Goal: Task Accomplishment & Management: Manage account settings

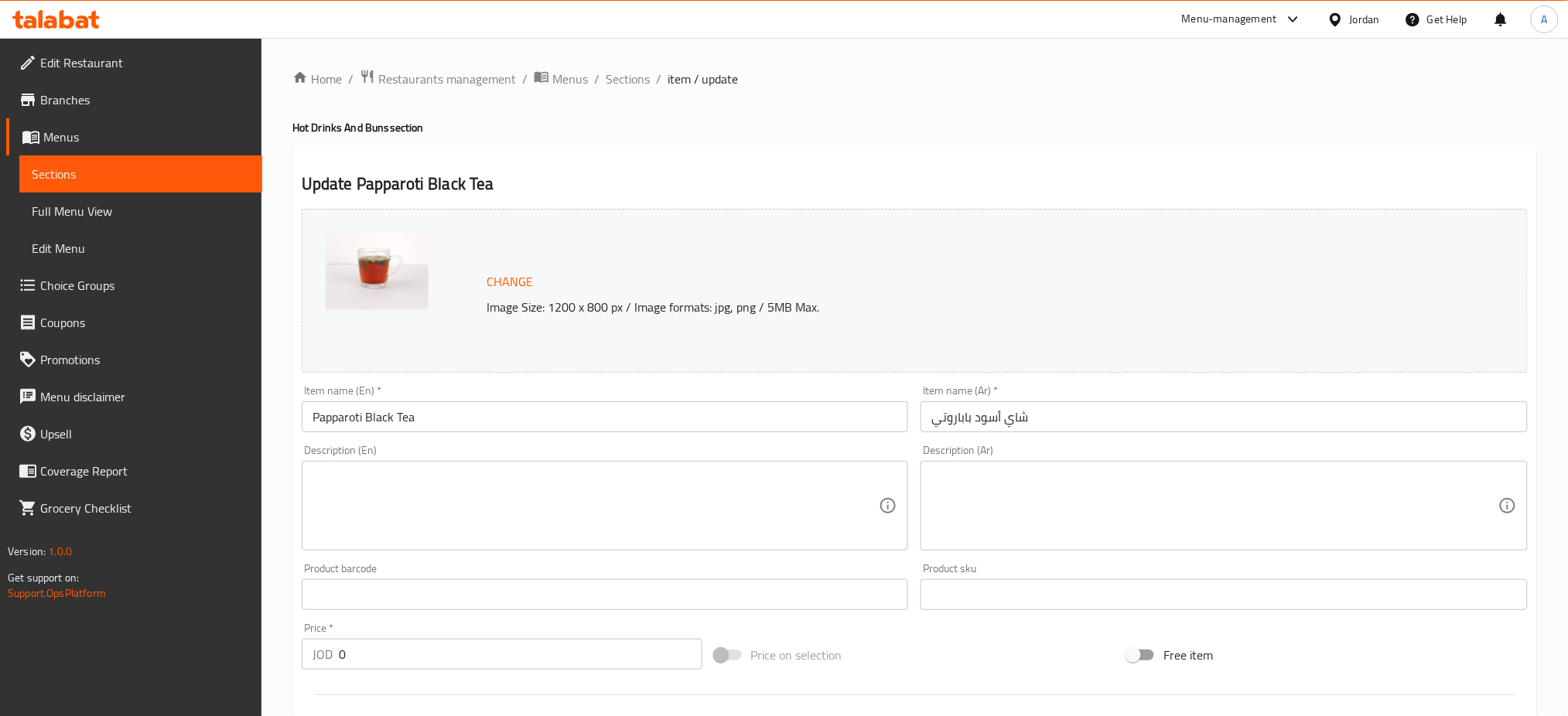
click at [1265, 123] on h4 "Hot Drinks And Buns section" at bounding box center [914, 127] width 1245 height 15
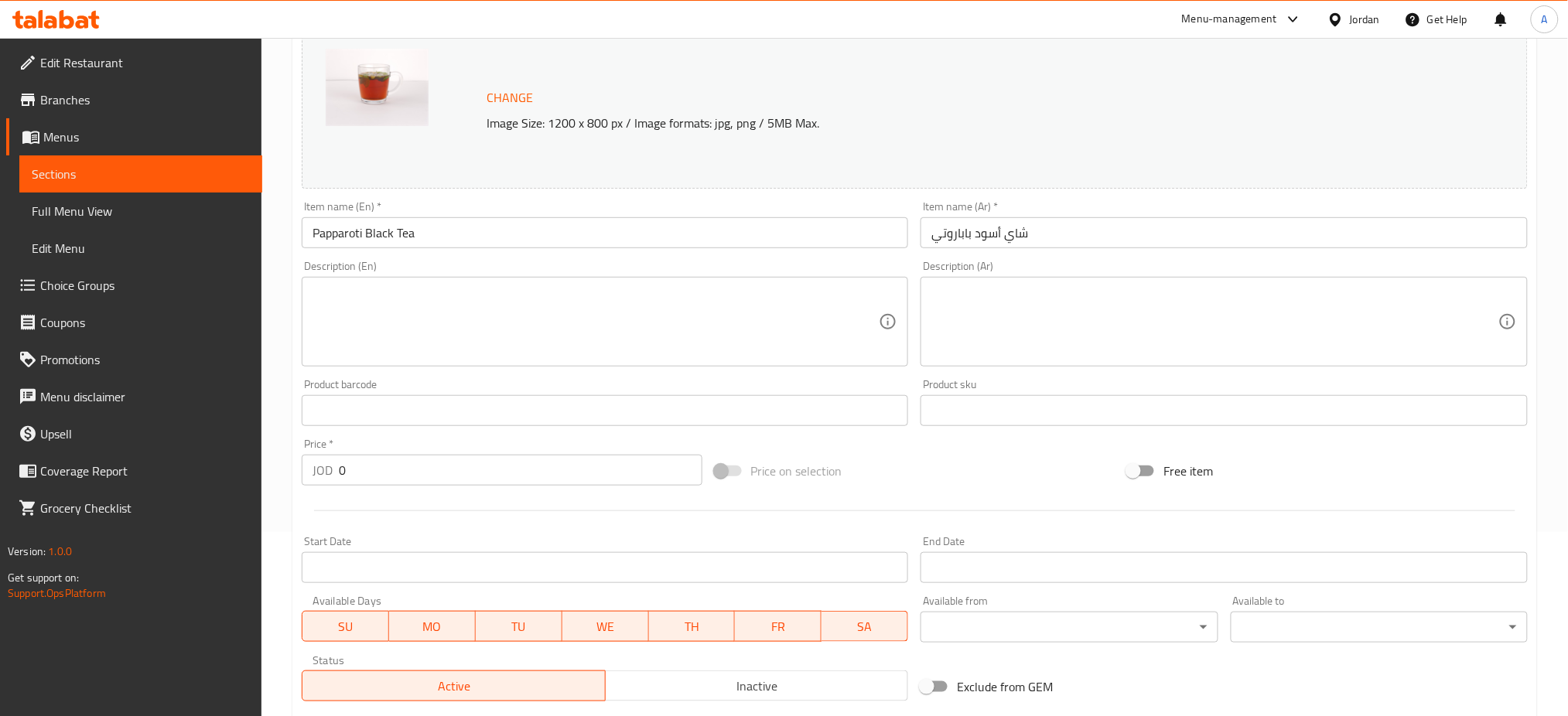
scroll to position [434, 0]
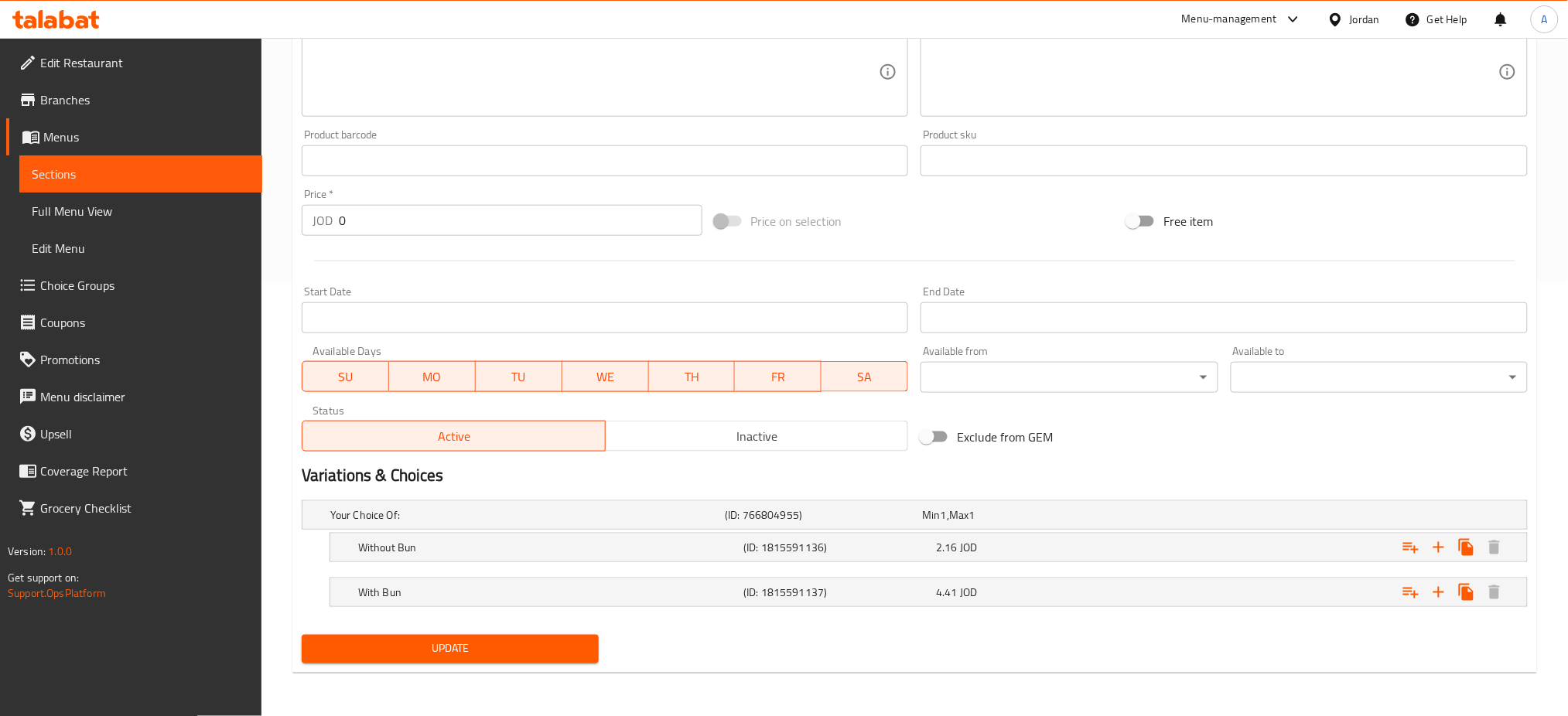
click at [1178, 148] on input "text" at bounding box center [1224, 161] width 607 height 31
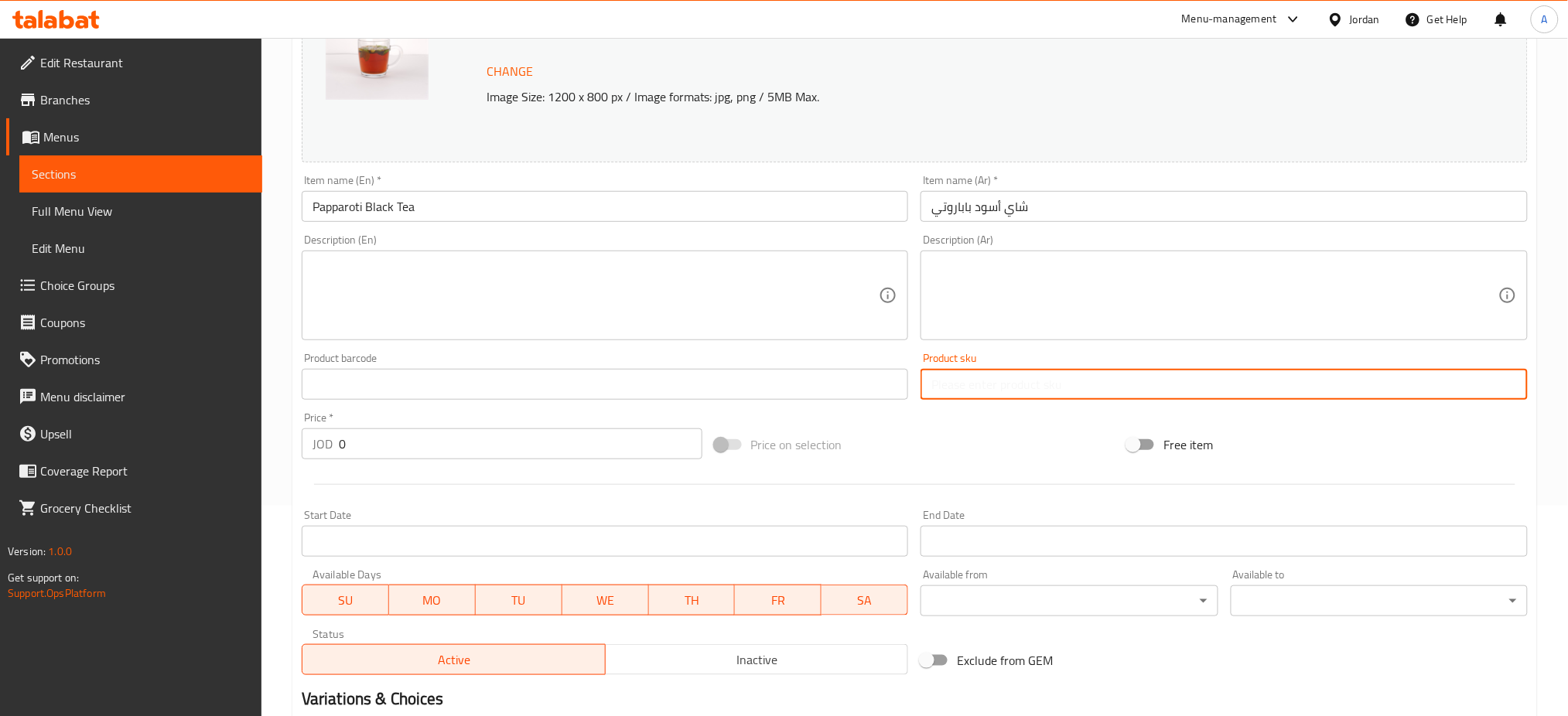
scroll to position [0, 0]
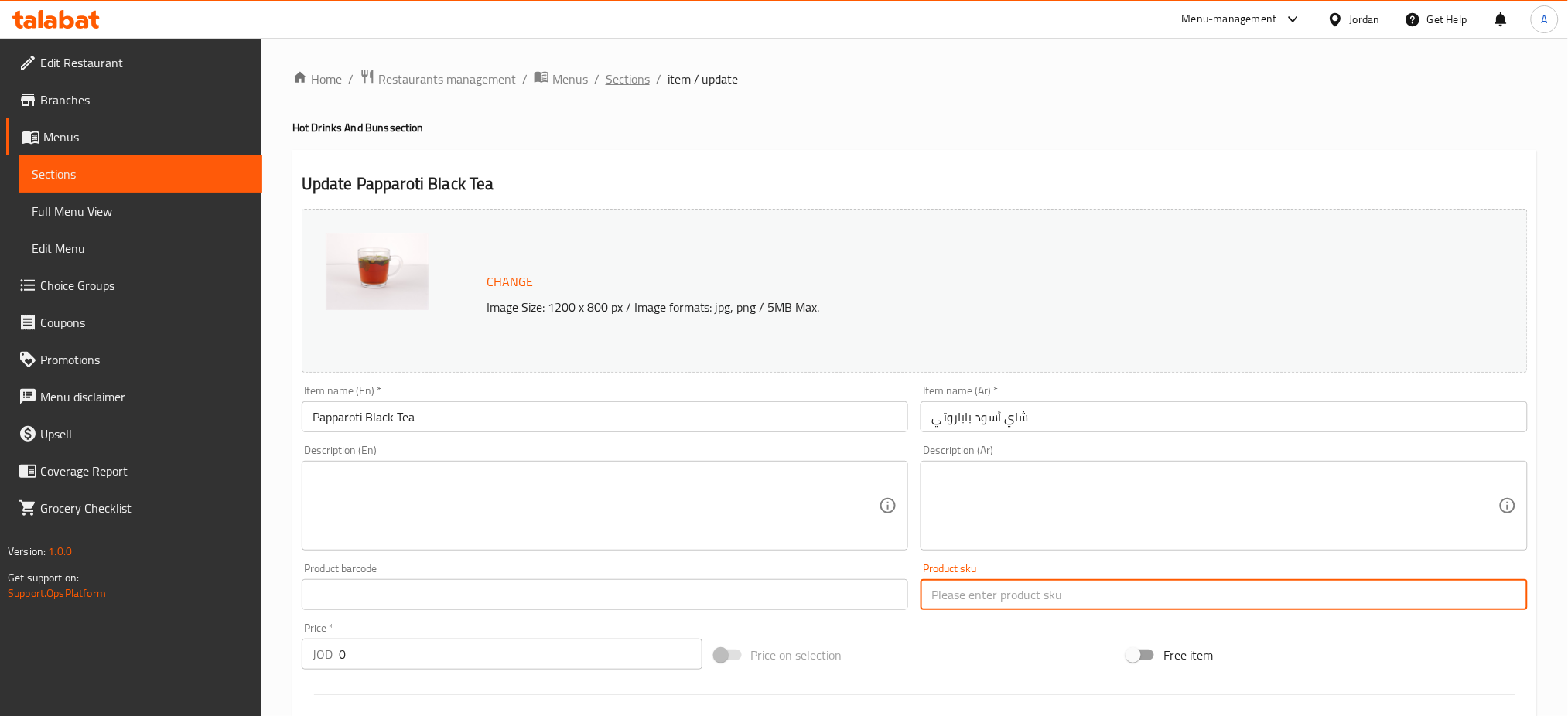
click at [625, 87] on span "Sections" at bounding box center [628, 79] width 44 height 19
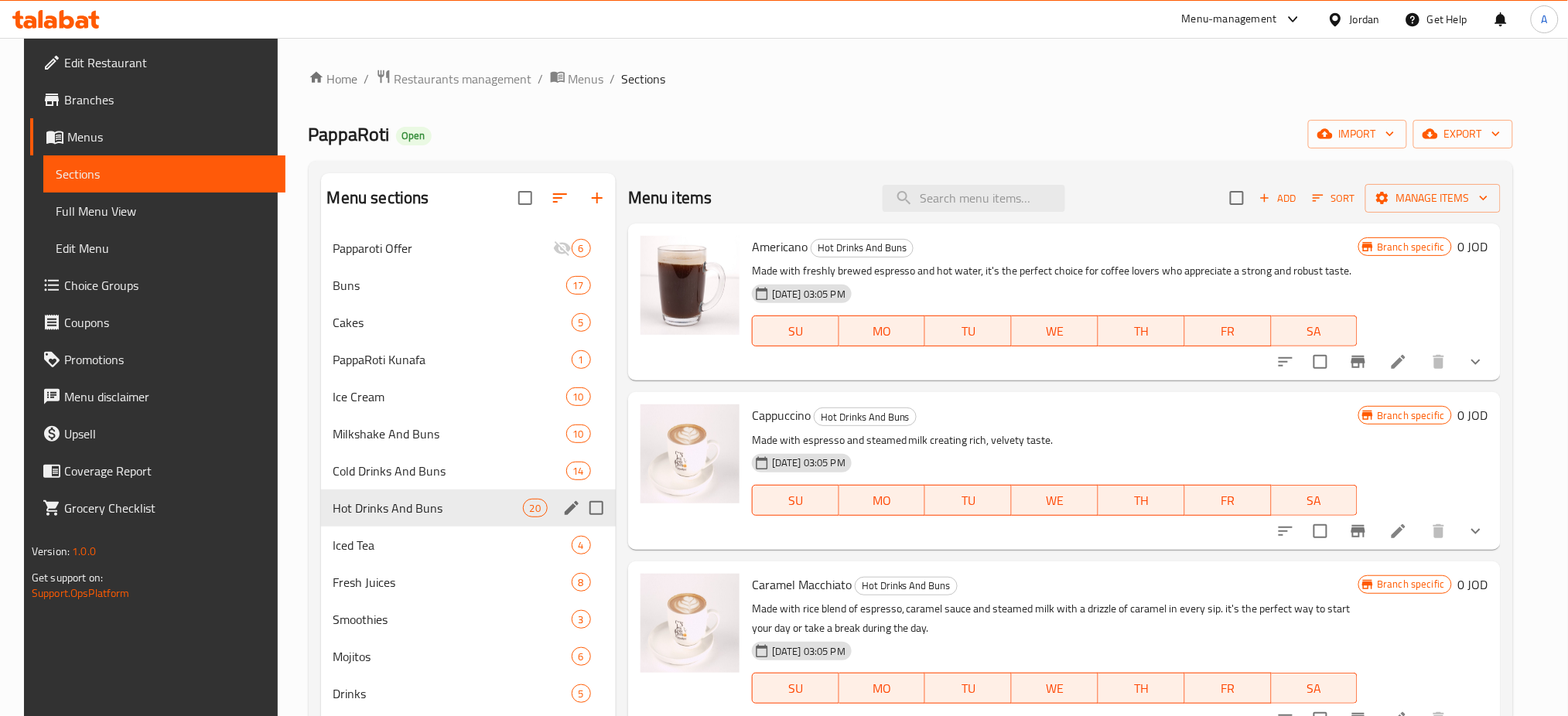
click at [369, 491] on div "Hot Drinks And Buns 20" at bounding box center [468, 508] width 295 height 37
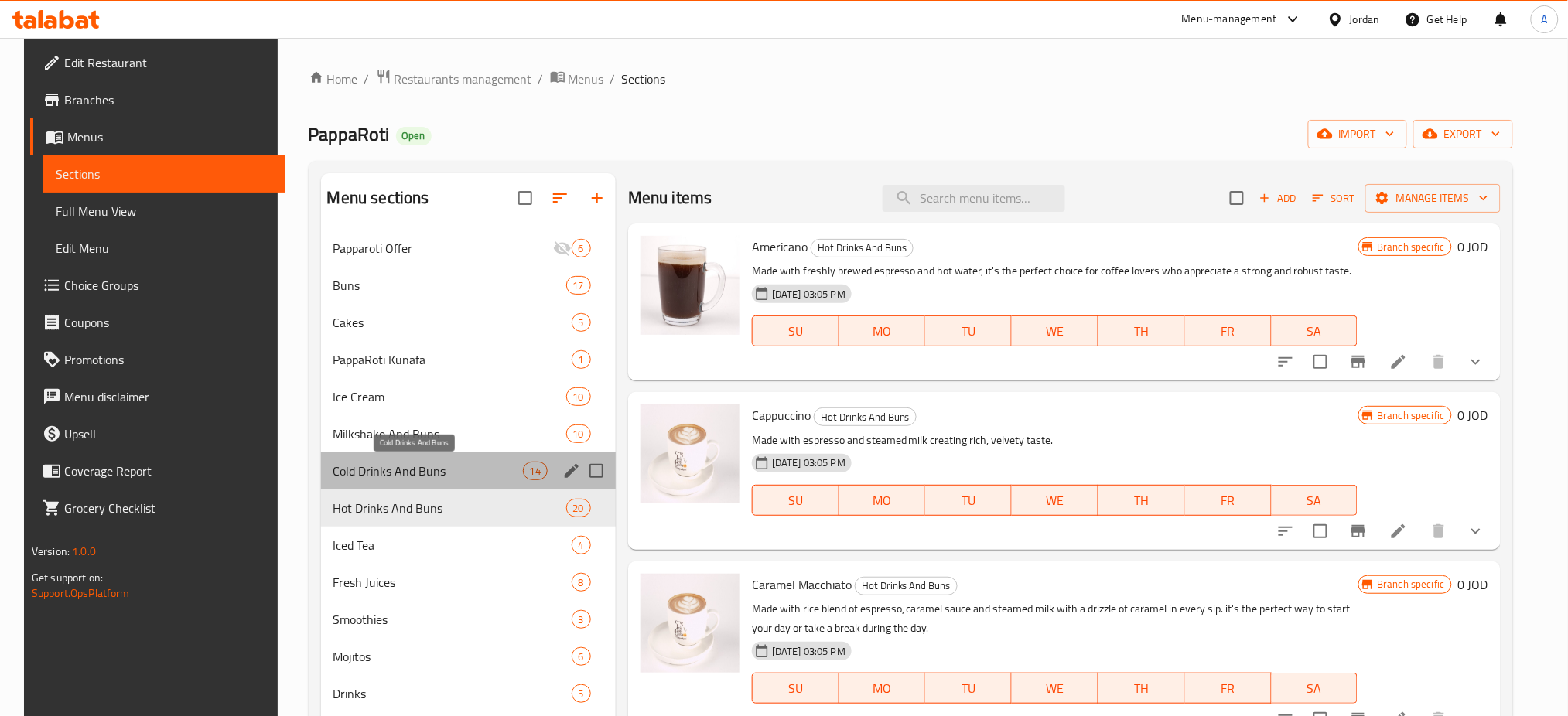
click at [375, 480] on span "Cold Drinks And Buns" at bounding box center [428, 470] width 190 height 19
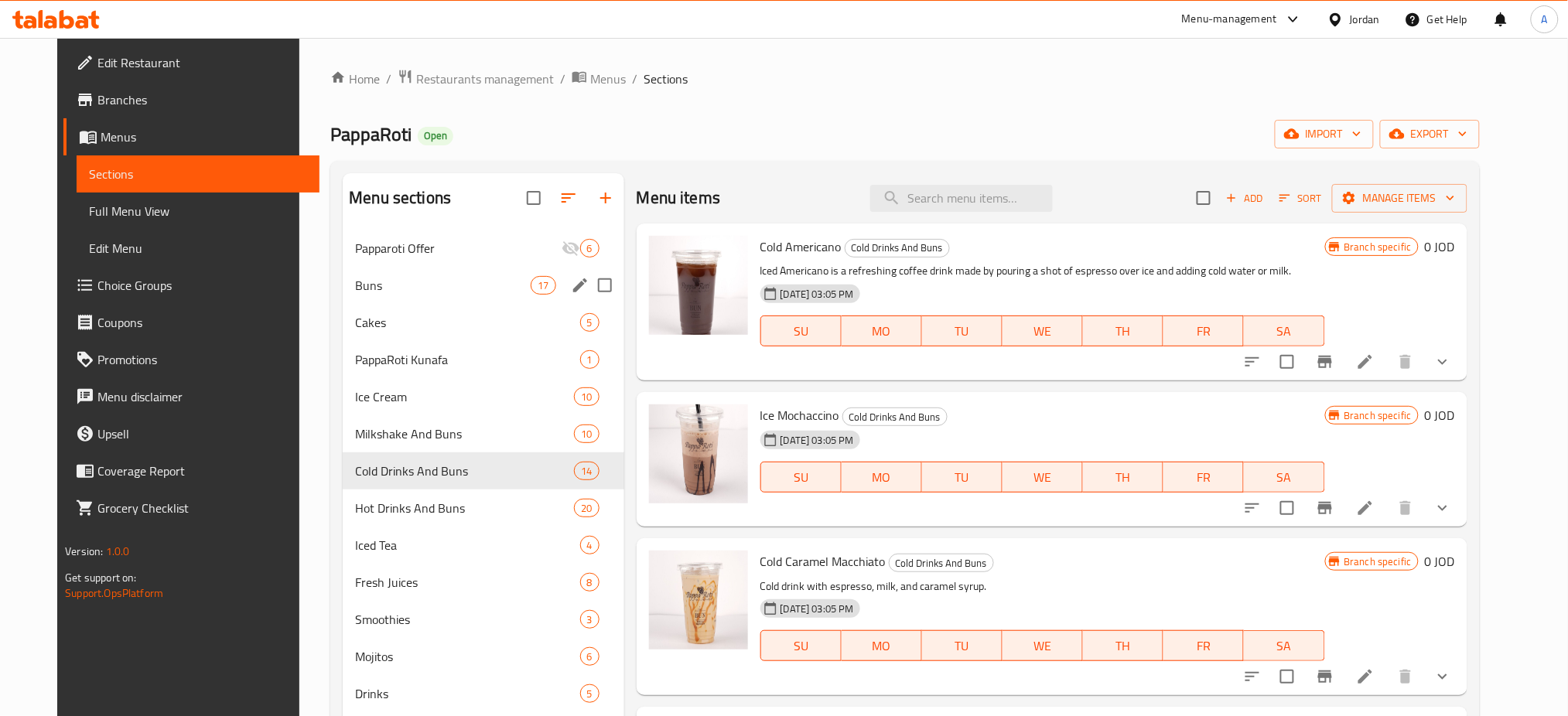
click at [476, 289] on span "Buns" at bounding box center [443, 285] width 176 height 19
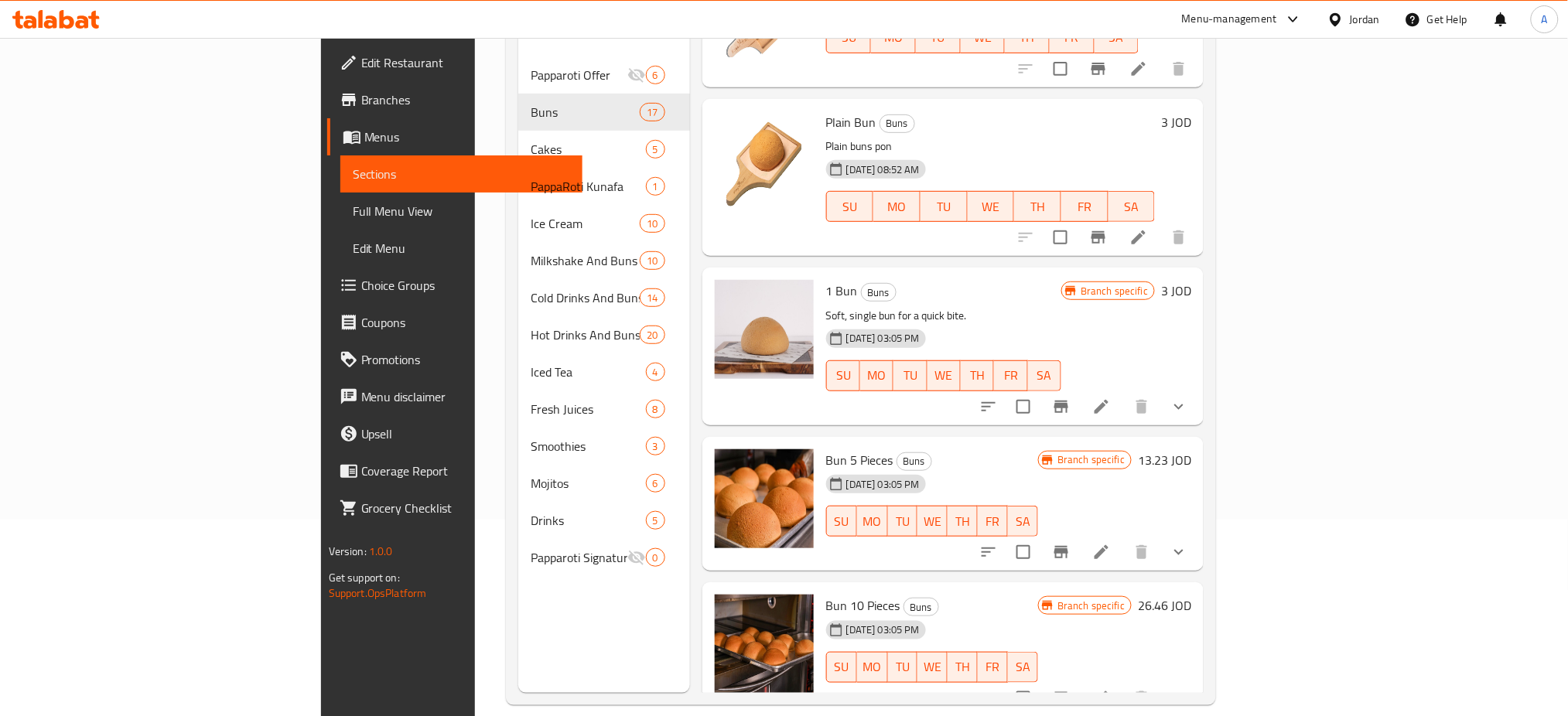
scroll to position [206, 0]
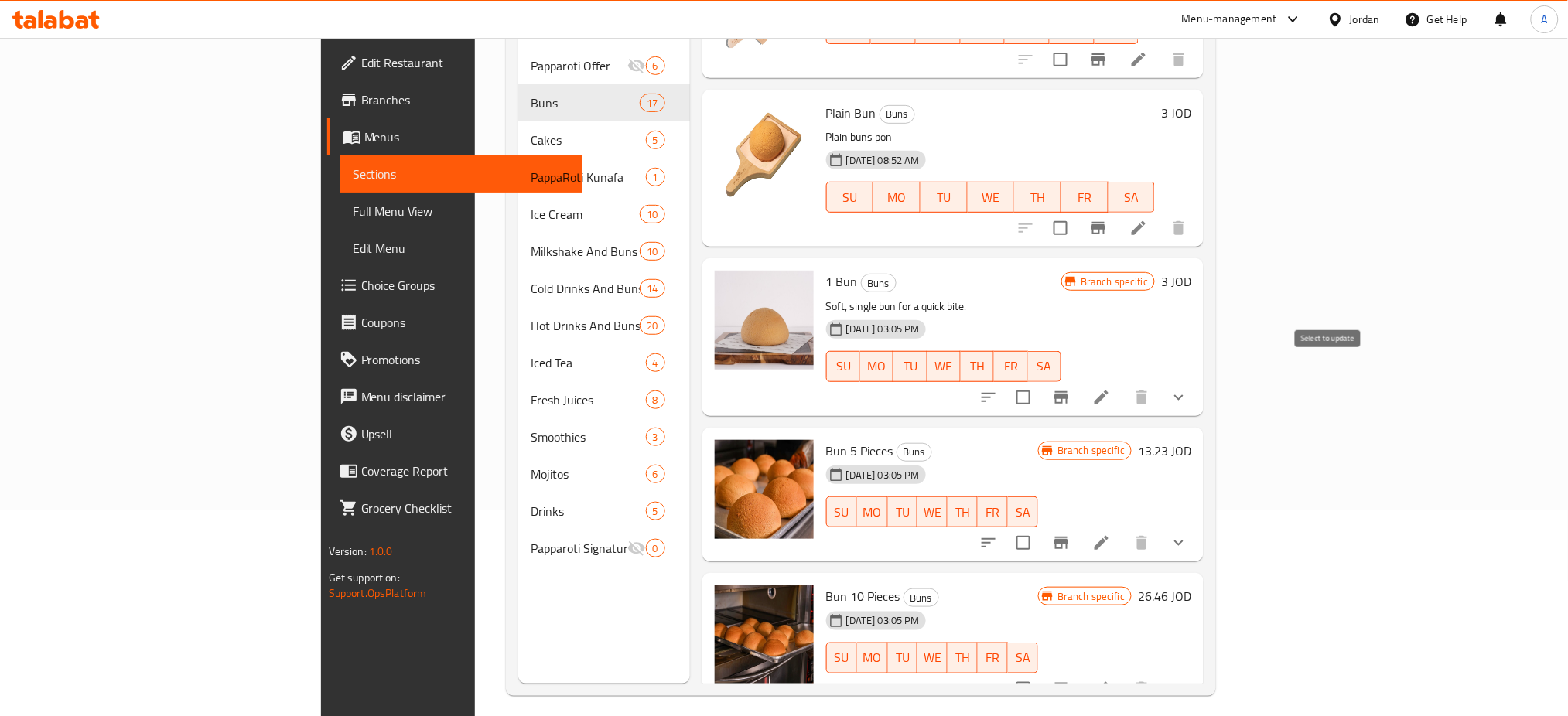
click at [1040, 381] on input "checkbox" at bounding box center [1023, 397] width 33 height 33
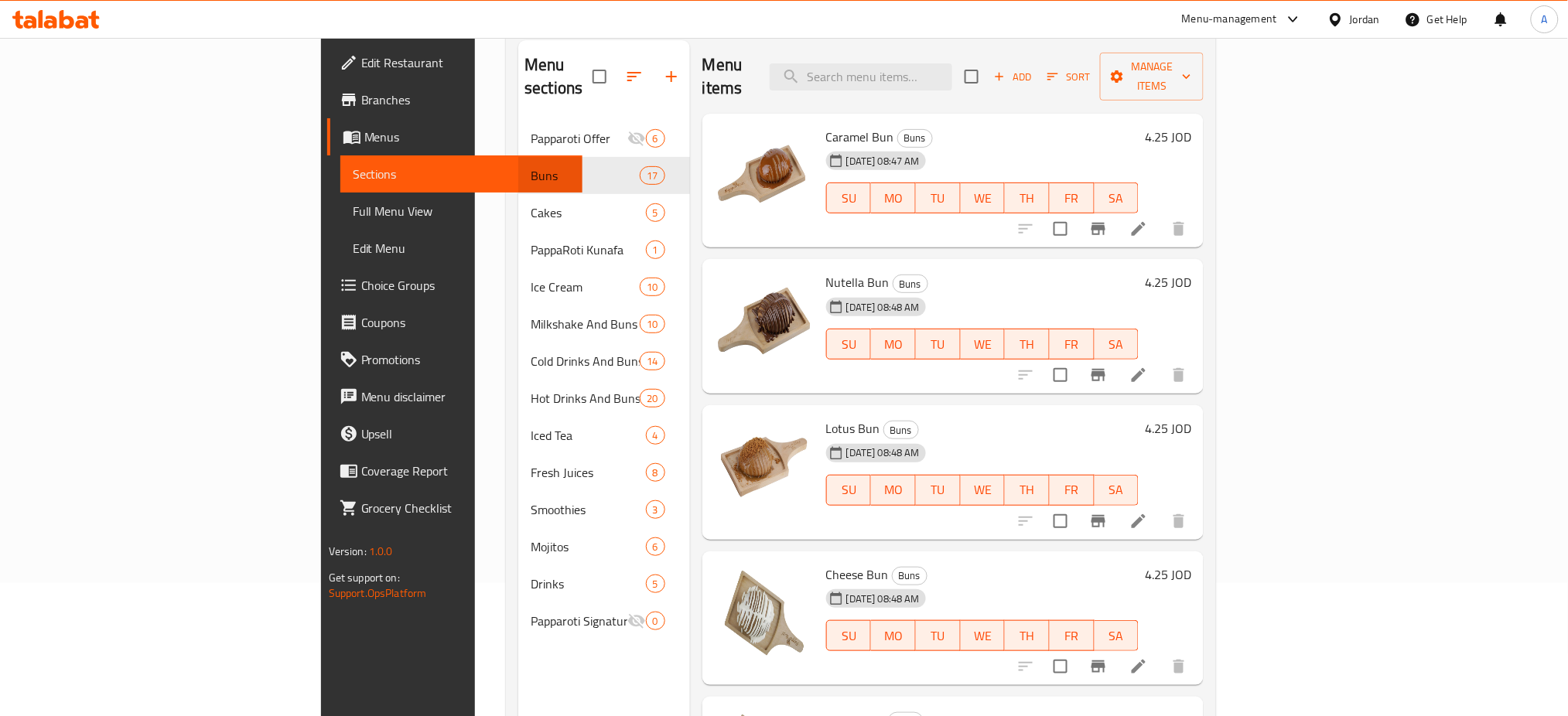
scroll to position [0, 0]
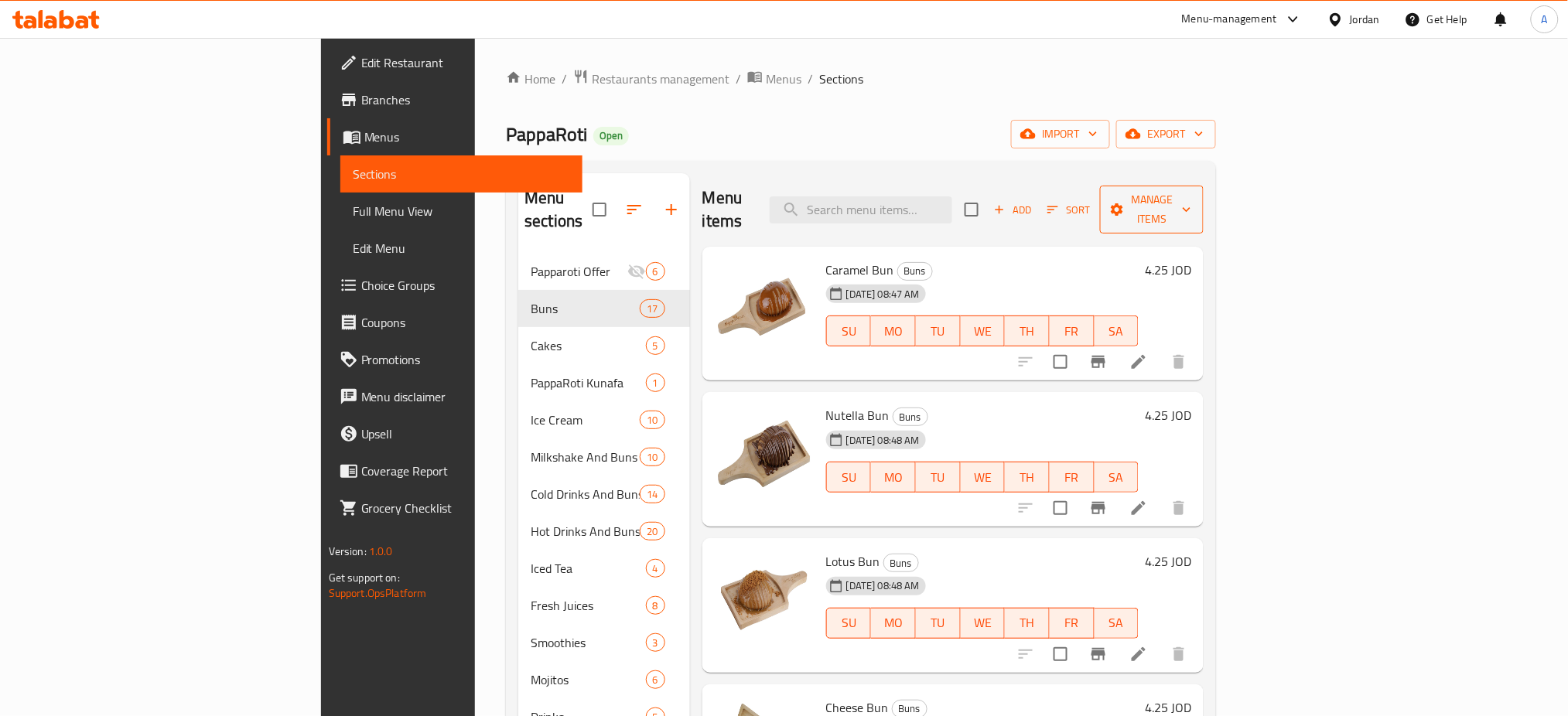
click at [1124, 204] on icon "button" at bounding box center [1116, 209] width 15 height 15
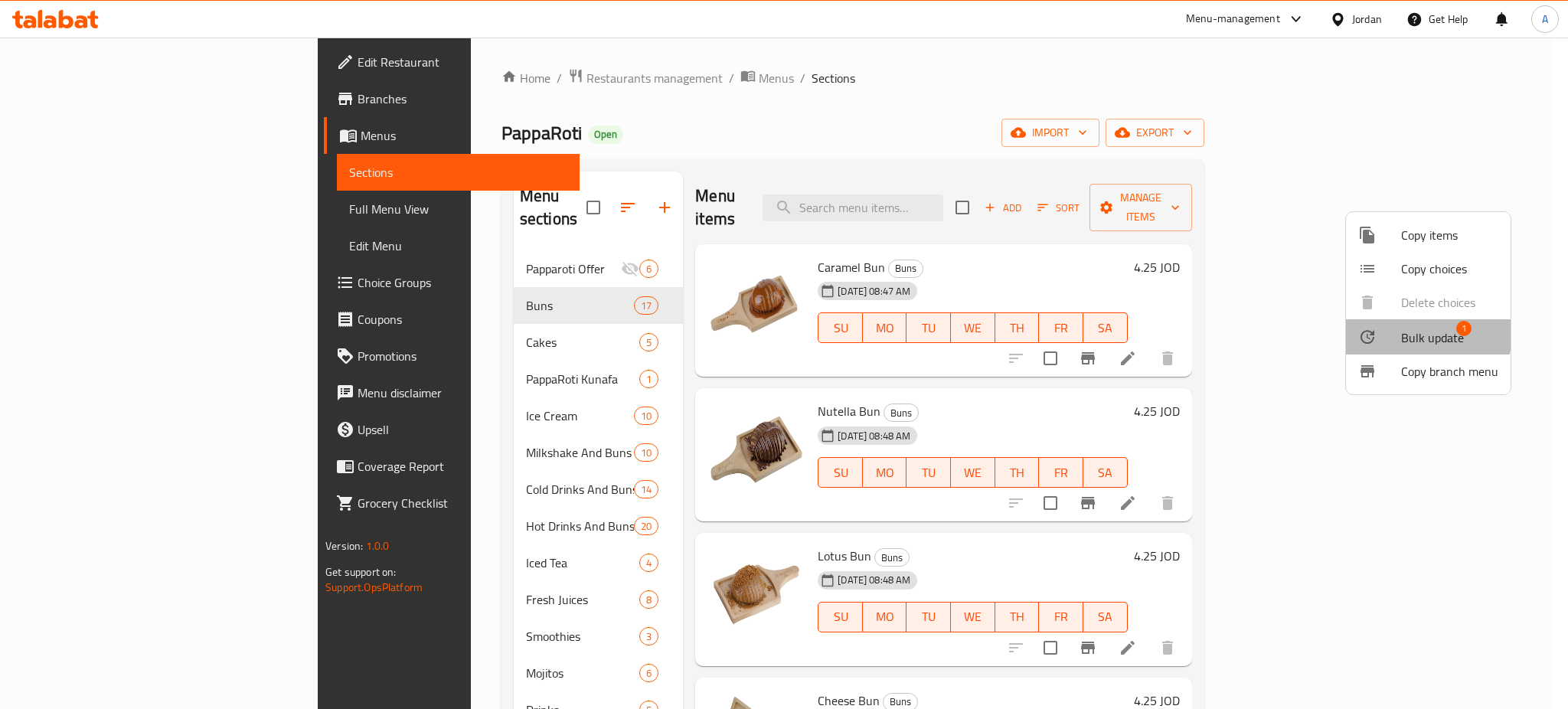
click at [1385, 322] on li "Bulk update 1" at bounding box center [1428, 337] width 164 height 35
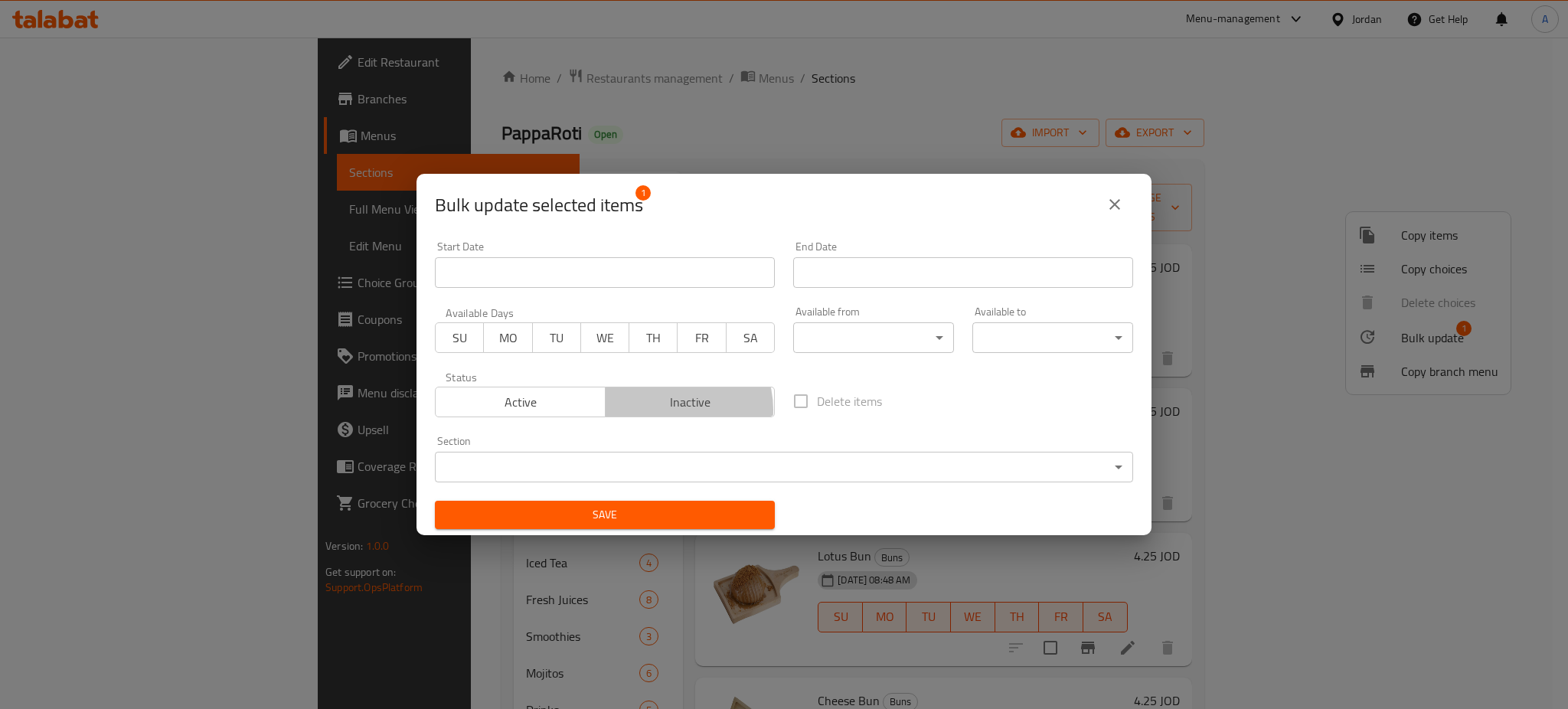
click at [668, 406] on span "Inactive" at bounding box center [691, 403] width 158 height 23
click at [666, 503] on button "Save" at bounding box center [605, 514] width 340 height 28
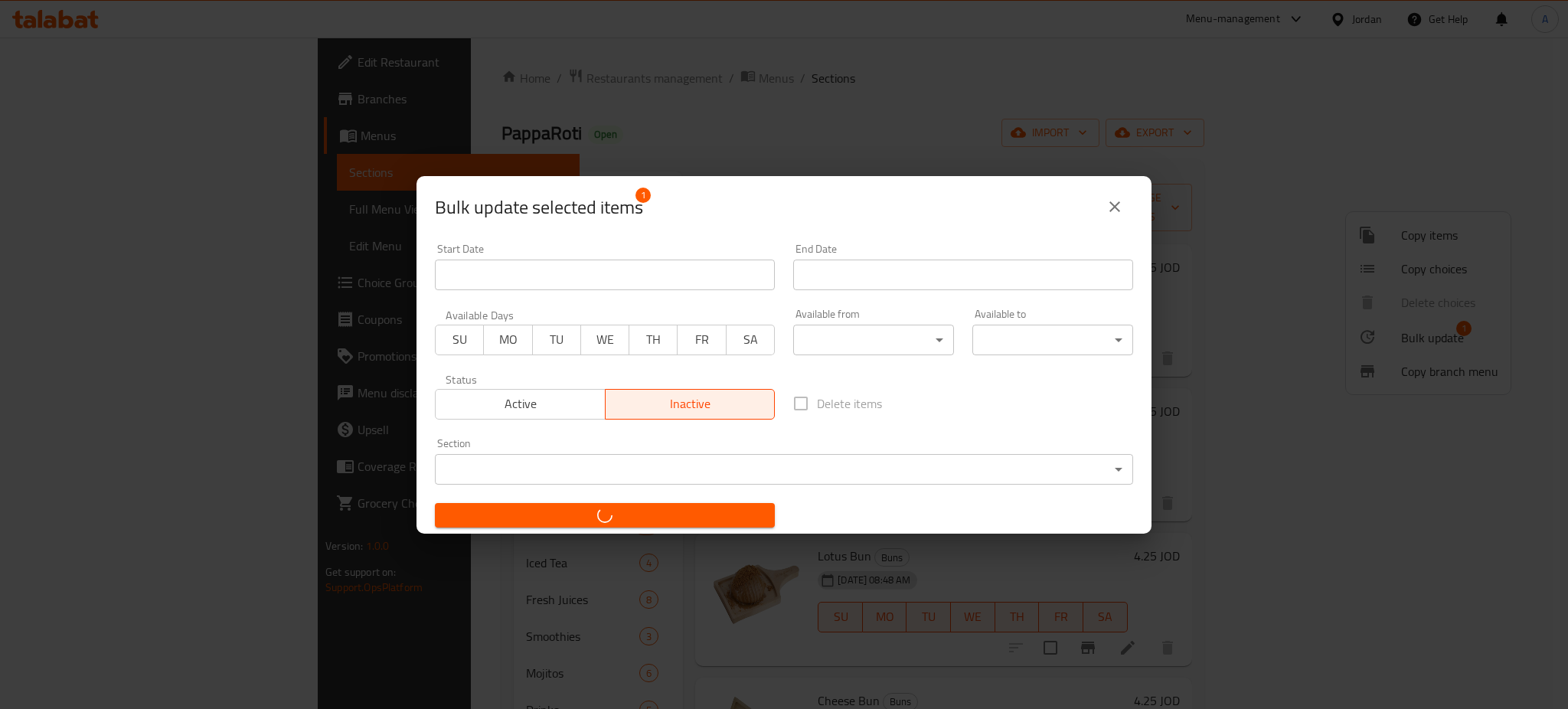
checkbox input "false"
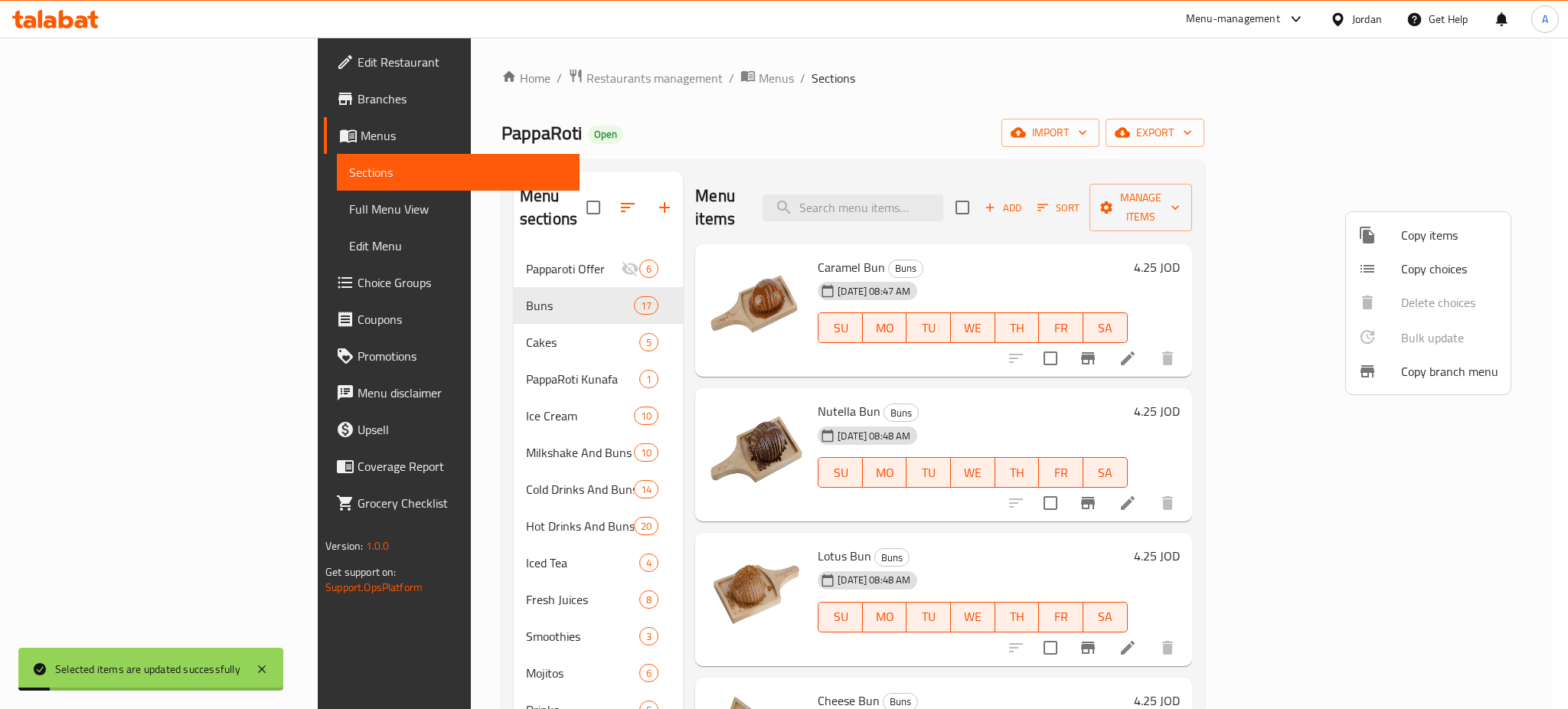
click at [458, 534] on div at bounding box center [784, 354] width 1568 height 709
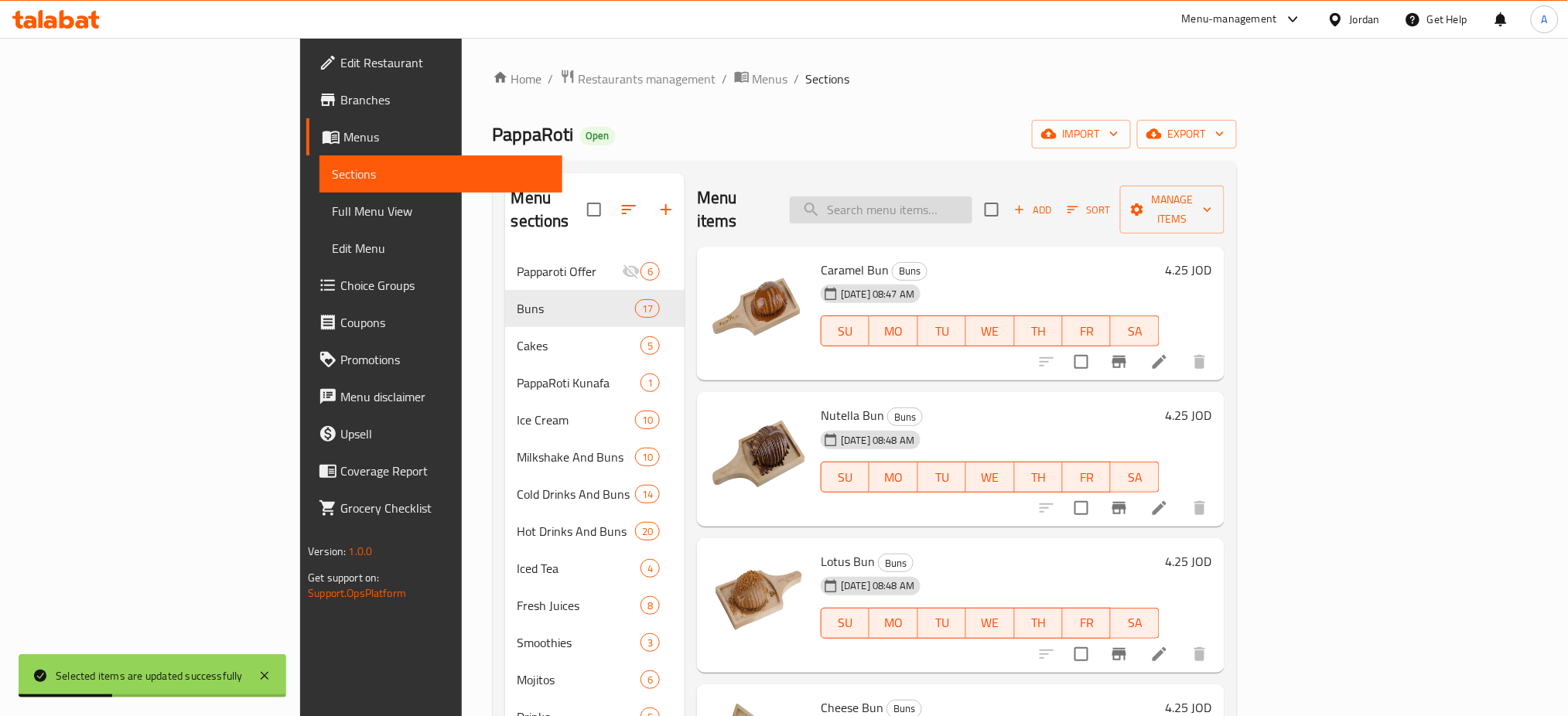
click at [913, 196] on input "search" at bounding box center [881, 209] width 182 height 27
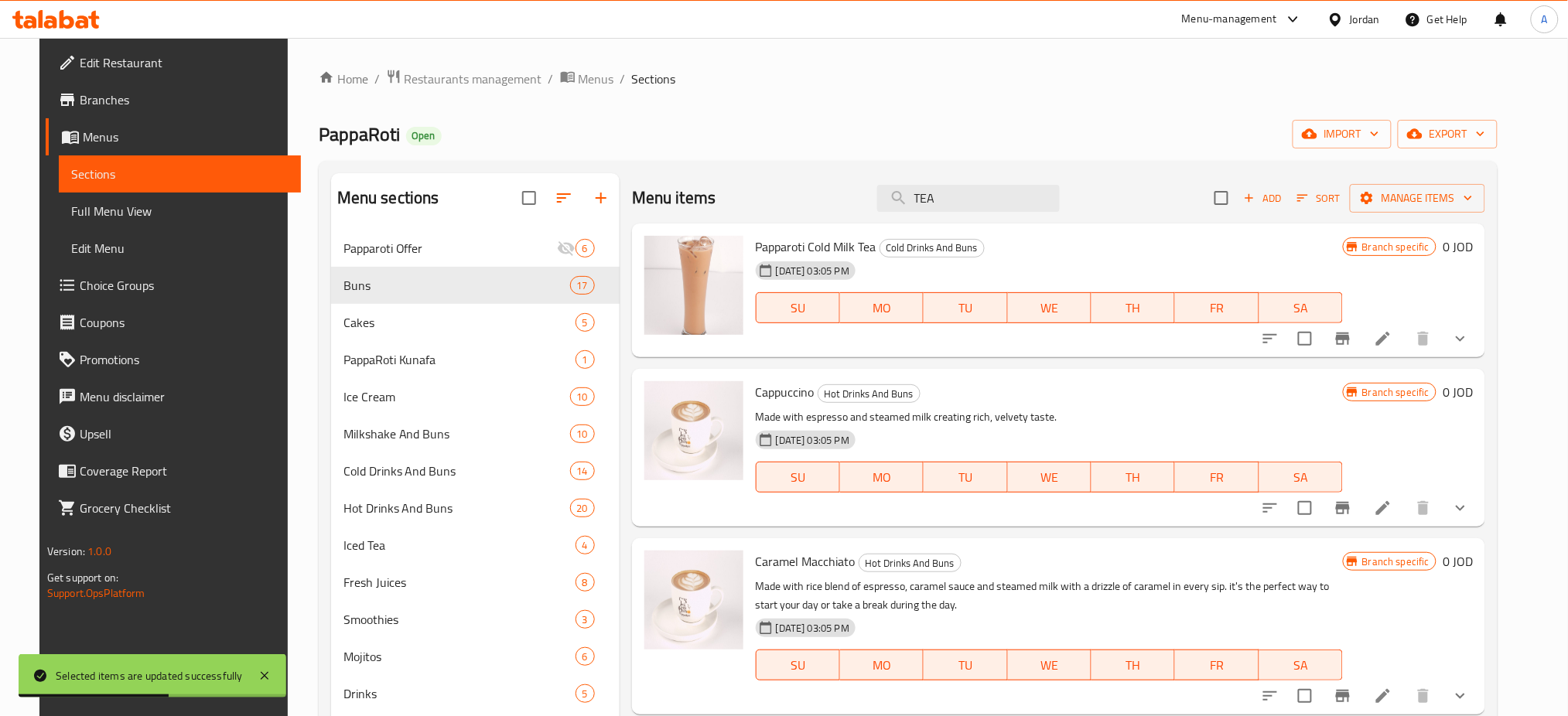
scroll to position [721, 0]
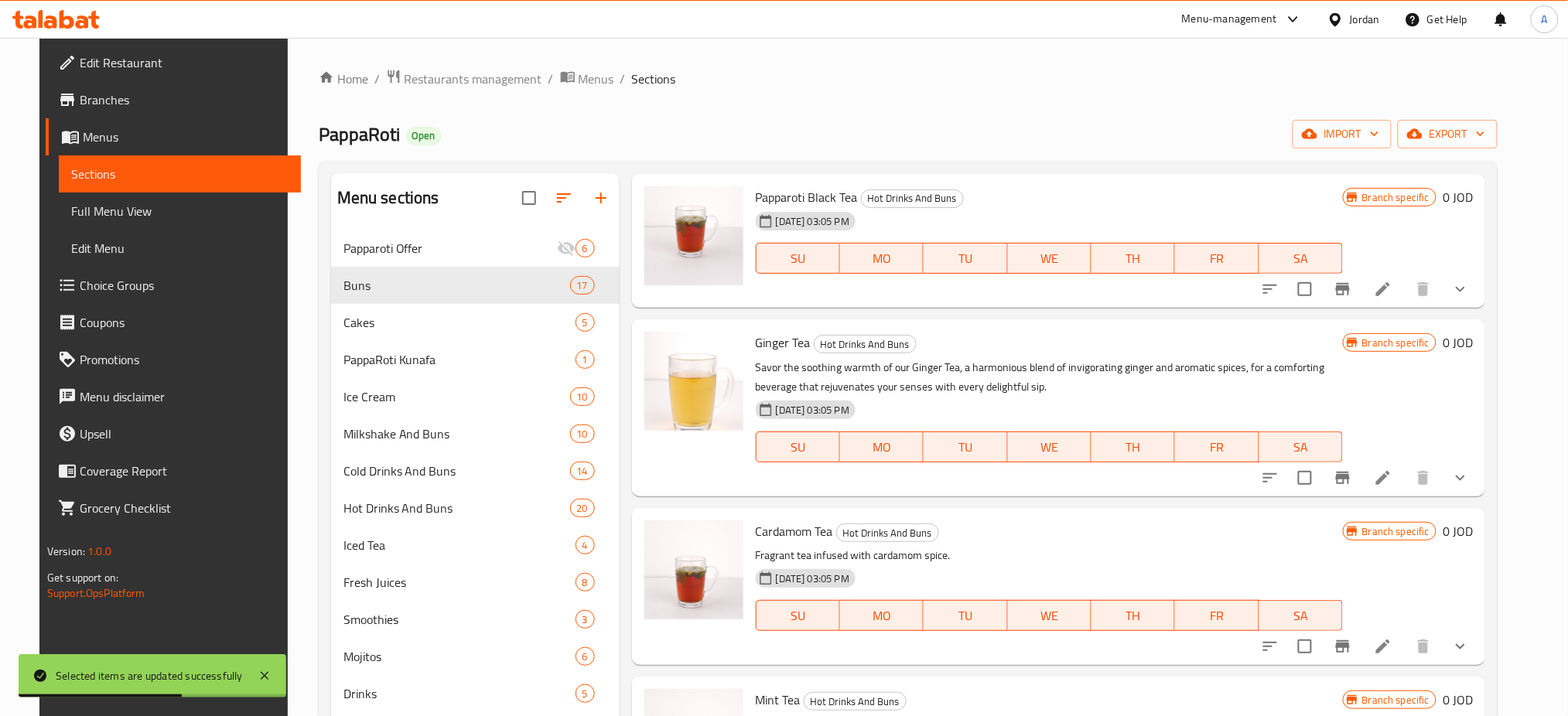
type input "TEA"
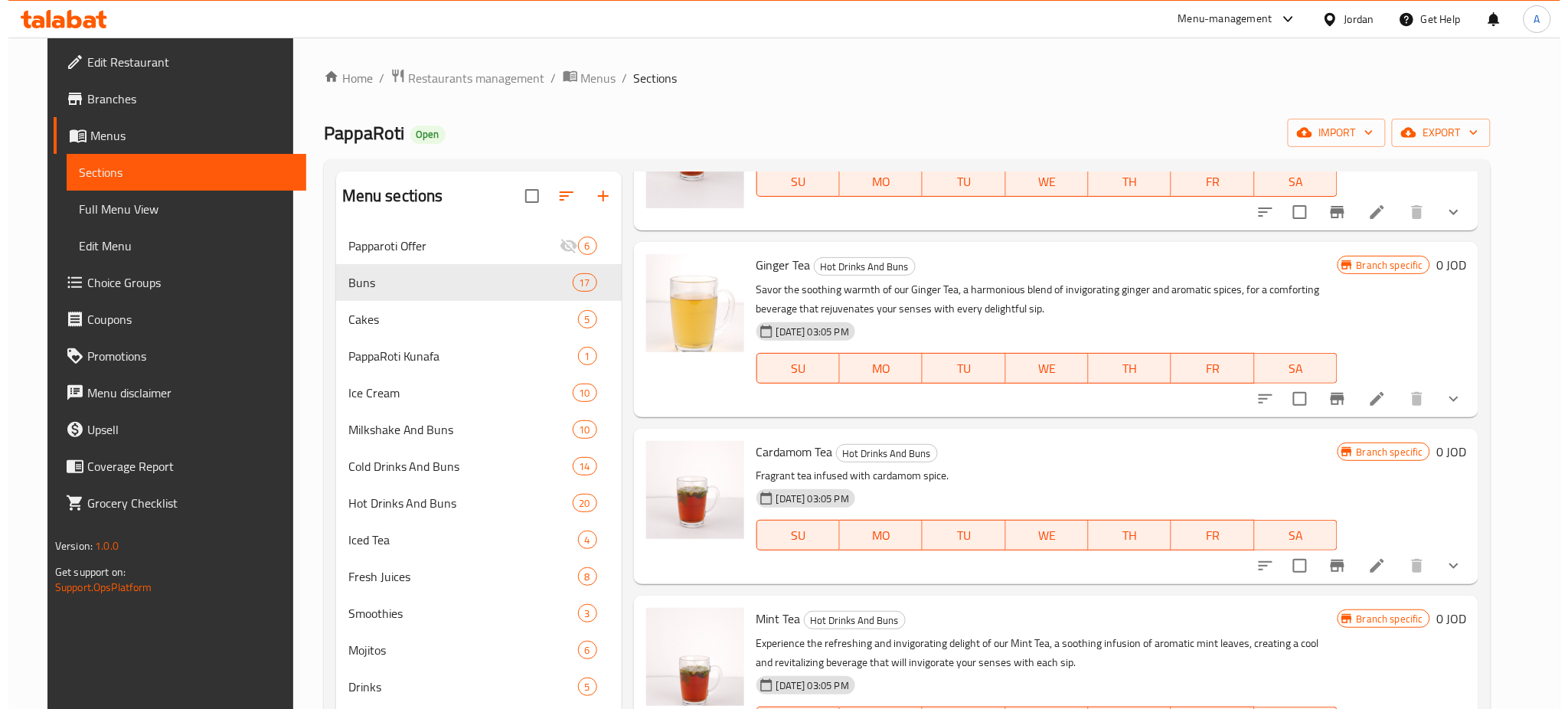
scroll to position [1021, 0]
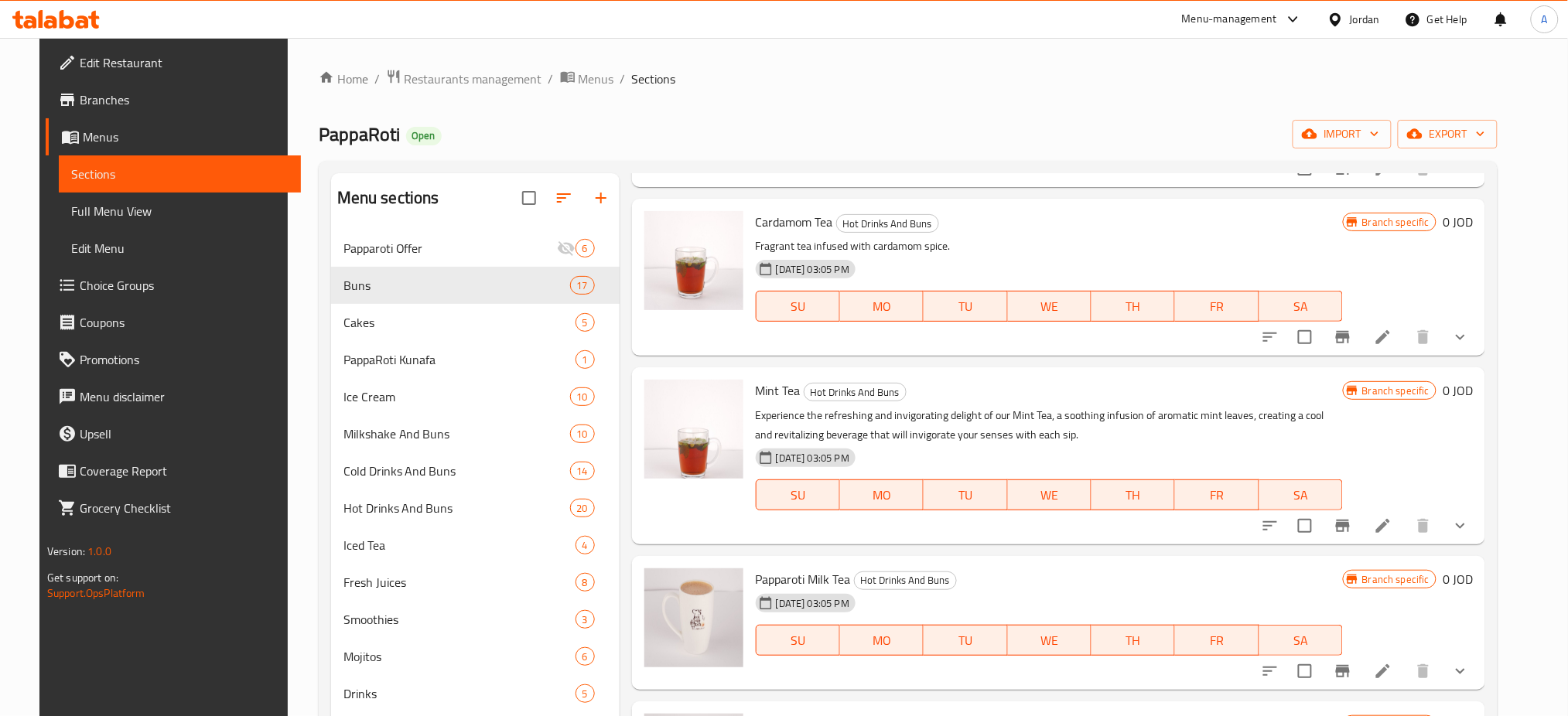
click at [1392, 525] on icon at bounding box center [1382, 526] width 19 height 19
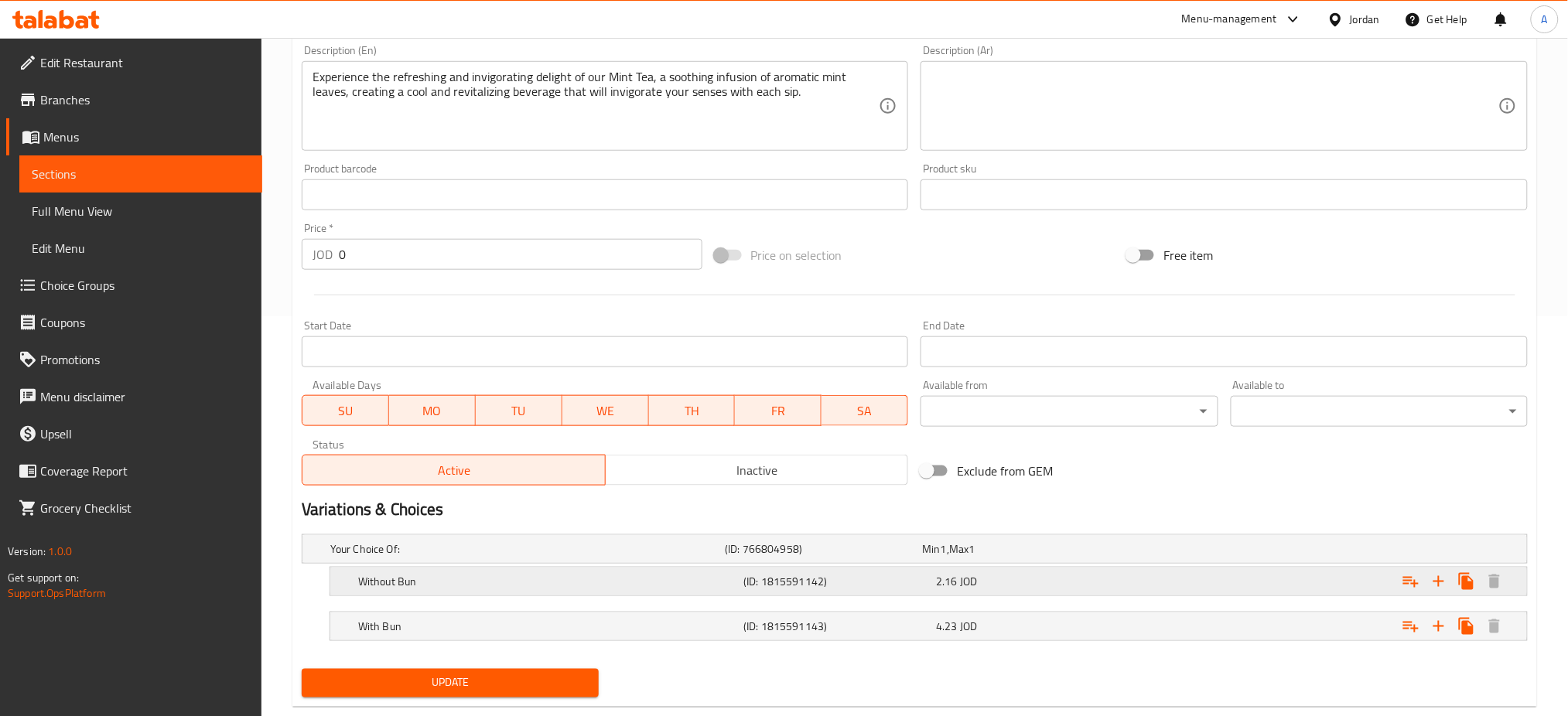
scroll to position [434, 0]
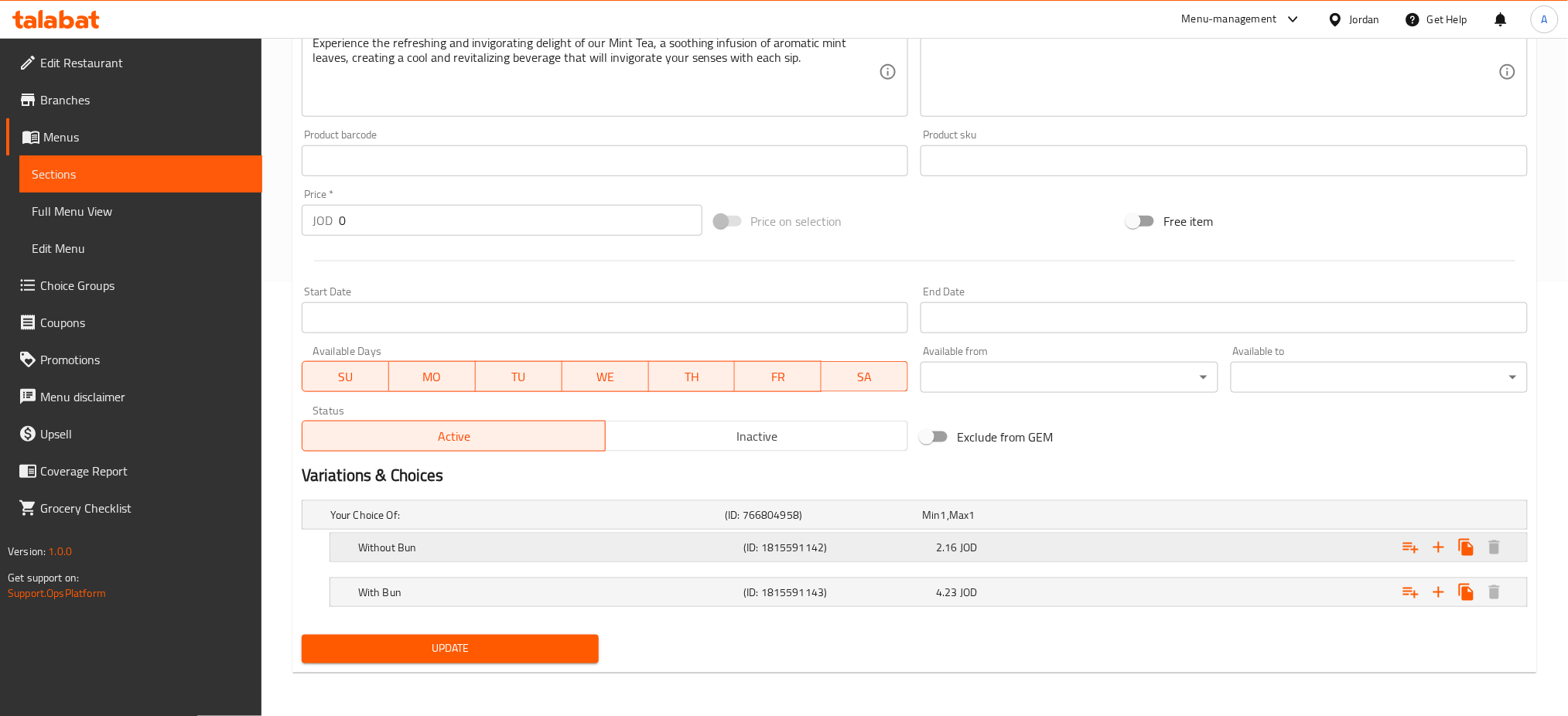
click at [1083, 544] on div "2.16 JOD" at bounding box center [1029, 547] width 186 height 15
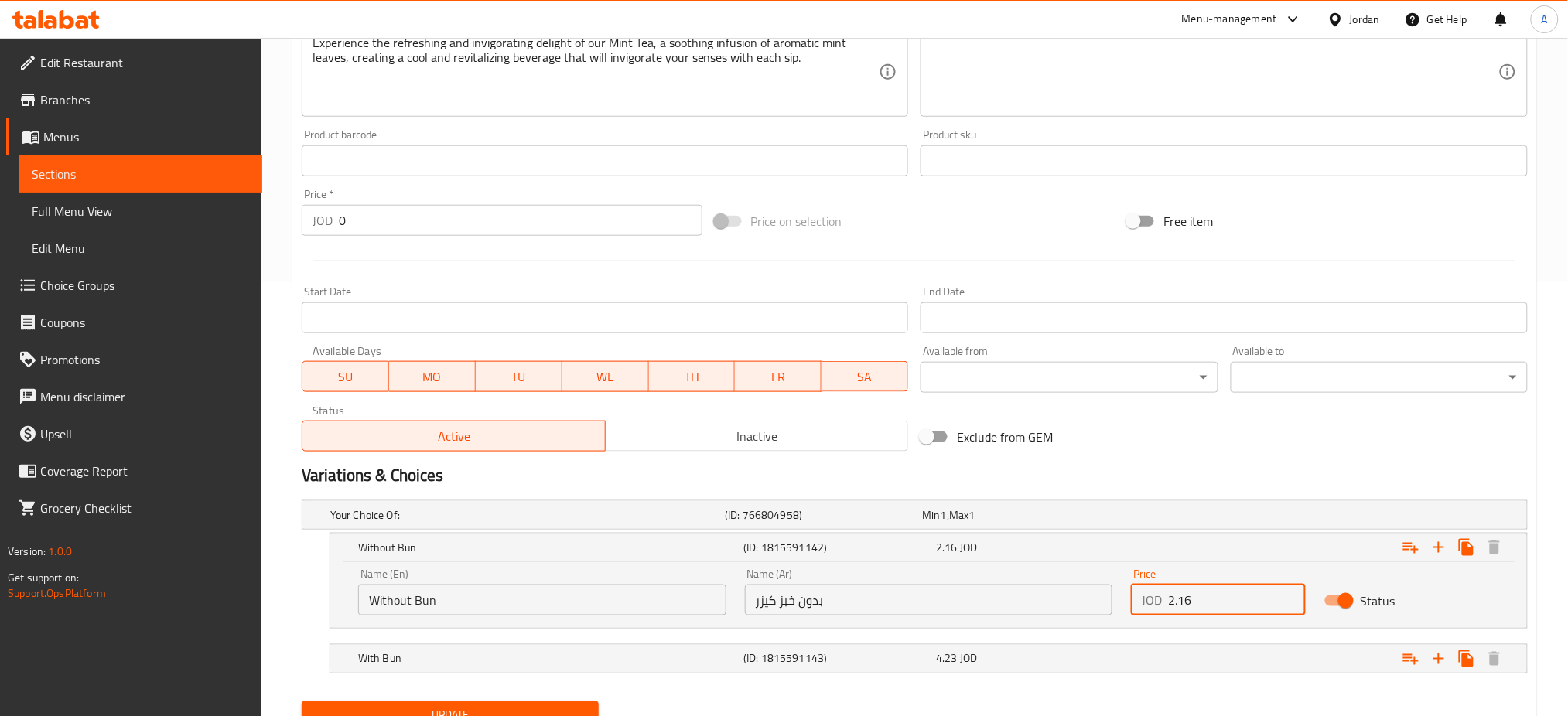
drag, startPoint x: 1192, startPoint y: 598, endPoint x: 1036, endPoint y: 598, distance: 156.0
click at [1036, 598] on div "Name (En) Without Bun Name (En) Name (Ar) بدون خبز كيزر Name (Ar) Price JOD 2.1…" at bounding box center [929, 592] width 1159 height 66
drag, startPoint x: 1216, startPoint y: 593, endPoint x: 1062, endPoint y: 593, distance: 154.0
click at [1062, 593] on div "Name (En) Without Bun Name (En) Name (Ar) بدون خبز كيزر Name (Ar) Price JOD 3.7…" at bounding box center [929, 592] width 1159 height 66
type input "3.7"
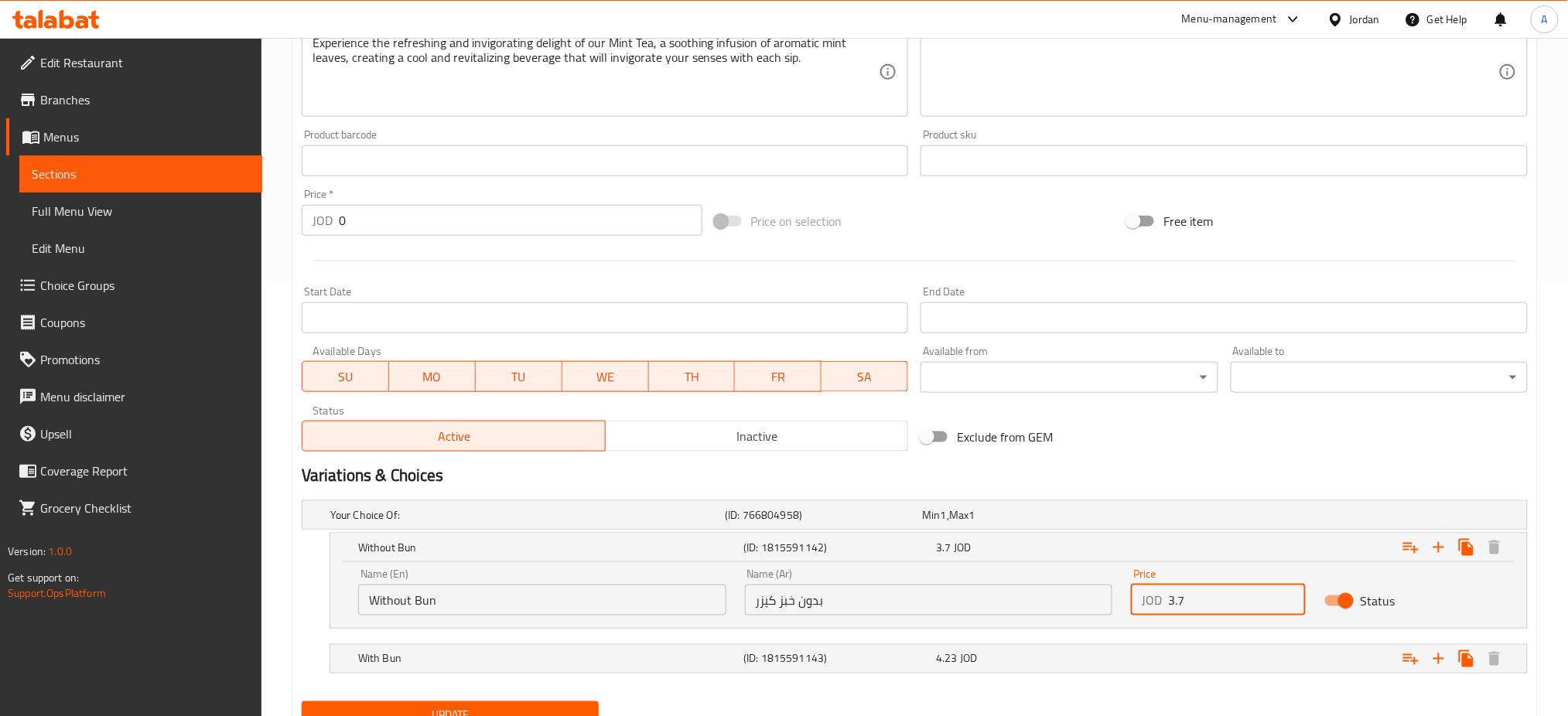
click at [512, 701] on button "Update" at bounding box center [450, 715] width 297 height 28
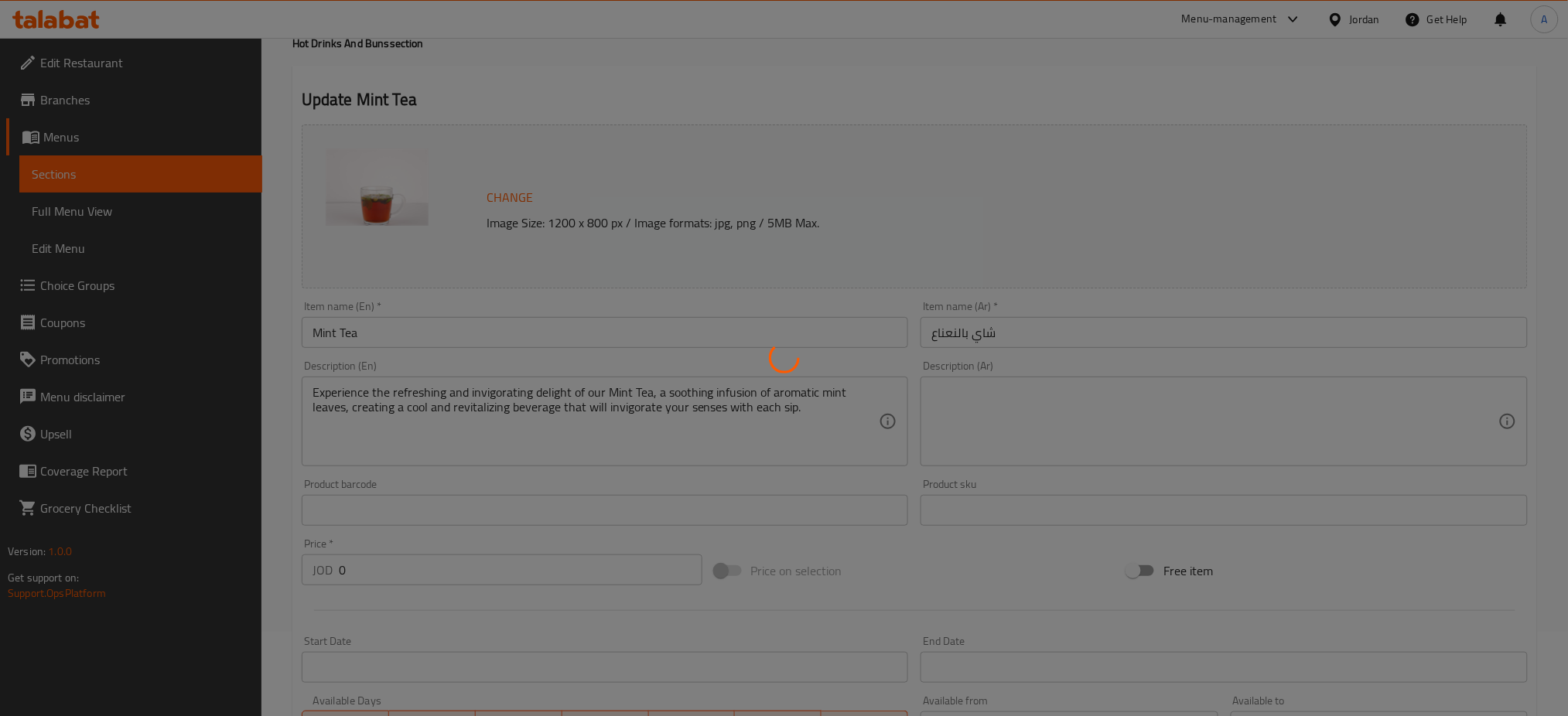
scroll to position [0, 0]
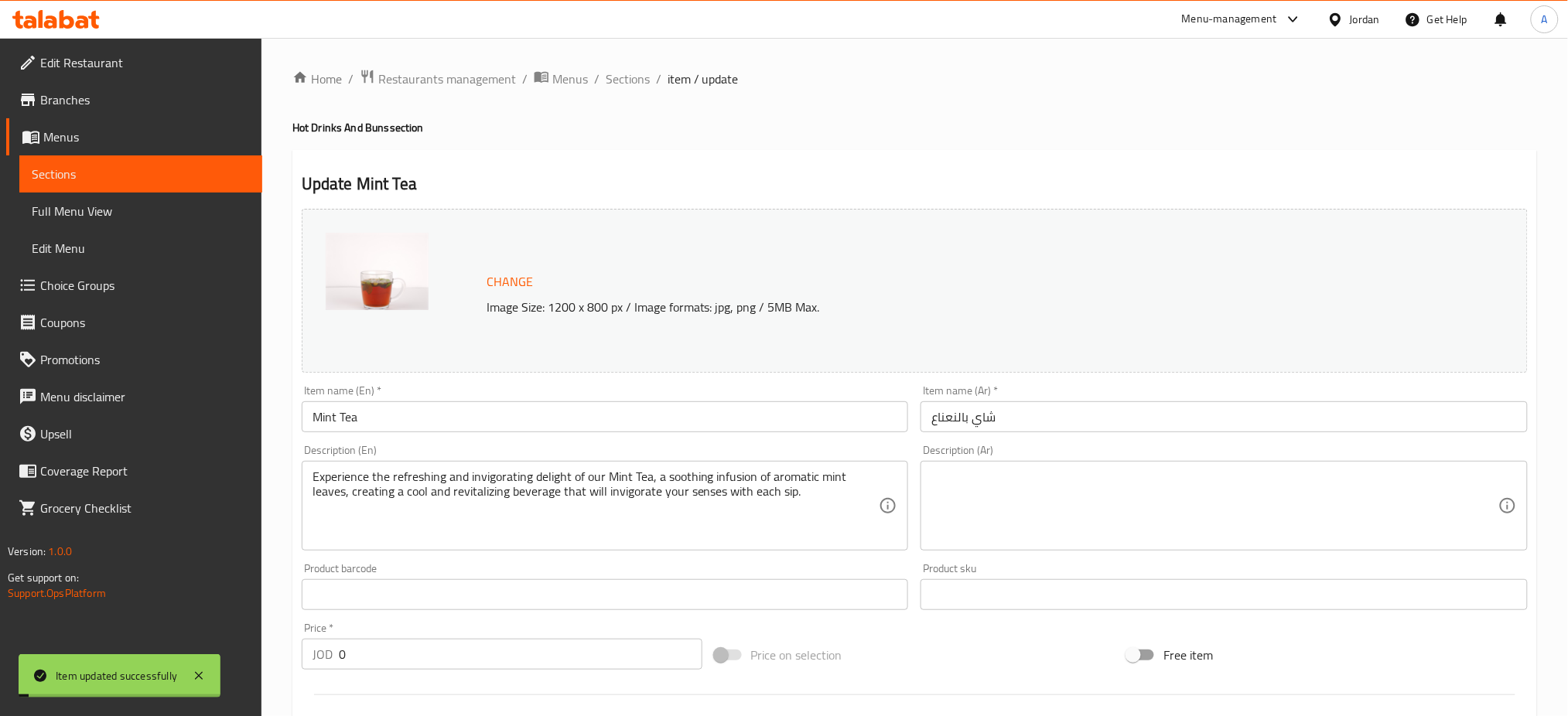
click at [632, 81] on span "Sections" at bounding box center [628, 79] width 44 height 19
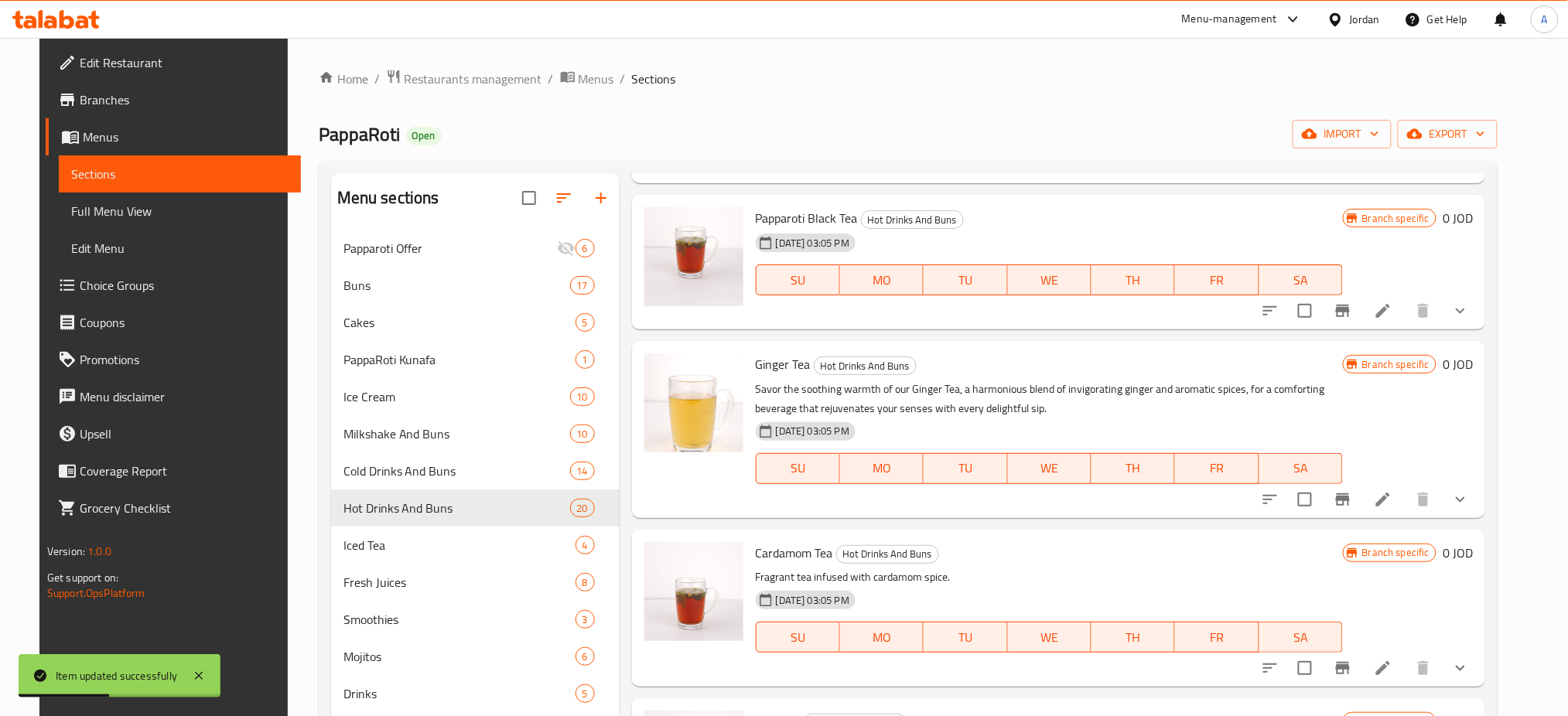
scroll to position [1958, 0]
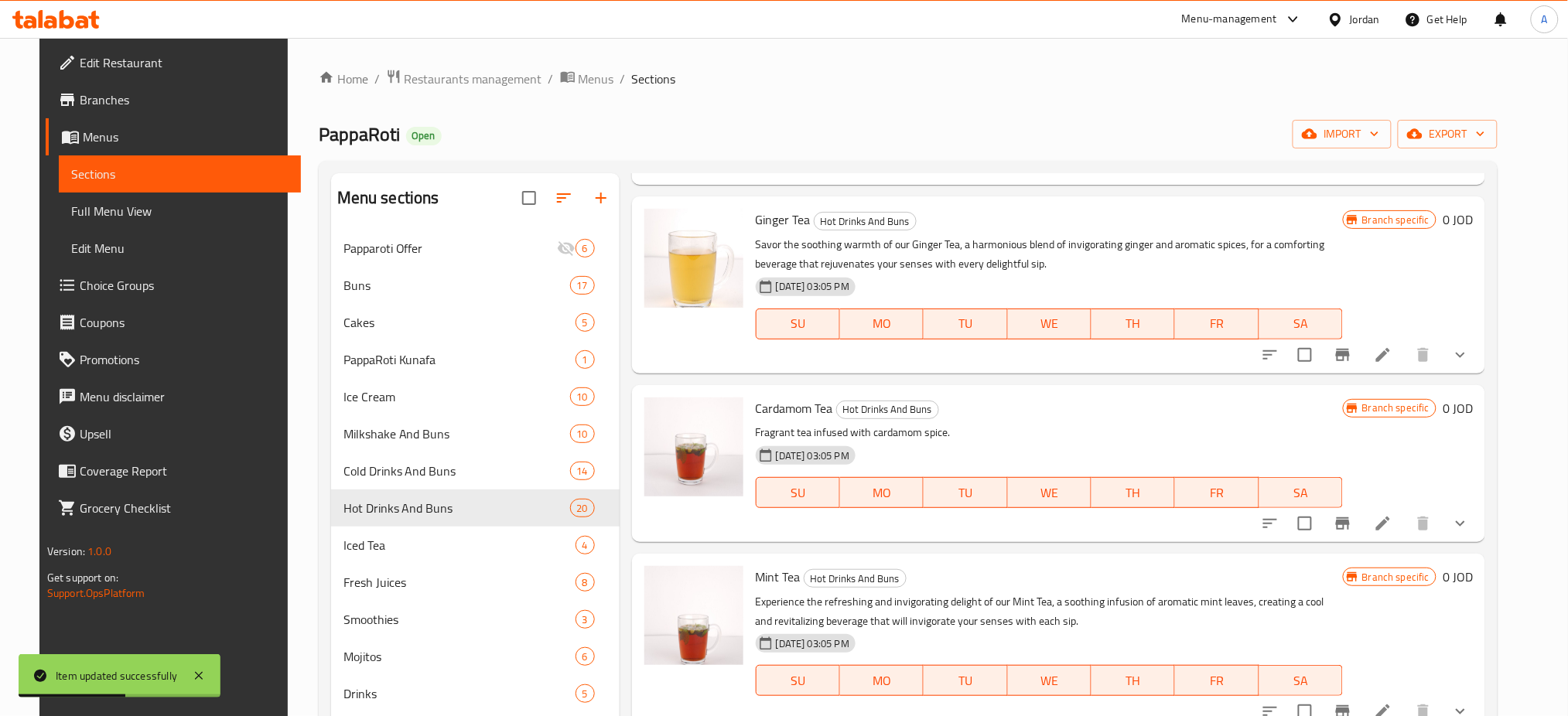
click at [1361, 692] on button "Branch-specific-item" at bounding box center [1343, 711] width 37 height 37
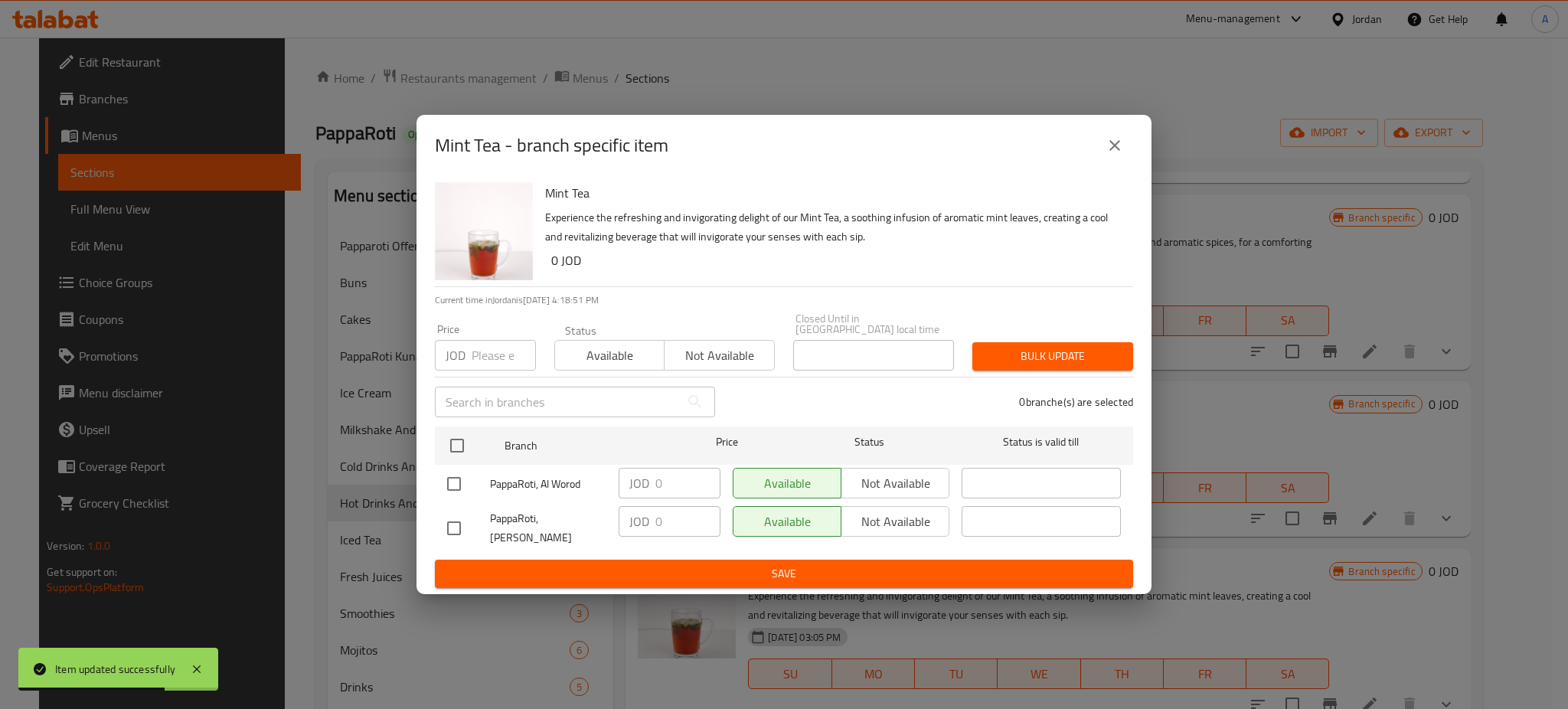
click at [1118, 151] on icon "close" at bounding box center [1114, 145] width 10 height 10
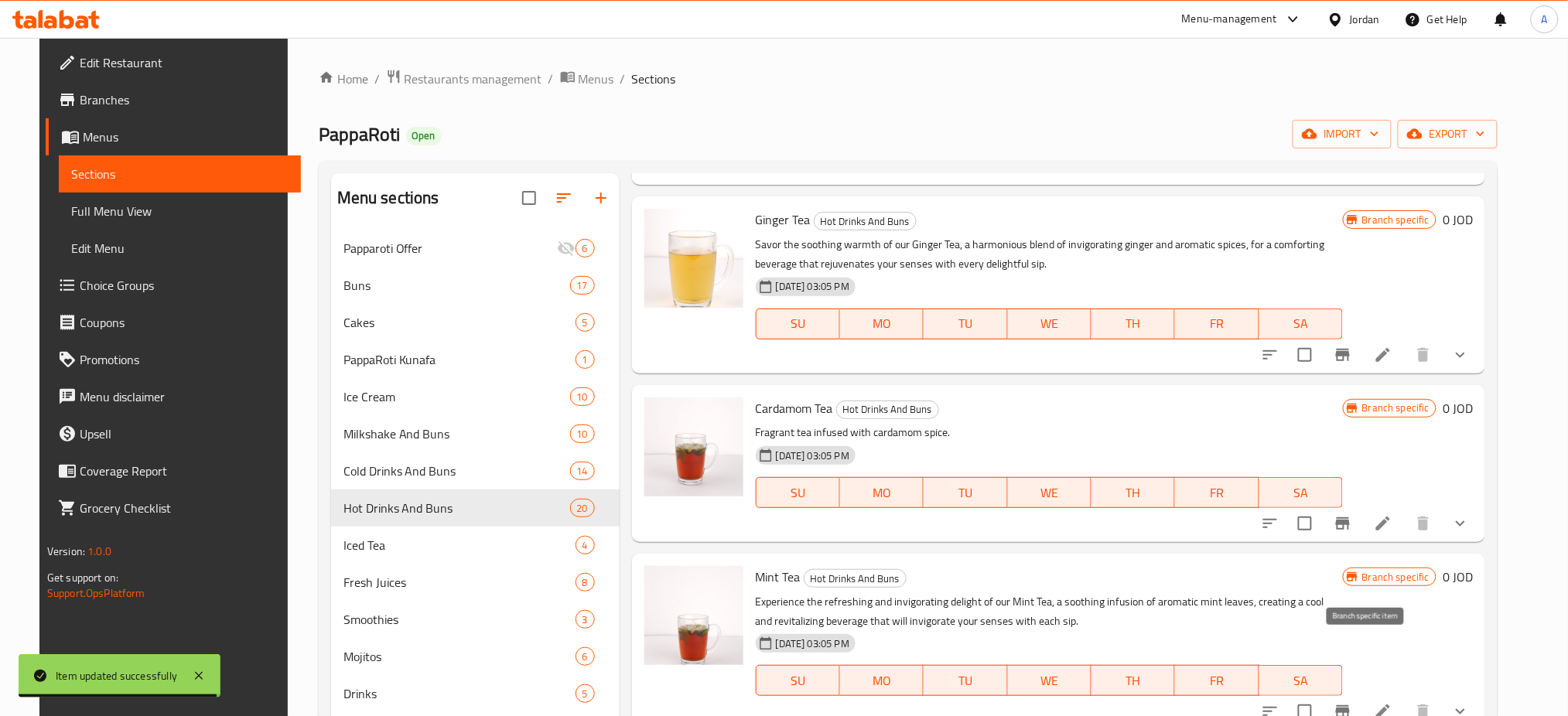
click at [1352, 702] on icon "Branch-specific-item" at bounding box center [1342, 711] width 19 height 19
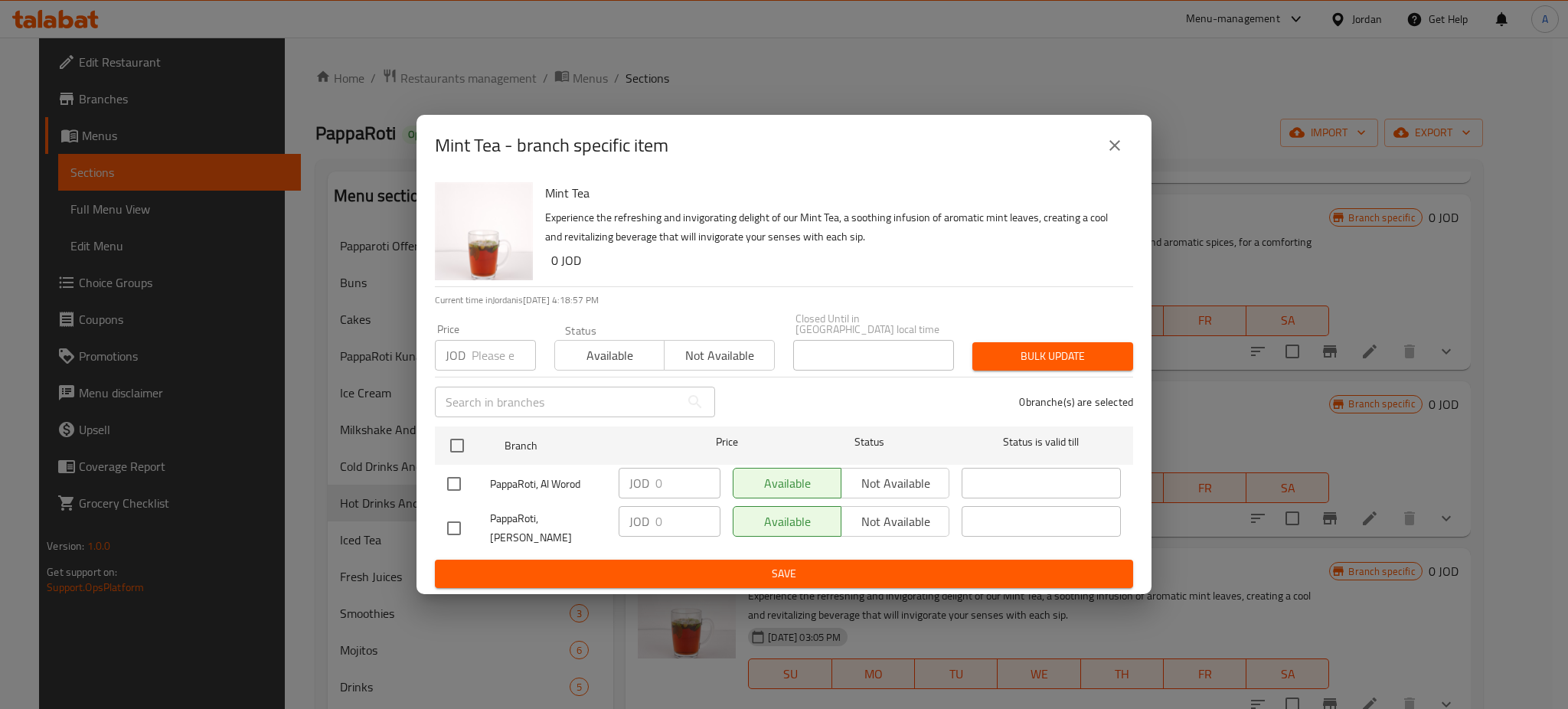
click at [1105, 155] on icon "close" at bounding box center [1114, 145] width 19 height 19
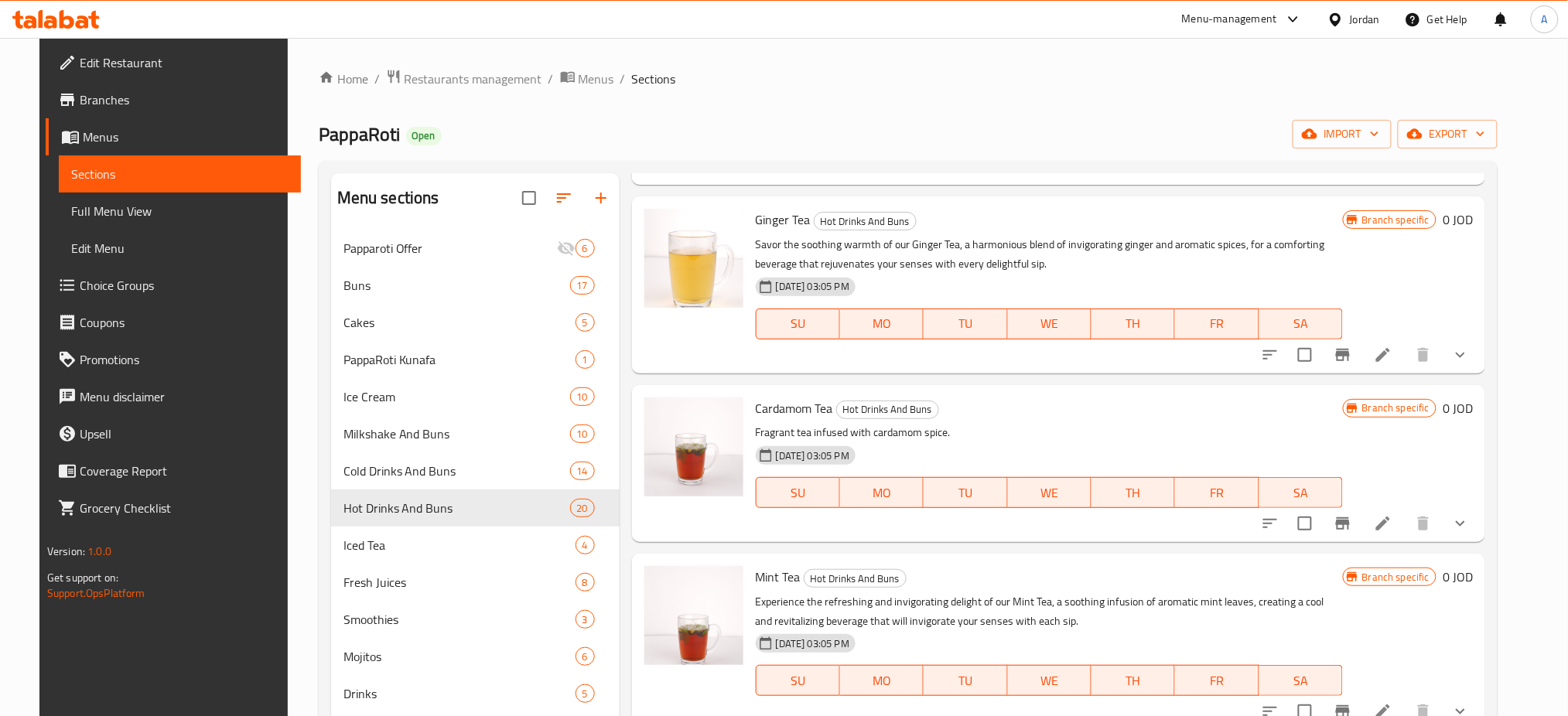
click at [1474, 692] on button "show more" at bounding box center [1461, 711] width 37 height 37
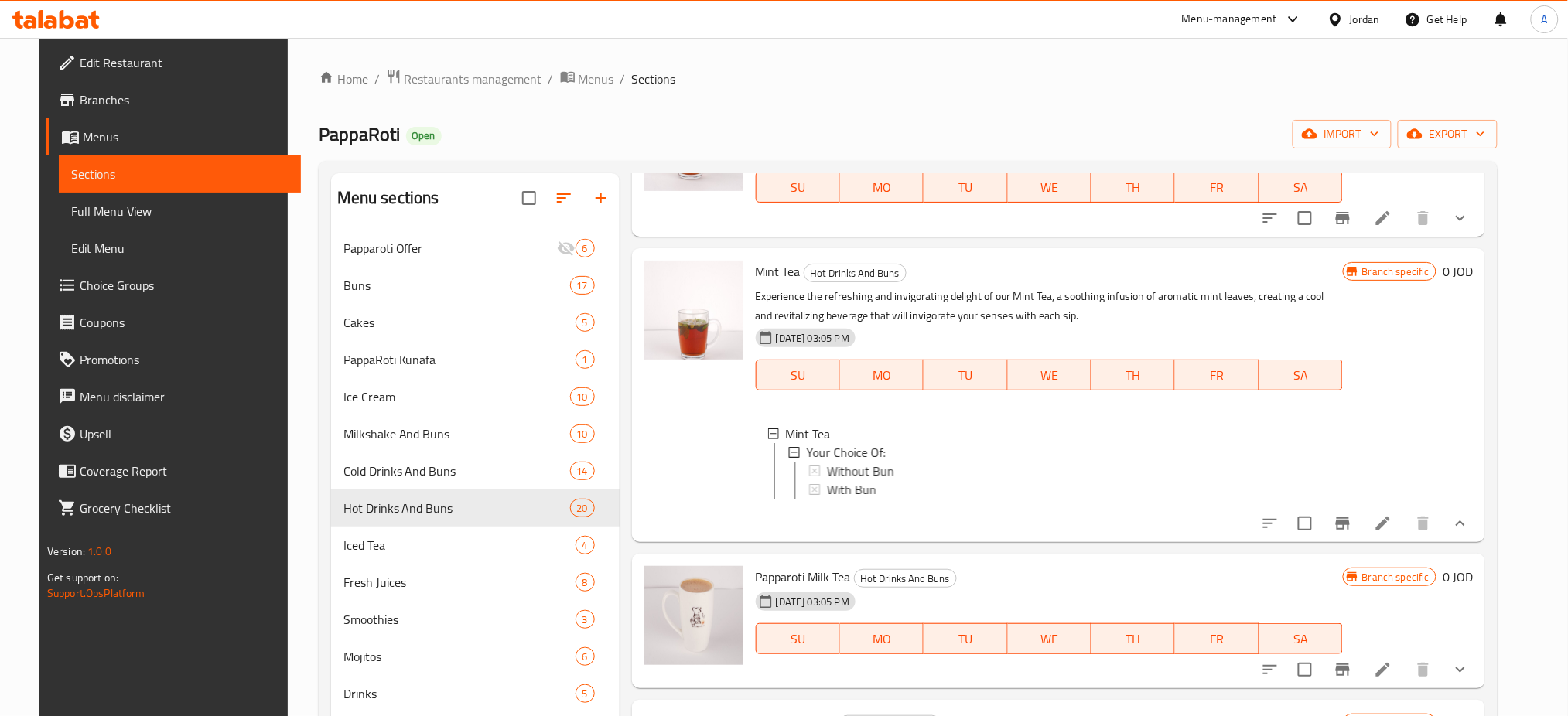
scroll to position [2268, 0]
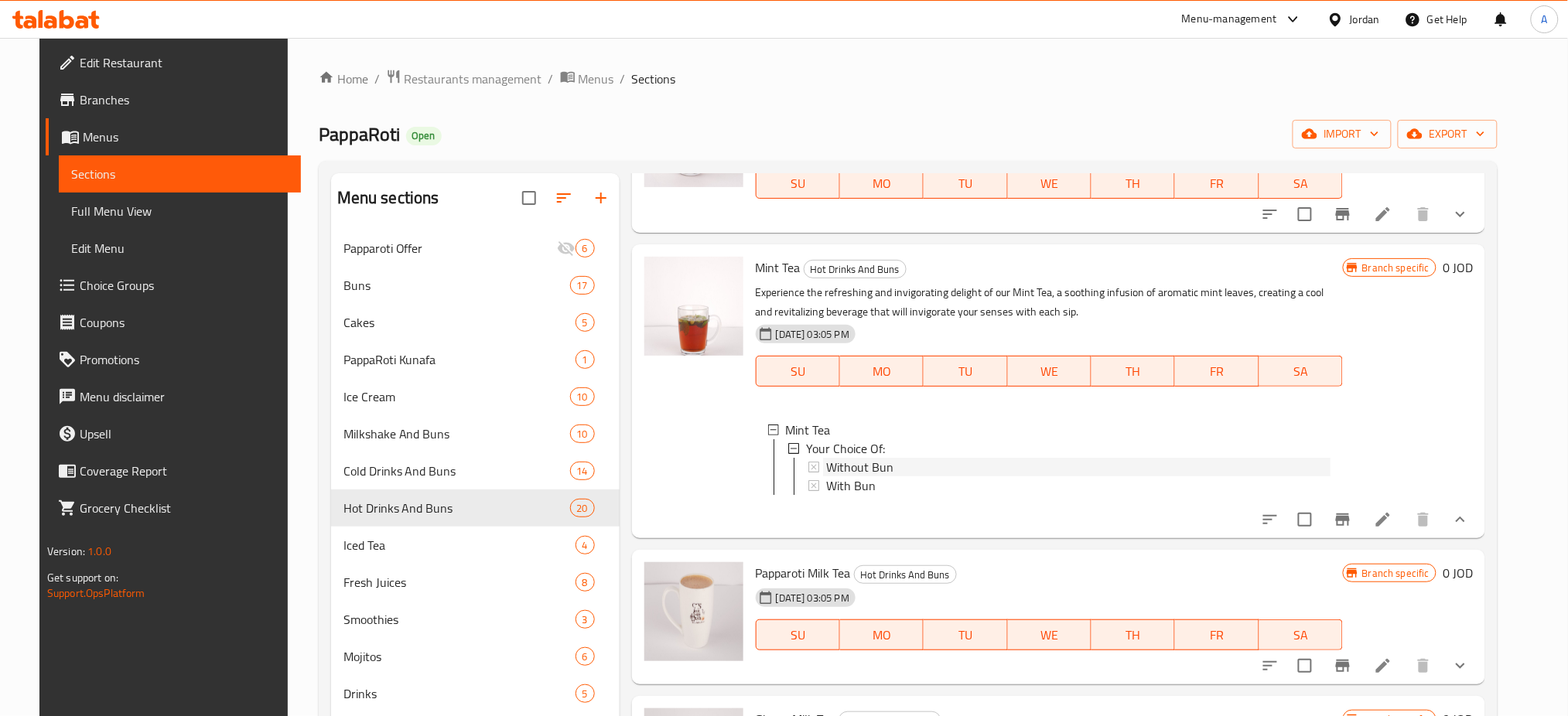
click at [876, 457] on span "Without Bun" at bounding box center [860, 466] width 68 height 19
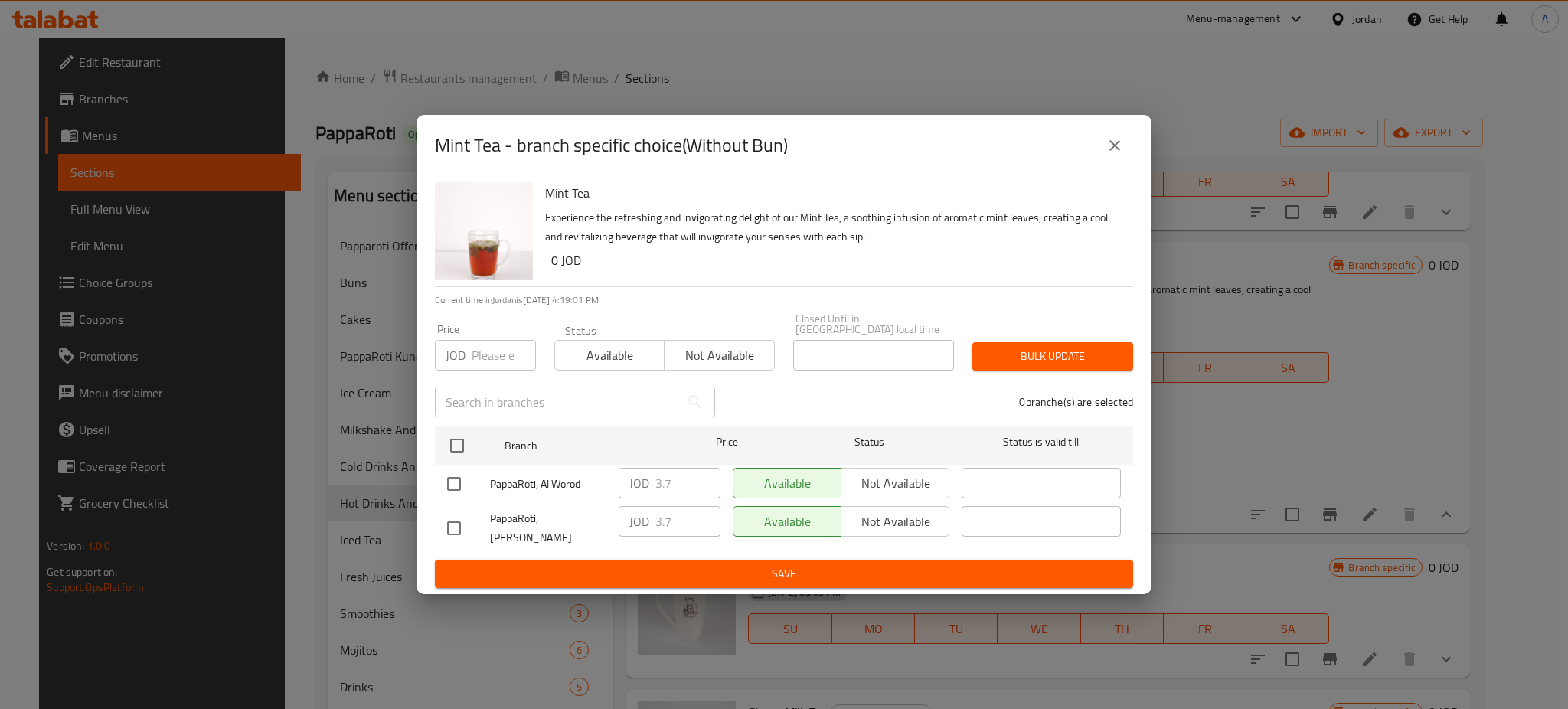
click at [1105, 151] on icon "close" at bounding box center [1114, 145] width 19 height 19
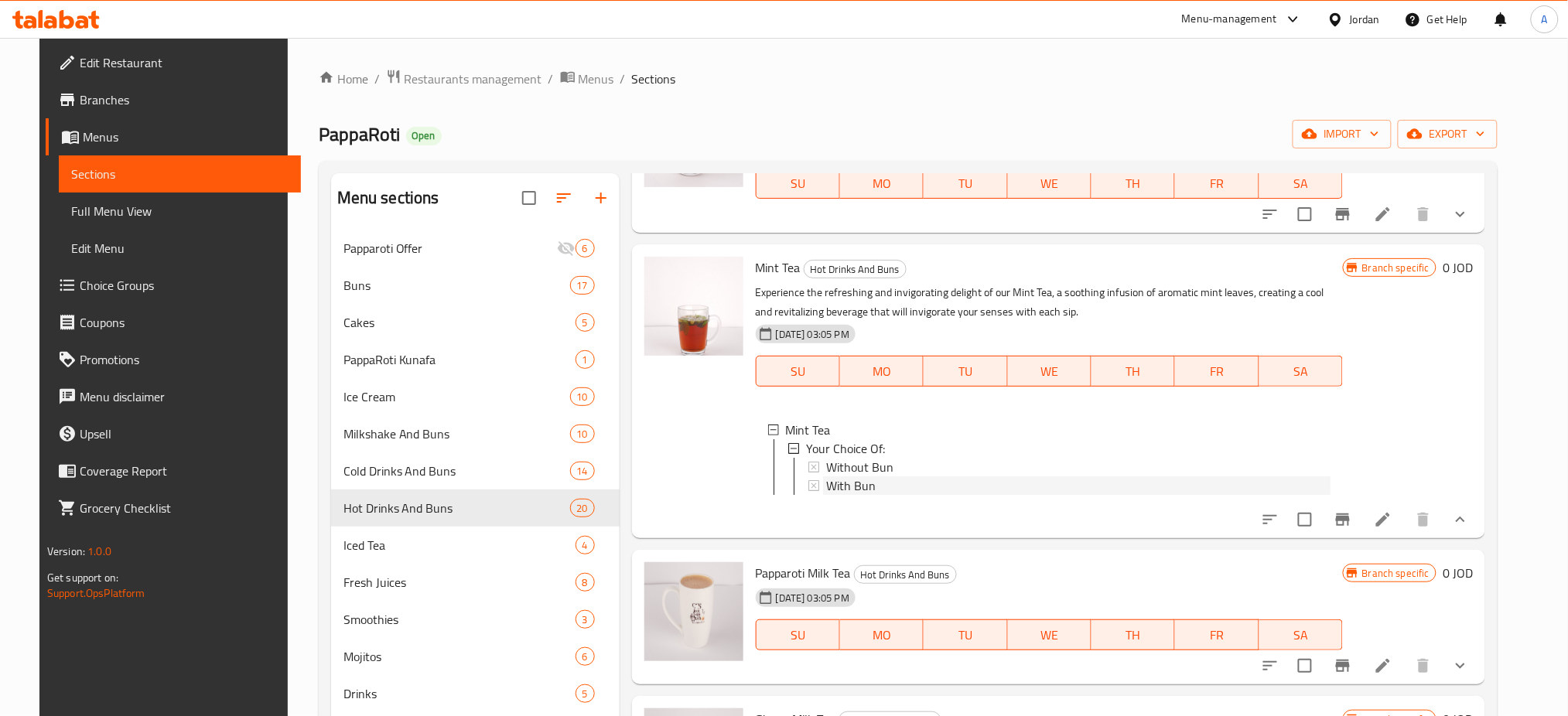
click at [864, 476] on div "With Bun" at bounding box center [1078, 485] width 504 height 19
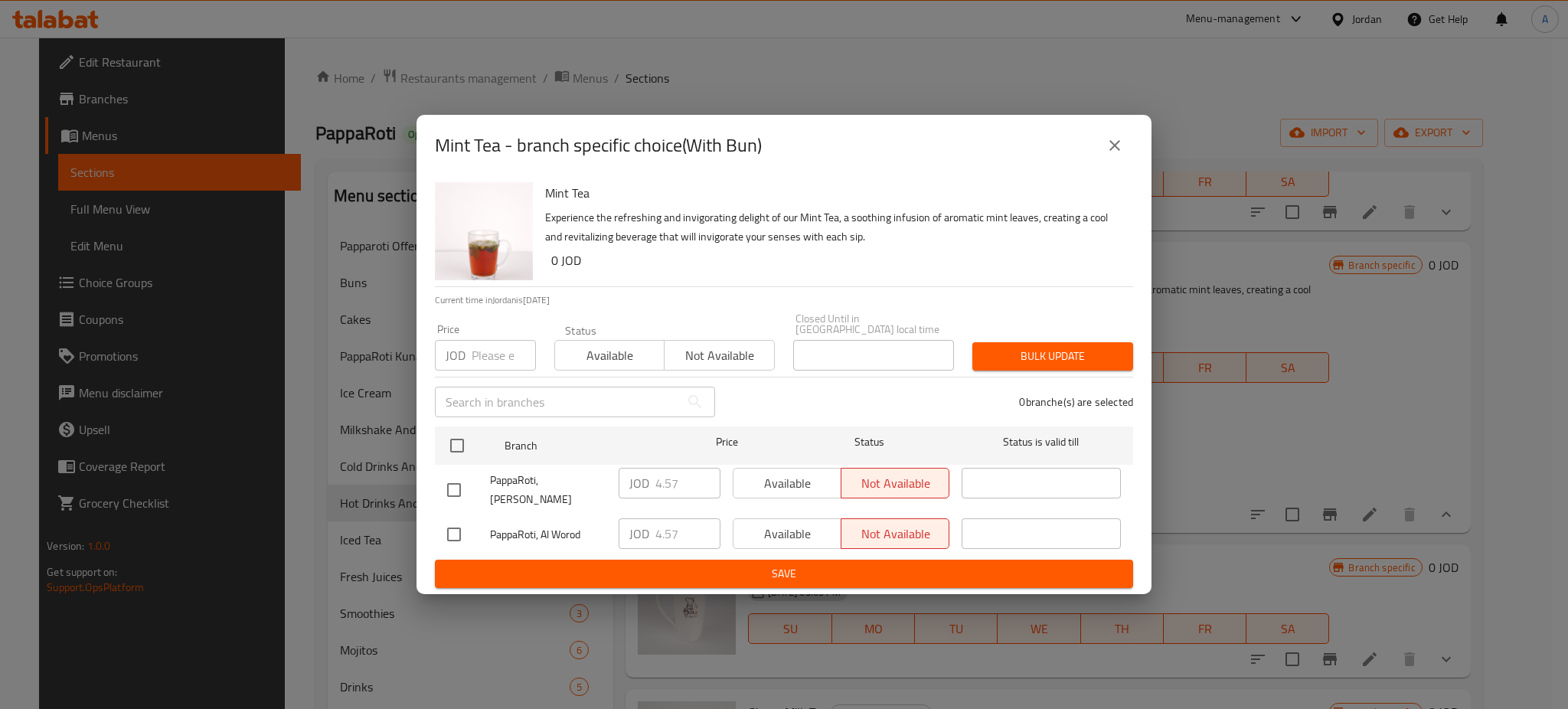
click at [1132, 147] on div "Mint Tea - branch specific choice(With Bun)" at bounding box center [784, 146] width 699 height 37
click at [1127, 155] on button "close" at bounding box center [1115, 146] width 37 height 37
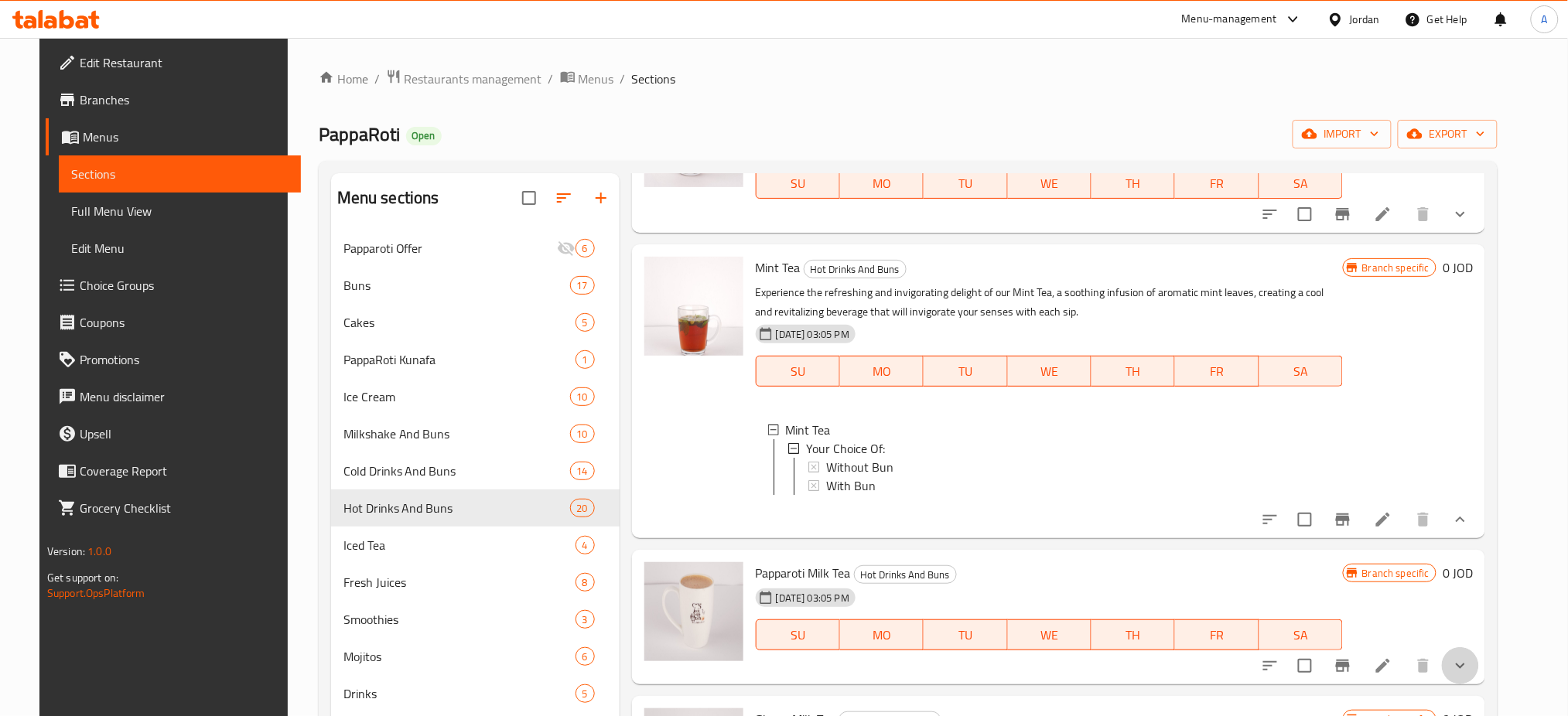
click at [1468, 647] on button "show more" at bounding box center [1461, 666] width 37 height 37
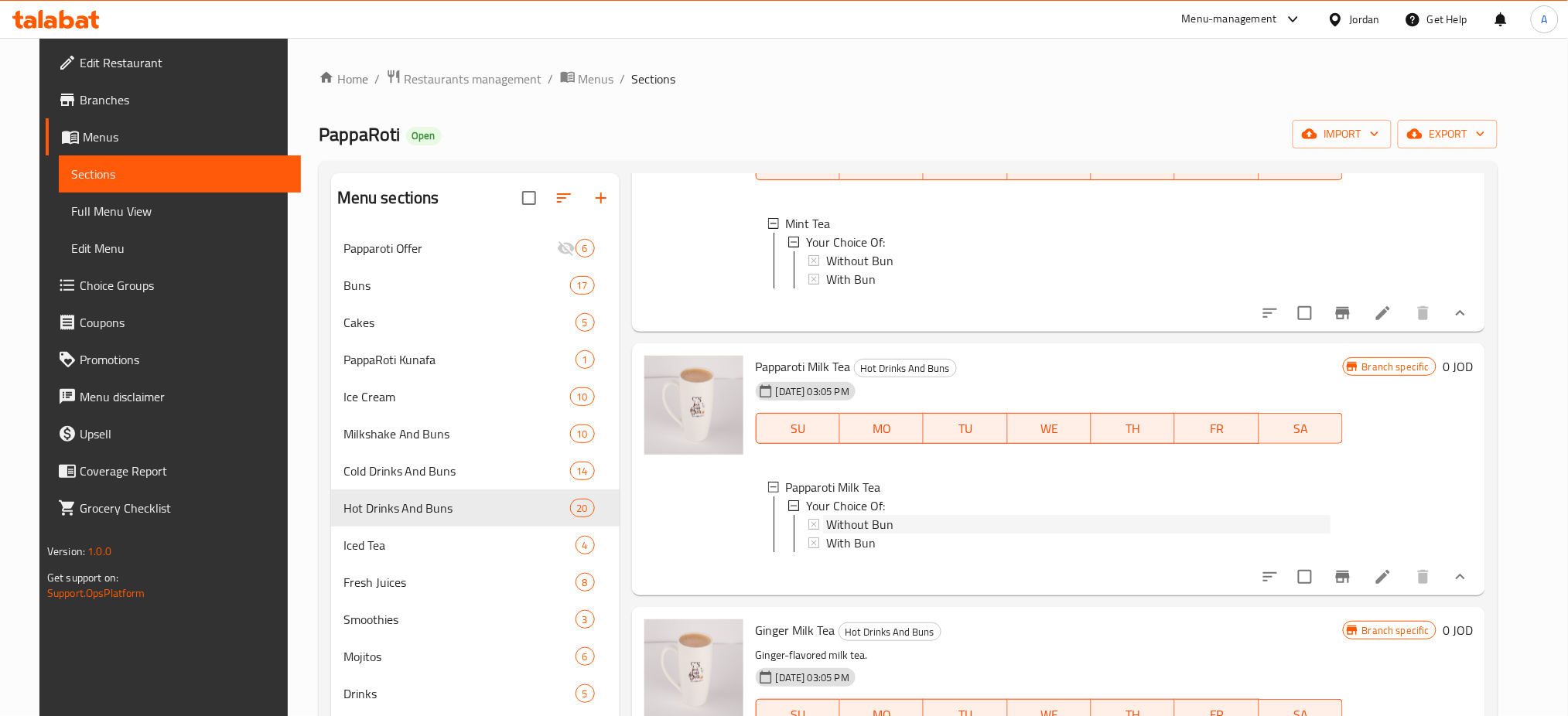
scroll to position [2, 0]
drag, startPoint x: 1342, startPoint y: 483, endPoint x: 1264, endPoint y: 506, distance: 81.3
click at [1330, 494] on ul "Papparoti Milk Tea Your Choice Of: Without Bun With Bun" at bounding box center [1049, 514] width 563 height 74
click at [1256, 531] on div "With Bun" at bounding box center [1078, 540] width 504 height 19
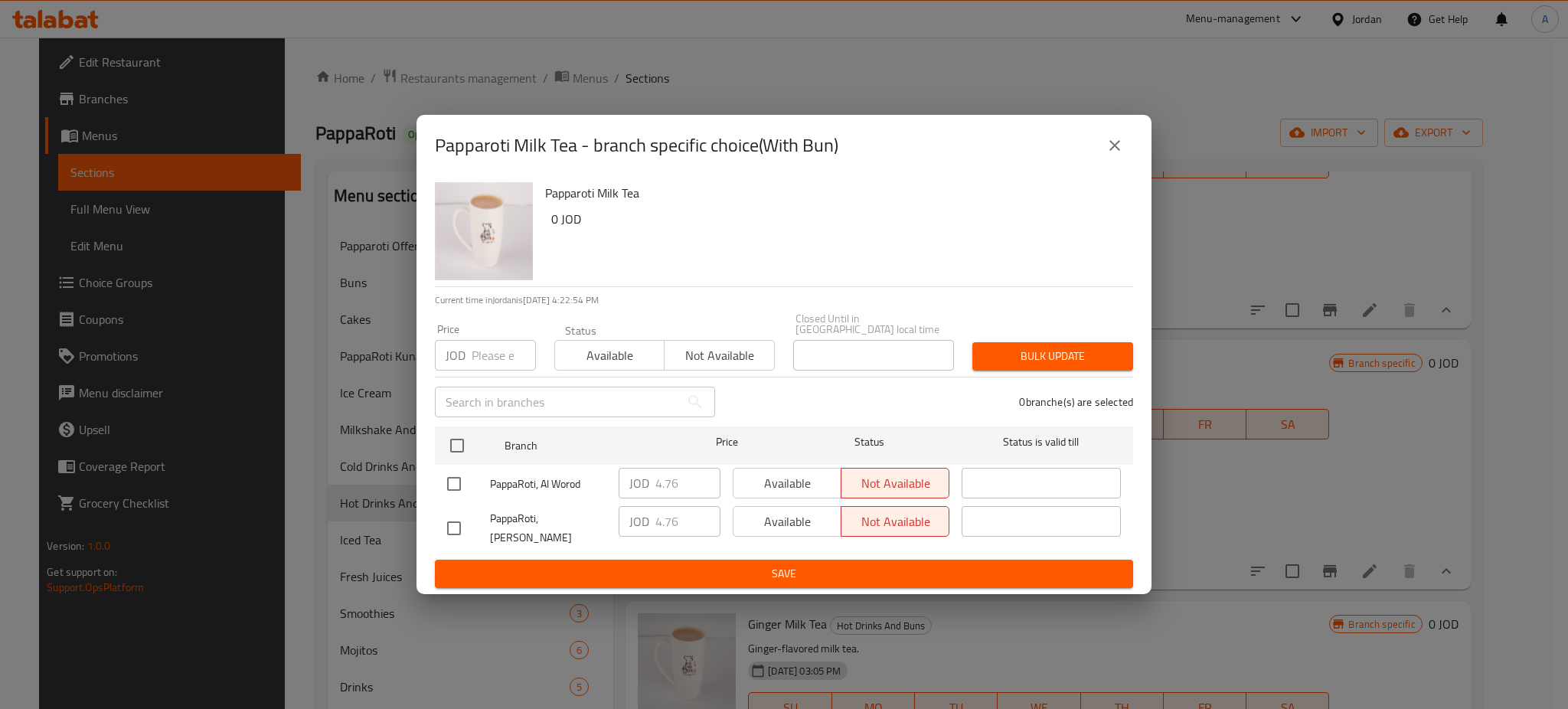
click at [137, 631] on div "Papparoti Milk Tea - branch specific choice(With Bun) Papparoti Milk Tea 0 JOD …" at bounding box center [784, 354] width 1568 height 709
click at [1115, 155] on icon "close" at bounding box center [1114, 145] width 19 height 19
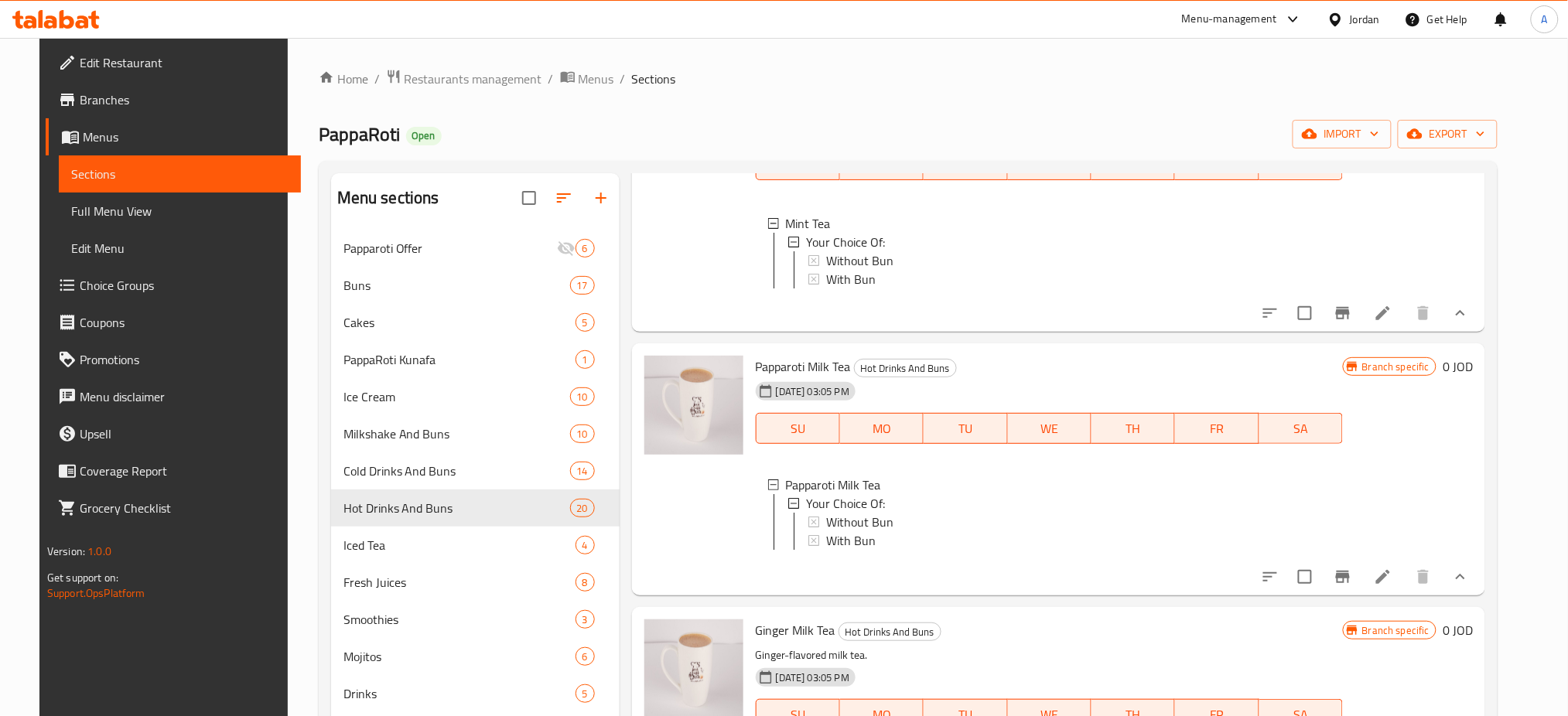
click at [1250, 28] on div "Menu-management" at bounding box center [1242, 20] width 146 height 37
click at [1245, 21] on div "Menu-management" at bounding box center [1229, 19] width 95 height 19
click at [1180, 100] on div "Agent Campaigns Center" at bounding box center [1142, 104] width 116 height 17
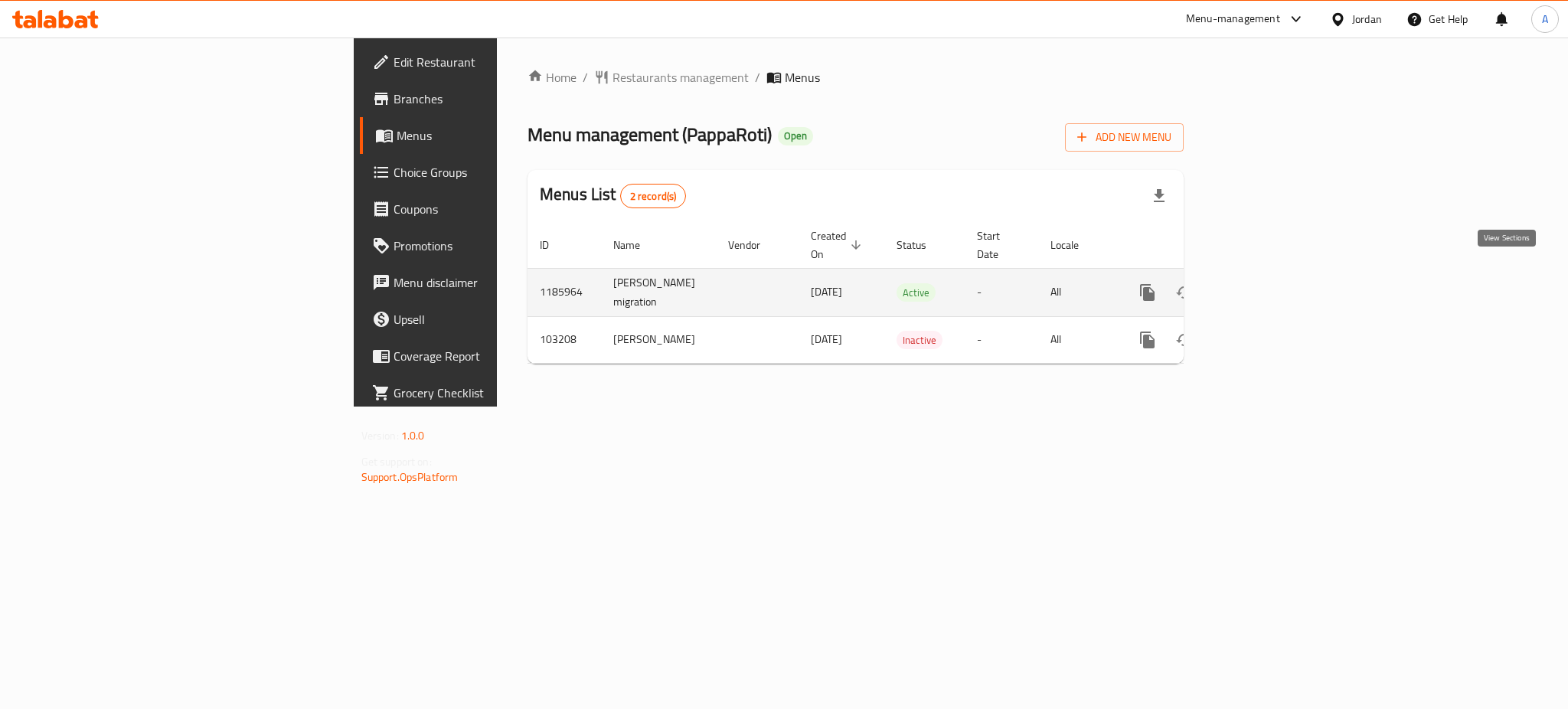
click at [1267, 284] on icon "enhanced table" at bounding box center [1258, 292] width 19 height 19
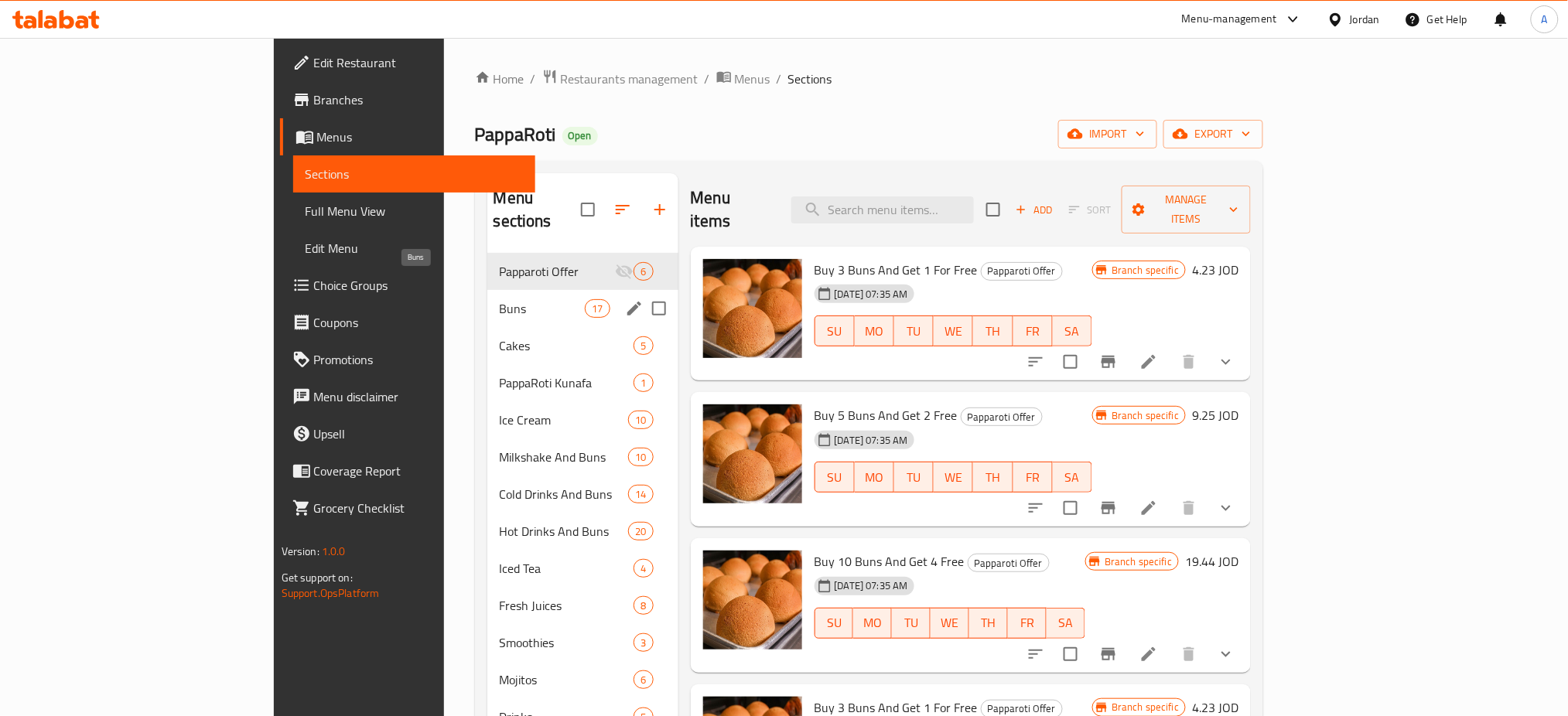
click at [500, 299] on span "Buns" at bounding box center [542, 308] width 85 height 19
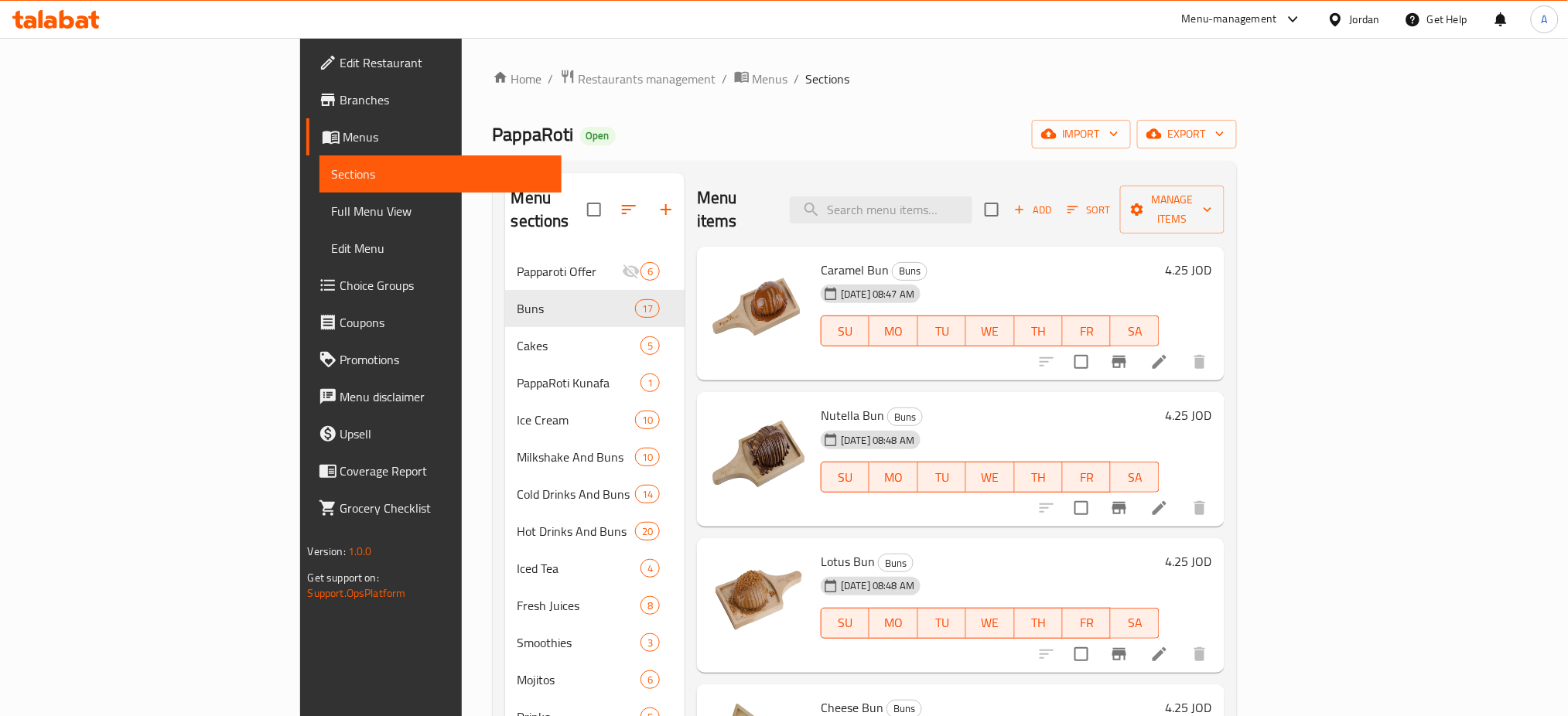
click at [963, 177] on div "Menu items Add Sort Manage items" at bounding box center [961, 210] width 528 height 73
click at [1053, 201] on span "Add" at bounding box center [1032, 210] width 42 height 18
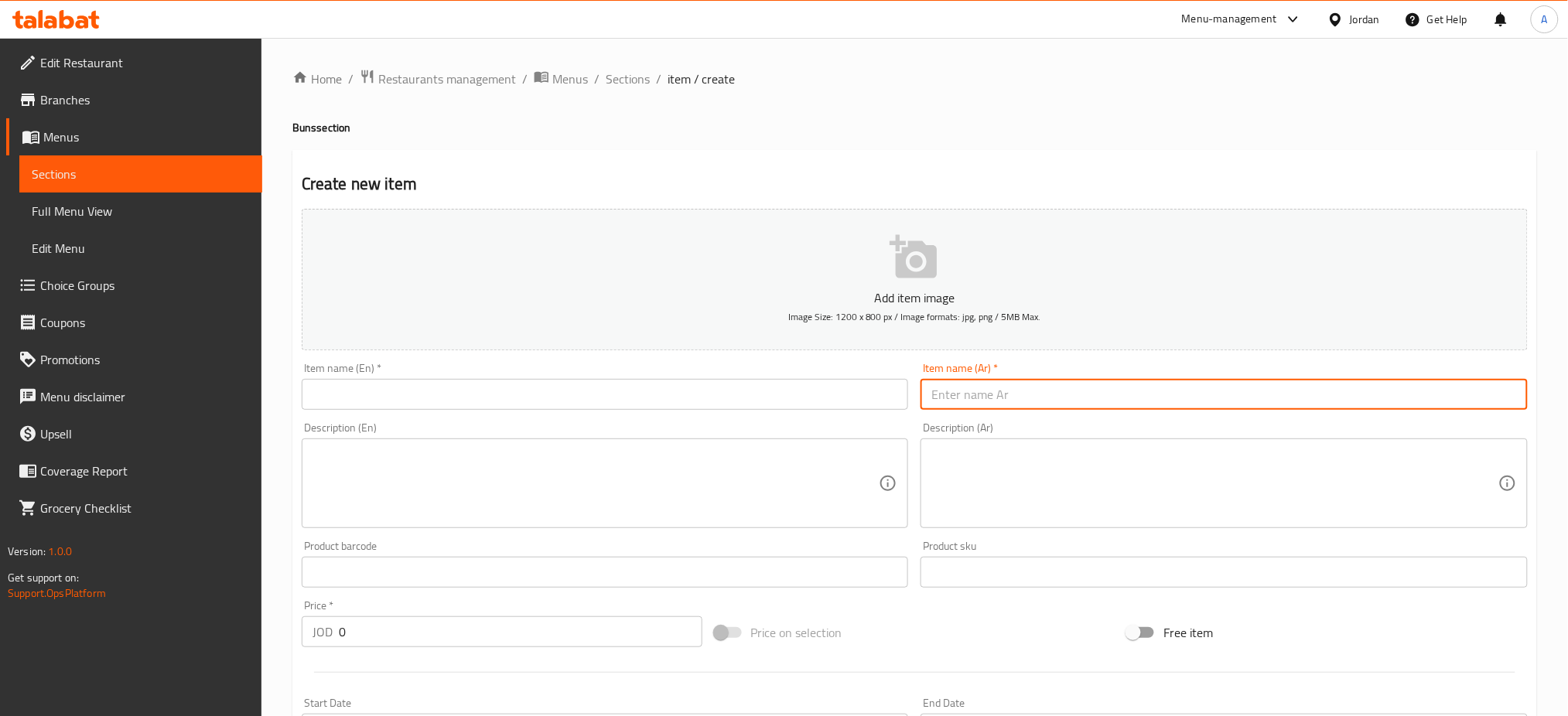
click at [1079, 406] on input "text" at bounding box center [1224, 395] width 607 height 31
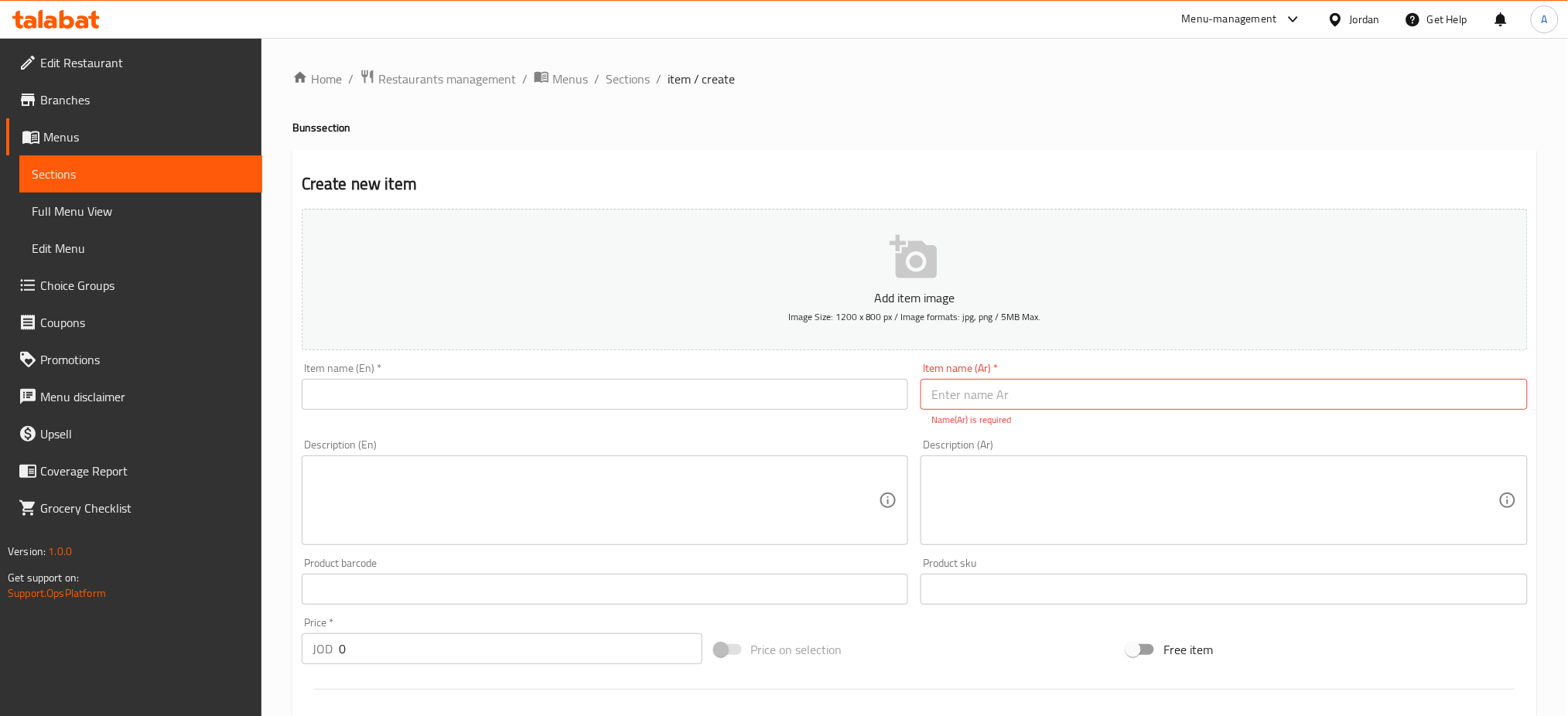
click at [1295, 203] on div "Add item image Image Size: 1200 x 800 px / Image formats: jpg, png / 5MB Max." at bounding box center [914, 279] width 1238 height 154
drag, startPoint x: 1213, startPoint y: 146, endPoint x: 1201, endPoint y: 150, distance: 12.6
click at [1213, 146] on div "Home / Restaurants management / Menus / Sections / item / create Buns section C…" at bounding box center [914, 574] width 1245 height 1010
click at [632, 73] on span "Sections" at bounding box center [628, 79] width 44 height 19
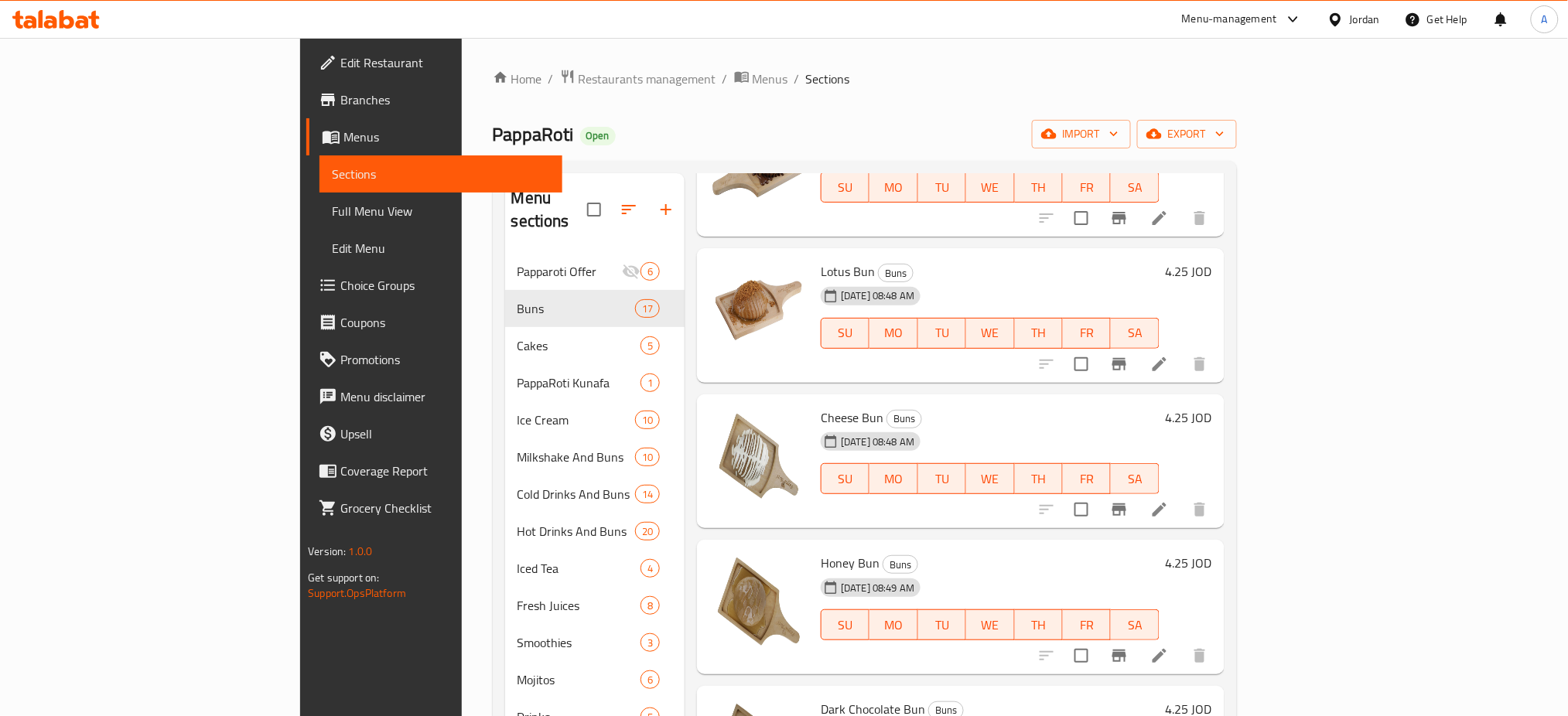
scroll to position [309, 0]
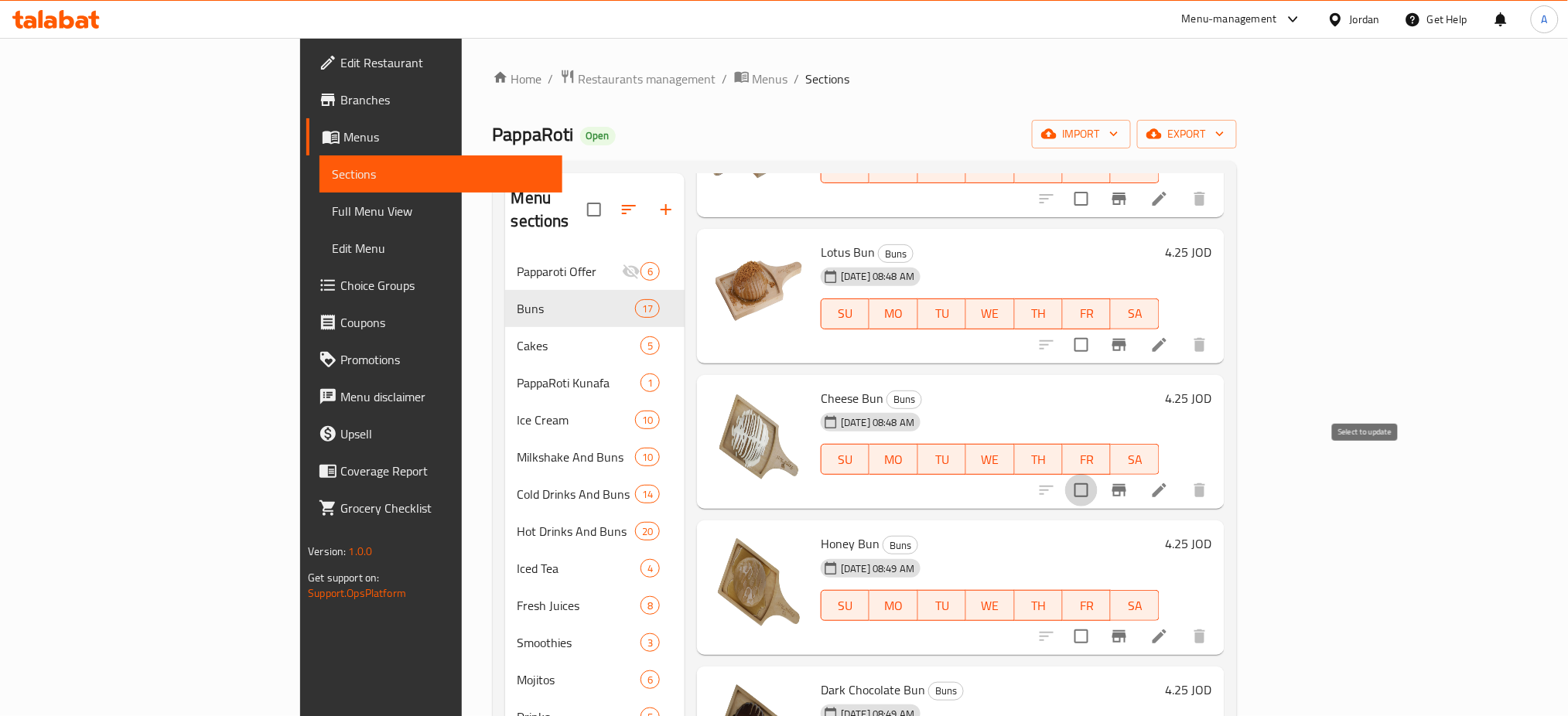
click at [1097, 474] on input "checkbox" at bounding box center [1081, 490] width 33 height 33
checkbox input "true"
click at [1097, 620] on input "checkbox" at bounding box center [1081, 636] width 33 height 33
checkbox input "true"
click at [1097, 329] on input "checkbox" at bounding box center [1081, 345] width 33 height 33
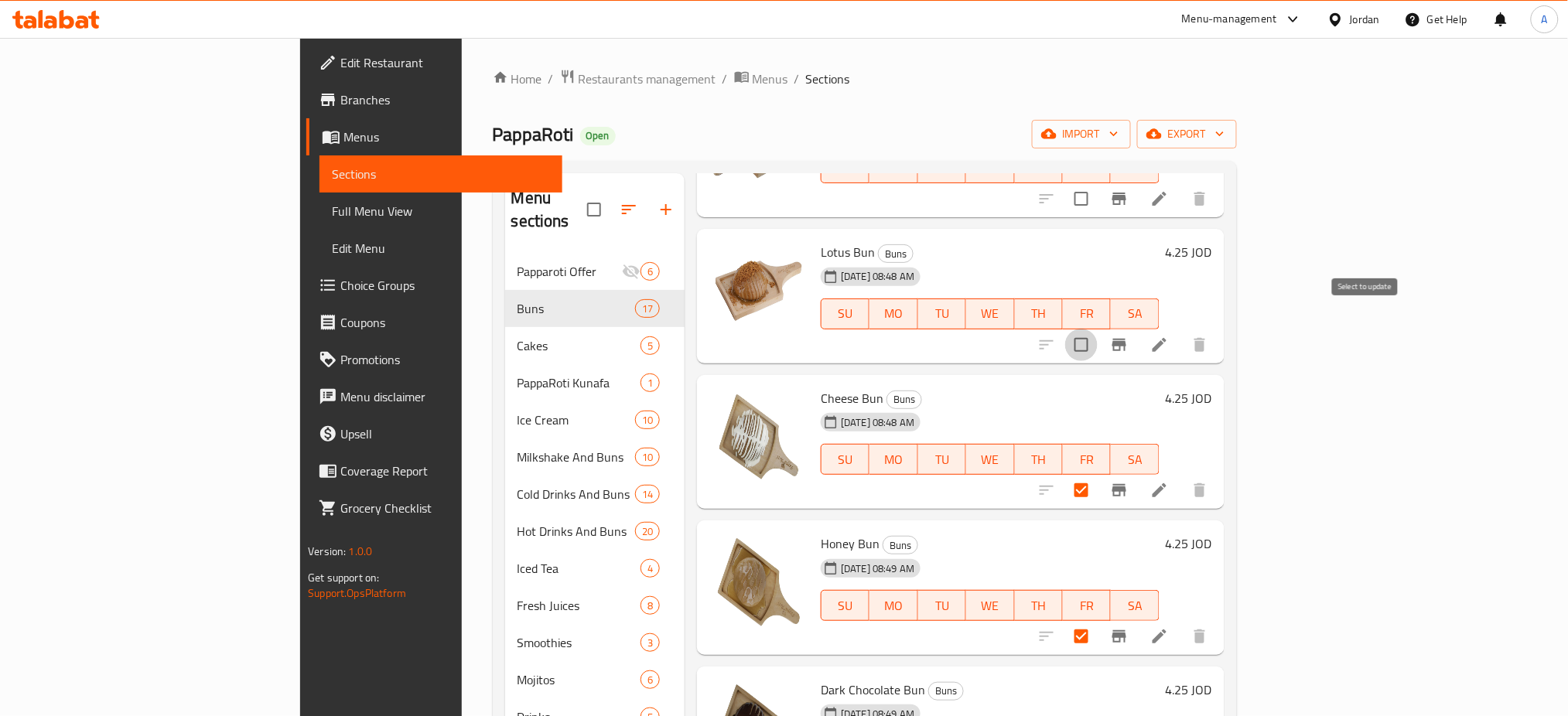
checkbox input "true"
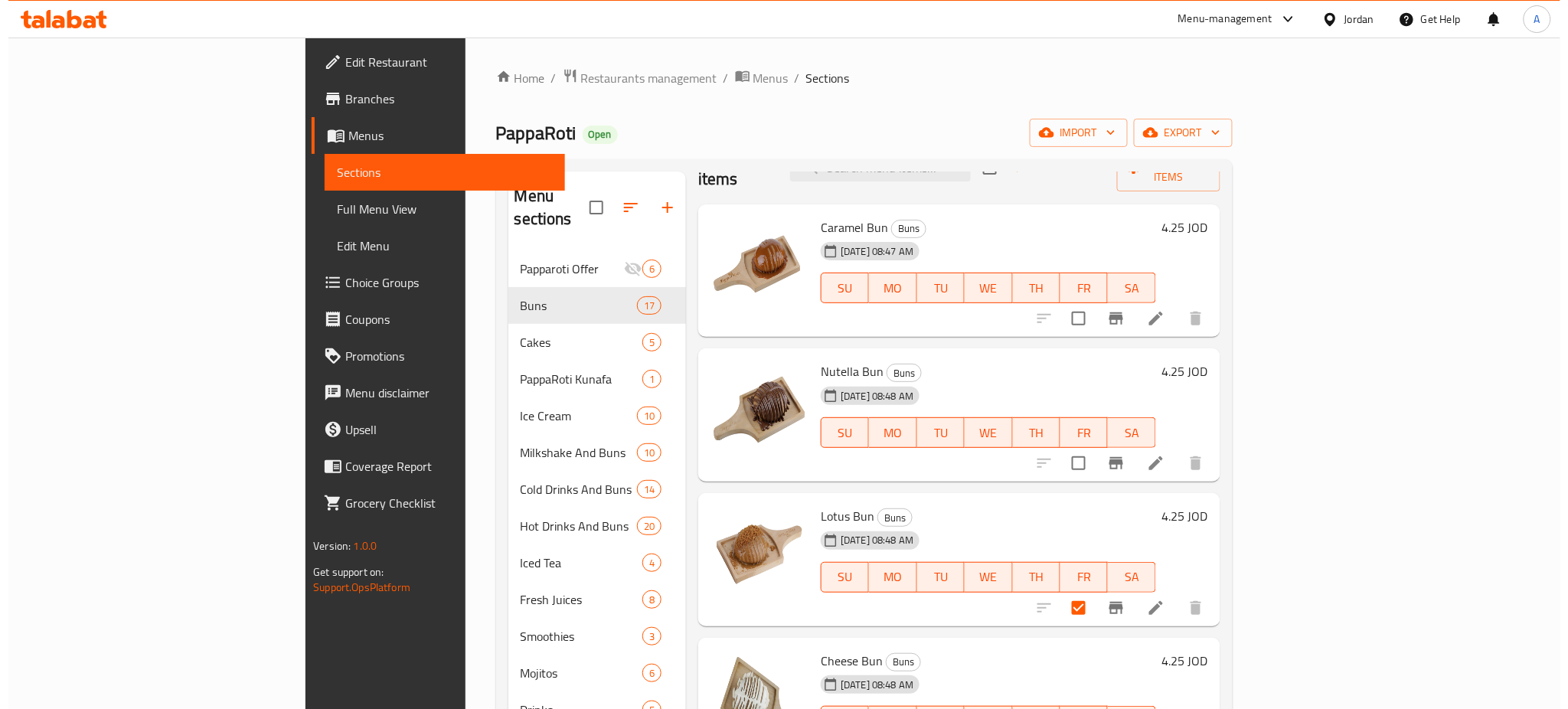
scroll to position [0, 0]
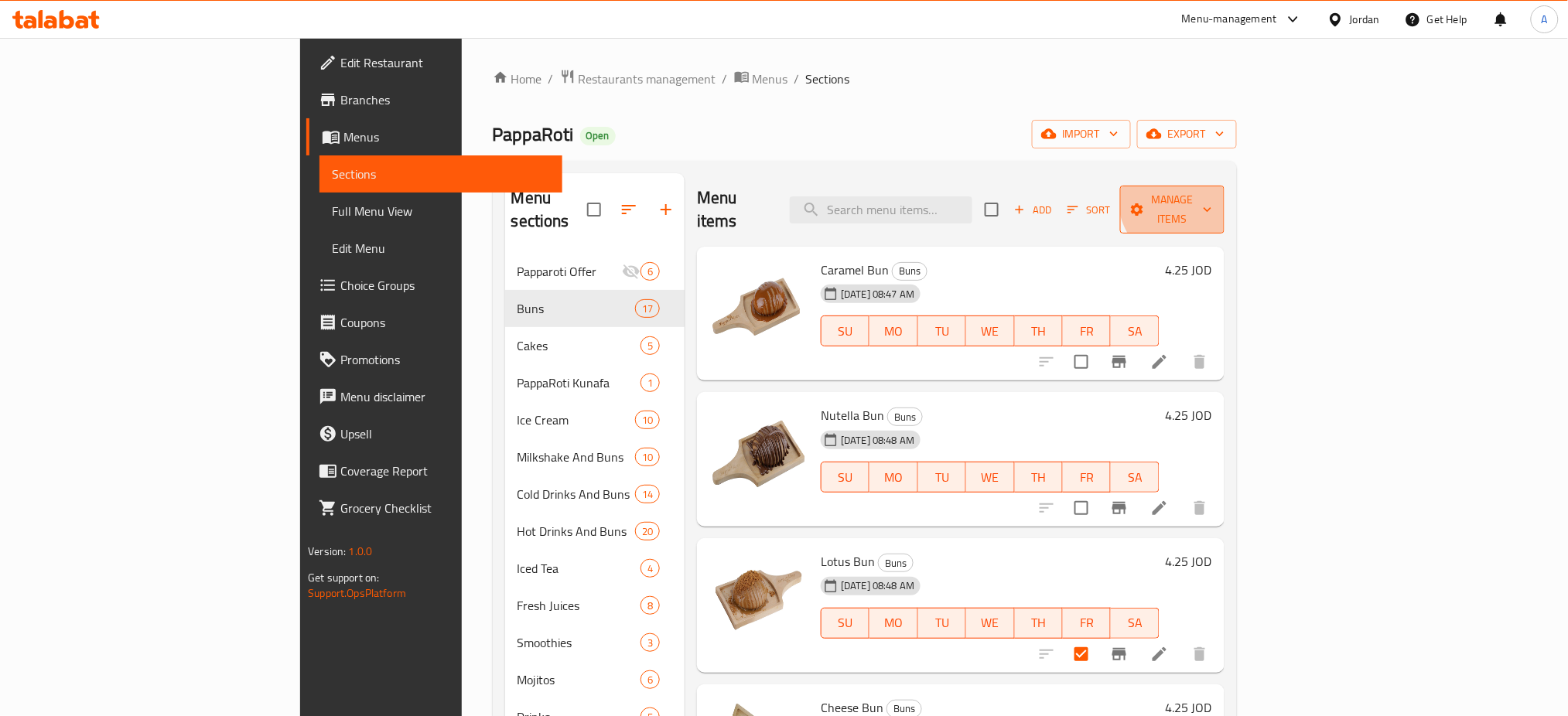
click at [1212, 197] on span "Manage items" at bounding box center [1172, 210] width 80 height 39
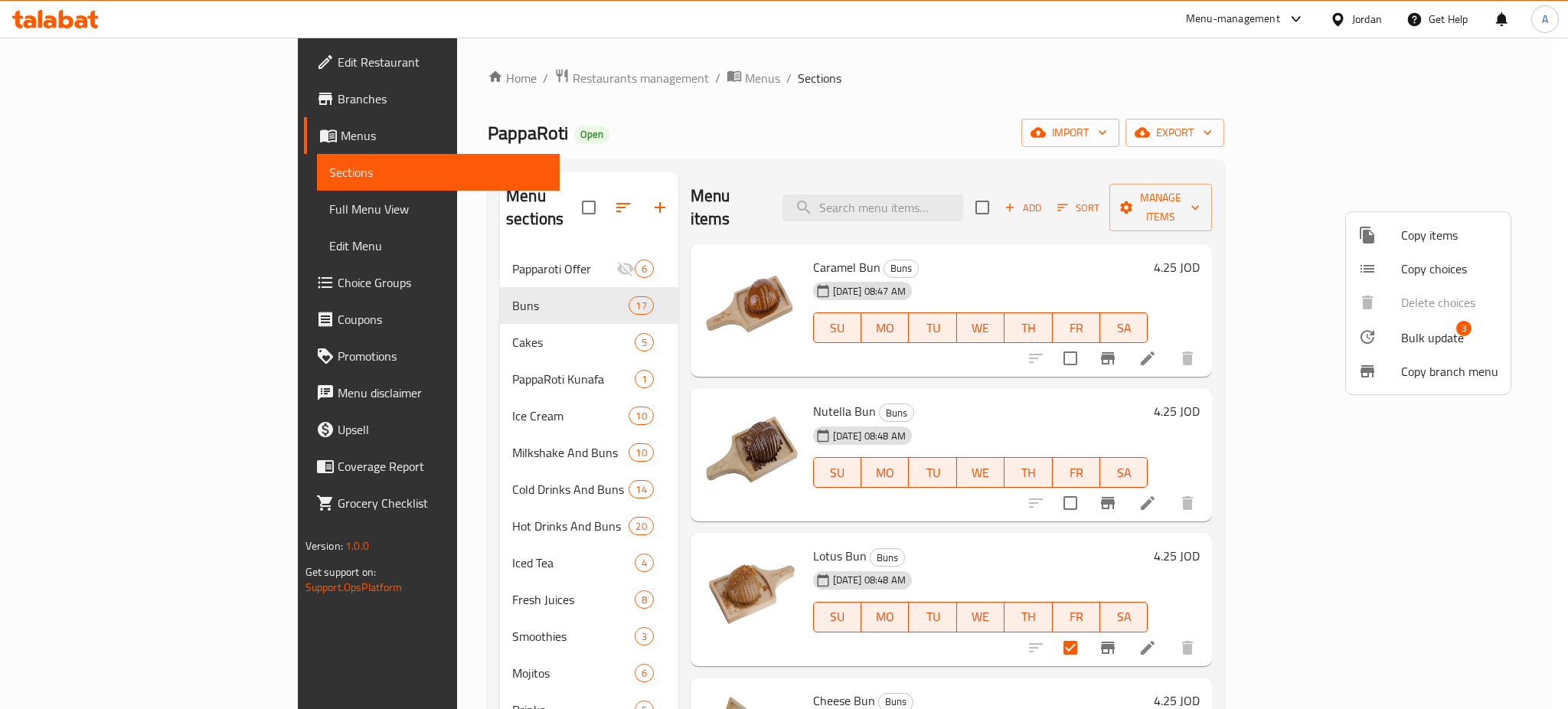
click at [1441, 238] on span "Copy items" at bounding box center [1450, 234] width 97 height 19
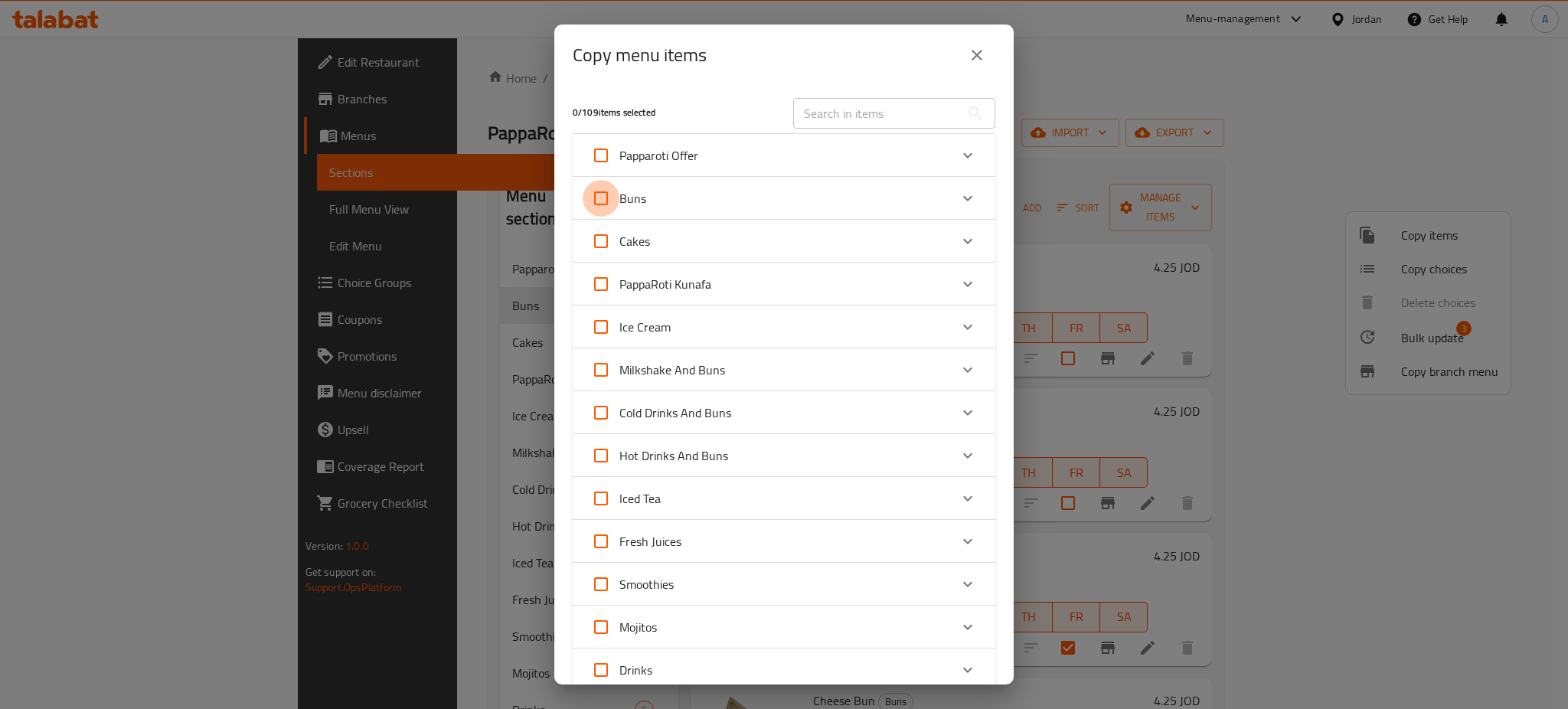
click at [598, 191] on input "Buns" at bounding box center [601, 198] width 37 height 37
checkbox input "true"
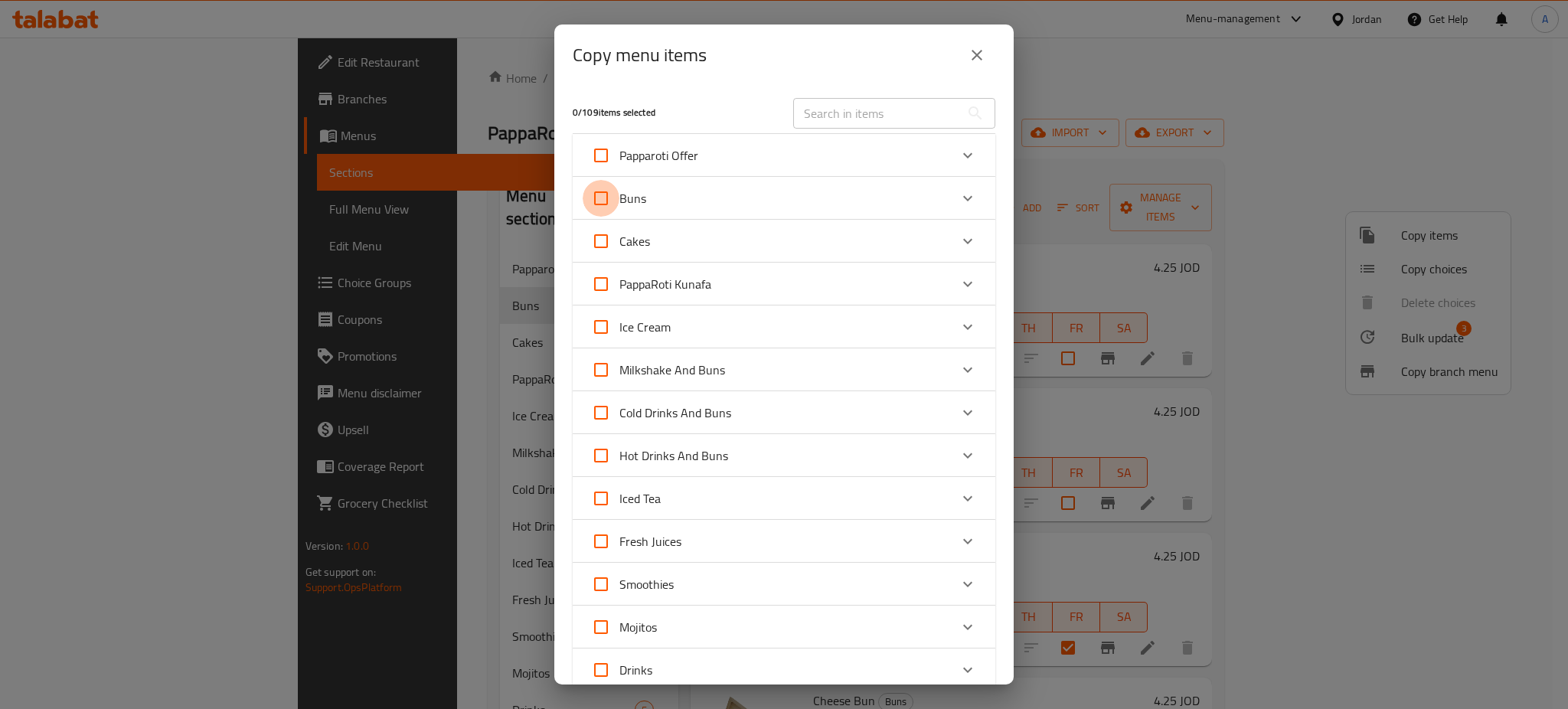
checkbox input "true"
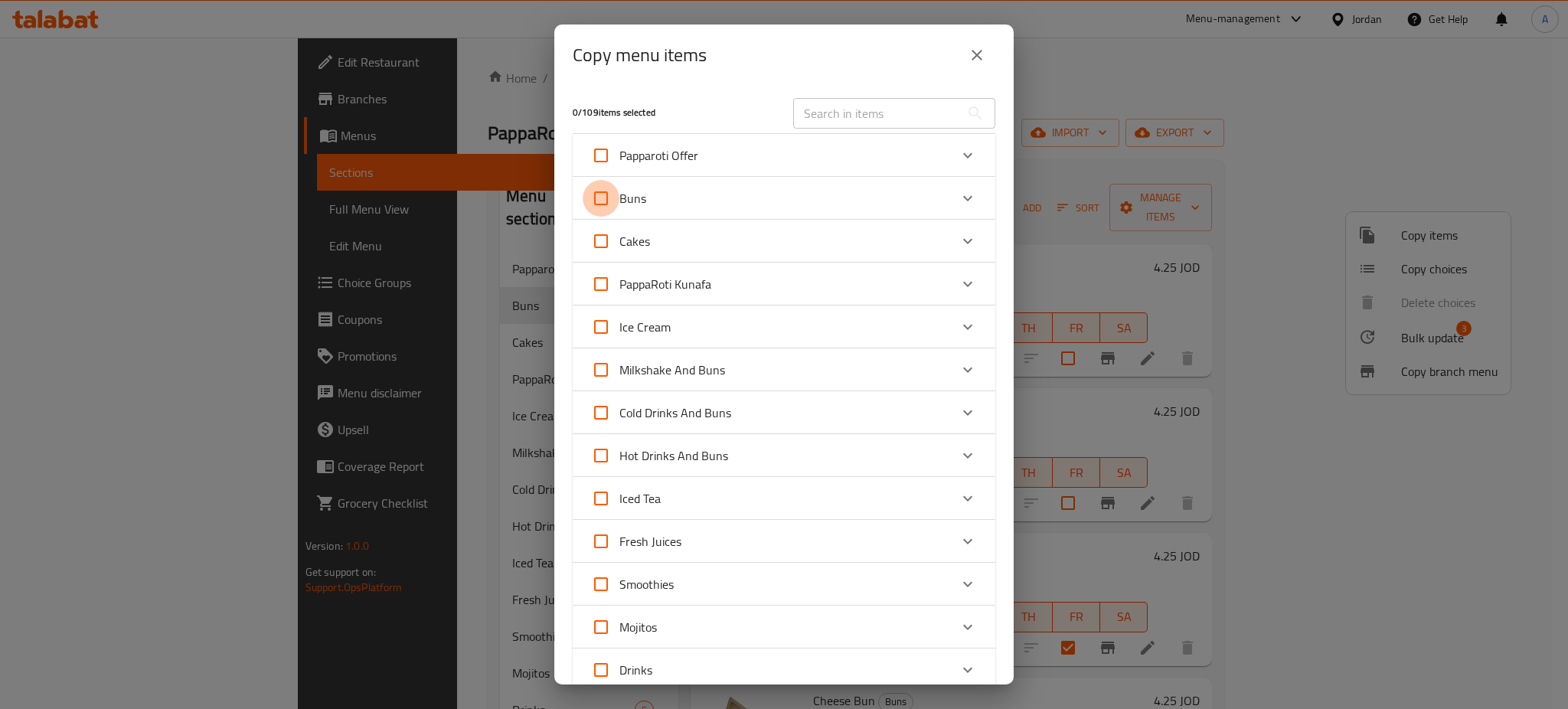
checkbox input "true"
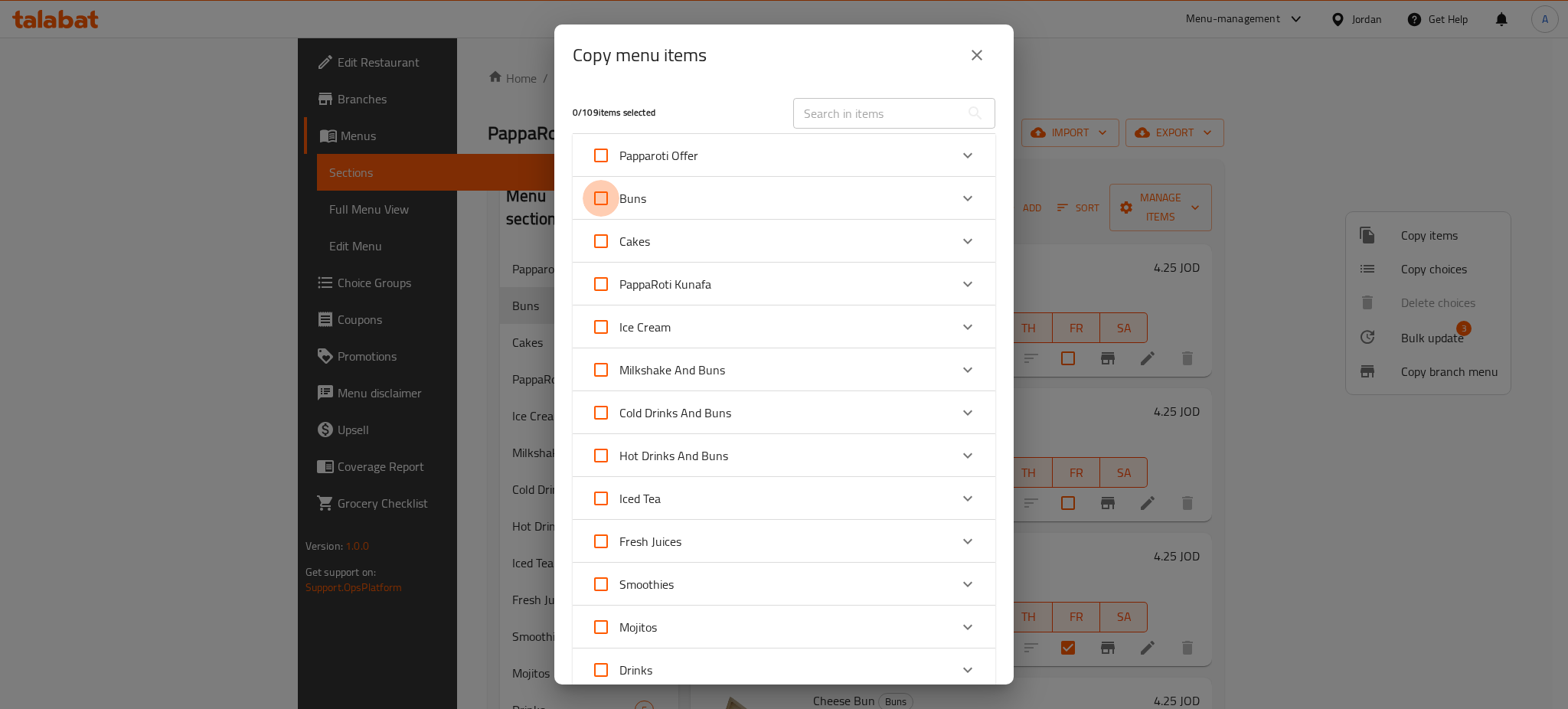
checkbox input "true"
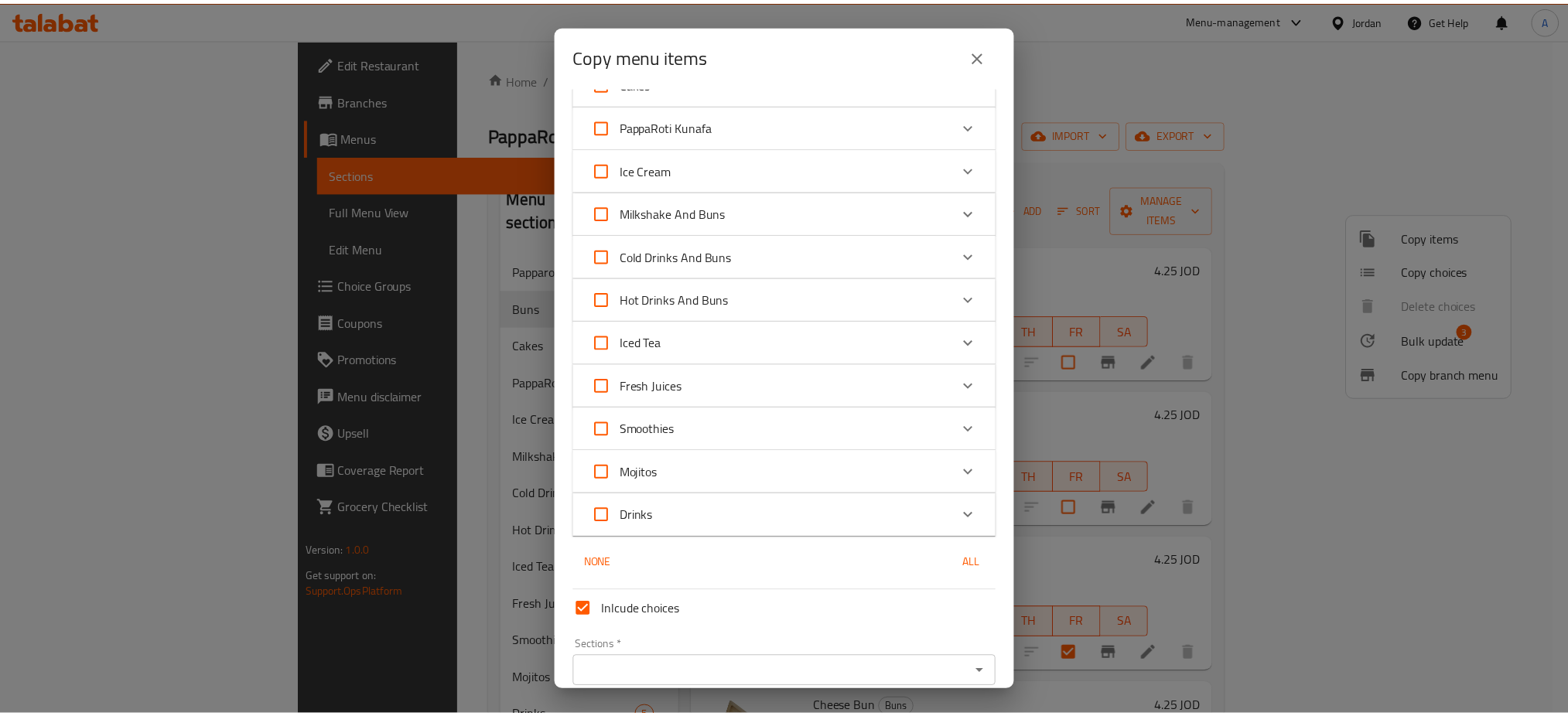
scroll to position [229, 0]
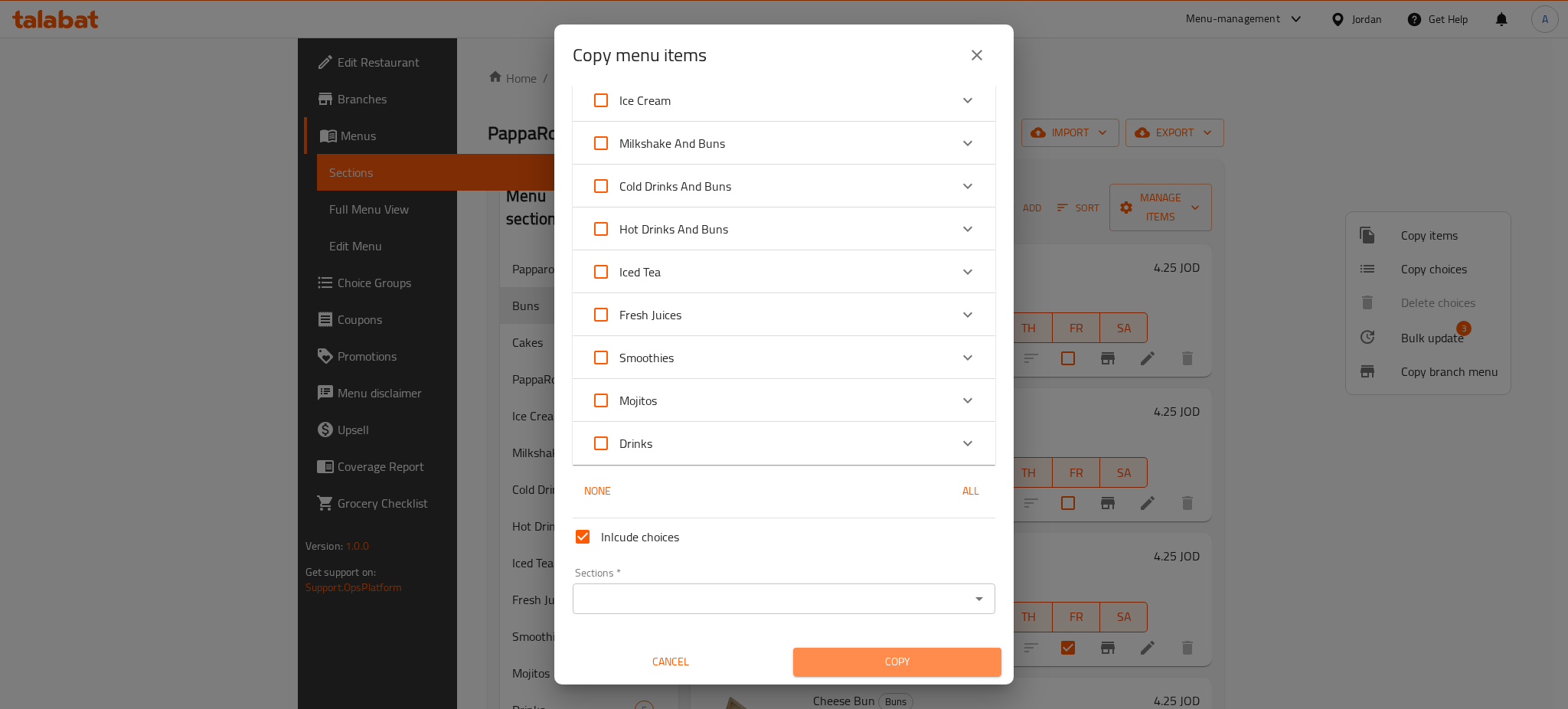
click at [898, 665] on span "Copy" at bounding box center [898, 662] width 184 height 19
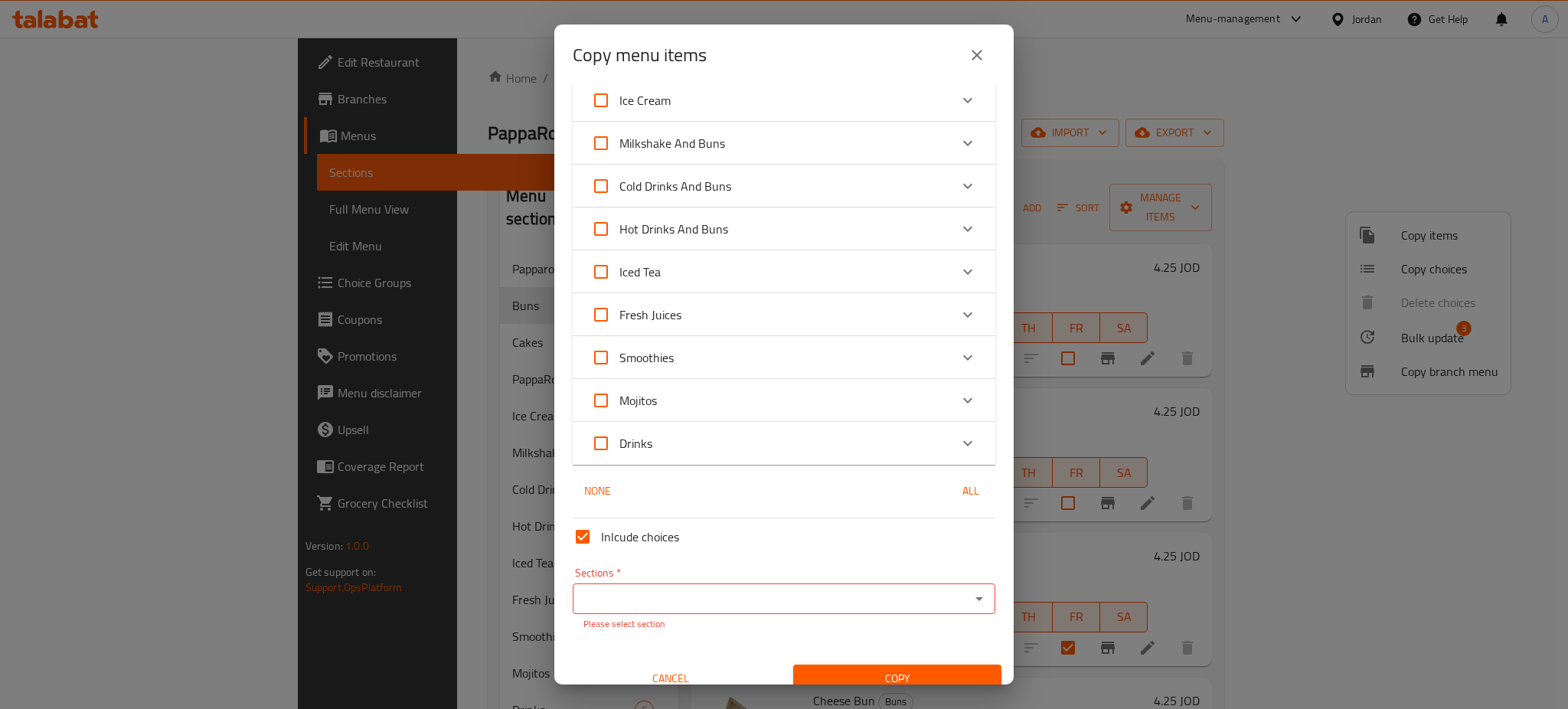
click at [841, 612] on div "Sections *" at bounding box center [784, 599] width 422 height 31
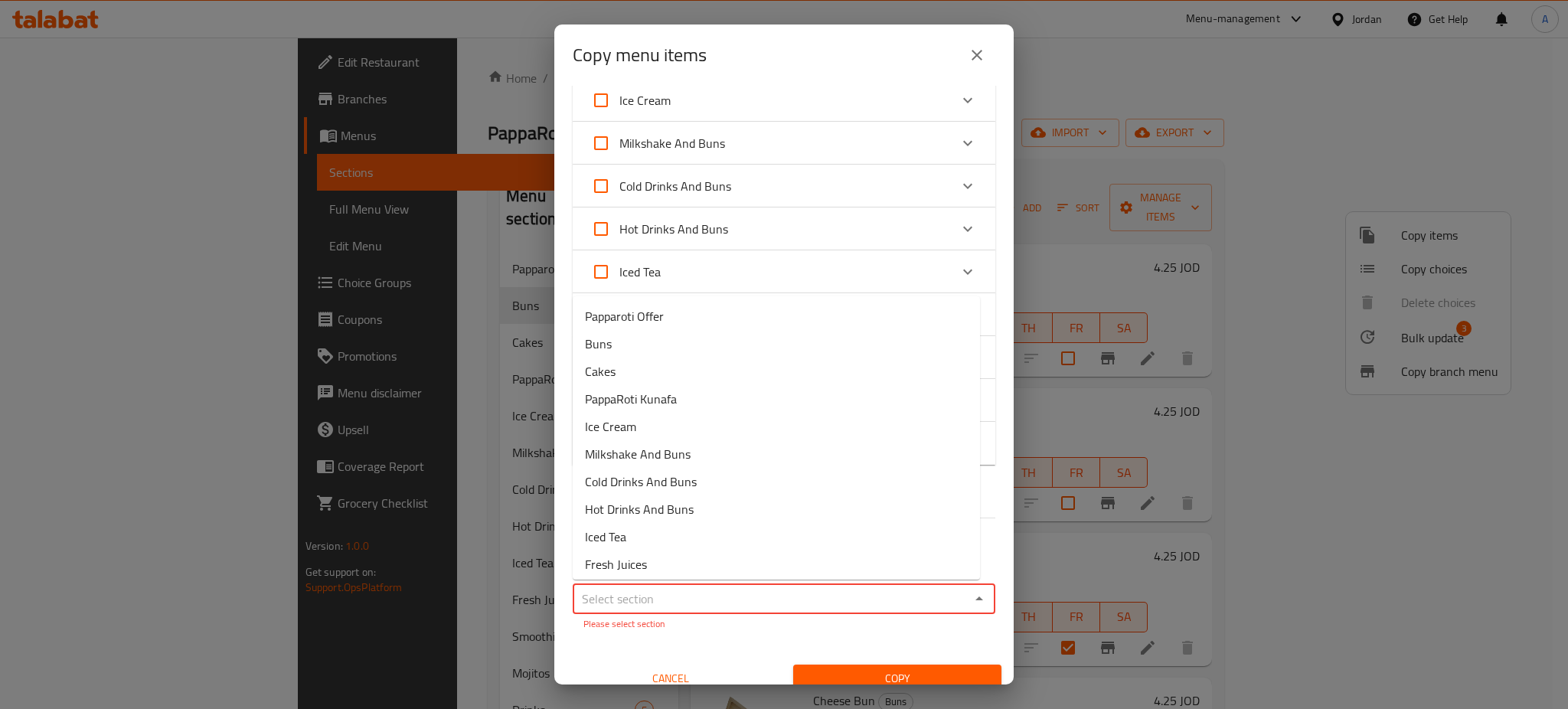
click at [728, 589] on input "Sections   *" at bounding box center [771, 599] width 388 height 22
click at [709, 346] on li "Buns" at bounding box center [776, 344] width 407 height 27
type input "Buns"
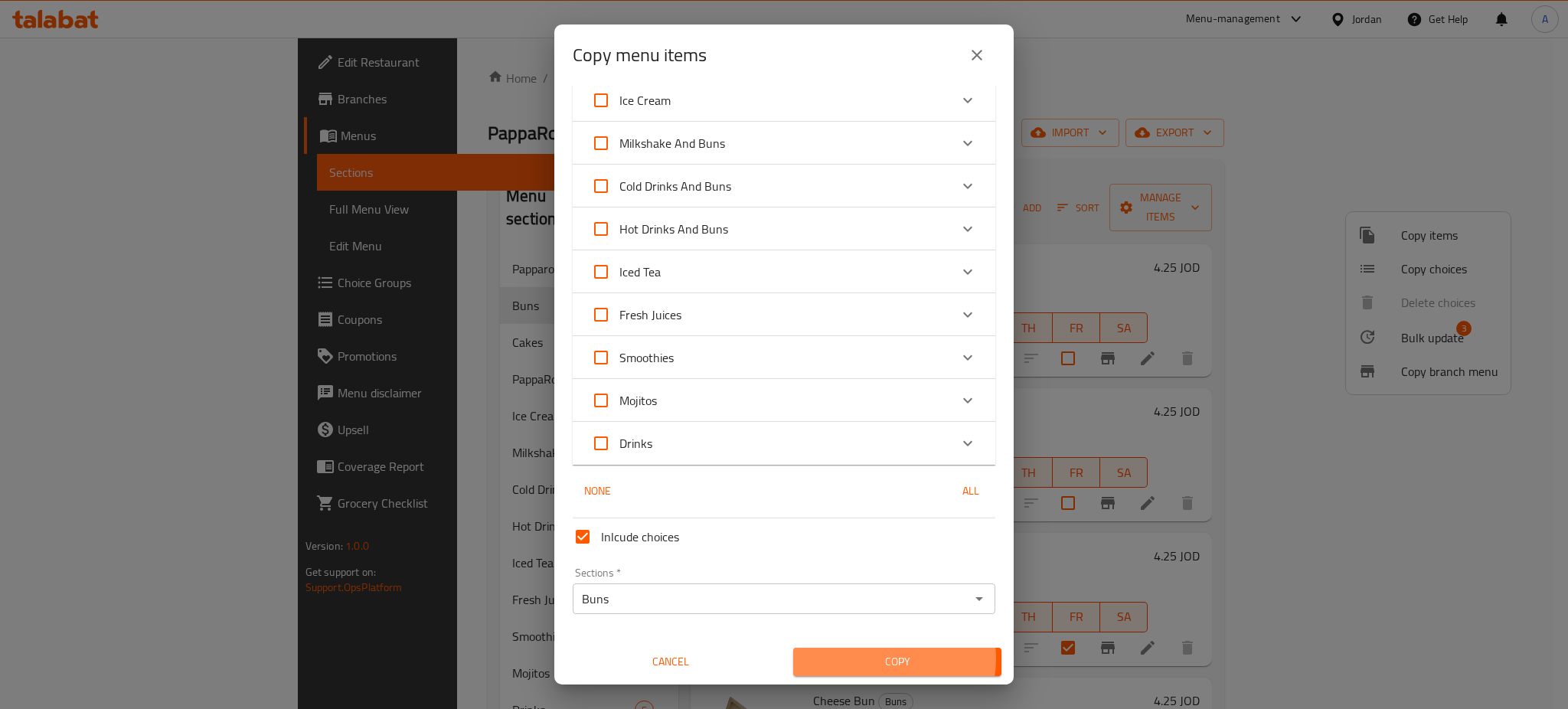
click at [879, 658] on span "Copy" at bounding box center [898, 662] width 184 height 19
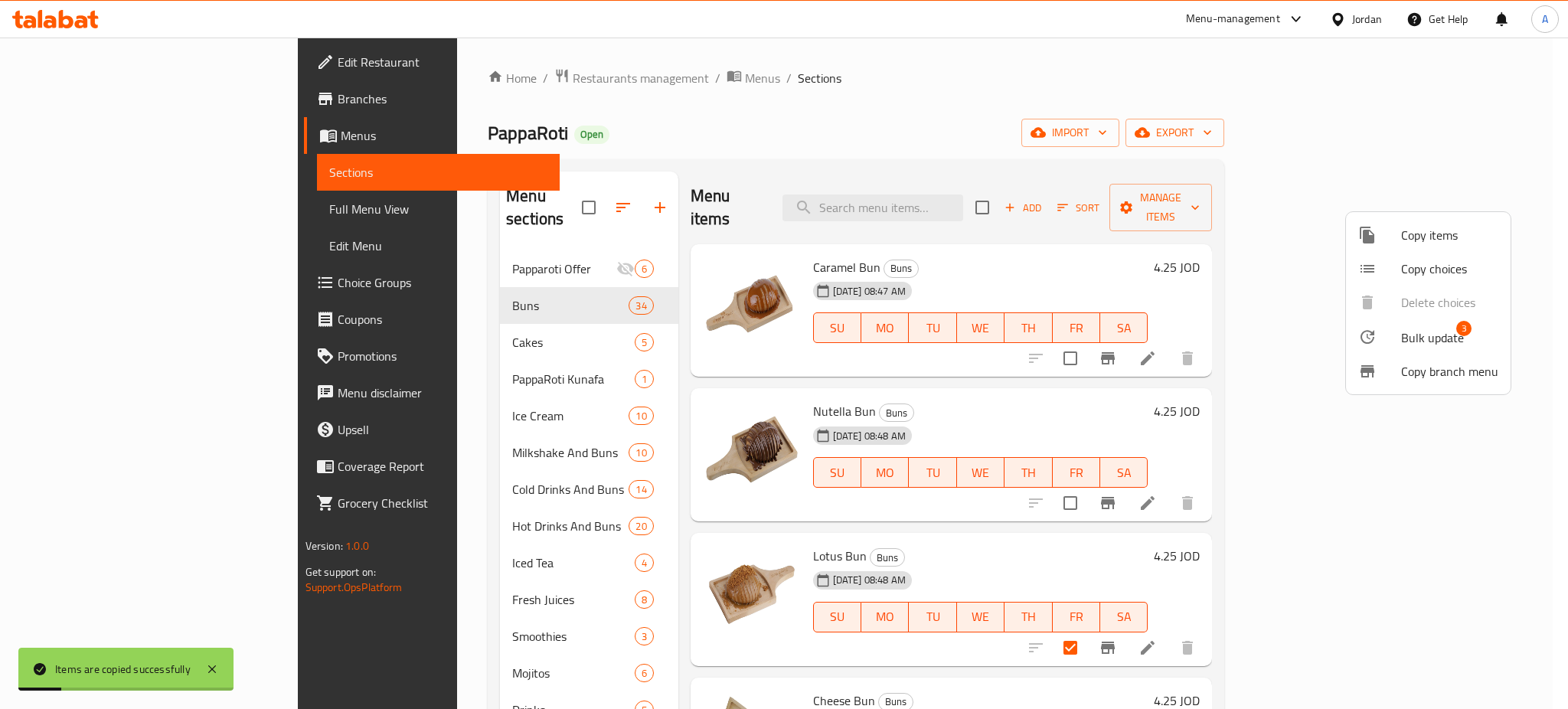
click at [983, 363] on div at bounding box center [784, 354] width 1568 height 709
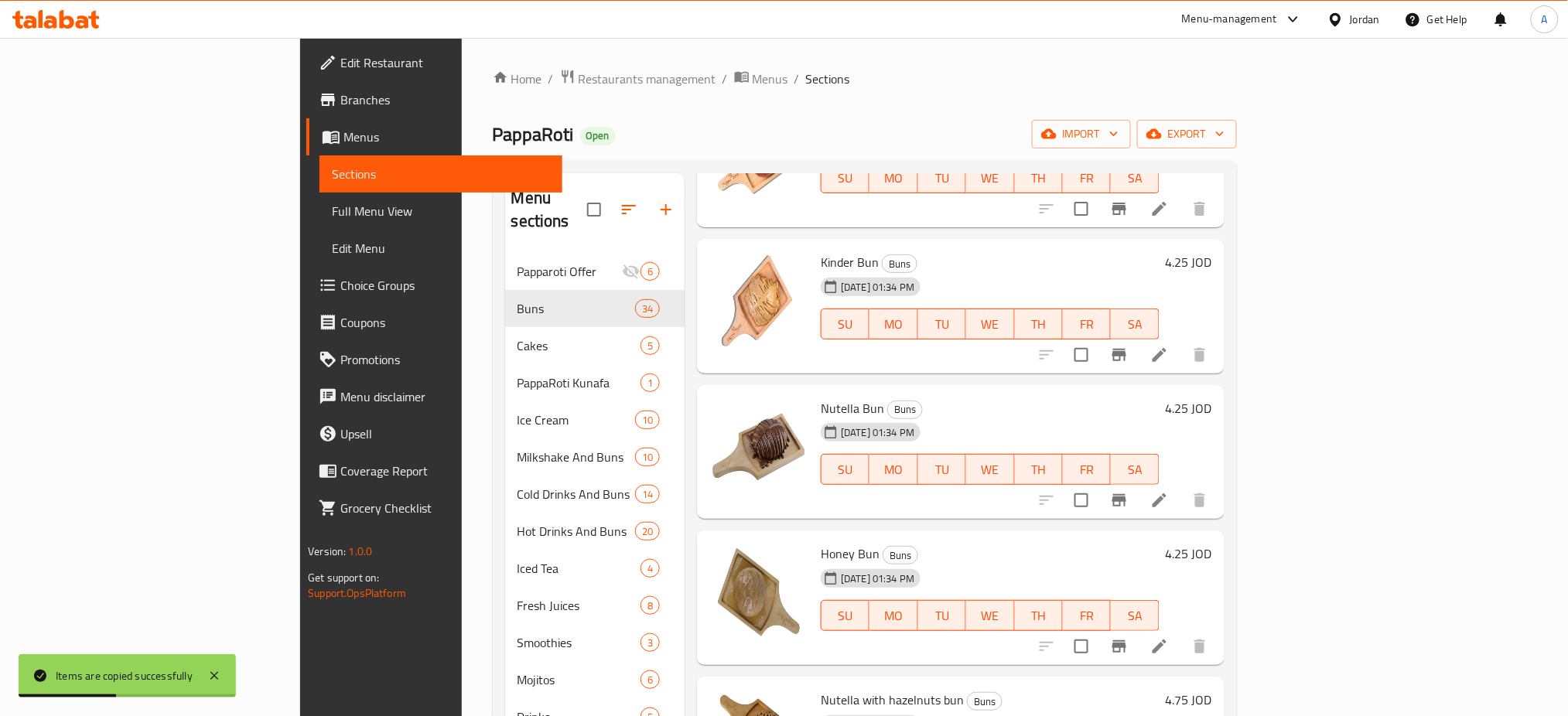
scroll to position [4123, 0]
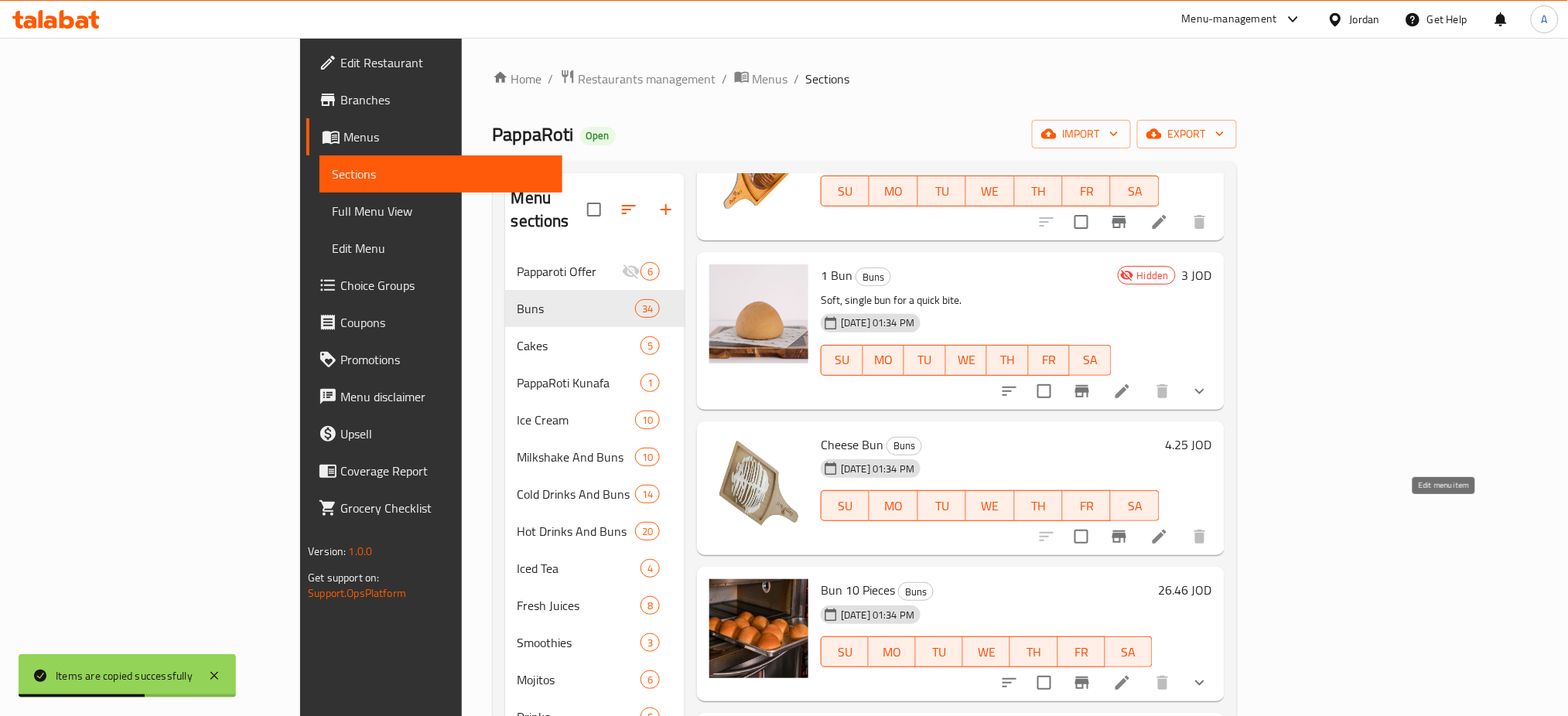
click at [1167, 530] on icon at bounding box center [1159, 536] width 14 height 14
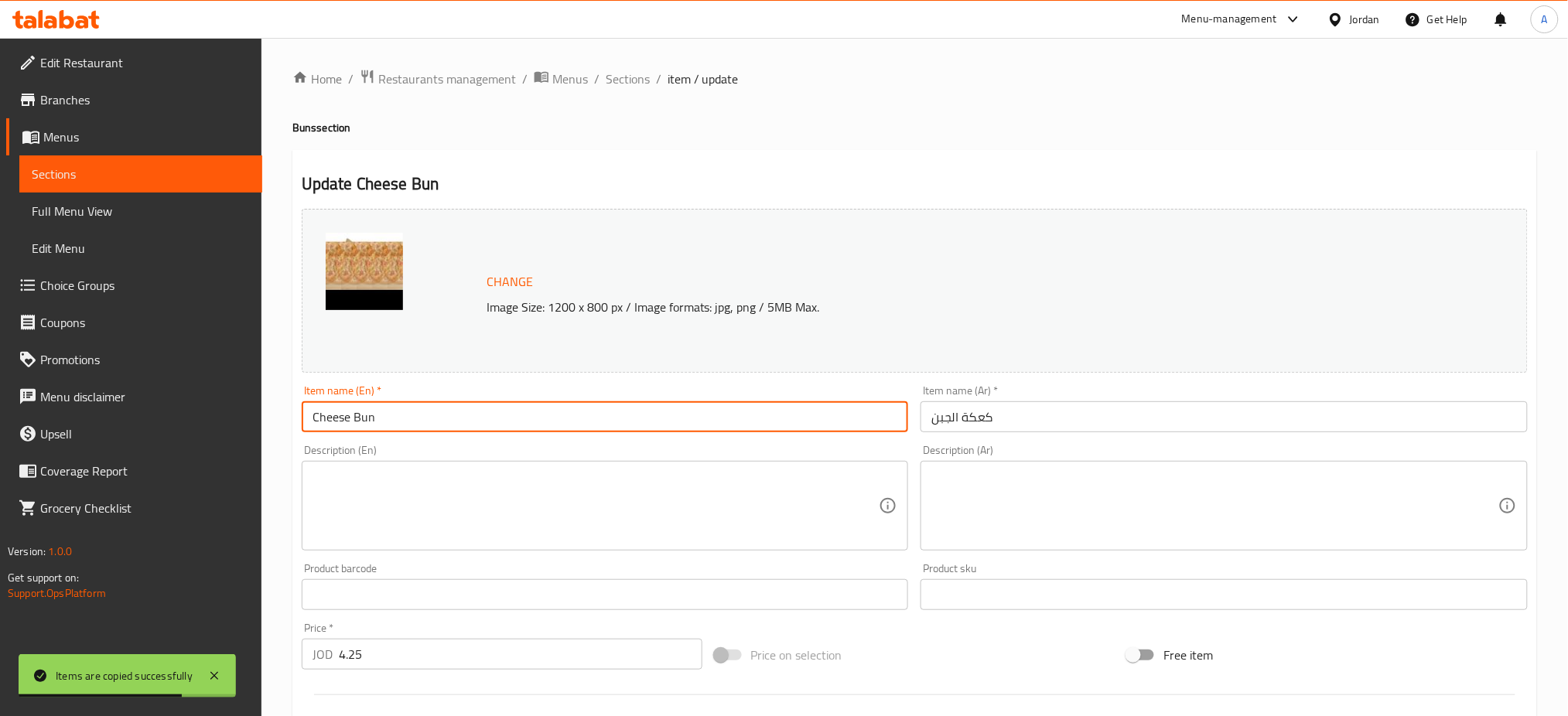
drag, startPoint x: 348, startPoint y: 420, endPoint x: 302, endPoint y: 407, distance: 47.8
click at [289, 408] on div "Home / Restaurants management / Menus / Sections / item / update Buns section U…" at bounding box center [914, 577] width 1307 height 1077
drag, startPoint x: 349, startPoint y: 417, endPoint x: 295, endPoint y: 350, distance: 86.1
click at [275, 403] on div "Home / Restaurants management / Menus / Sections / item / update Buns section U…" at bounding box center [914, 577] width 1307 height 1077
type input "Snickers Bun"
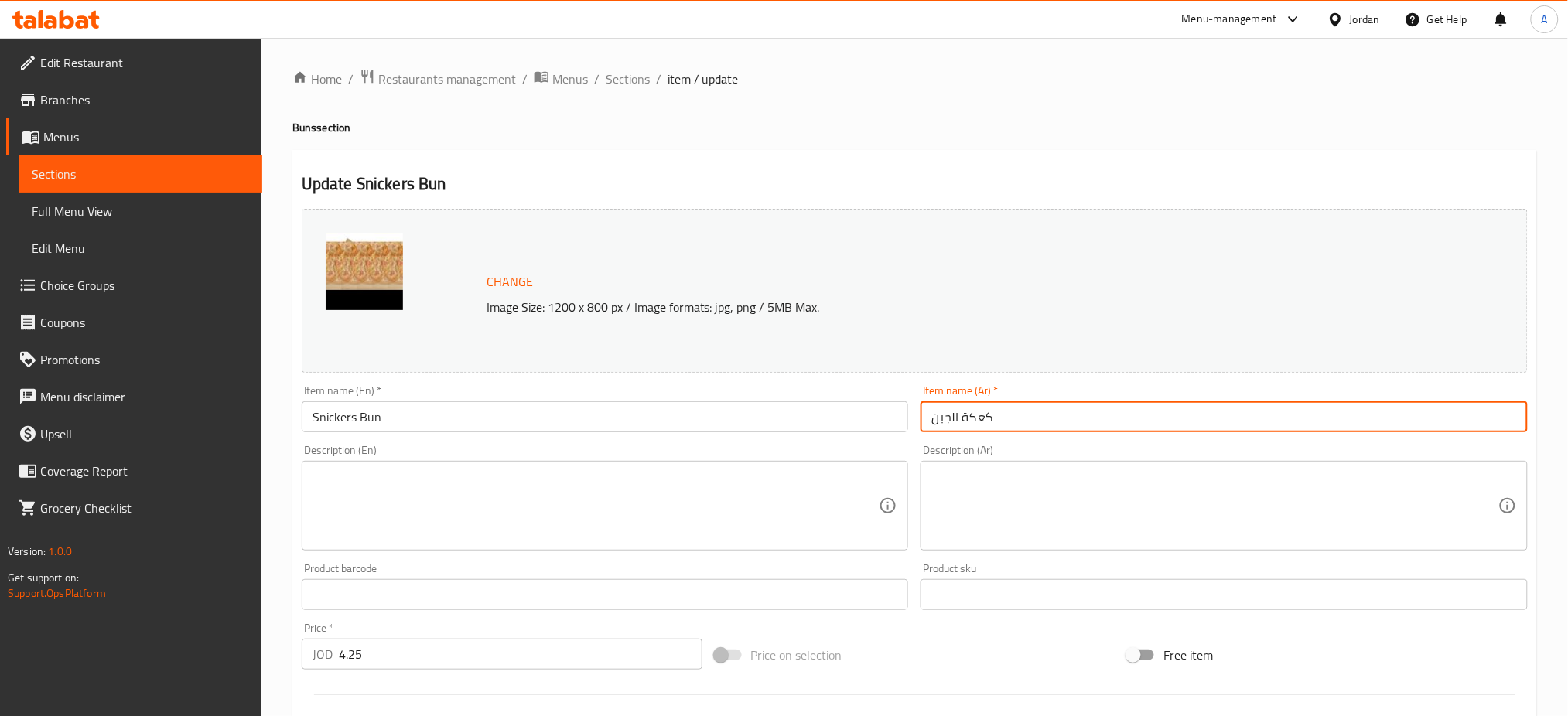
drag, startPoint x: 957, startPoint y: 417, endPoint x: 883, endPoint y: 417, distance: 74.0
click at [883, 417] on div "Change Image Size: 1200 x 800 px / Image formats: jpg, png / 5MB Max. Item name…" at bounding box center [914, 547] width 1238 height 689
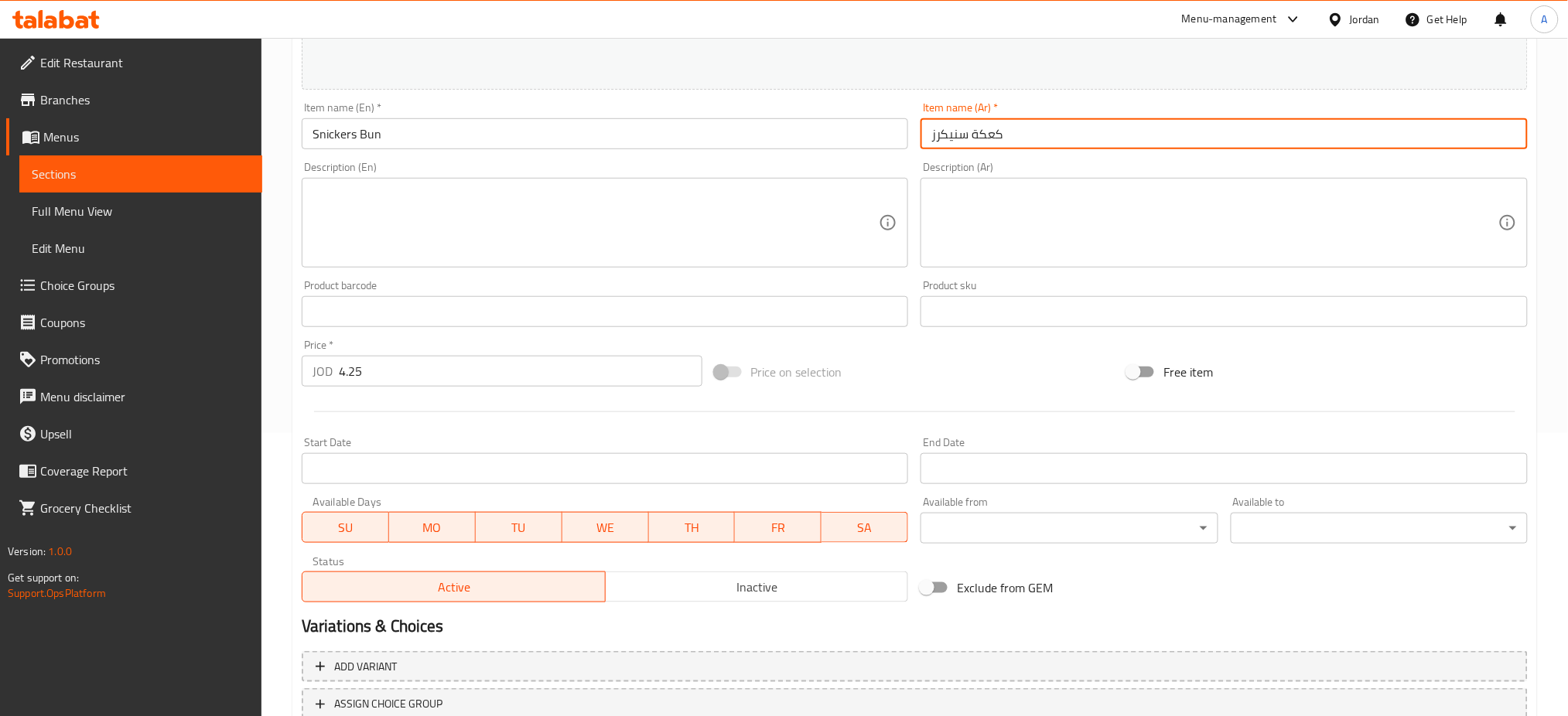
scroll to position [396, 0]
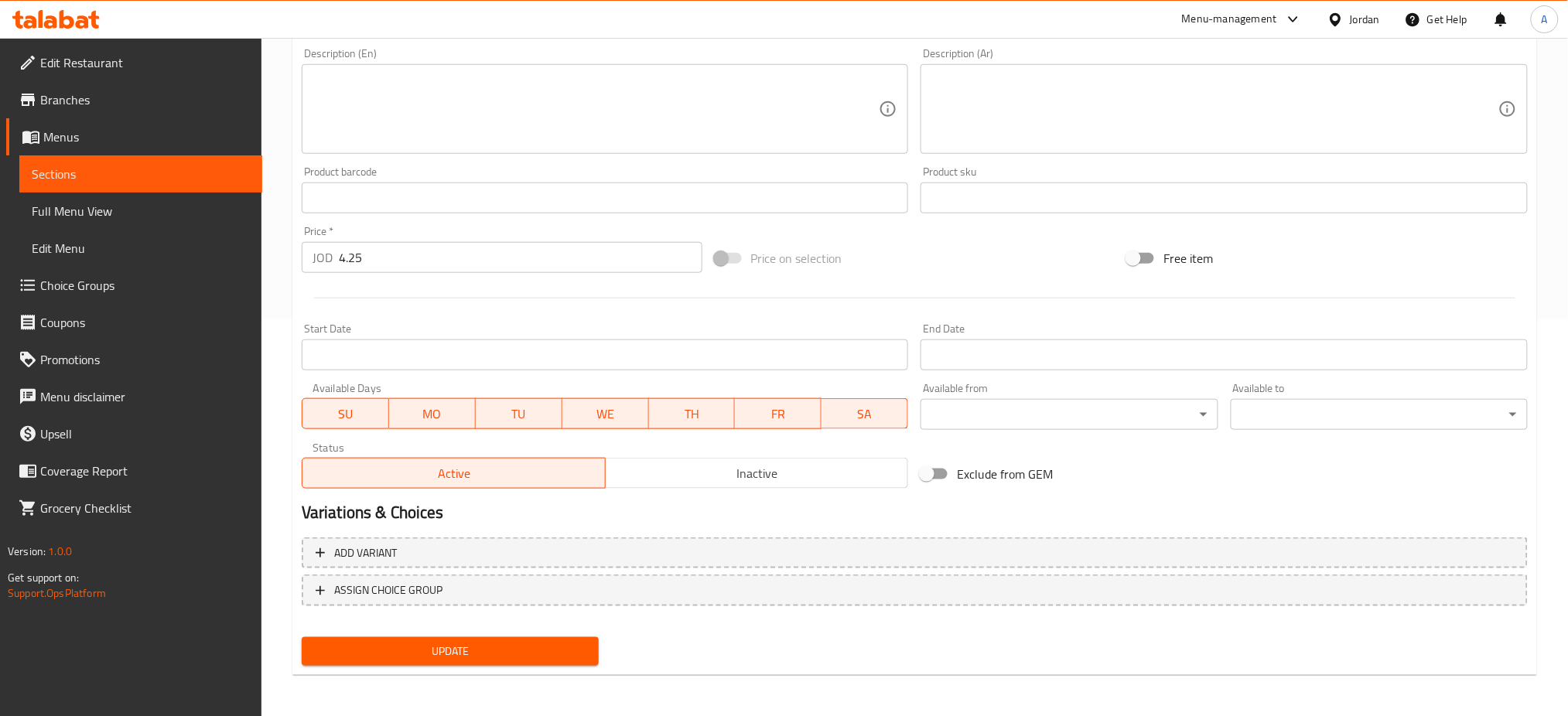
type input "كعكة سنيكرز"
click at [453, 632] on div "Update" at bounding box center [450, 651] width 309 height 41
click at [453, 642] on span "Update" at bounding box center [450, 652] width 272 height 20
click at [431, 623] on div "Add variant ASSIGN CHOICE GROUP" at bounding box center [914, 582] width 1238 height 101
click at [431, 631] on div "Update" at bounding box center [450, 651] width 309 height 41
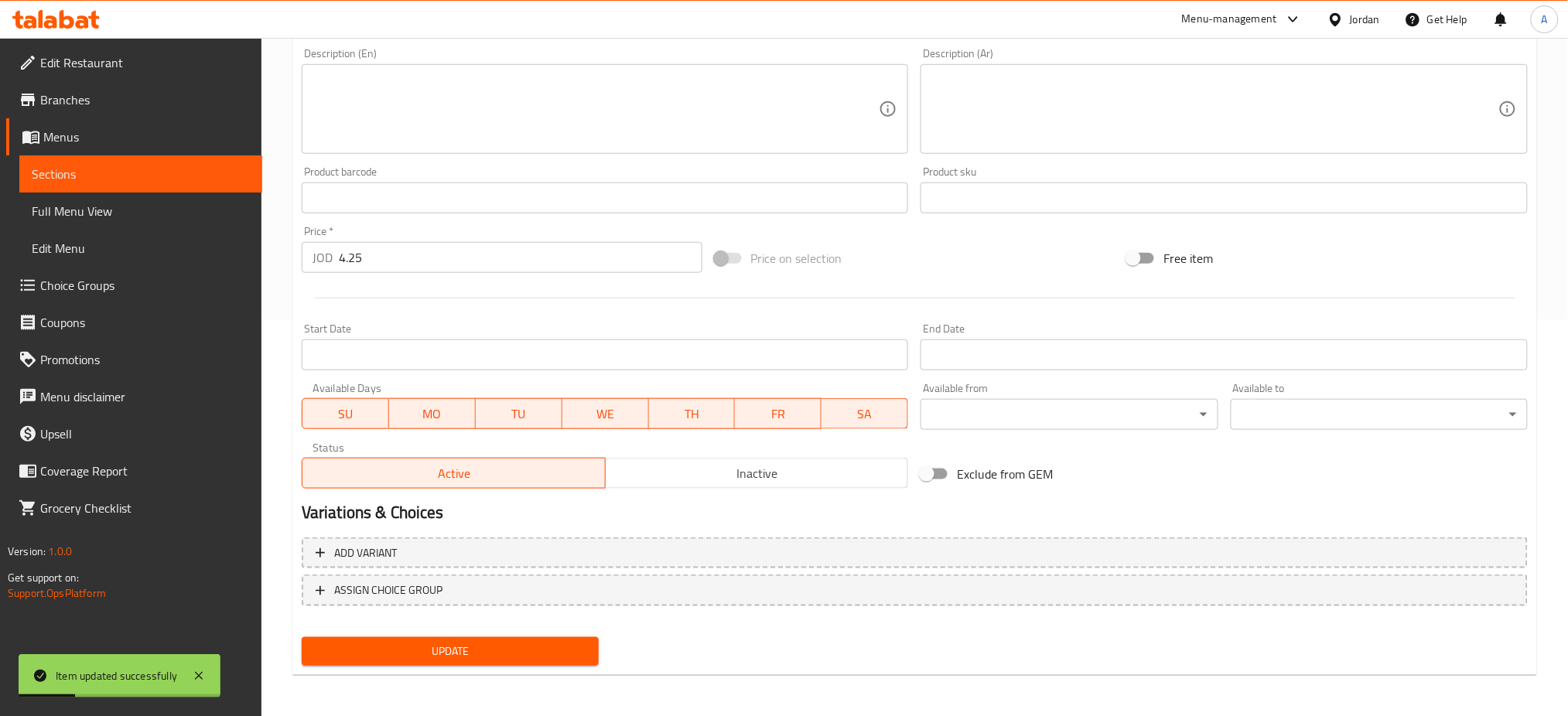
click at [430, 644] on span "Update" at bounding box center [450, 652] width 272 height 20
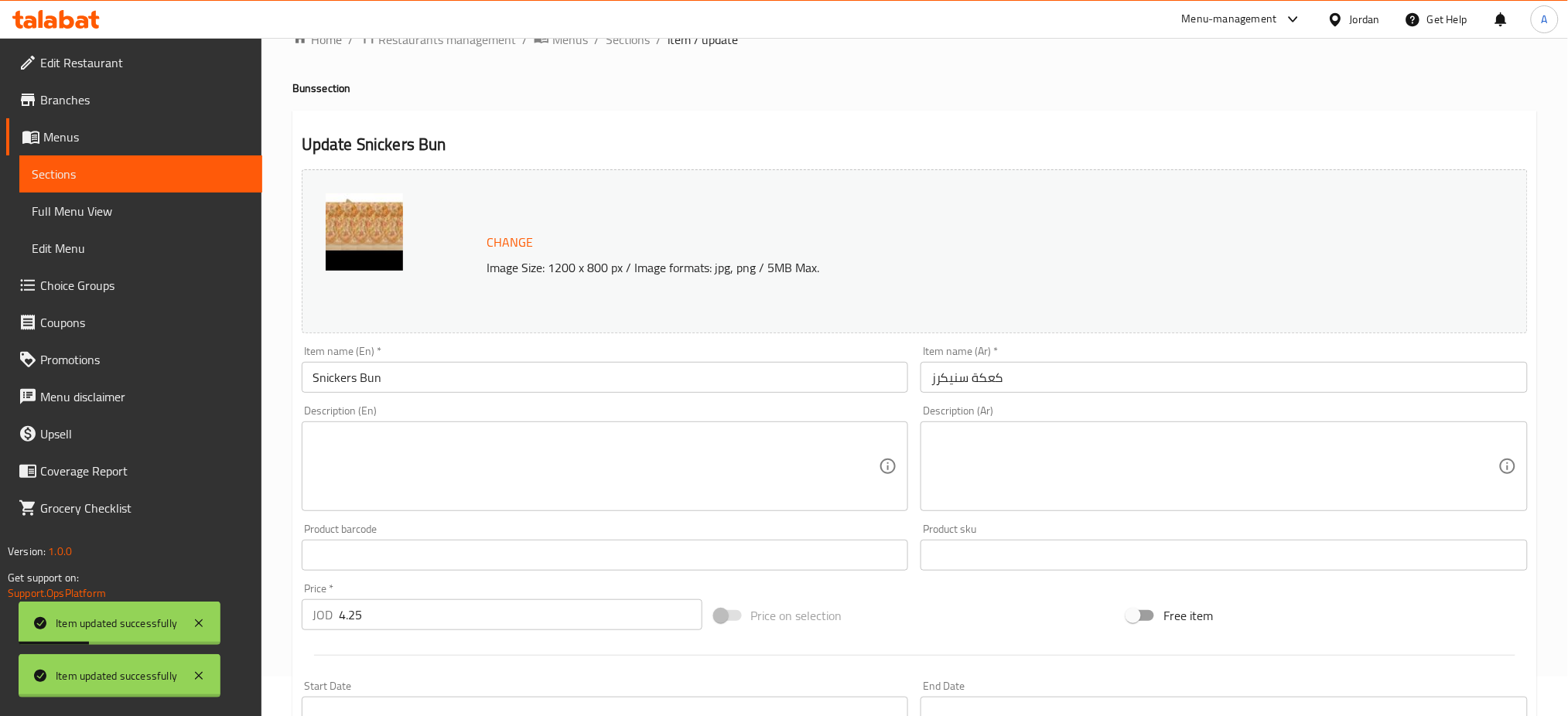
scroll to position [0, 0]
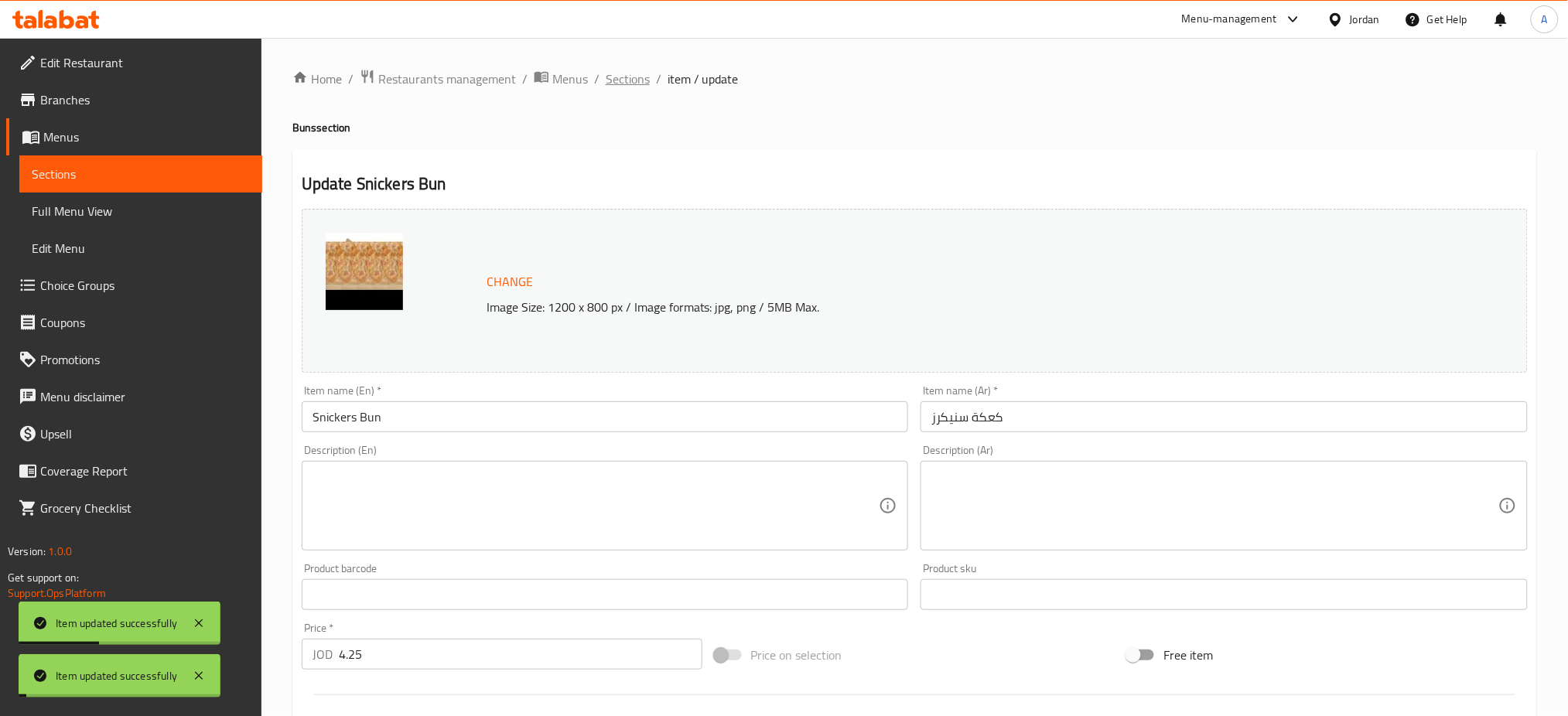
click at [607, 80] on span "Sections" at bounding box center [628, 79] width 44 height 19
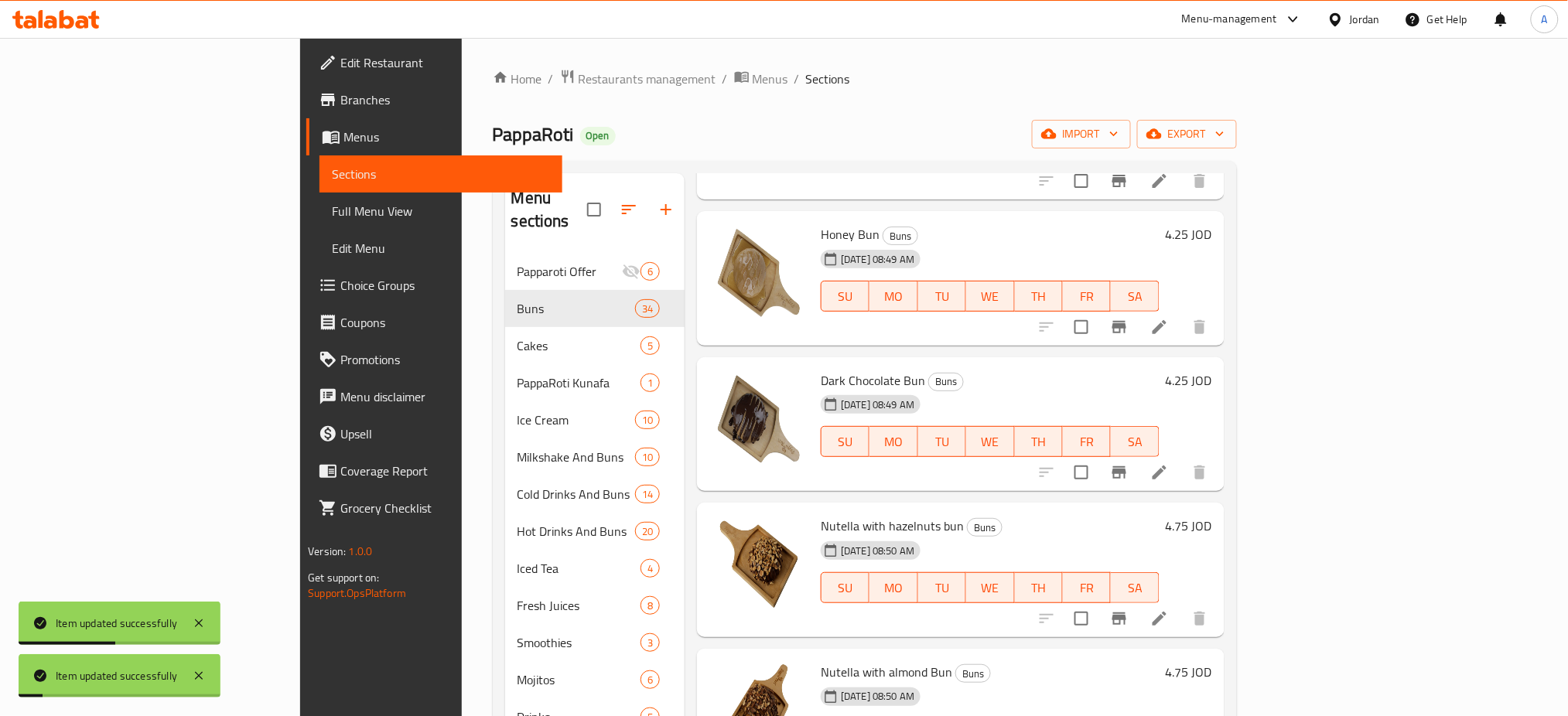
scroll to position [1855, 0]
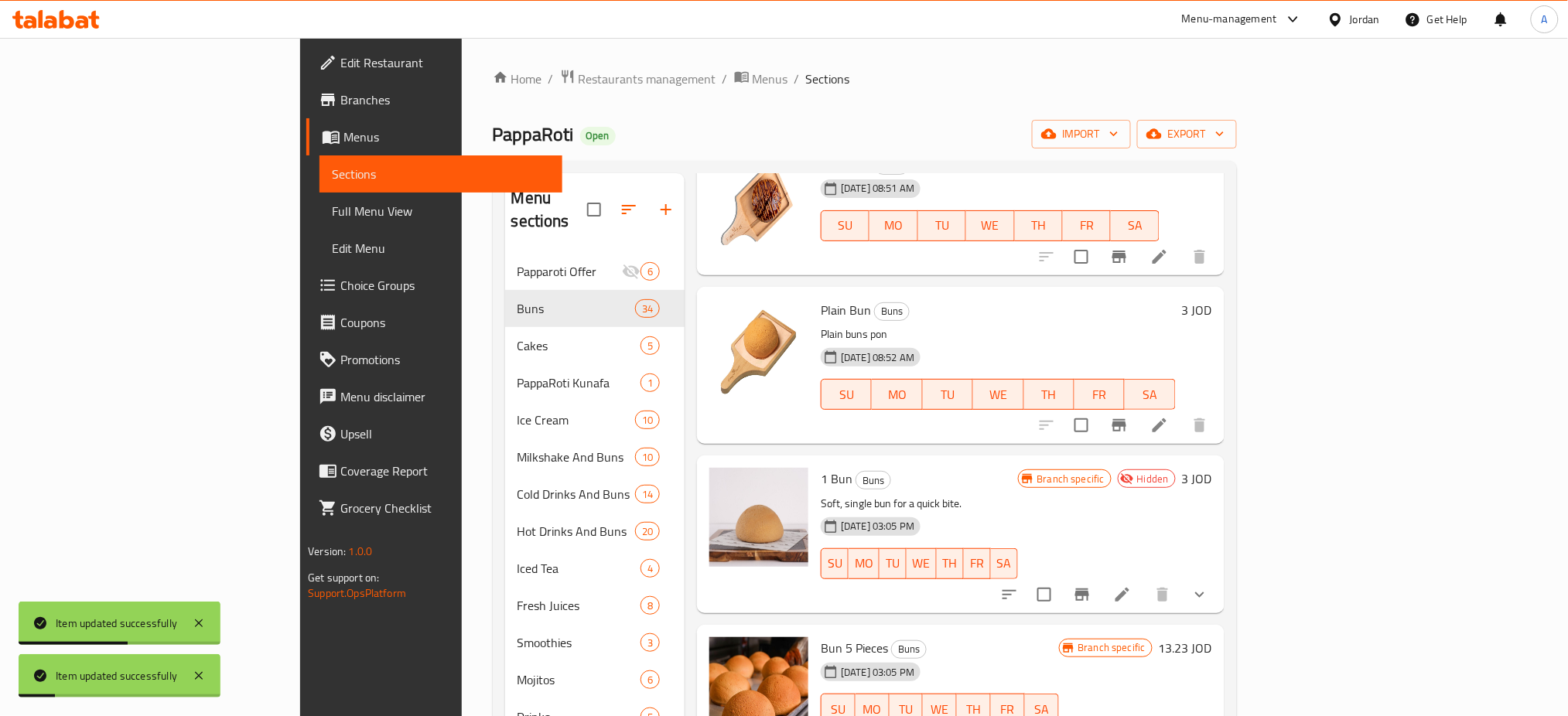
drag, startPoint x: 1031, startPoint y: 469, endPoint x: 992, endPoint y: 479, distance: 40.3
click at [995, 494] on p "Soft, single bun for a quick bite." at bounding box center [918, 504] width 196 height 20
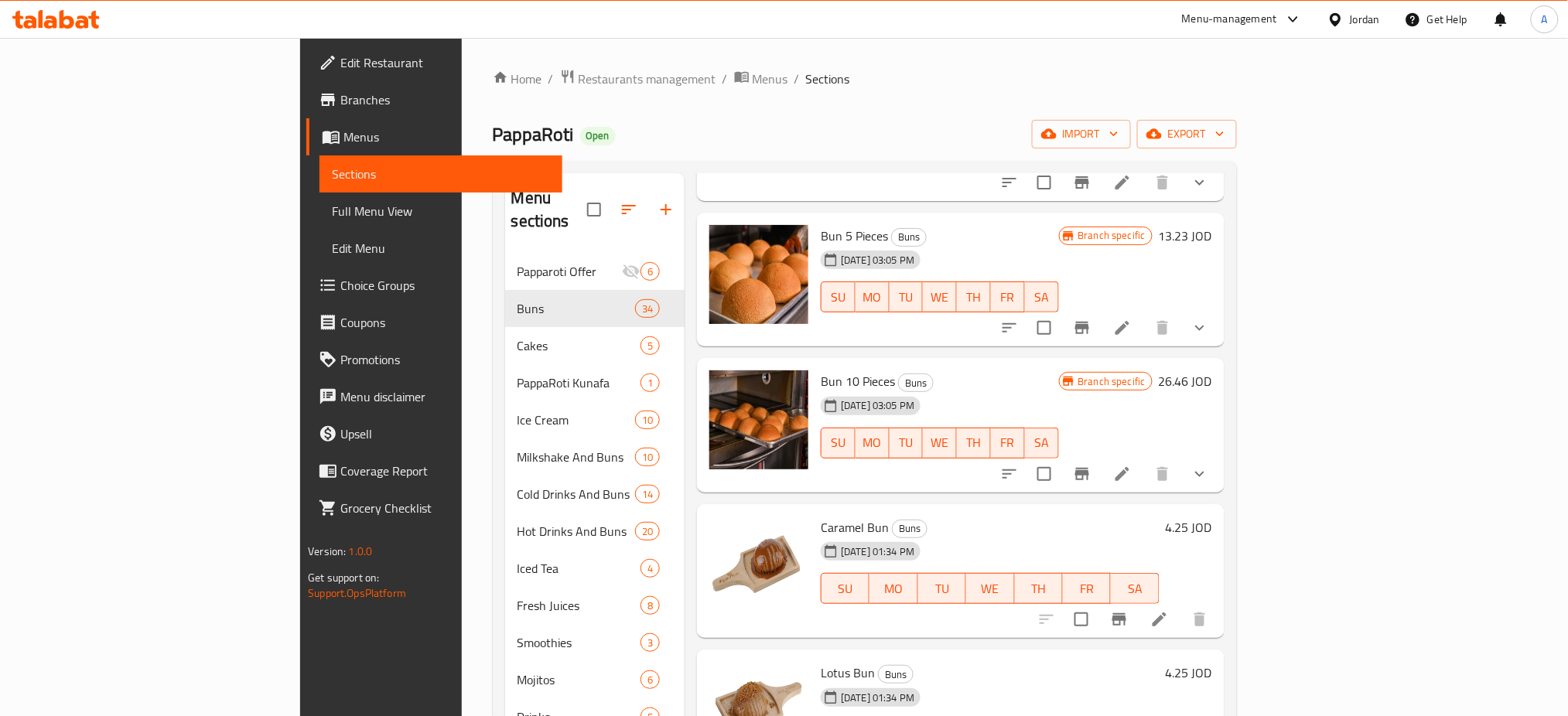
scroll to position [2370, 0]
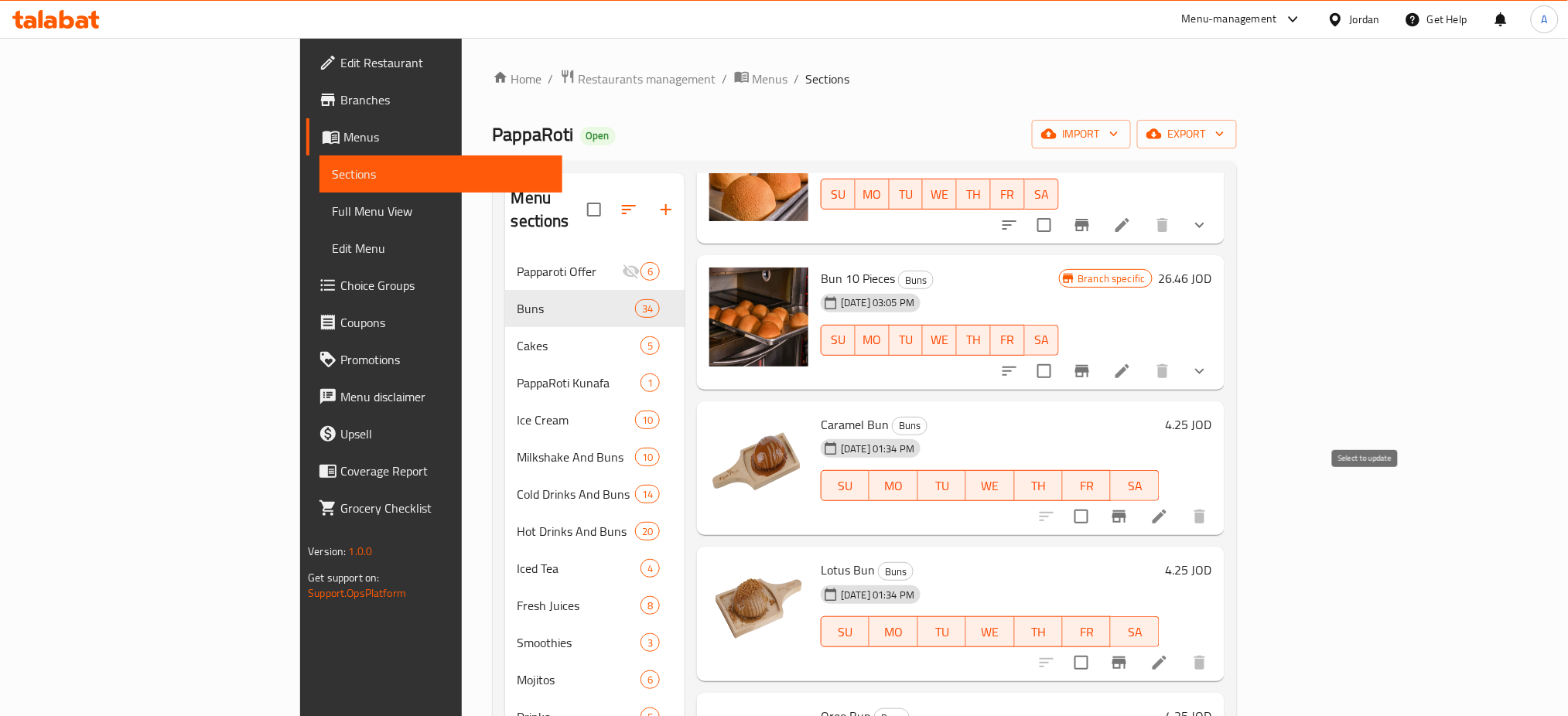
click at [1097, 500] on input "checkbox" at bounding box center [1081, 517] width 33 height 33
checkbox input "true"
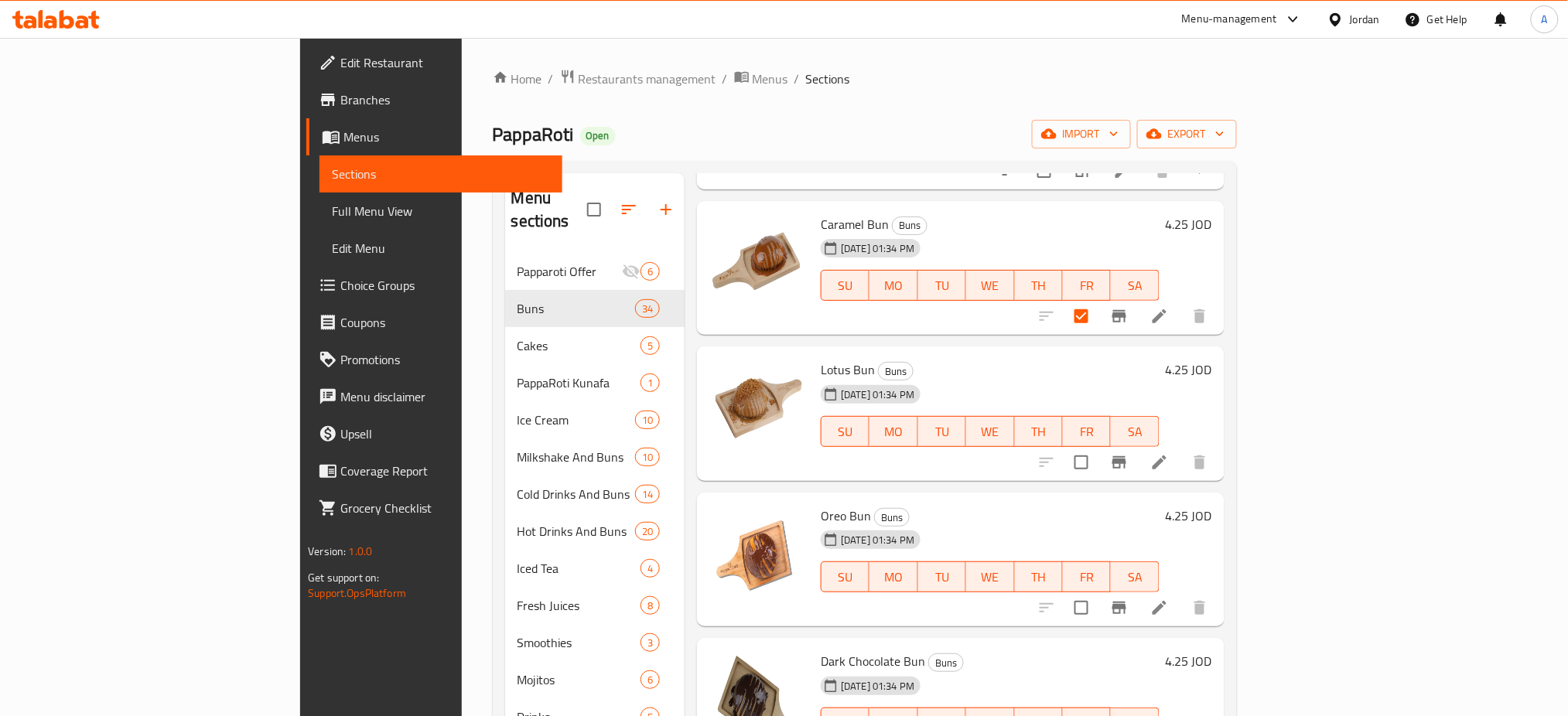
scroll to position [2577, 0]
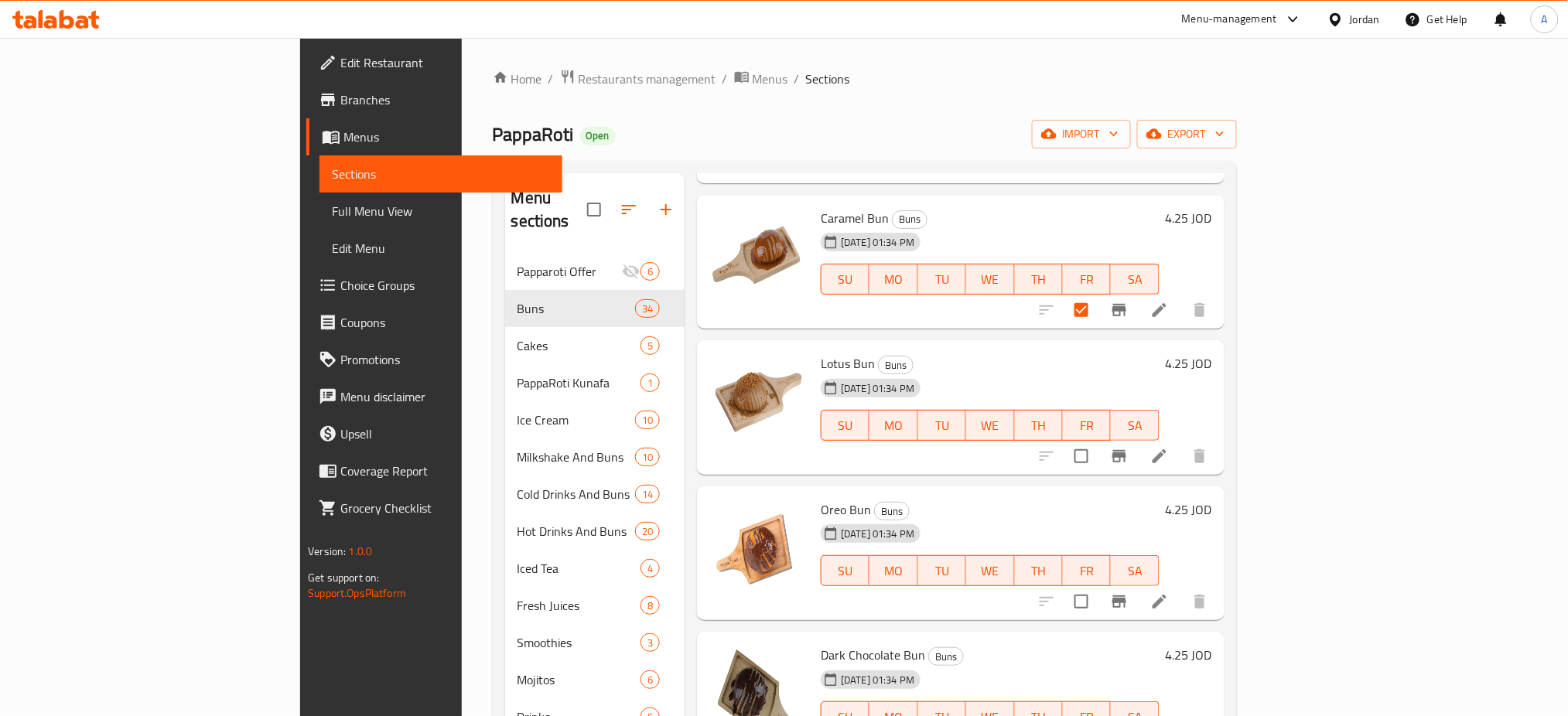
click at [1097, 443] on input "checkbox" at bounding box center [1081, 456] width 33 height 33
checkbox input "true"
click at [1097, 585] on input "checkbox" at bounding box center [1081, 601] width 33 height 33
checkbox input "true"
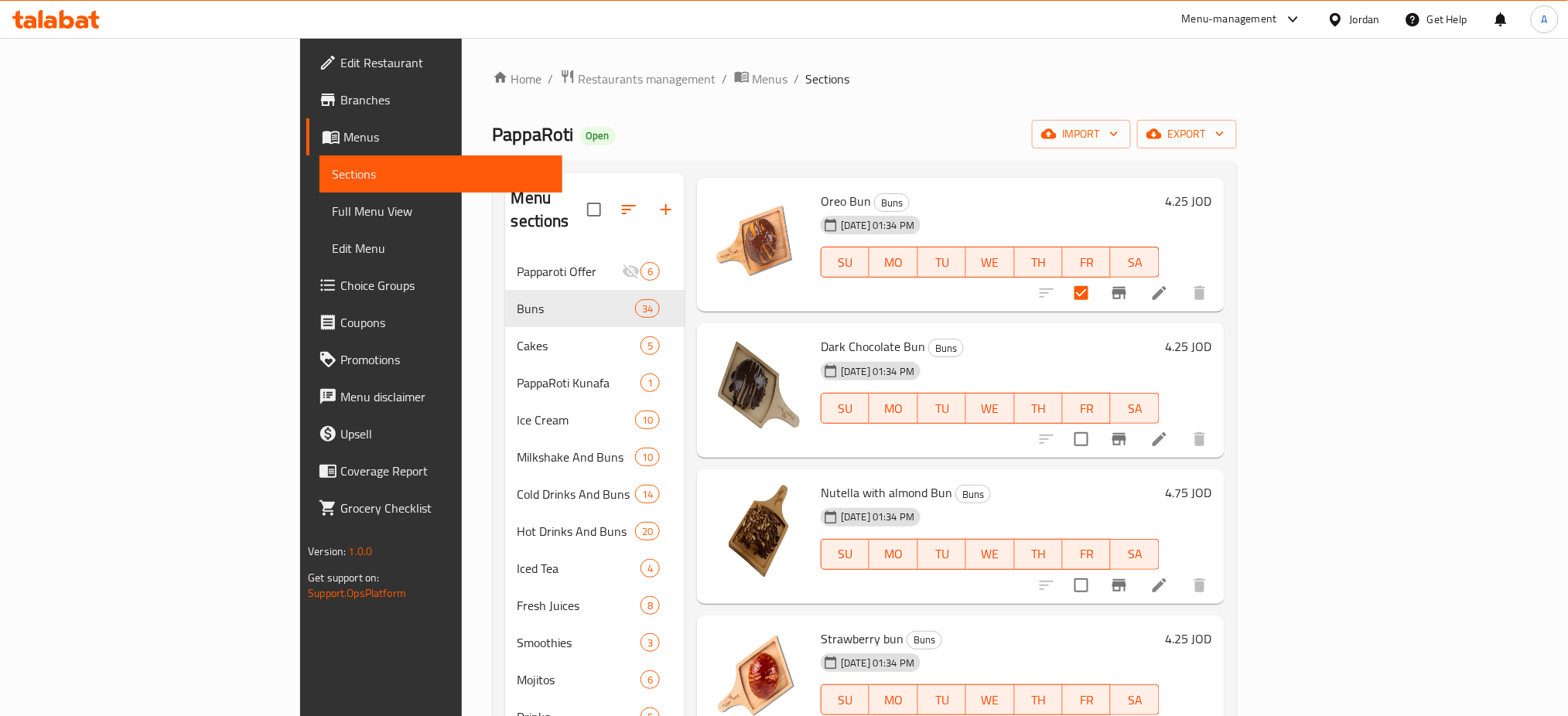
scroll to position [2886, 0]
click at [1097, 422] on input "checkbox" at bounding box center [1081, 439] width 33 height 33
checkbox input "true"
click at [1097, 568] on input "checkbox" at bounding box center [1081, 584] width 33 height 33
checkbox input "true"
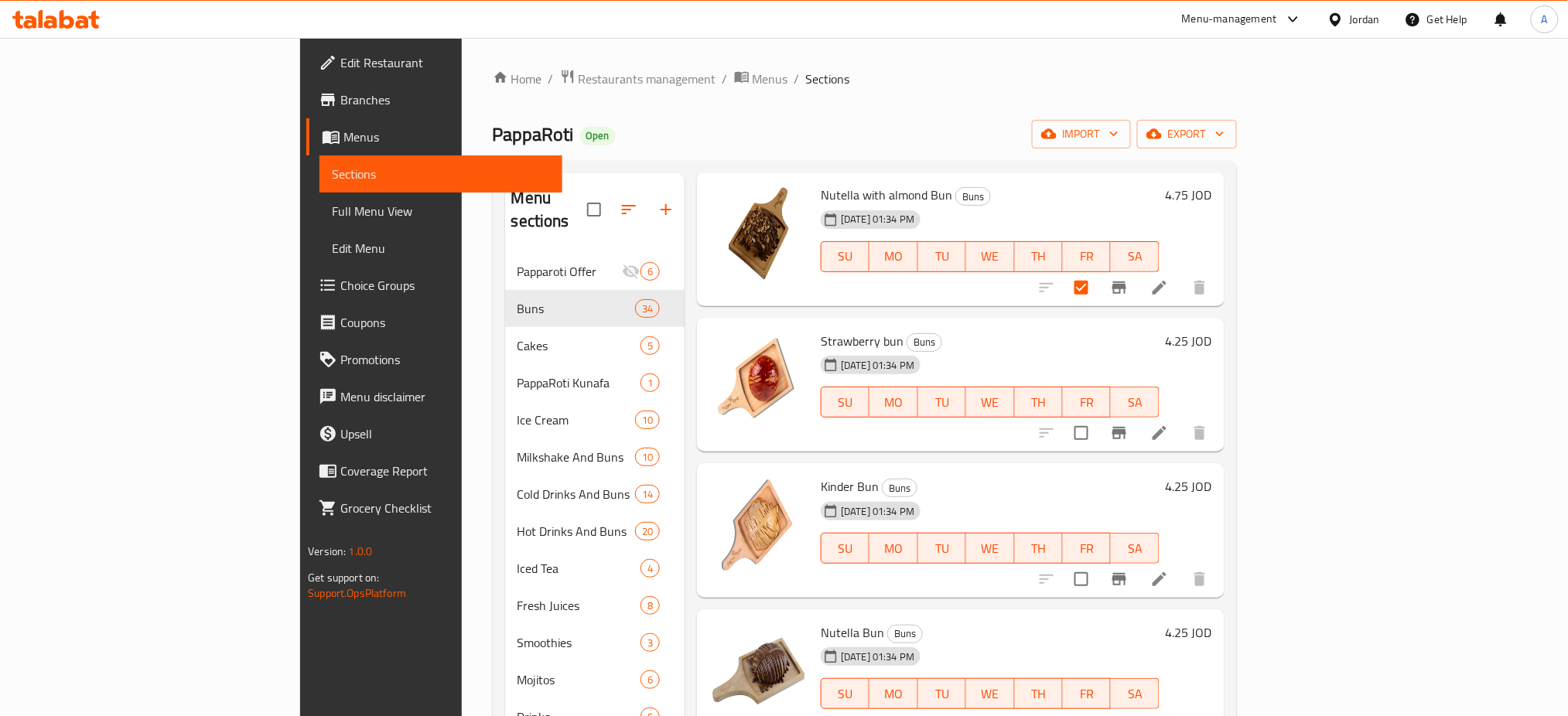
scroll to position [3195, 0]
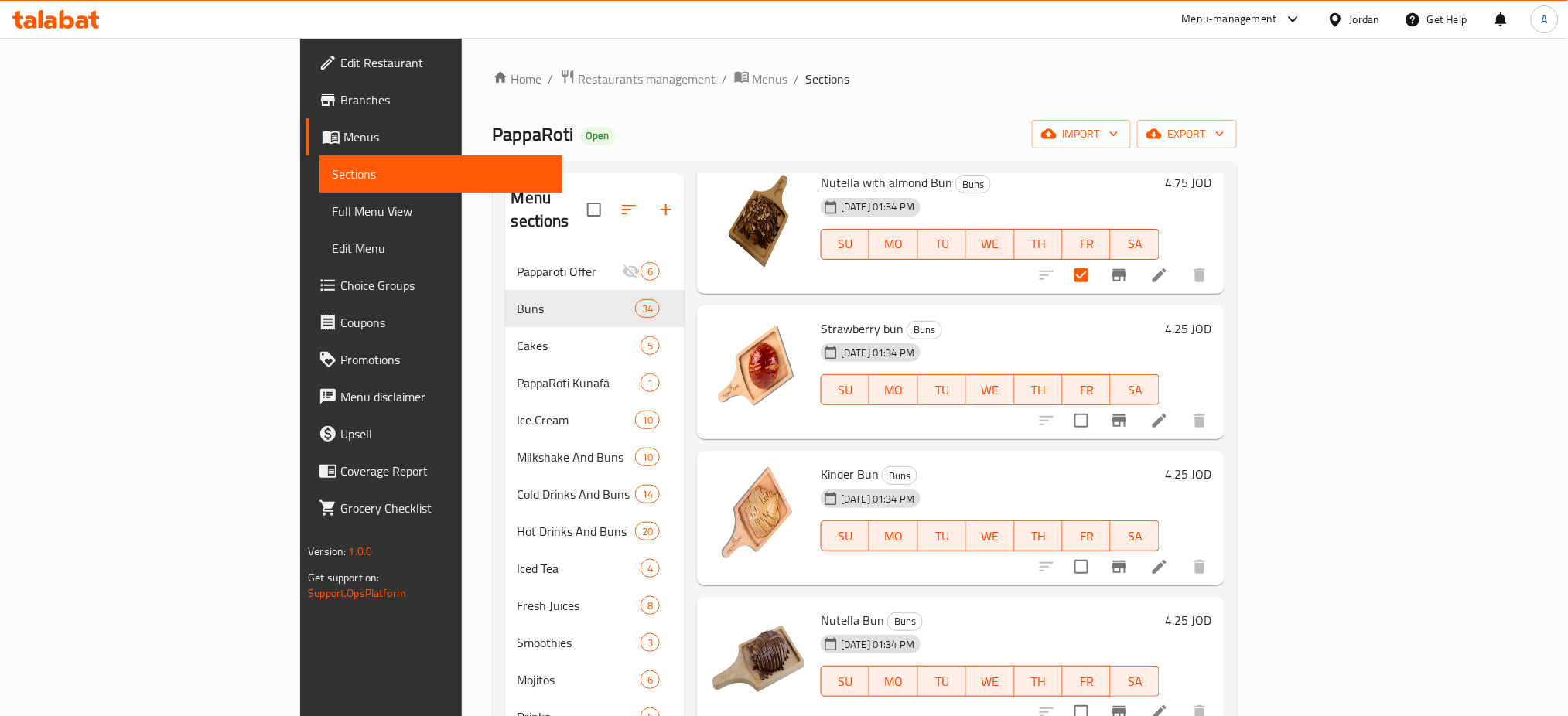
drag, startPoint x: 1361, startPoint y: 393, endPoint x: 1369, endPoint y: 409, distance: 17.9
click at [1097, 404] on input "checkbox" at bounding box center [1081, 421] width 33 height 33
checkbox input "true"
click at [1097, 552] on input "checkbox" at bounding box center [1081, 566] width 33 height 33
checkbox input "true"
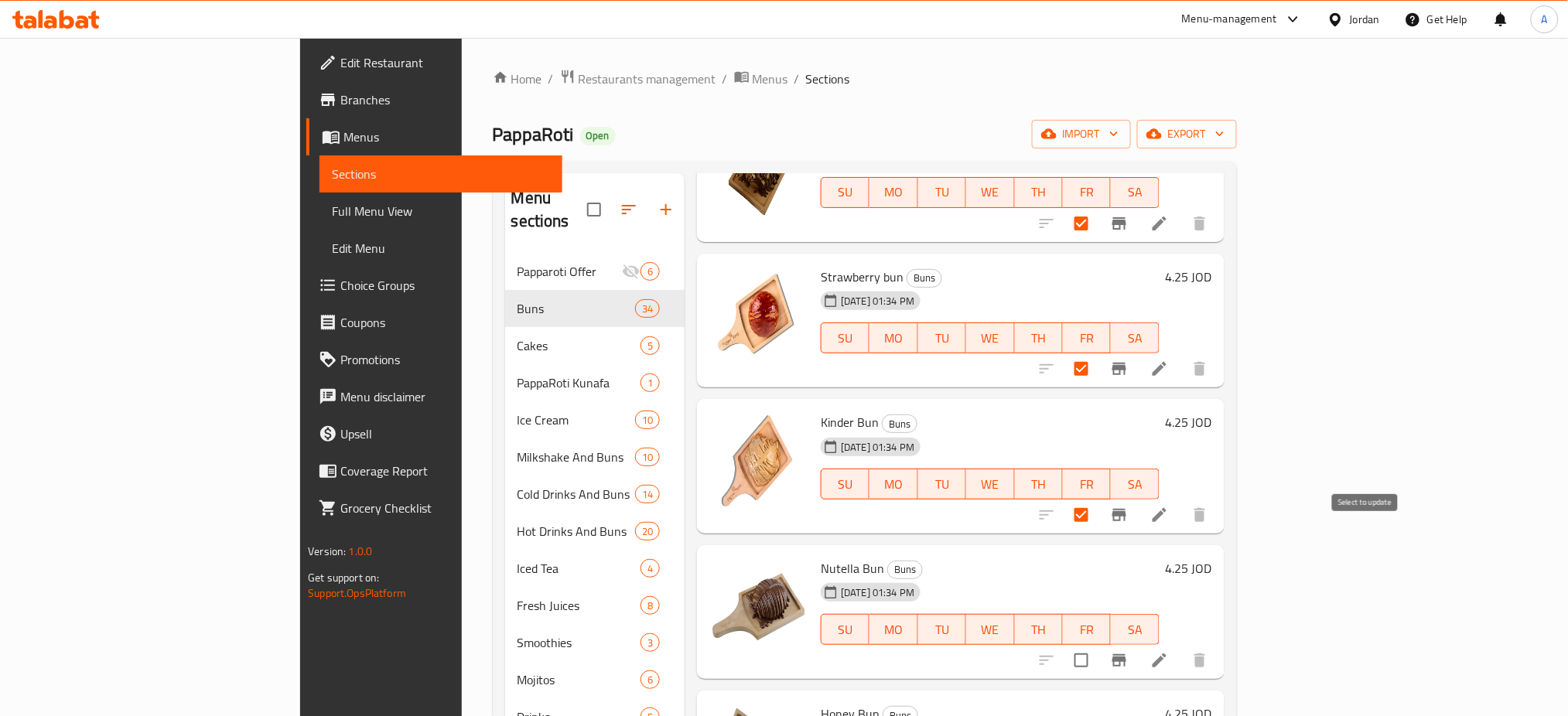
scroll to position [3402, 0]
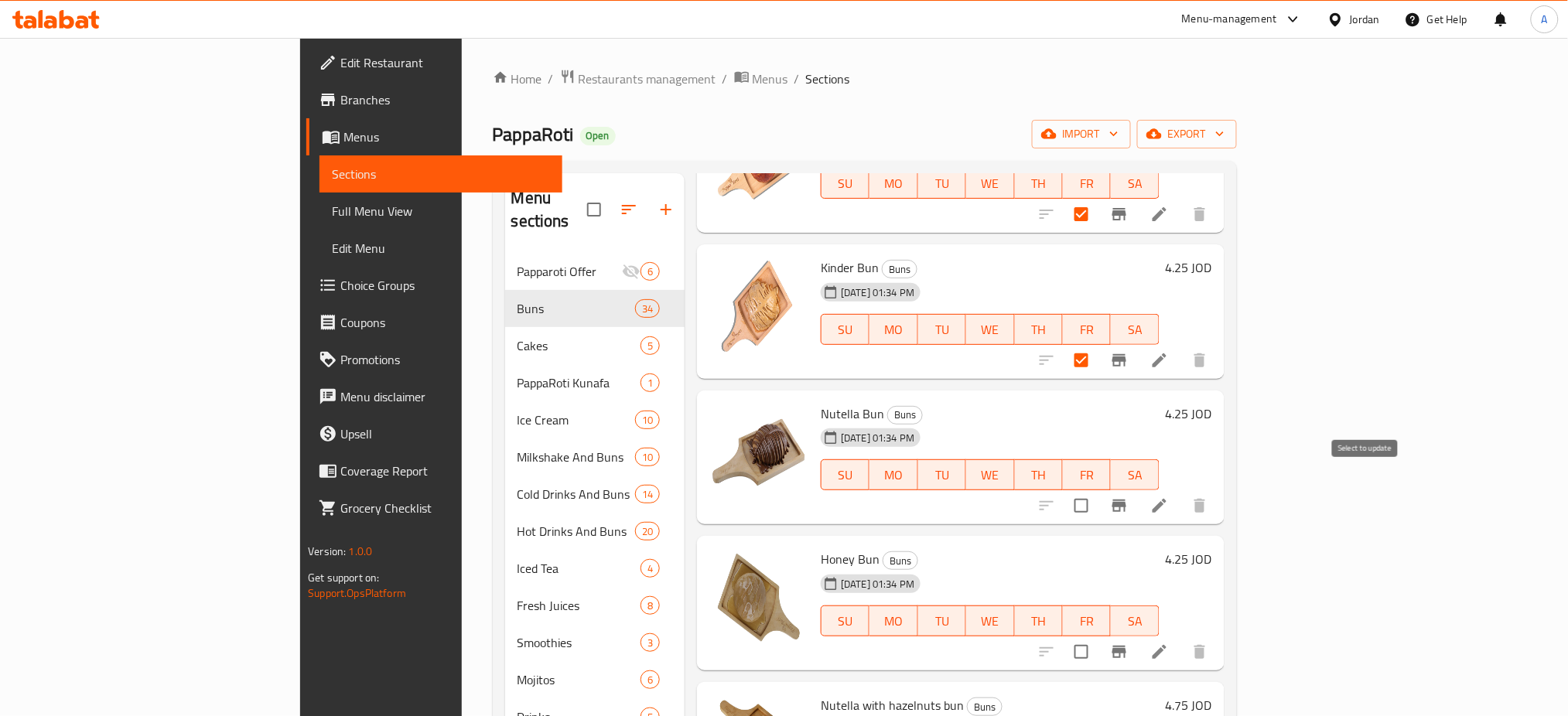
click at [1097, 491] on input "checkbox" at bounding box center [1081, 505] width 33 height 33
checkbox input "true"
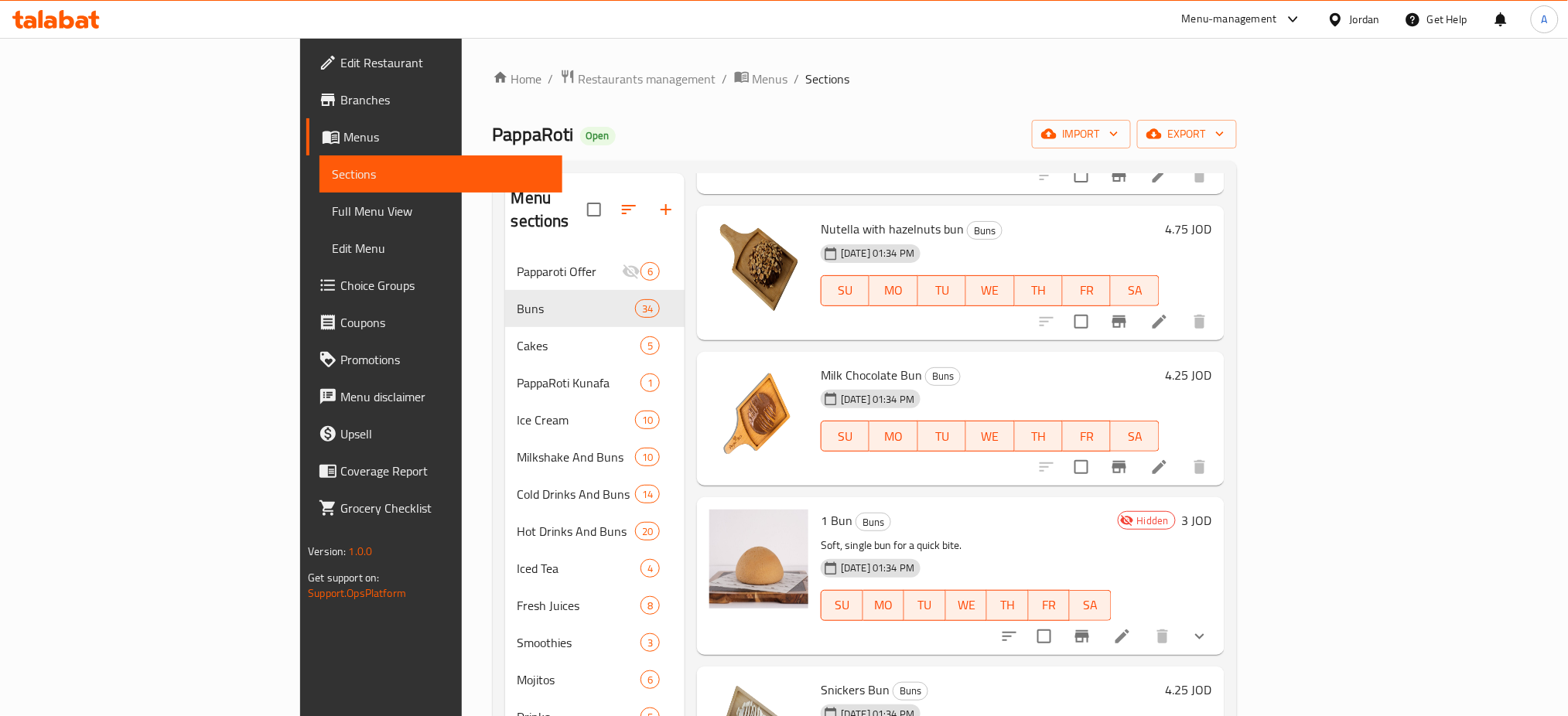
scroll to position [4123, 0]
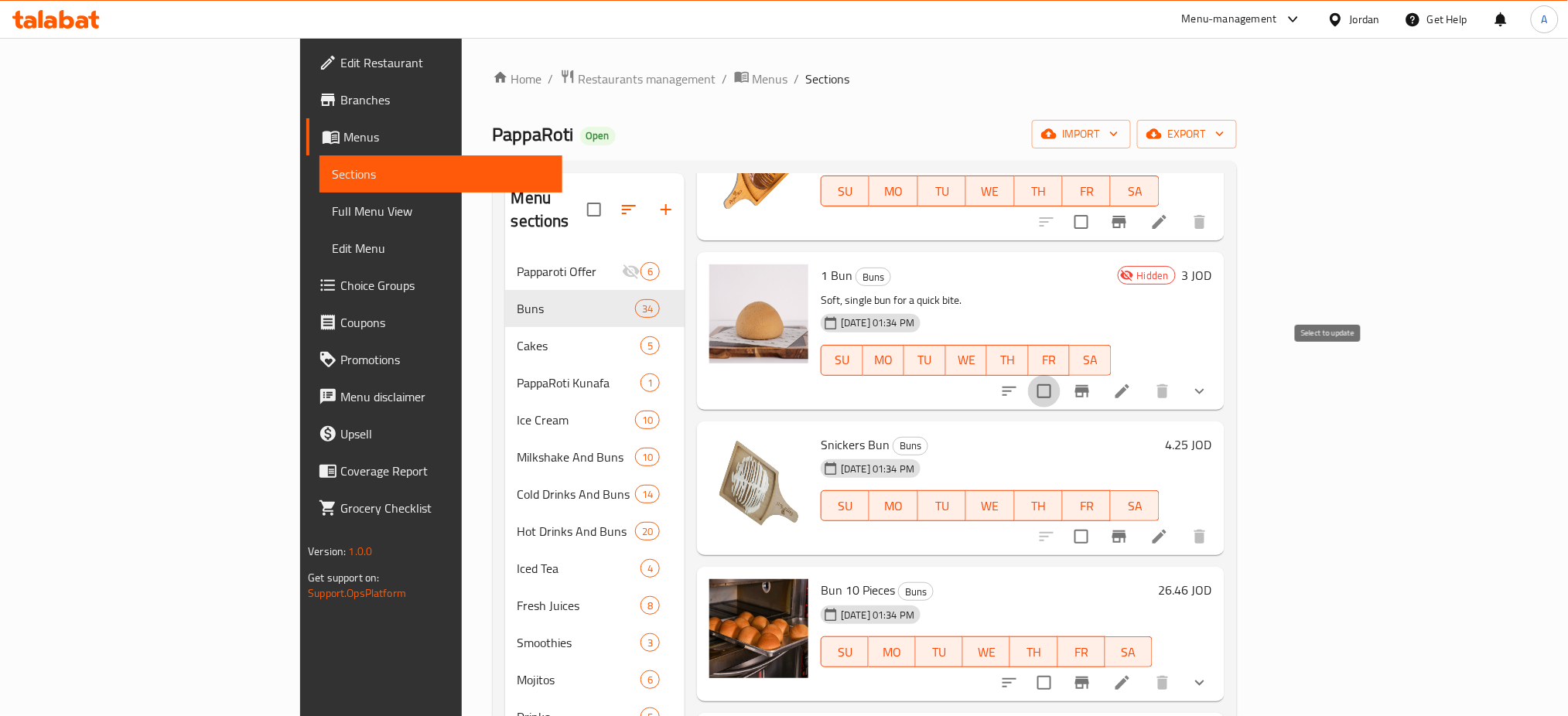
drag, startPoint x: 1330, startPoint y: 367, endPoint x: 1342, endPoint y: 472, distance: 105.7
click at [1061, 375] on input "checkbox" at bounding box center [1045, 391] width 33 height 33
checkbox input "true"
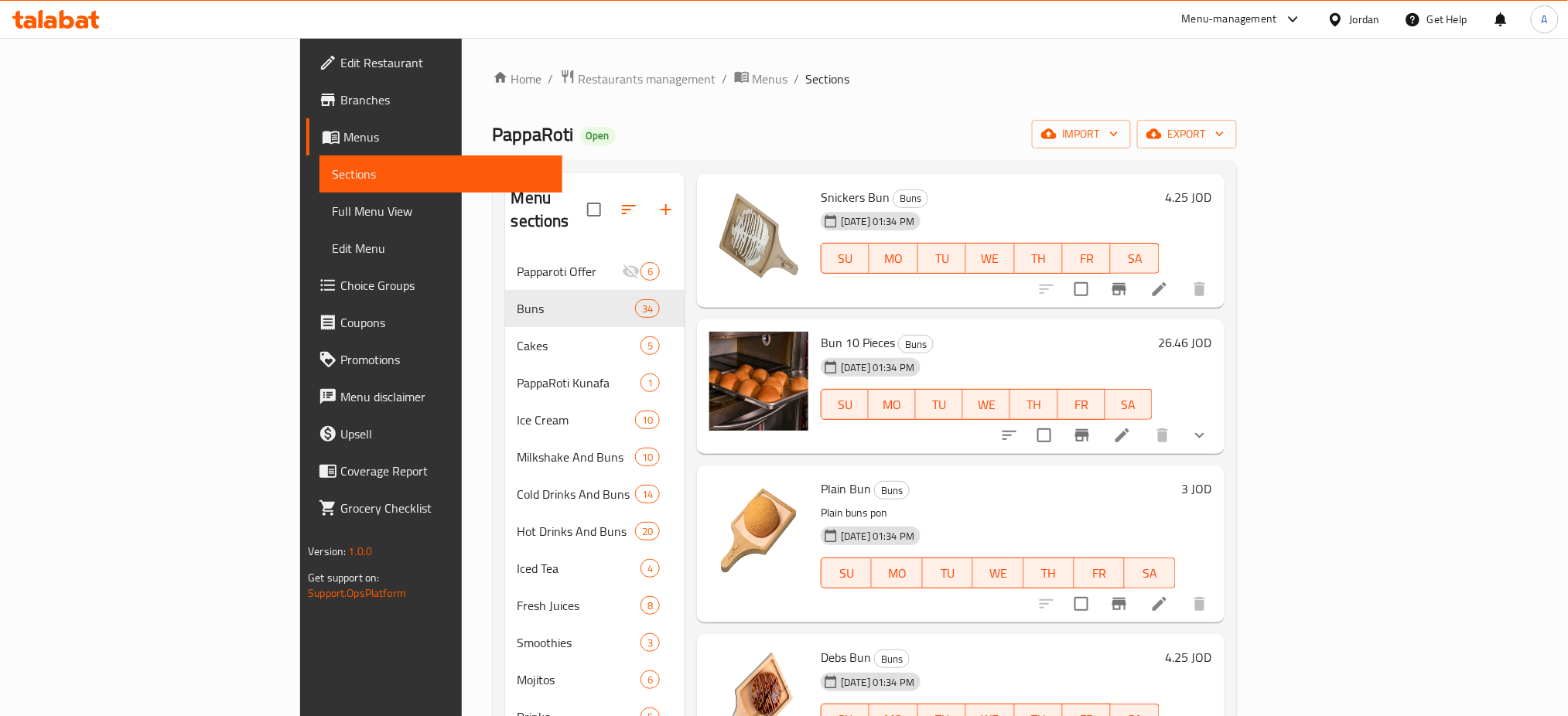
scroll to position [4371, 0]
click at [1061, 418] on input "checkbox" at bounding box center [1045, 434] width 33 height 33
checkbox input "true"
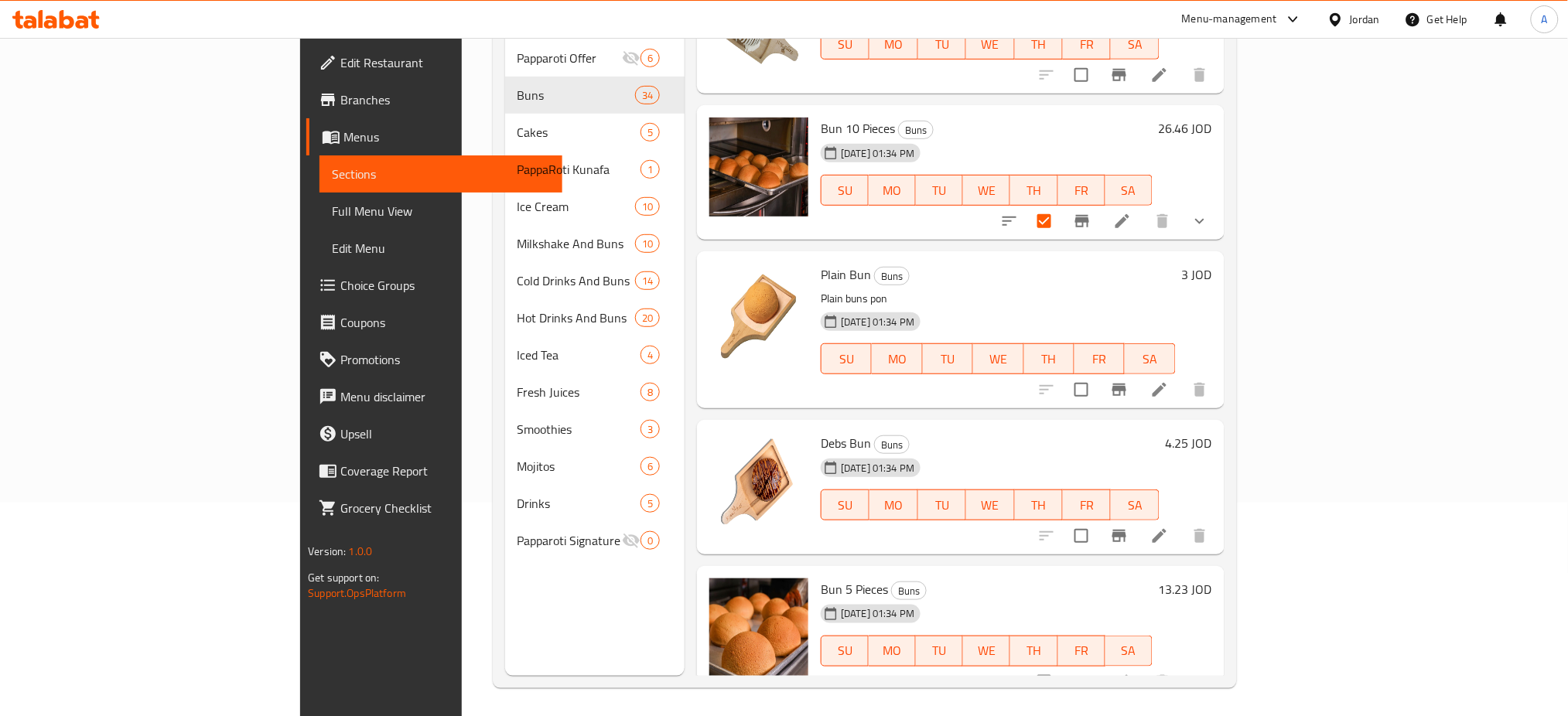
scroll to position [216, 0]
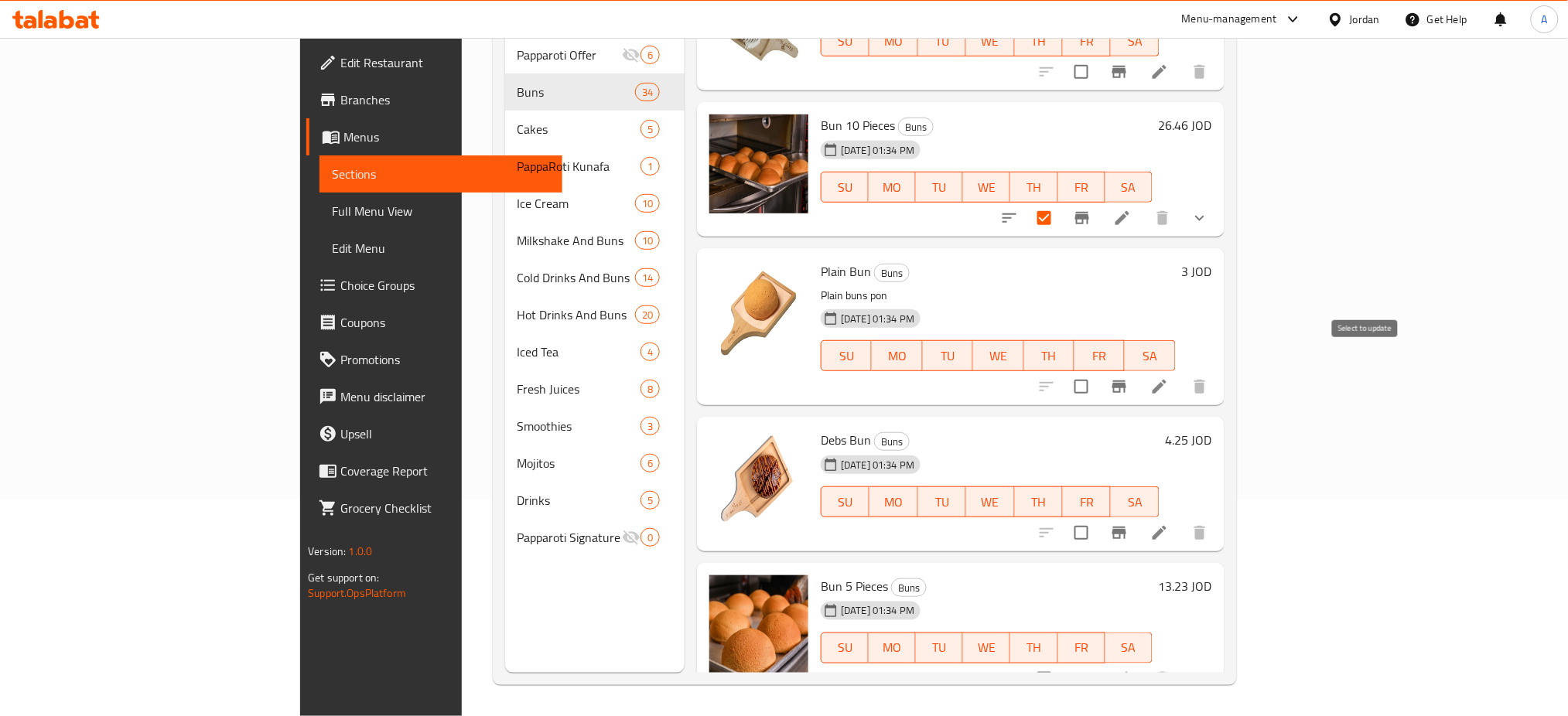
click at [1097, 370] on input "checkbox" at bounding box center [1081, 386] width 33 height 33
checkbox input "true"
click at [1097, 517] on input "checkbox" at bounding box center [1081, 533] width 33 height 33
checkbox input "true"
click at [1061, 662] on input "checkbox" at bounding box center [1045, 679] width 33 height 33
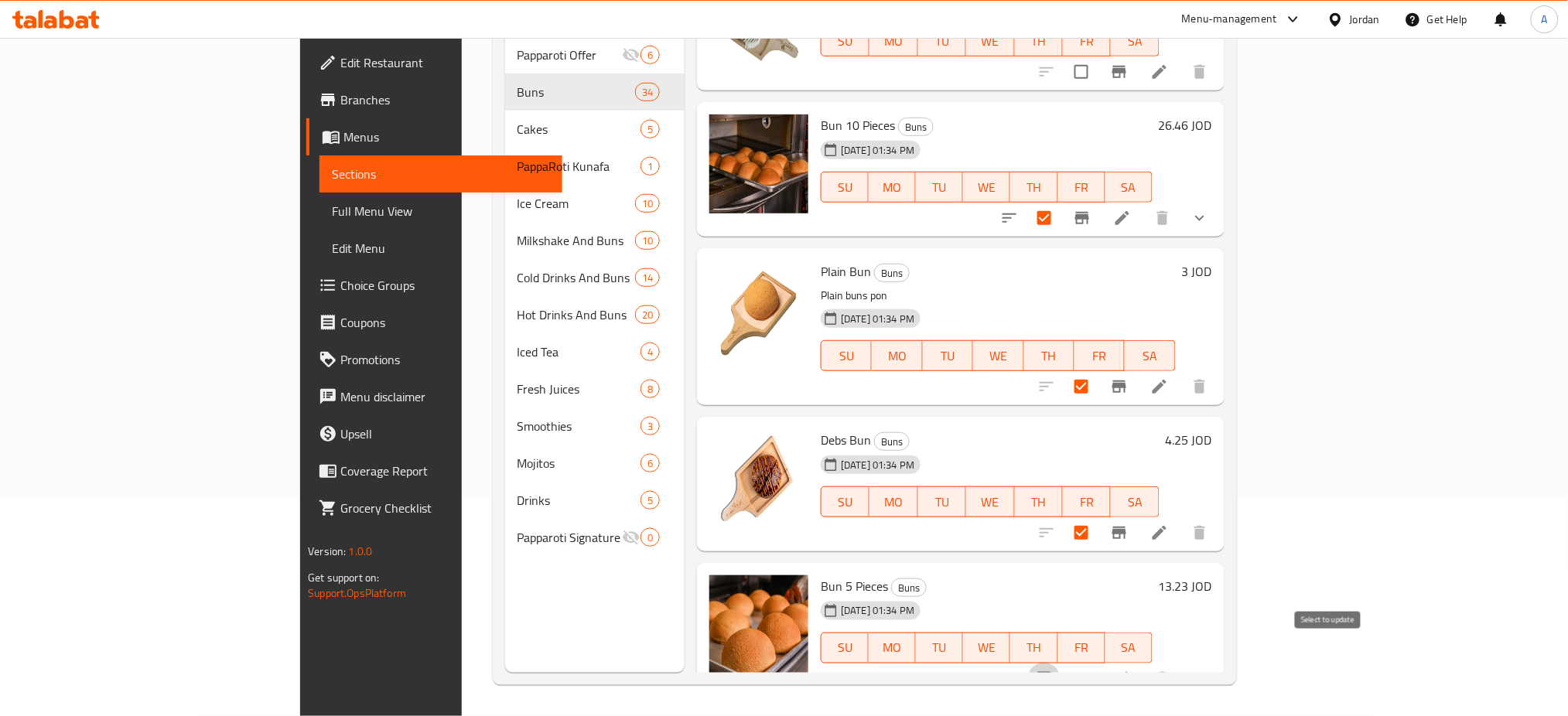
checkbox input "true"
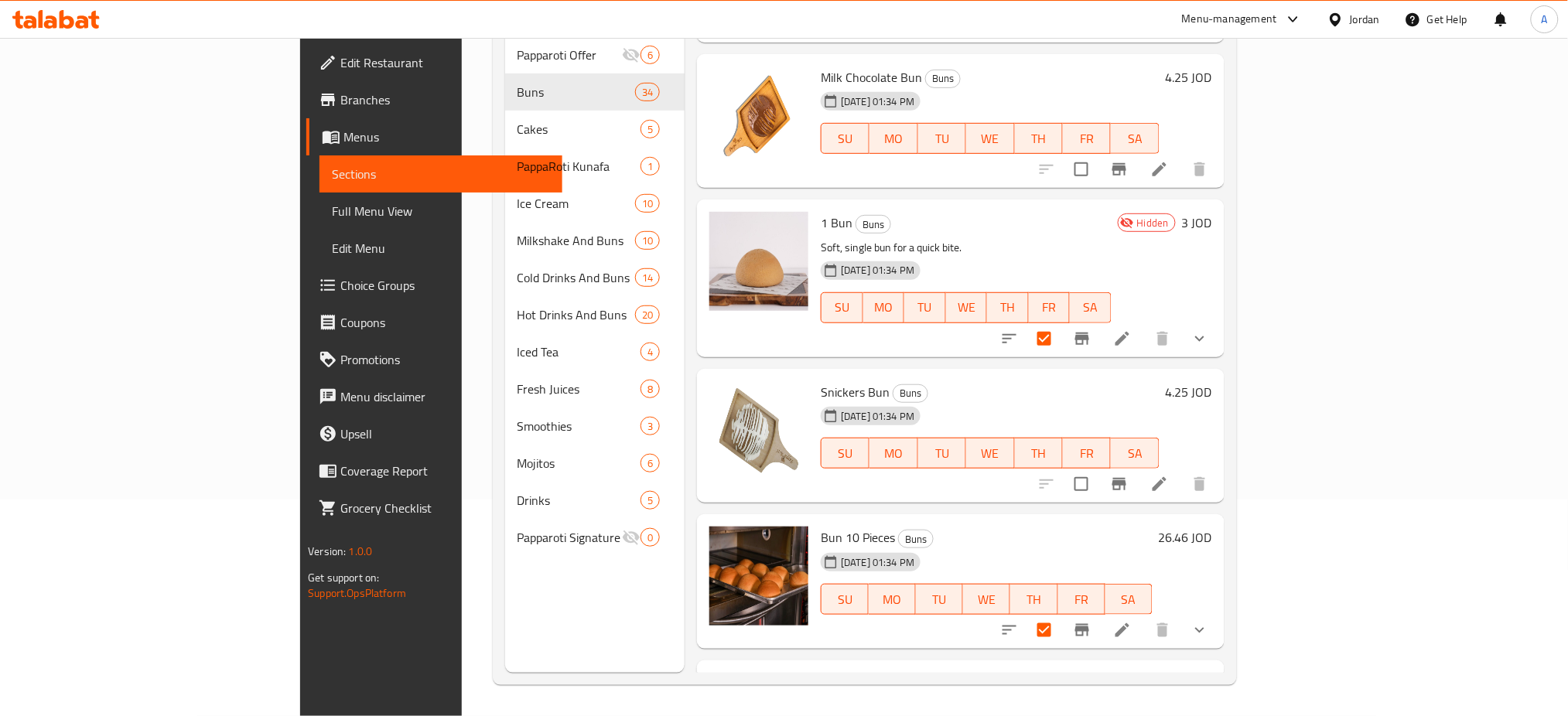
scroll to position [3855, 0]
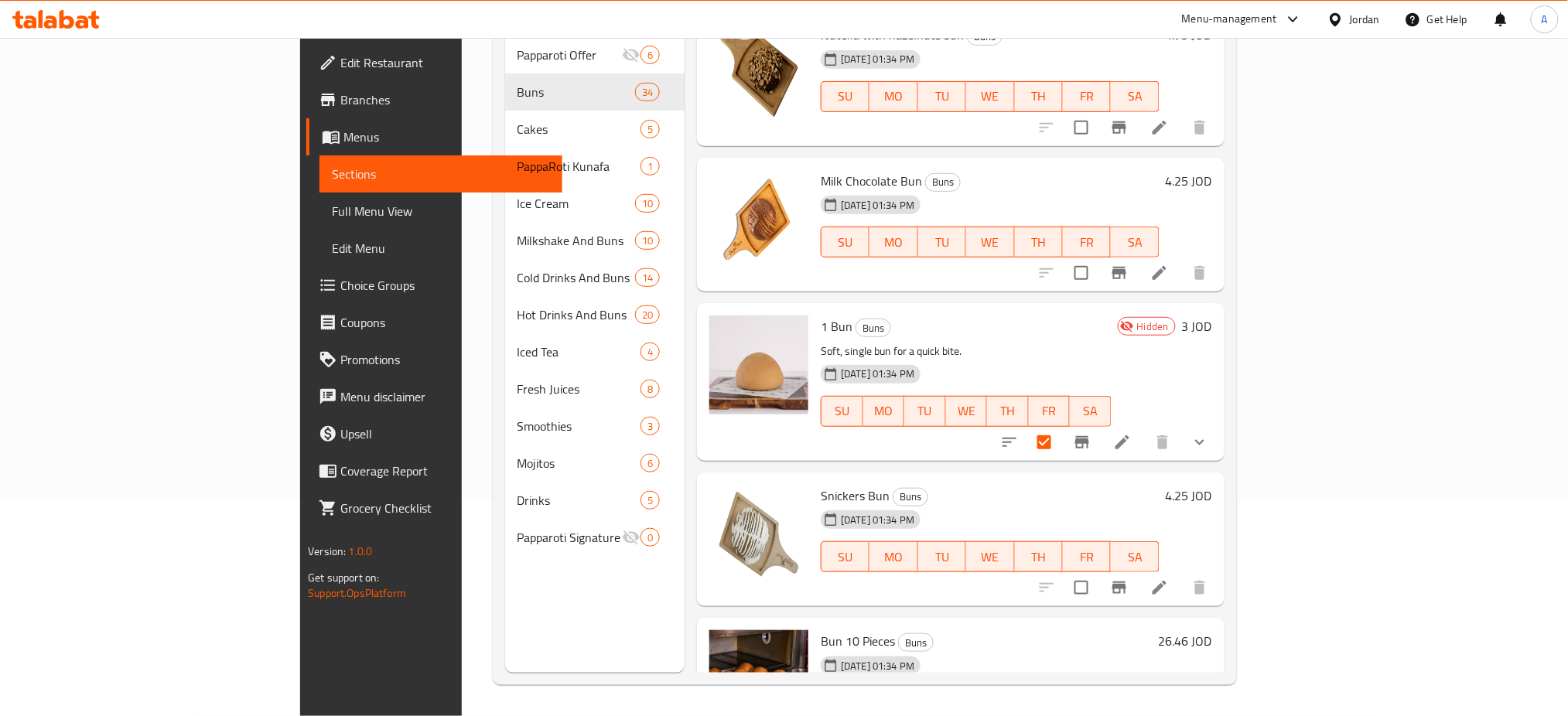
click at [1097, 260] on input "checkbox" at bounding box center [1081, 273] width 33 height 33
checkbox input "true"
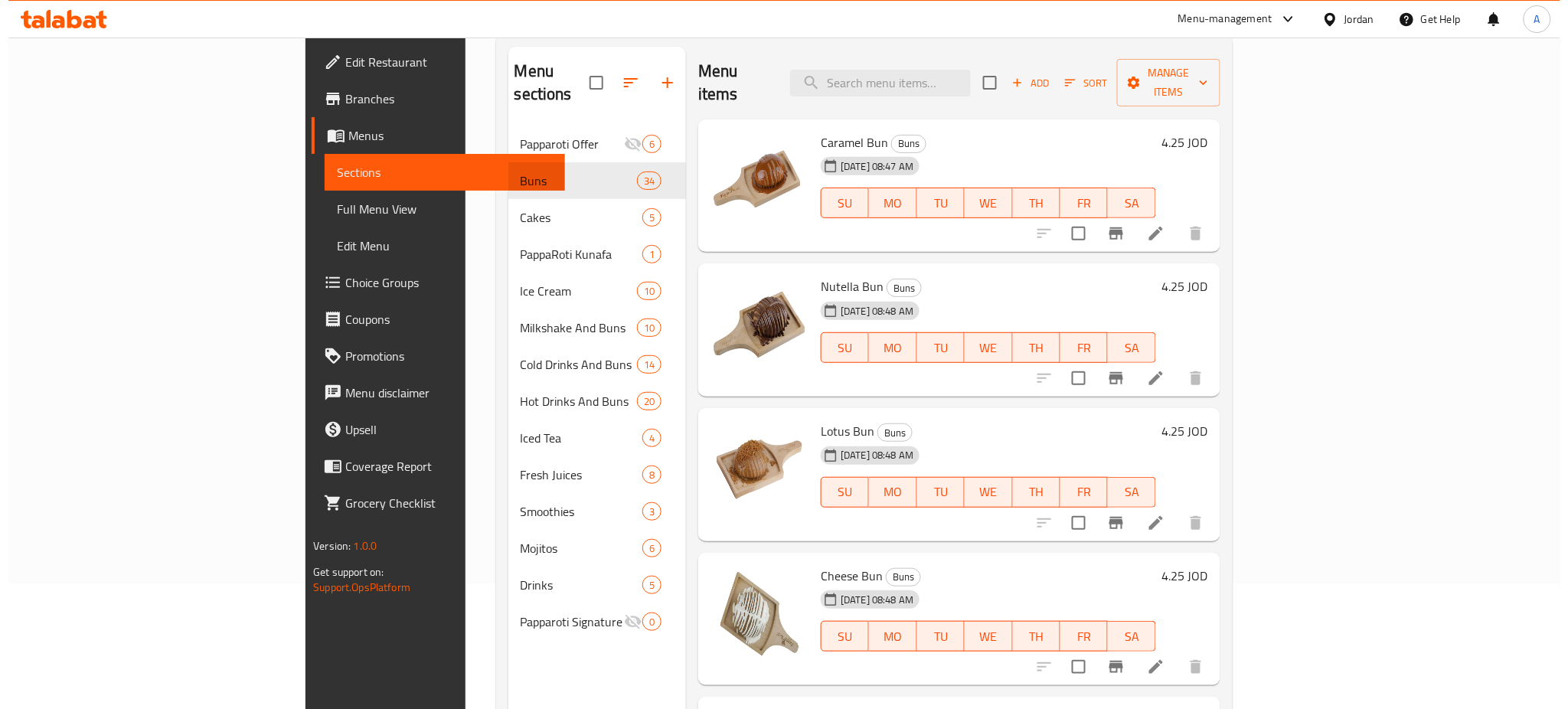
scroll to position [0, 0]
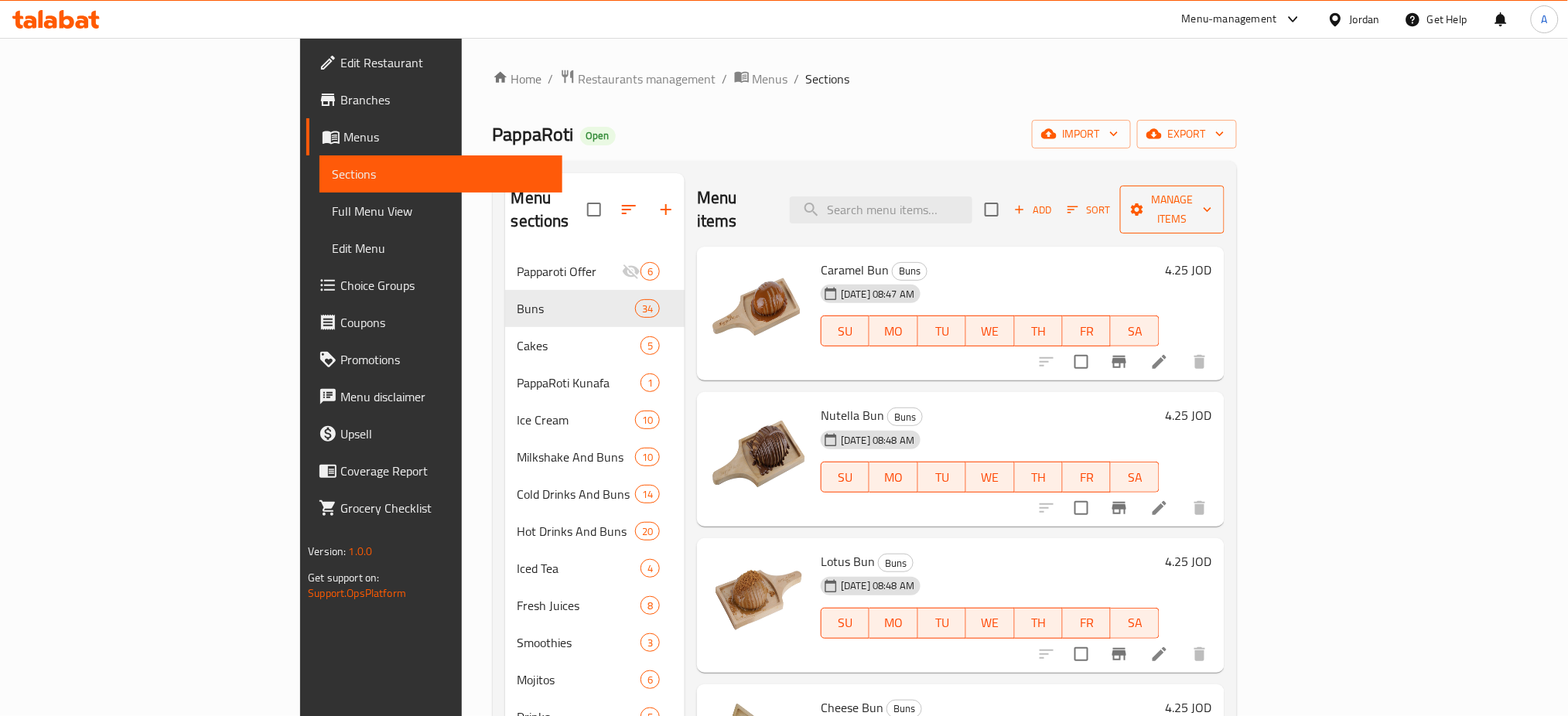
click at [1212, 194] on span "Manage items" at bounding box center [1172, 210] width 80 height 39
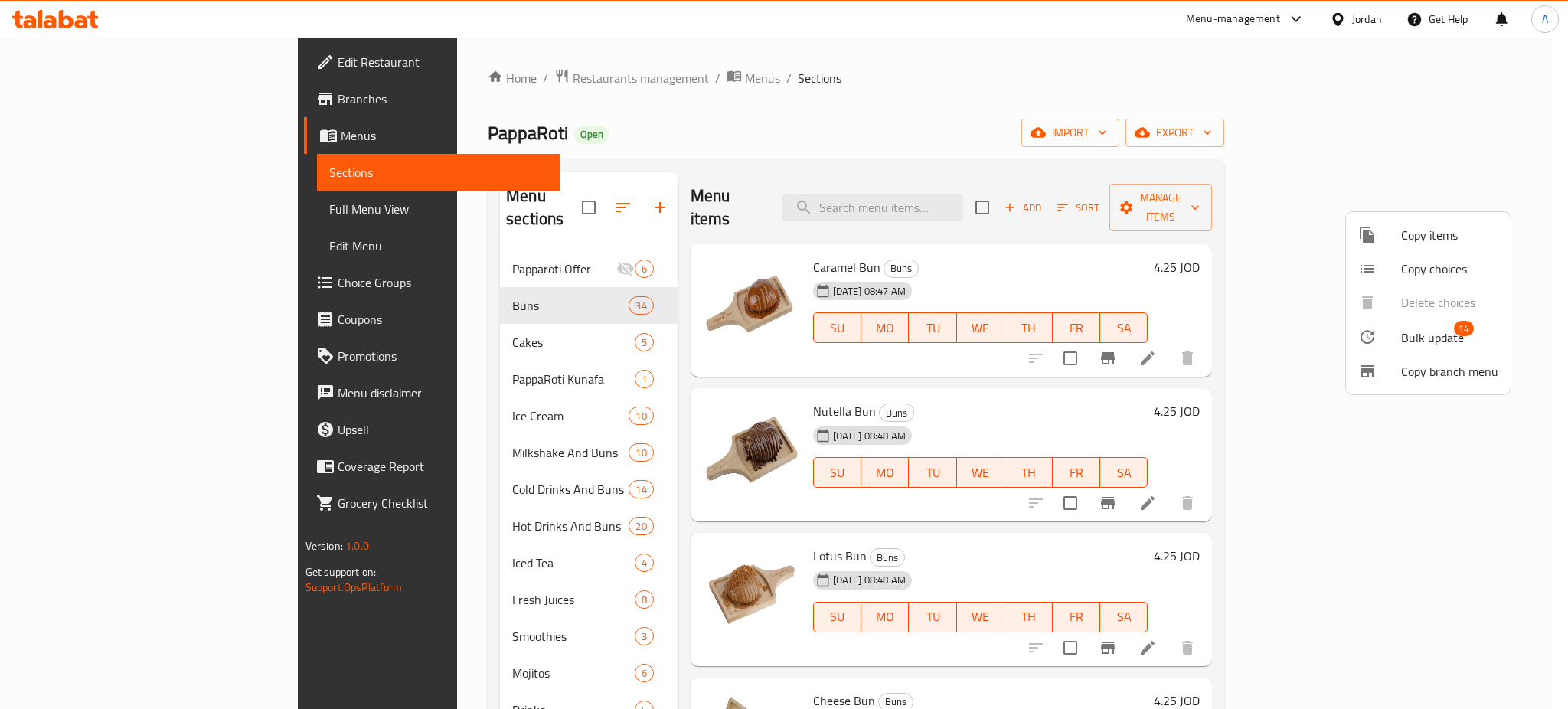
click at [1415, 329] on span "Bulk update" at bounding box center [1433, 338] width 63 height 19
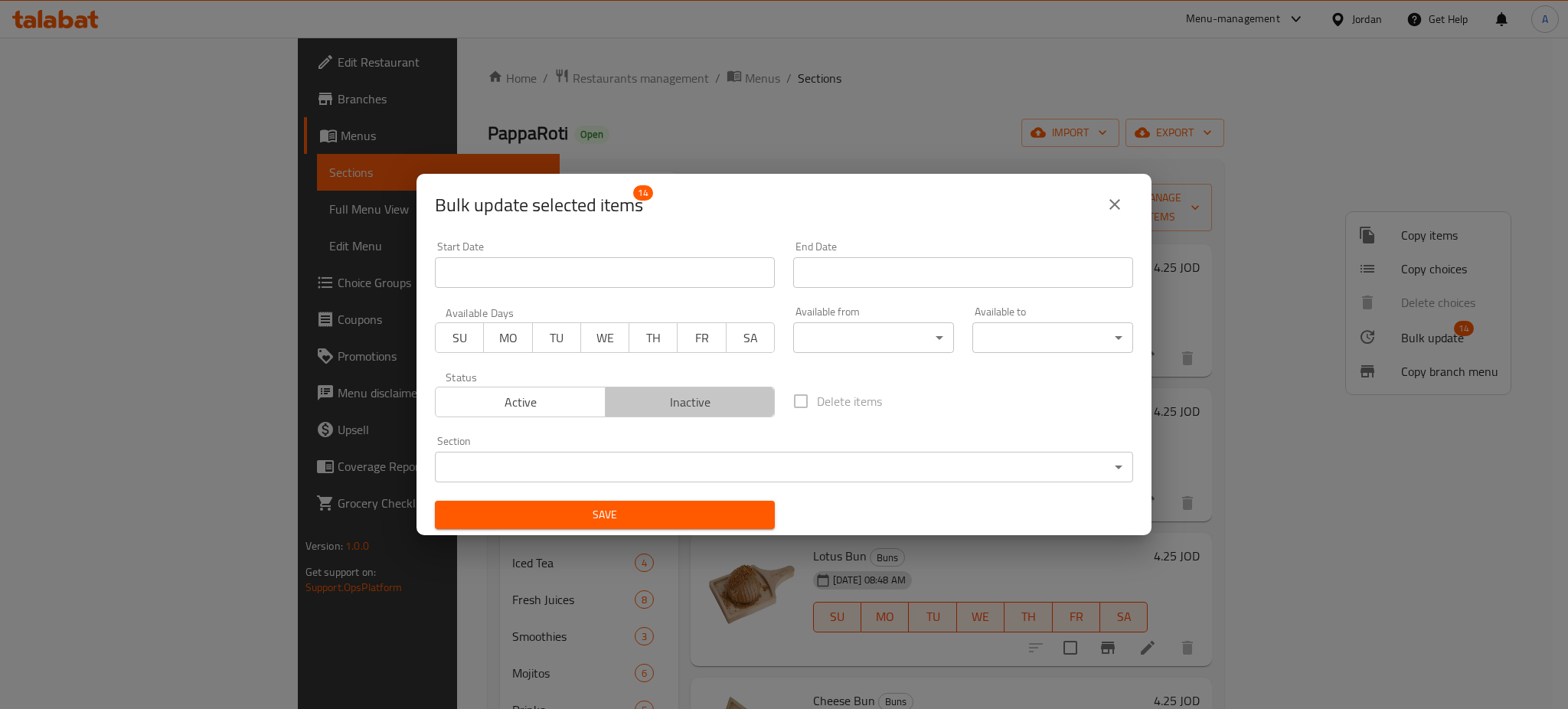
click at [714, 409] on span "Inactive" at bounding box center [691, 403] width 158 height 23
click at [705, 512] on span "Save" at bounding box center [604, 515] width 315 height 19
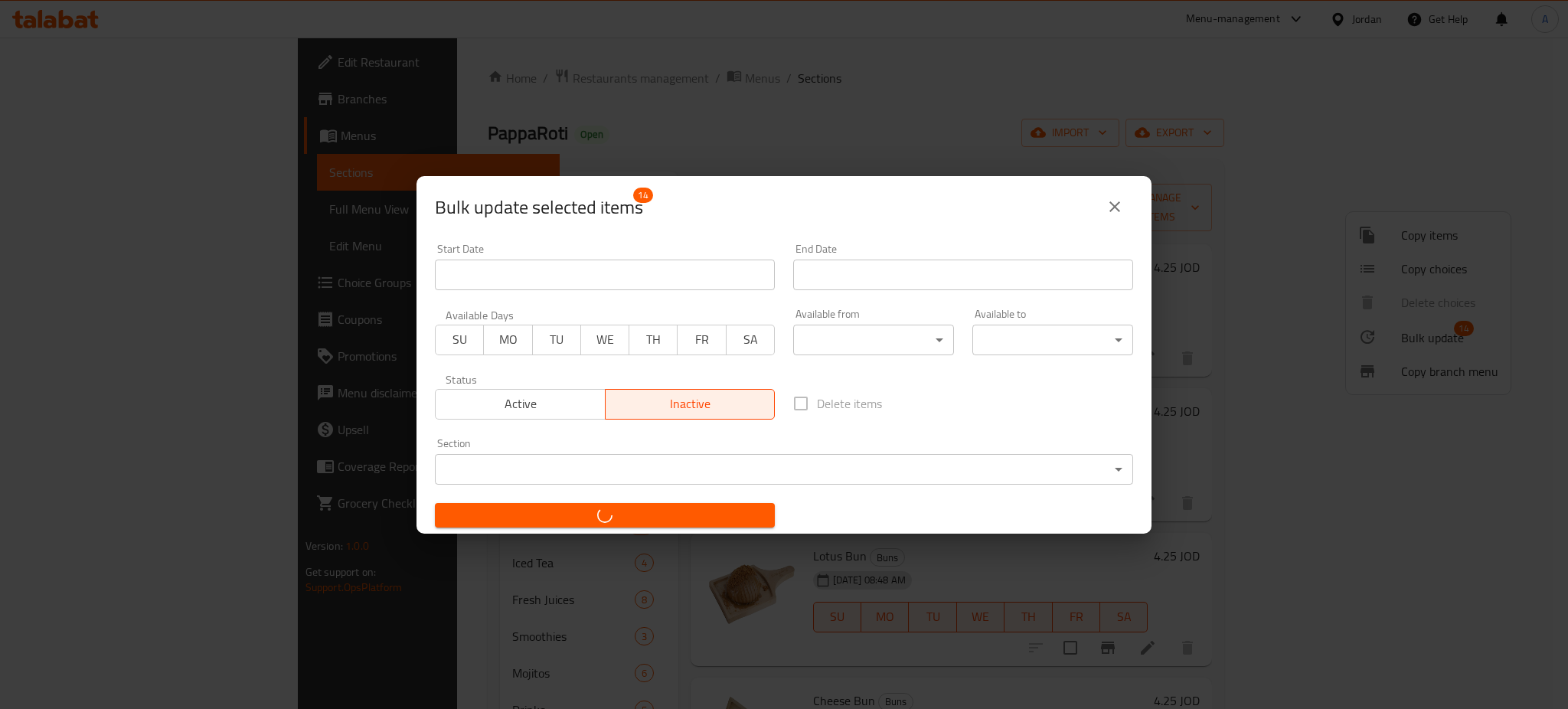
checkbox input "false"
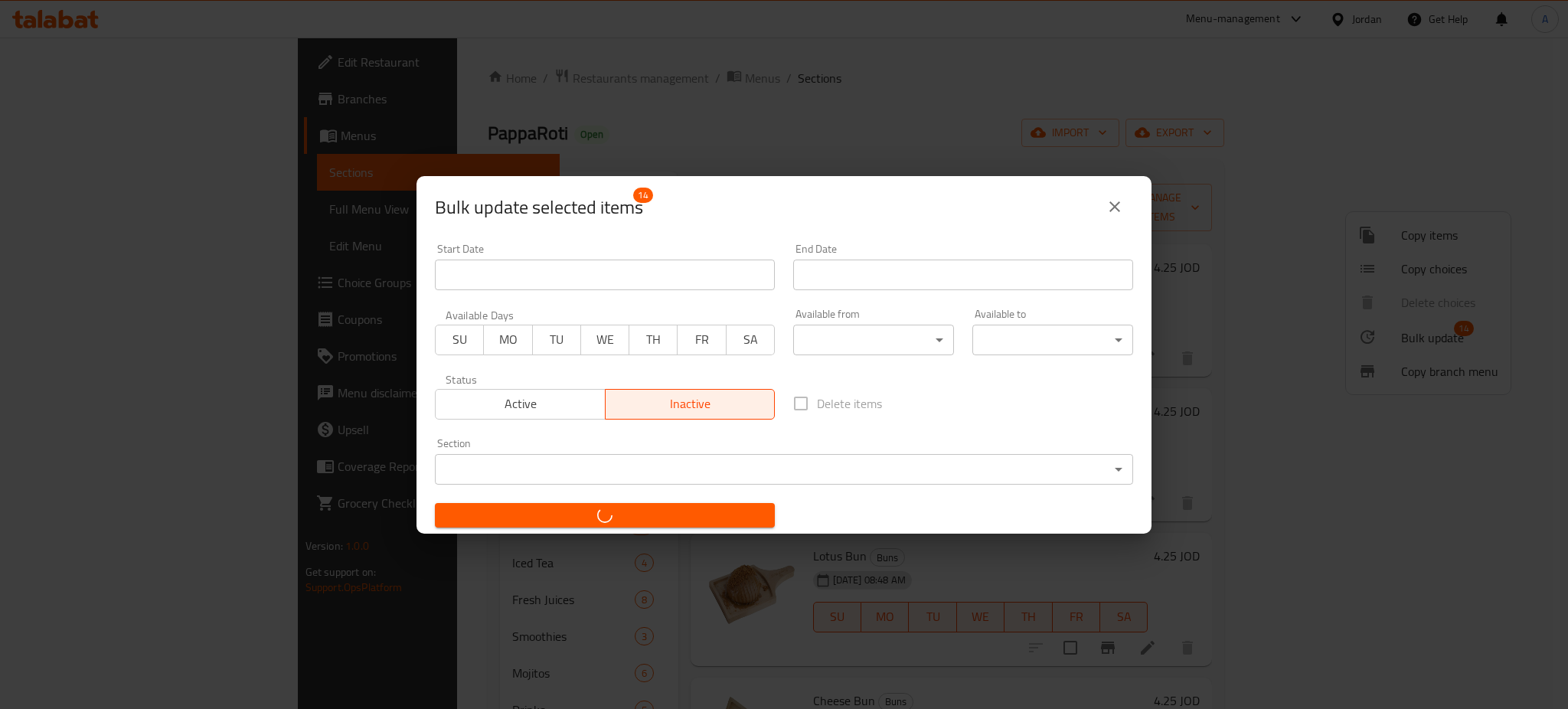
checkbox input "false"
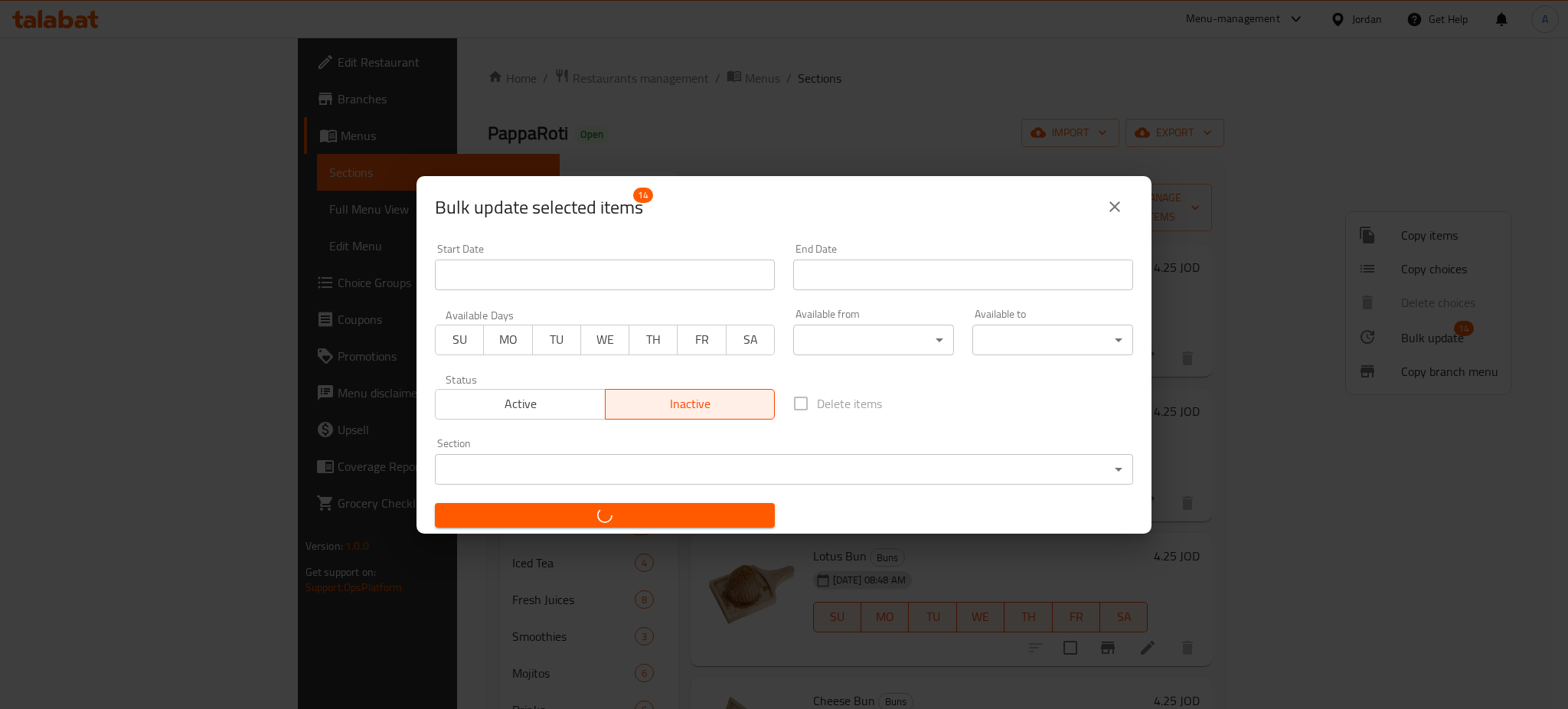
checkbox input "false"
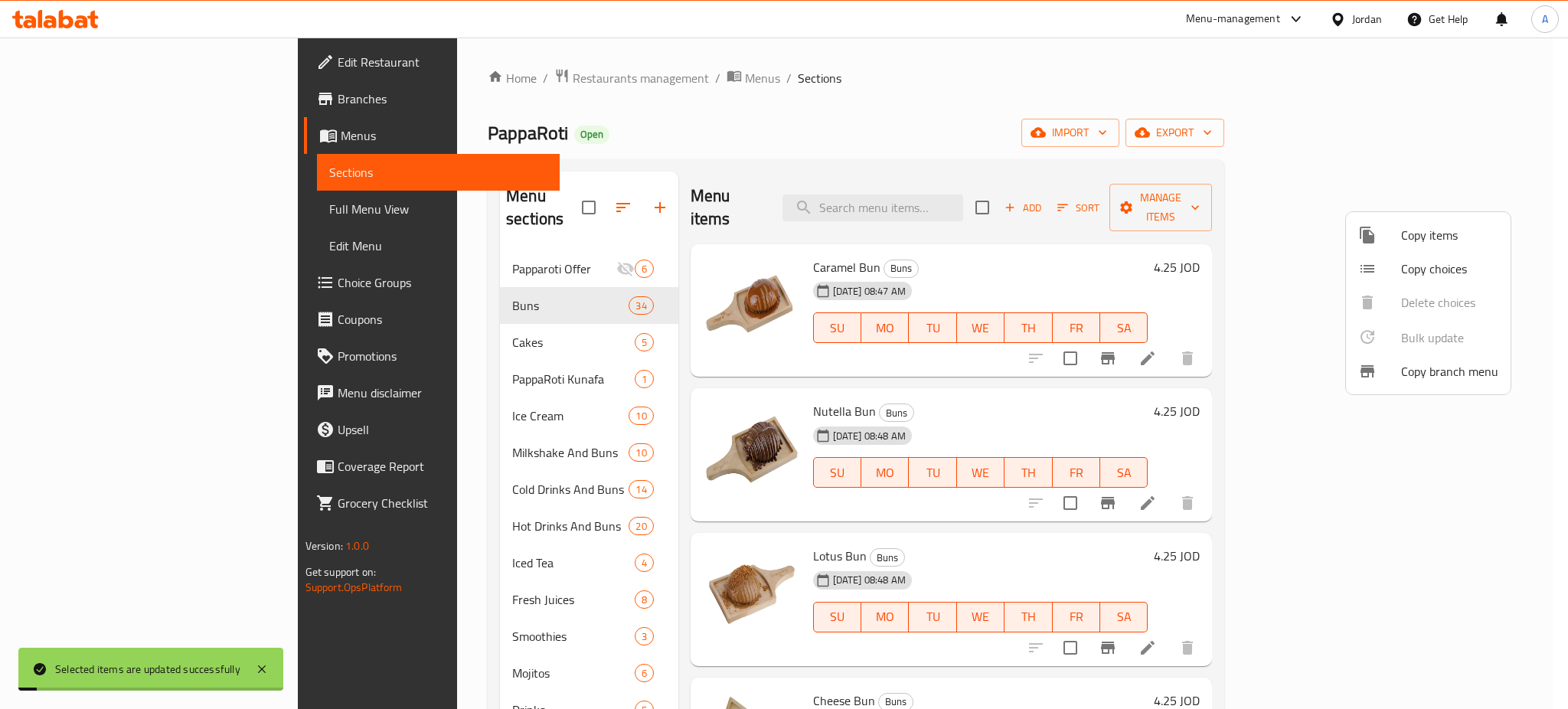
click at [1129, 234] on div at bounding box center [784, 354] width 1568 height 709
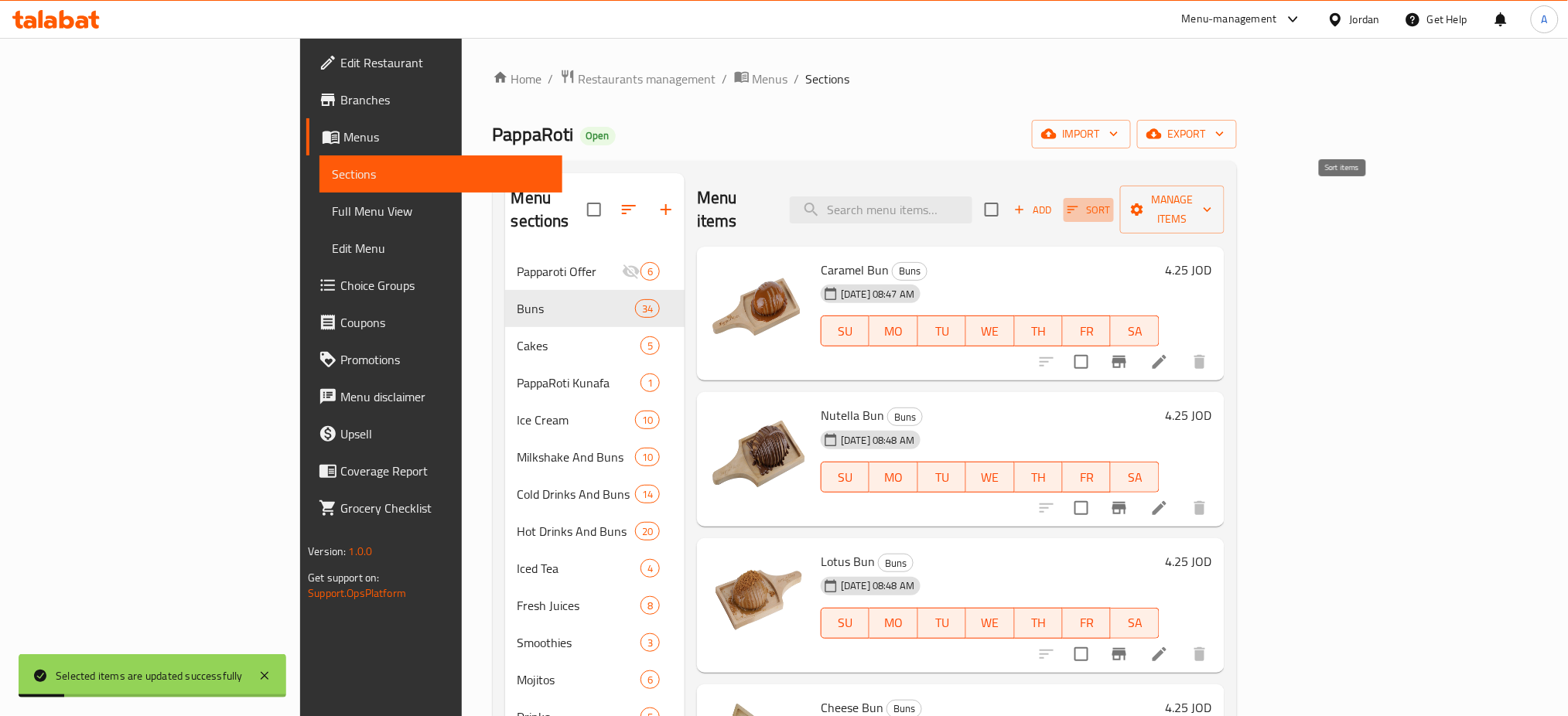
click at [1110, 201] on span "Sort" at bounding box center [1088, 210] width 42 height 18
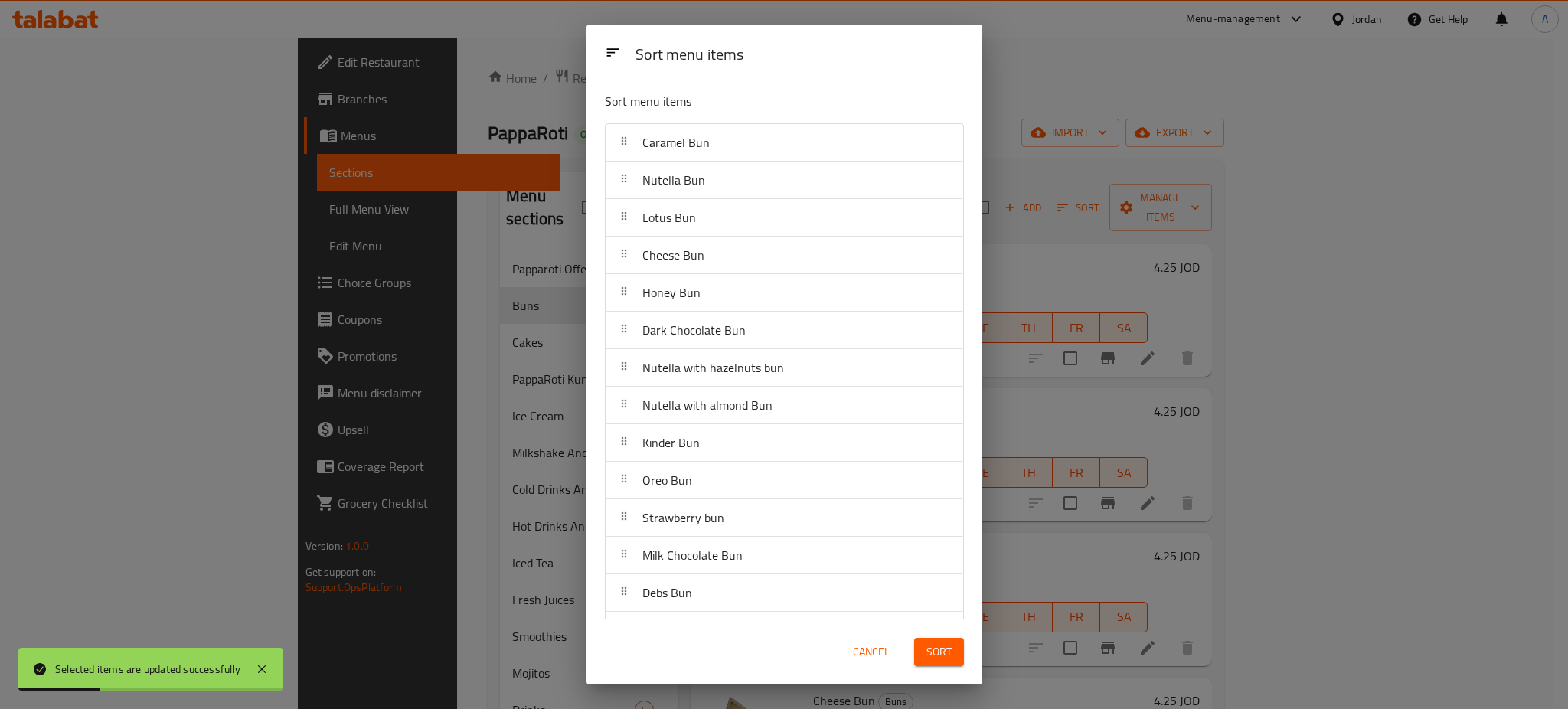
scroll to position [788, 0]
click at [891, 654] on button "Cancel" at bounding box center [871, 651] width 49 height 28
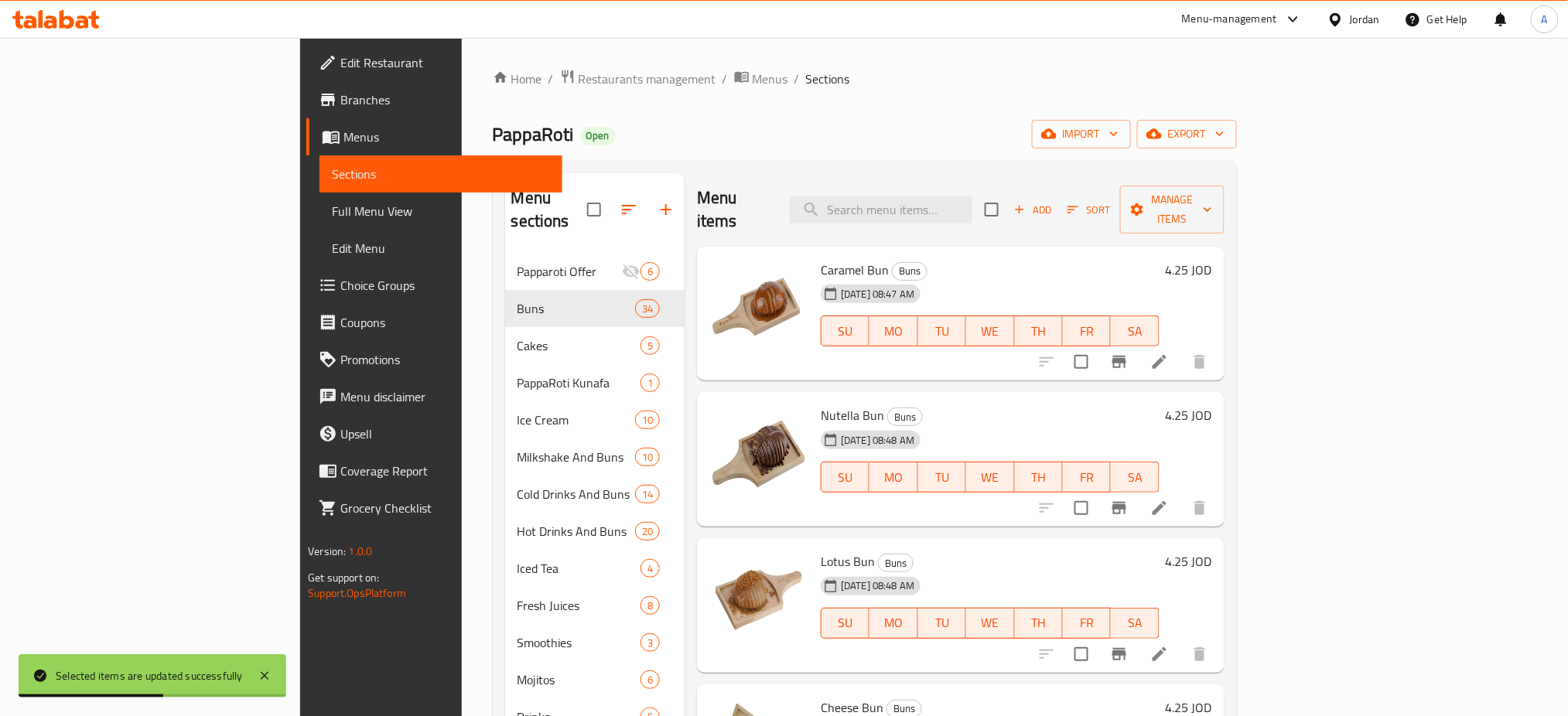
click at [1110, 201] on span "Sort" at bounding box center [1088, 210] width 42 height 18
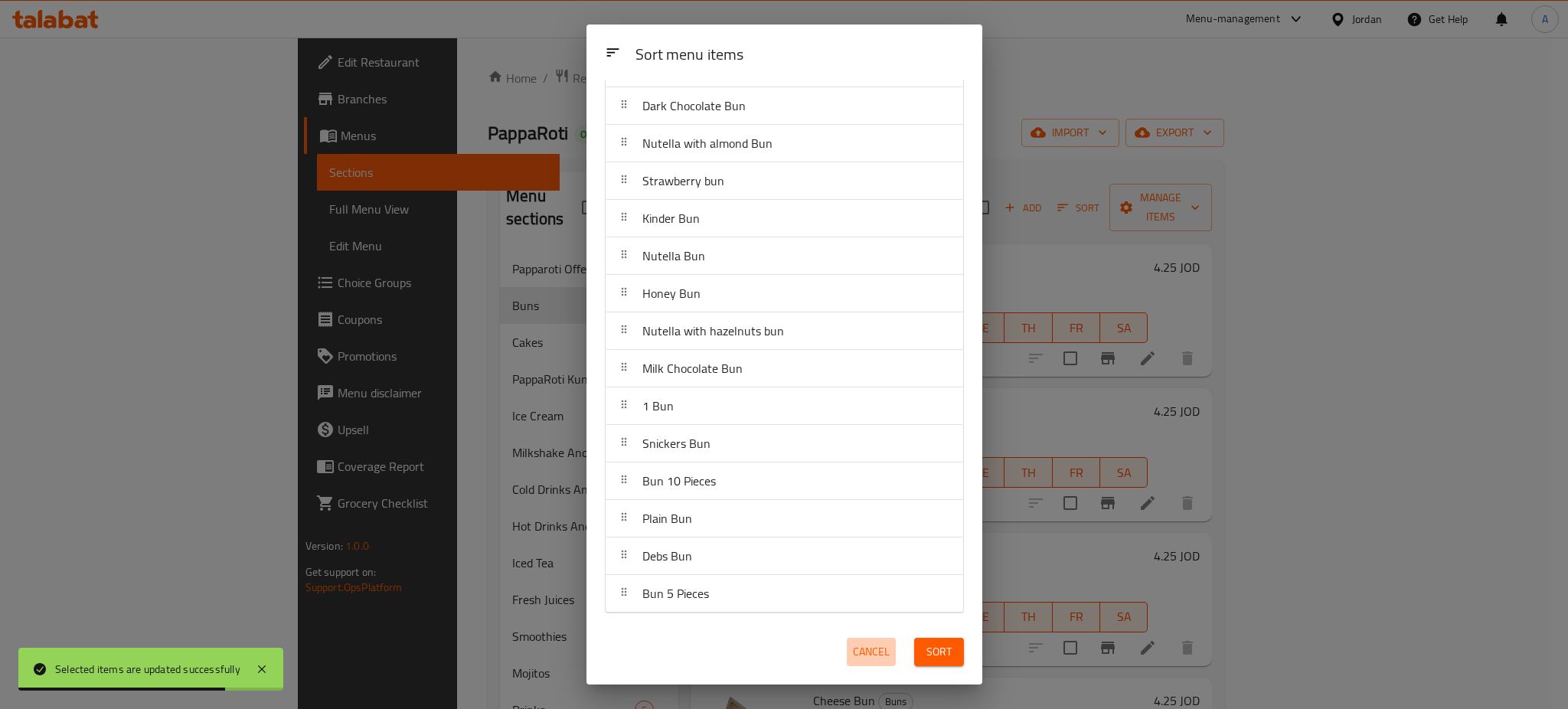
click at [874, 642] on span "Cancel" at bounding box center [871, 652] width 37 height 19
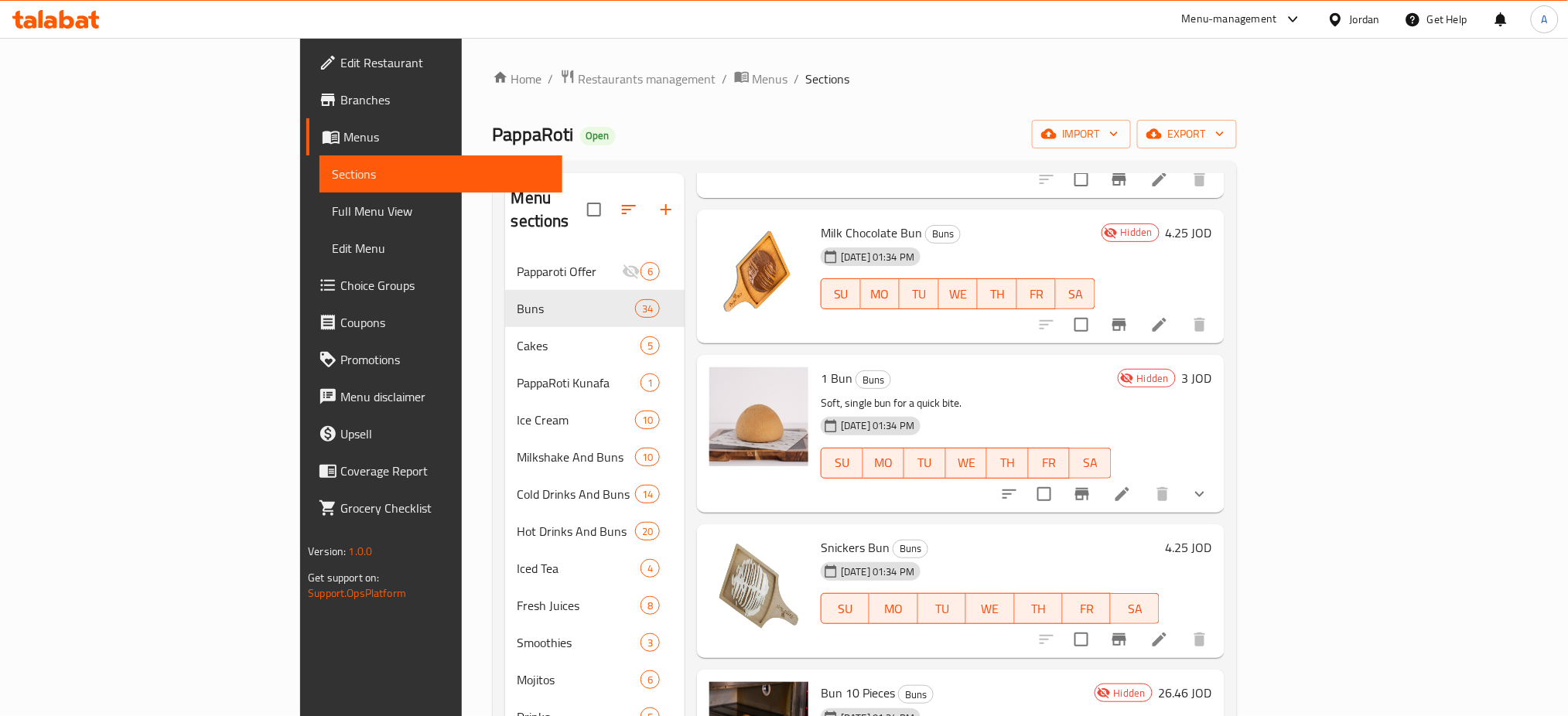
scroll to position [4123, 0]
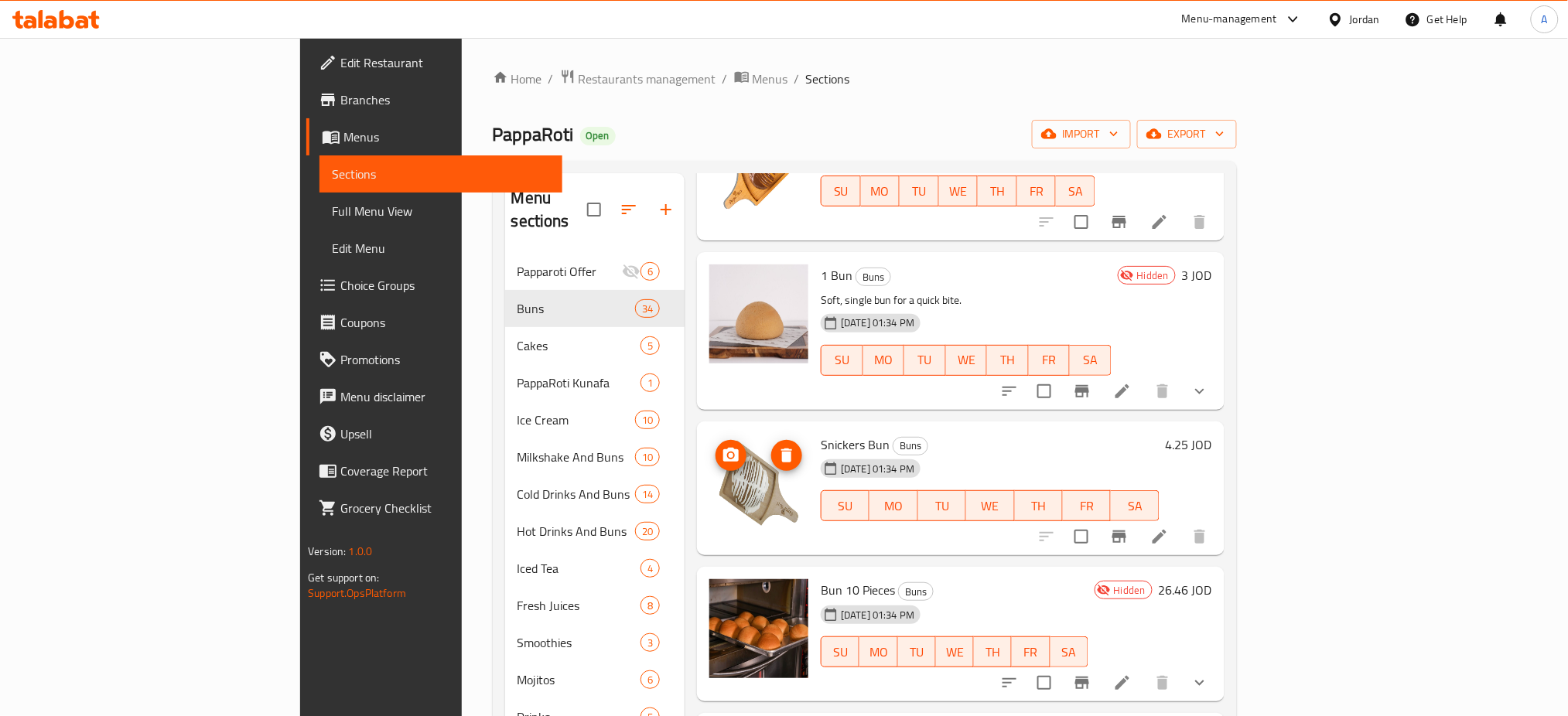
click at [782, 448] on icon "delete image" at bounding box center [786, 455] width 11 height 14
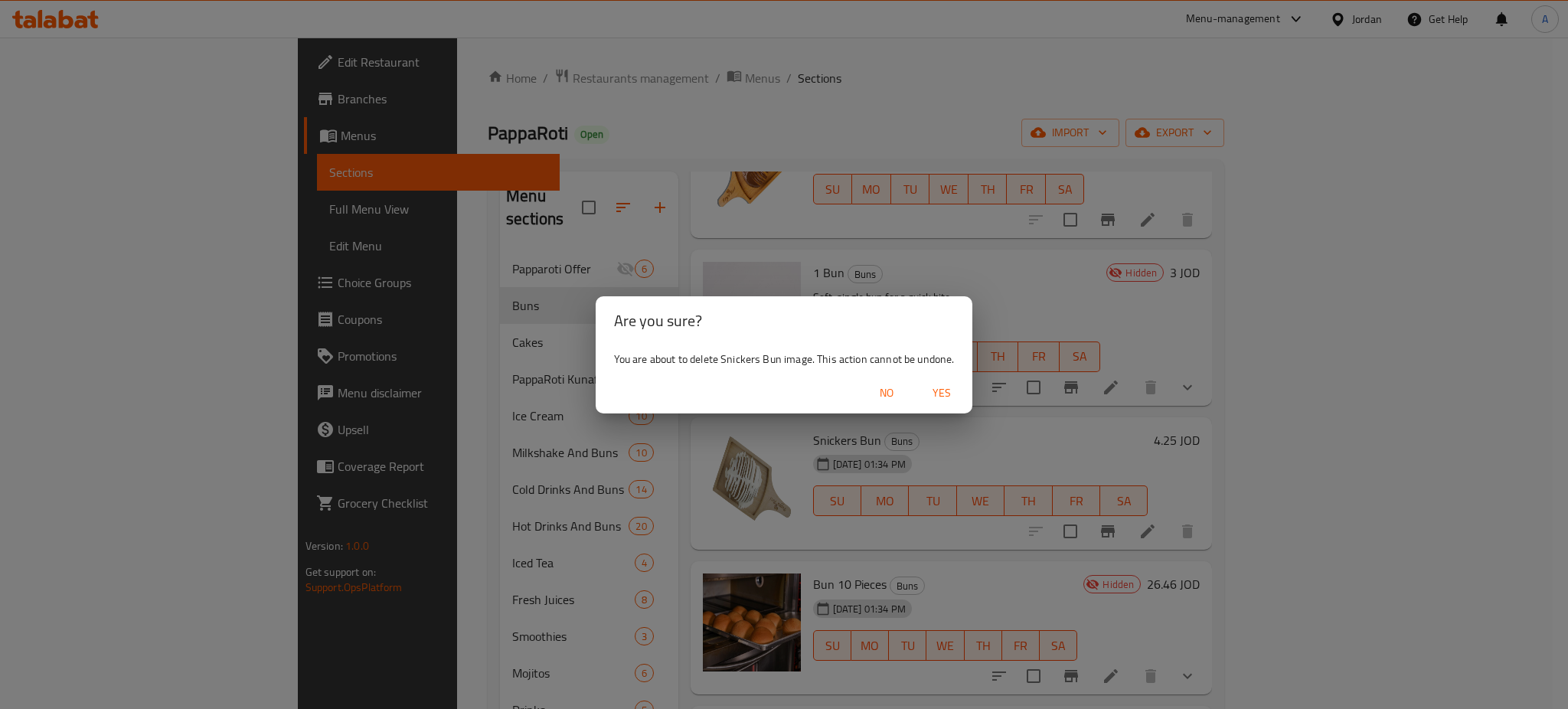
click at [945, 392] on span "Yes" at bounding box center [942, 393] width 37 height 19
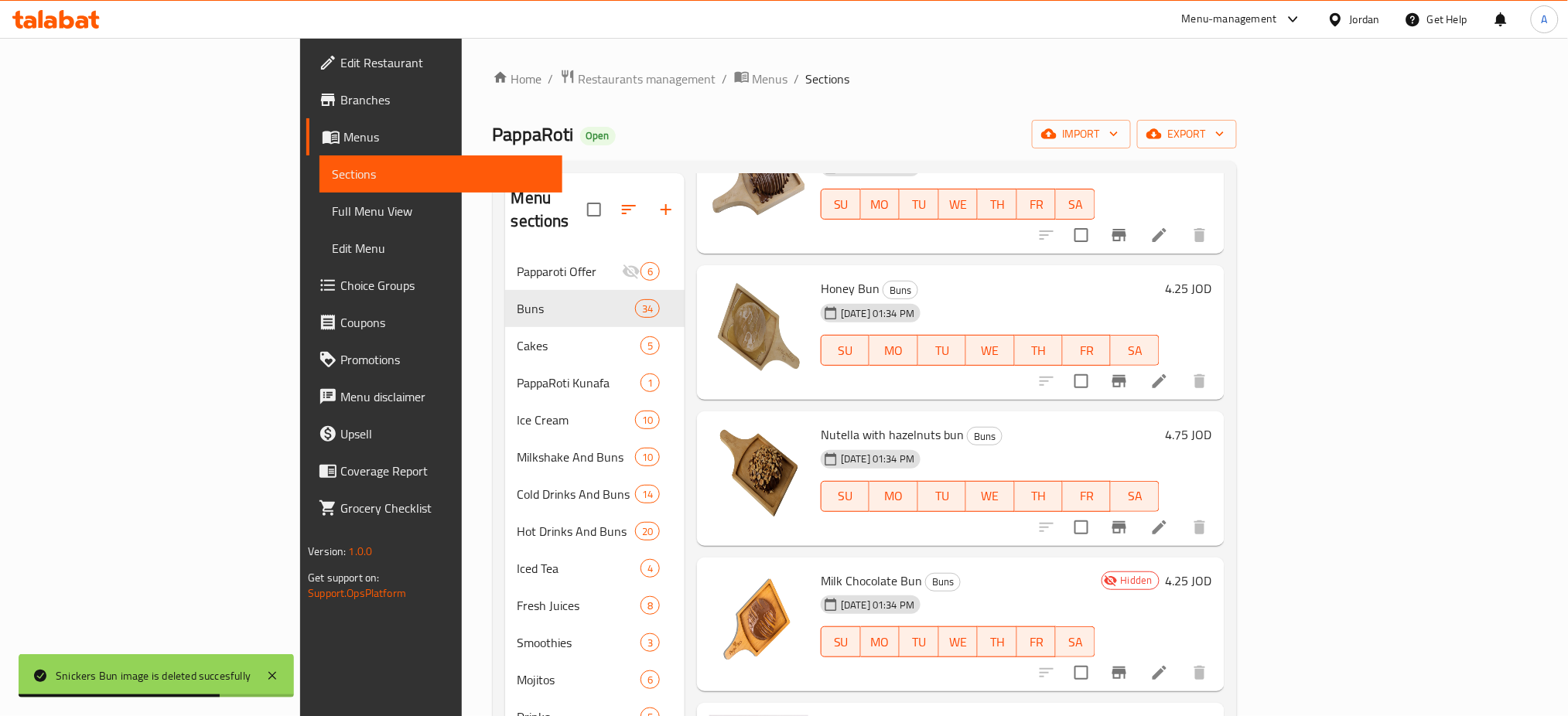
scroll to position [3607, 0]
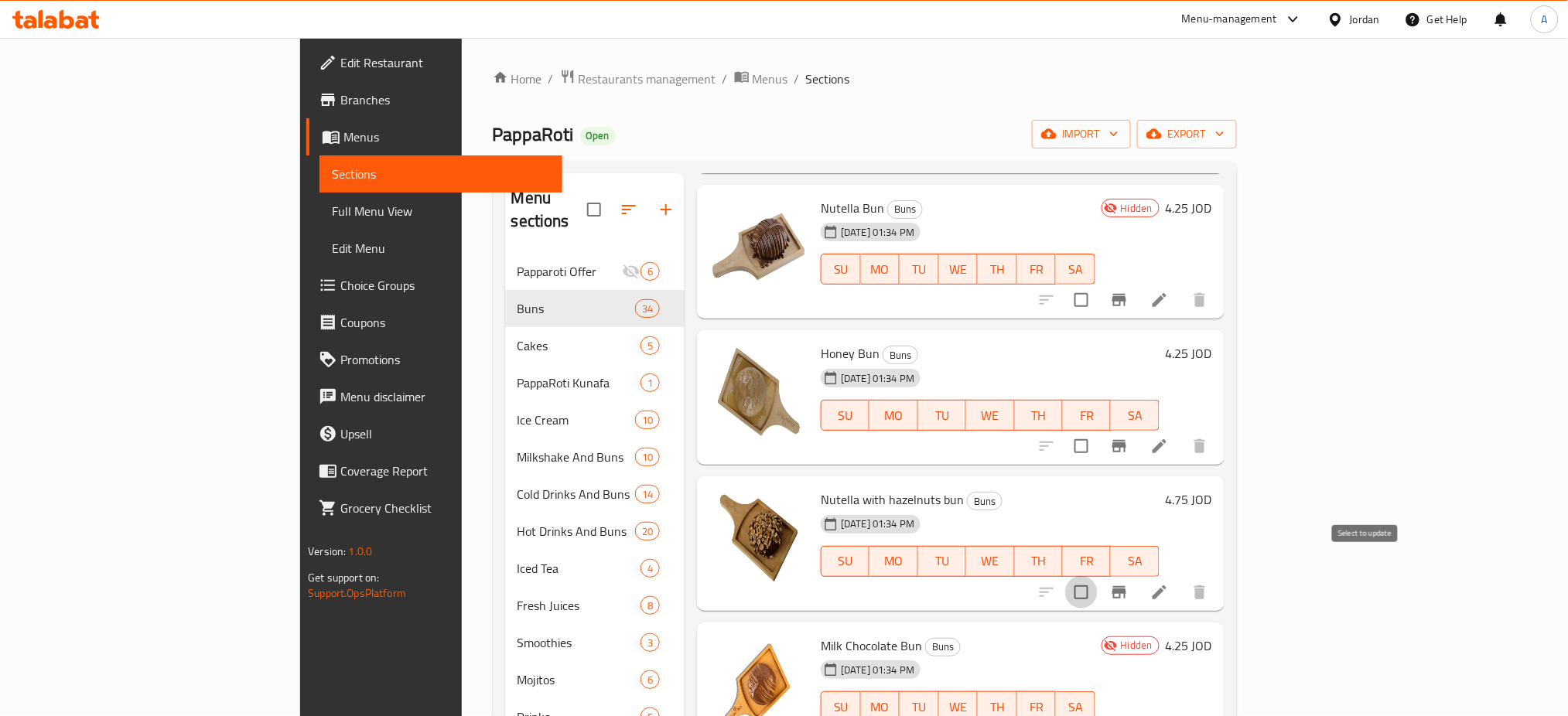
click at [1097, 576] on input "checkbox" at bounding box center [1081, 592] width 33 height 33
checkbox input "true"
click at [1162, 136] on icon "button" at bounding box center [1154, 134] width 15 height 10
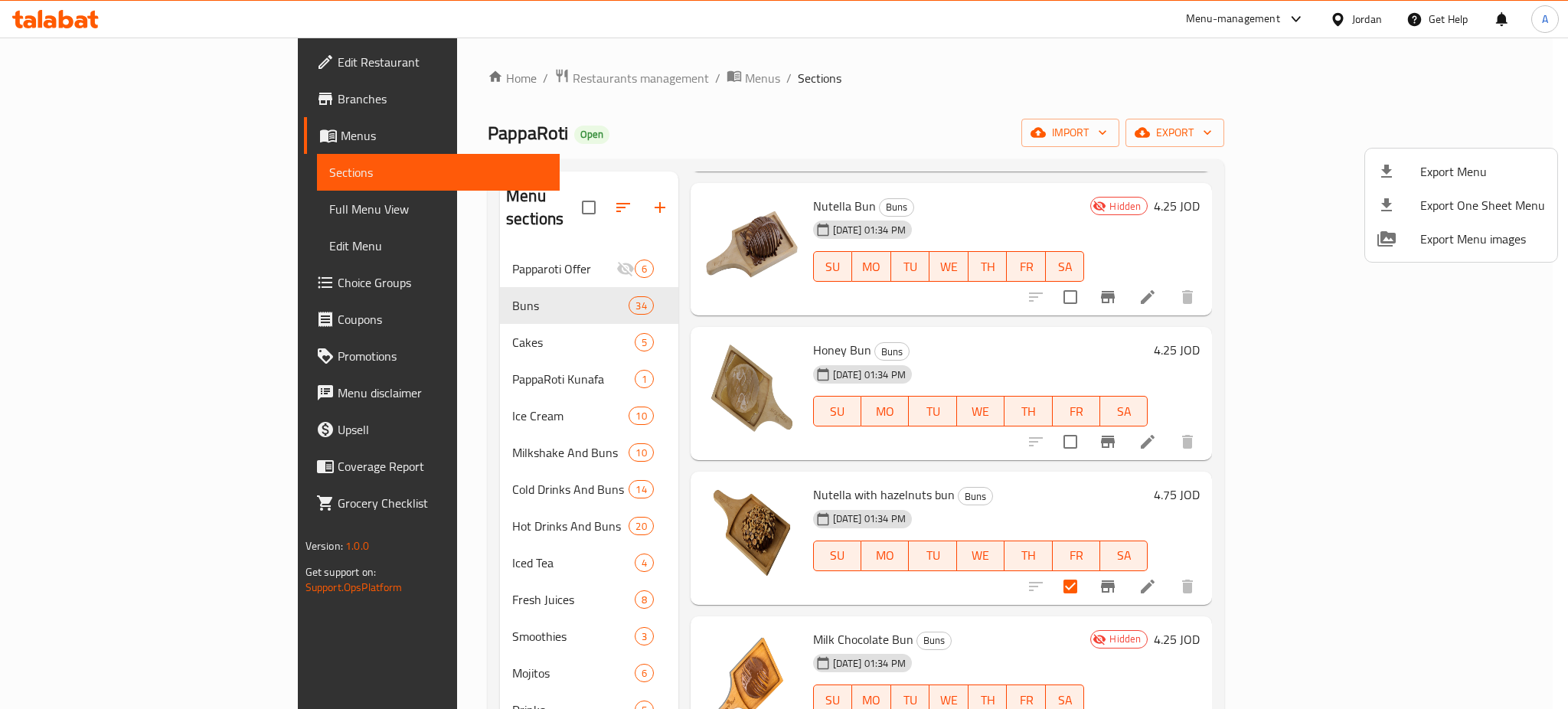
click at [1375, 133] on div at bounding box center [784, 354] width 1568 height 709
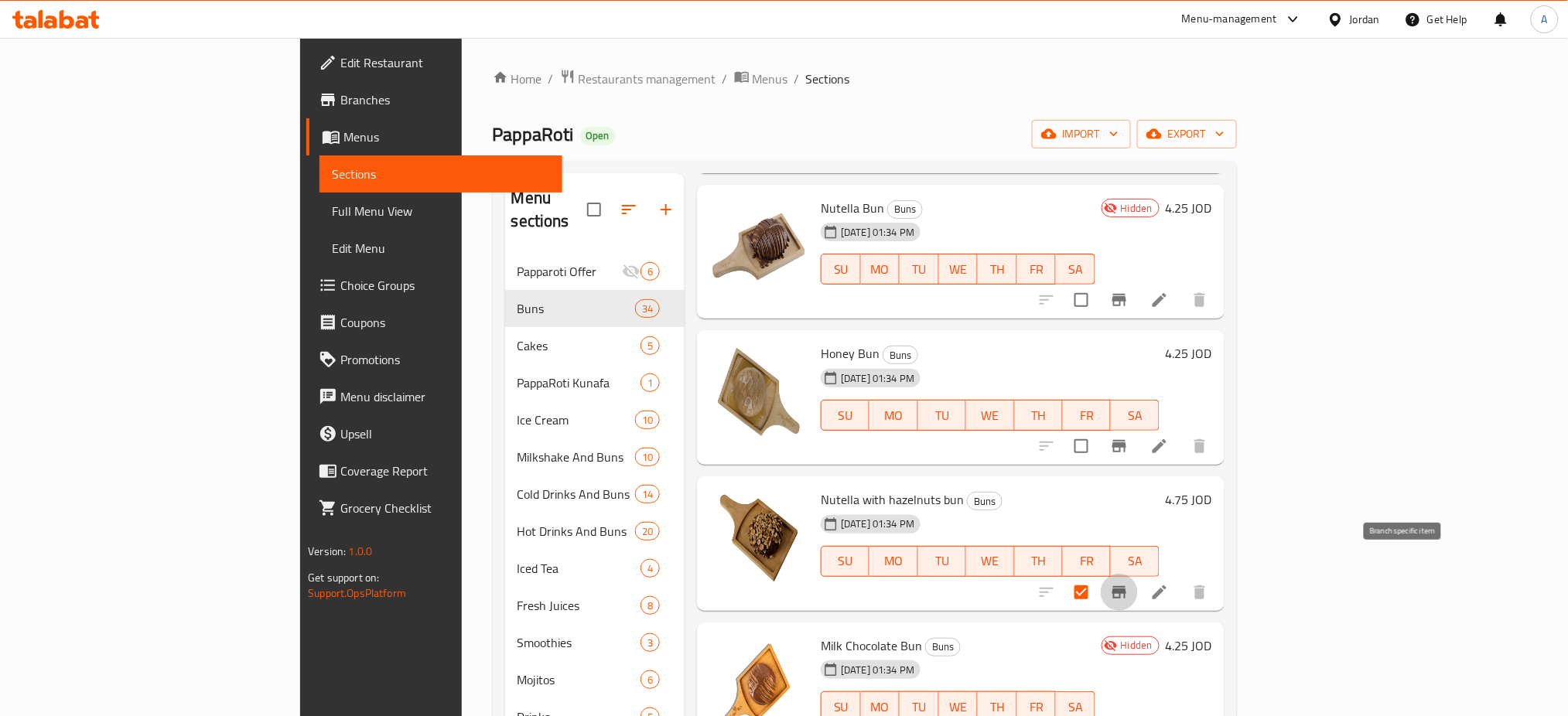
click at [1126, 586] on icon "Branch-specific-item" at bounding box center [1119, 592] width 14 height 12
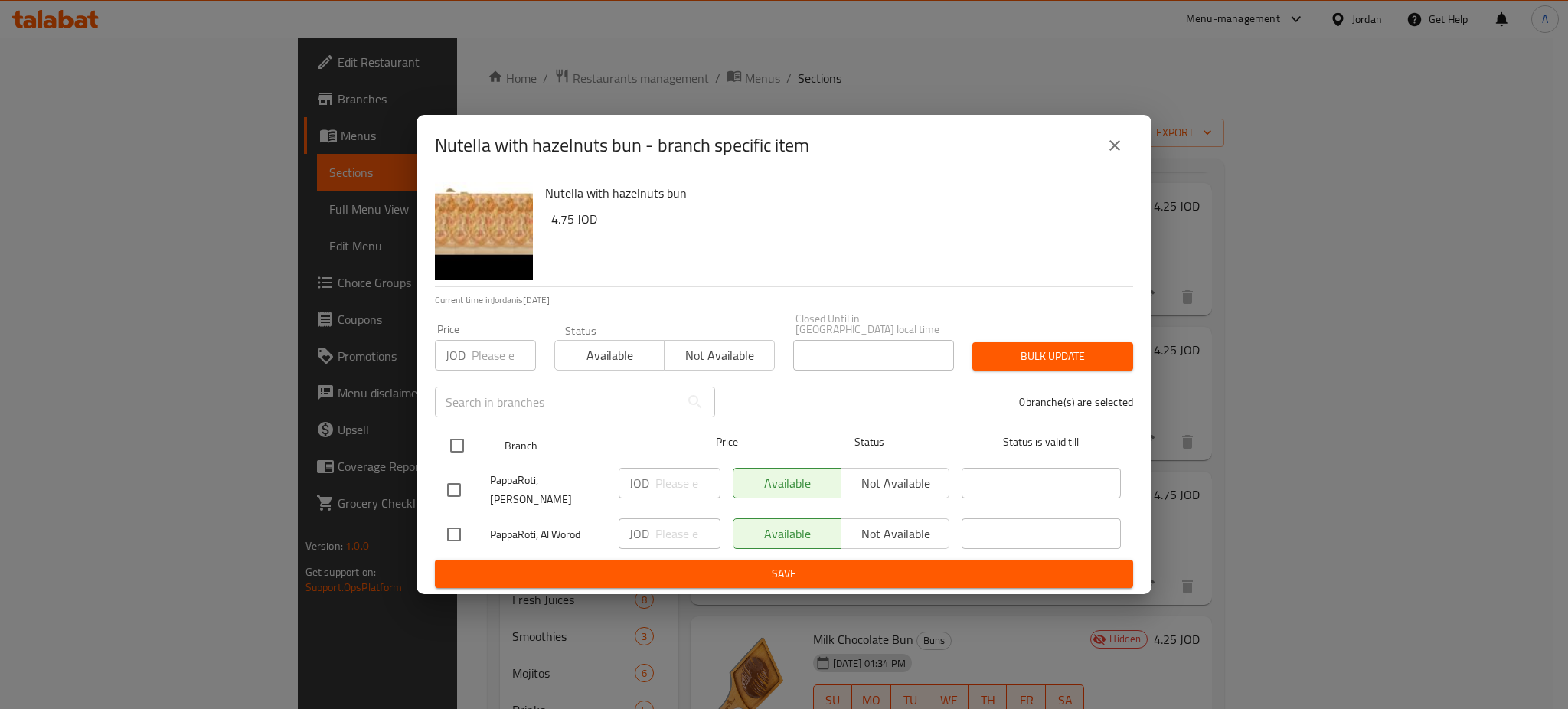
click at [452, 437] on input "checkbox" at bounding box center [457, 446] width 32 height 32
checkbox input "true"
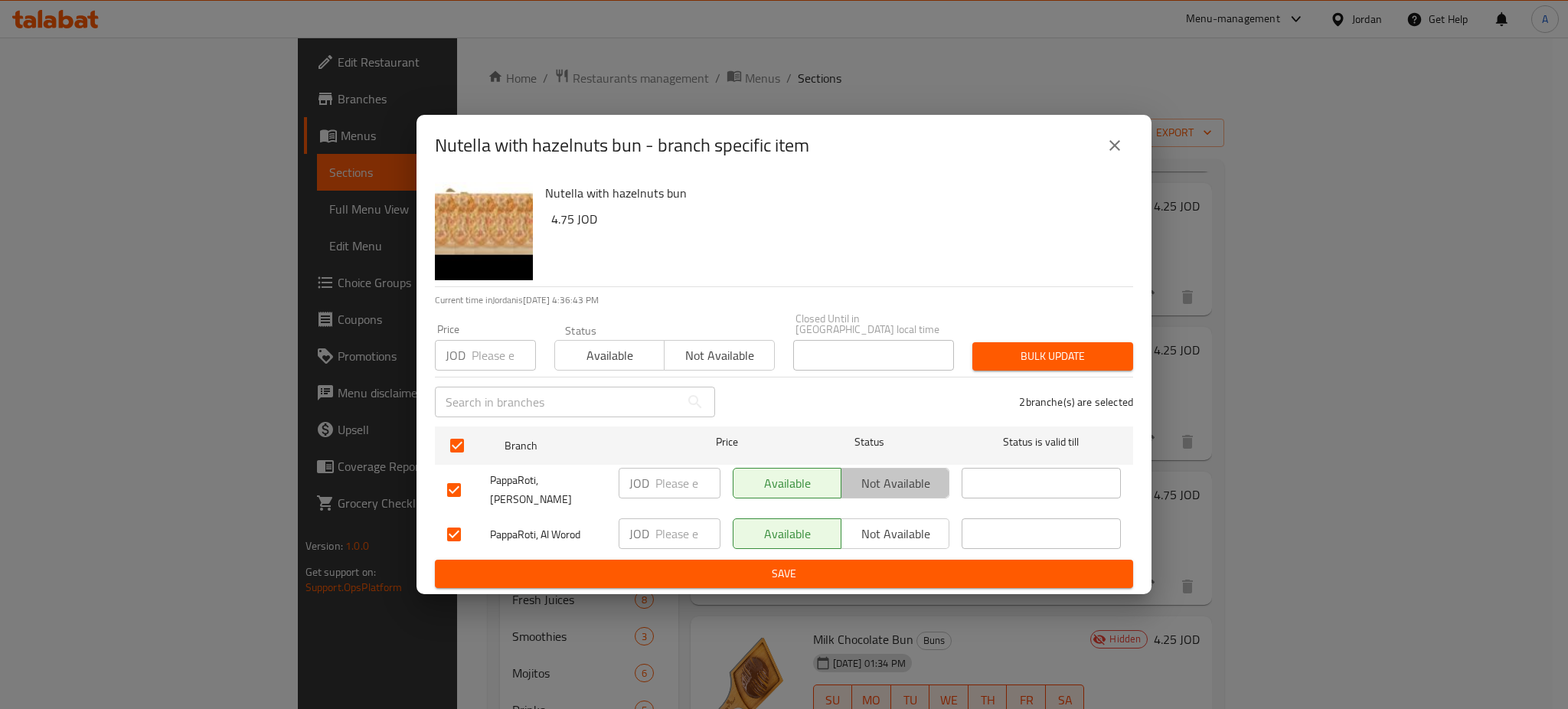
click at [898, 473] on span "Not available" at bounding box center [895, 483] width 96 height 23
click at [736, 337] on div "Available Not available" at bounding box center [665, 347] width 221 height 46
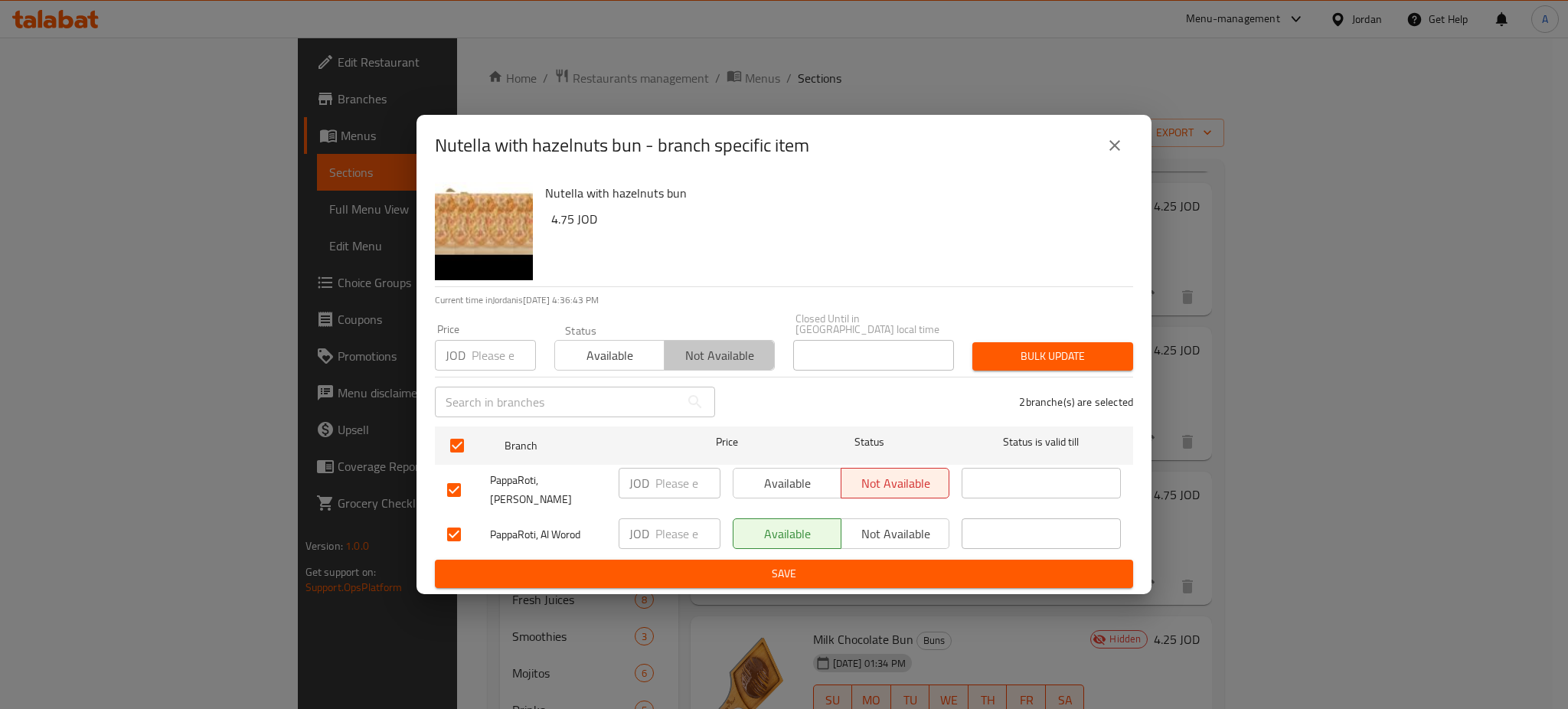
click at [727, 347] on span "Not available" at bounding box center [719, 356] width 97 height 23
click at [902, 523] on span "Not available" at bounding box center [895, 534] width 96 height 23
click at [1038, 364] on span "Bulk update" at bounding box center [1052, 356] width 136 height 19
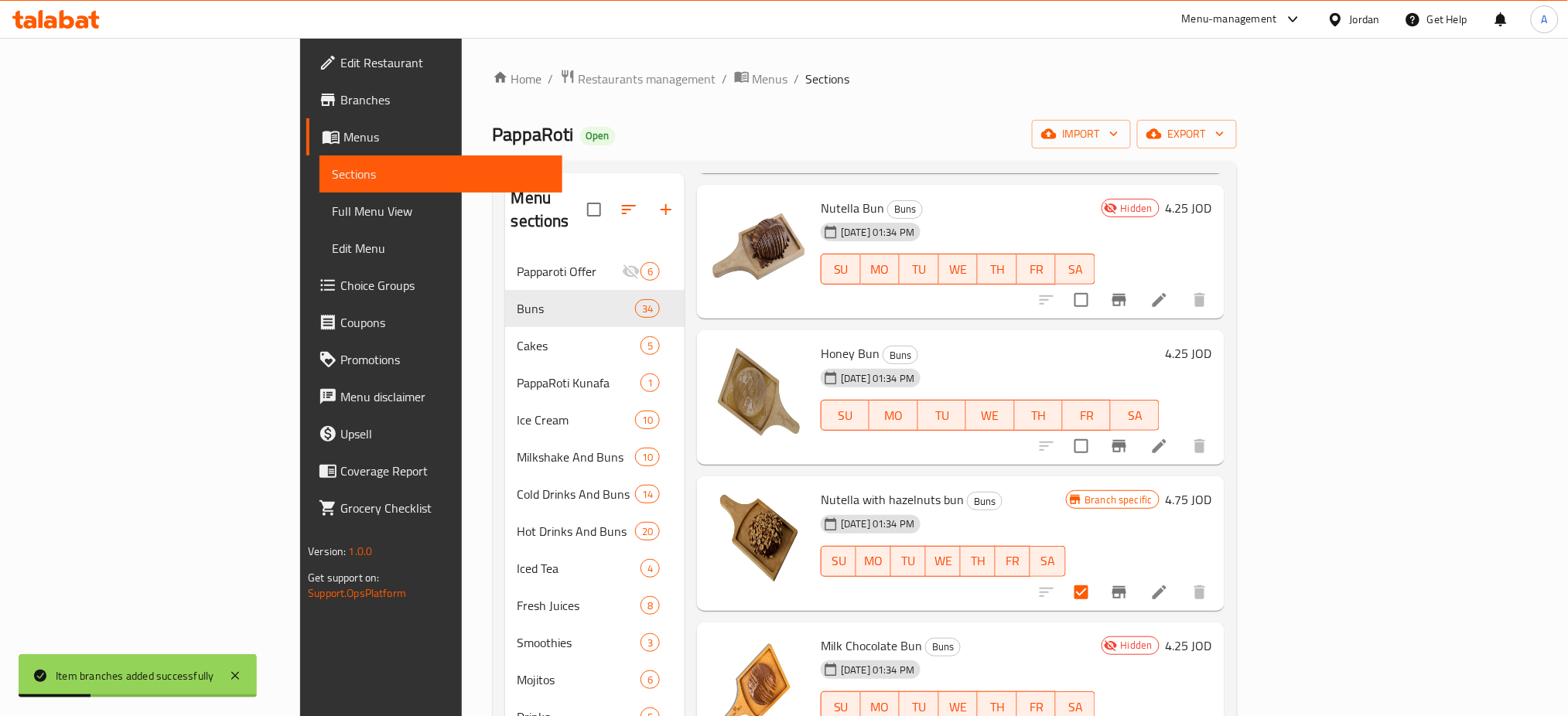
scroll to position [3504, 0]
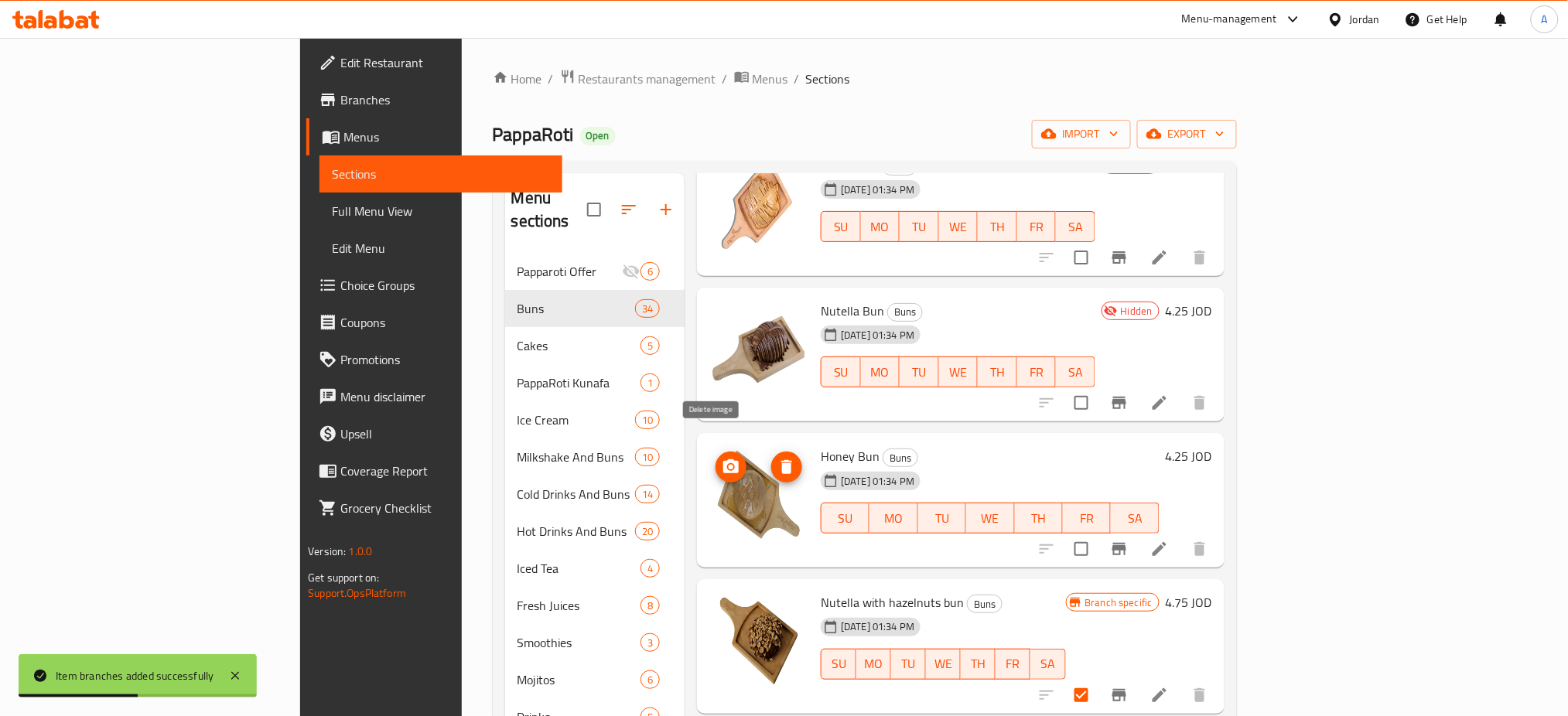
click at [777, 457] on icon "delete image" at bounding box center [786, 466] width 19 height 19
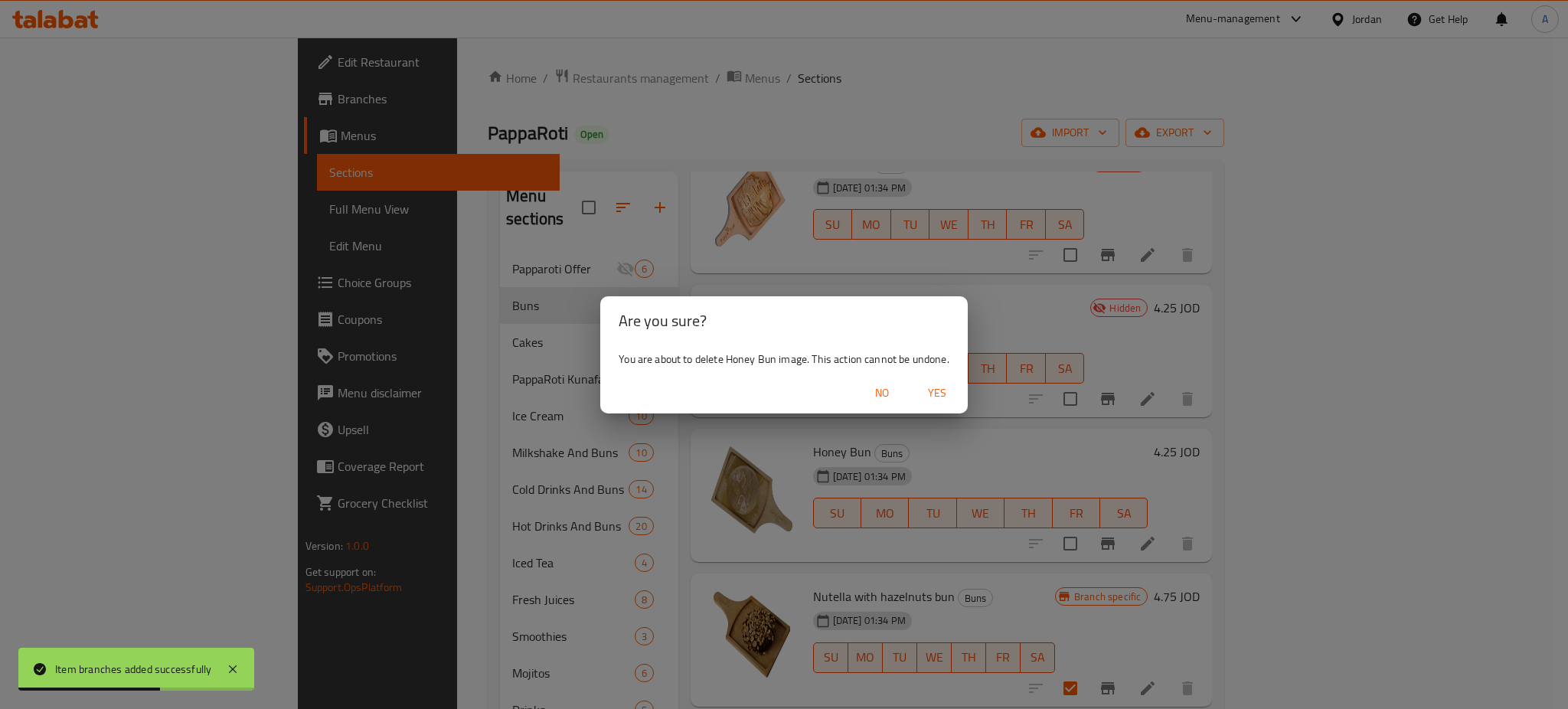
click at [946, 395] on span "Yes" at bounding box center [937, 393] width 37 height 19
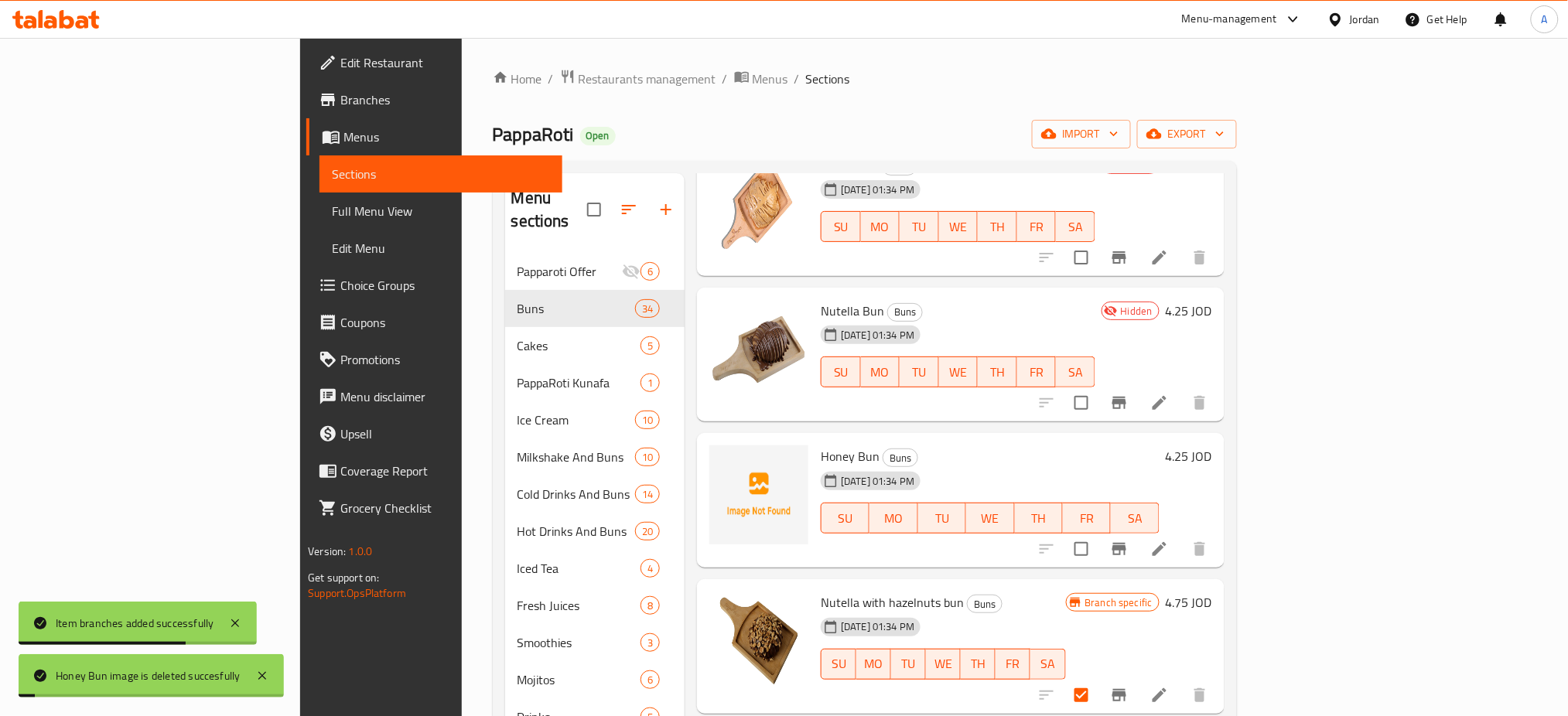
click at [1169, 539] on icon at bounding box center [1159, 548] width 19 height 19
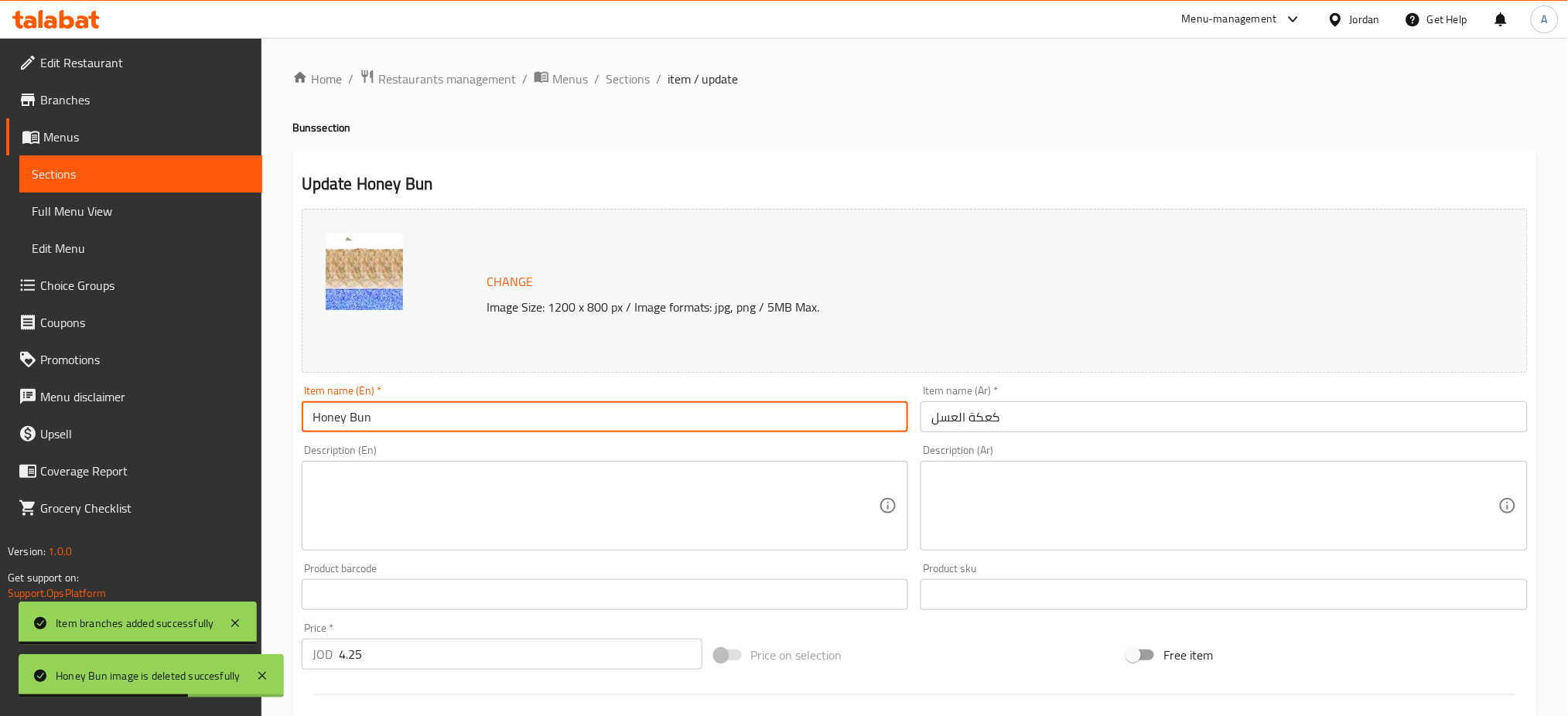
drag, startPoint x: 343, startPoint y: 418, endPoint x: 204, endPoint y: 416, distance: 139.0
click at [204, 416] on div "Edit Restaurant Branches Menus Sections Full Menu View Edit Menu Choice Groups …" at bounding box center [784, 577] width 1568 height 1077
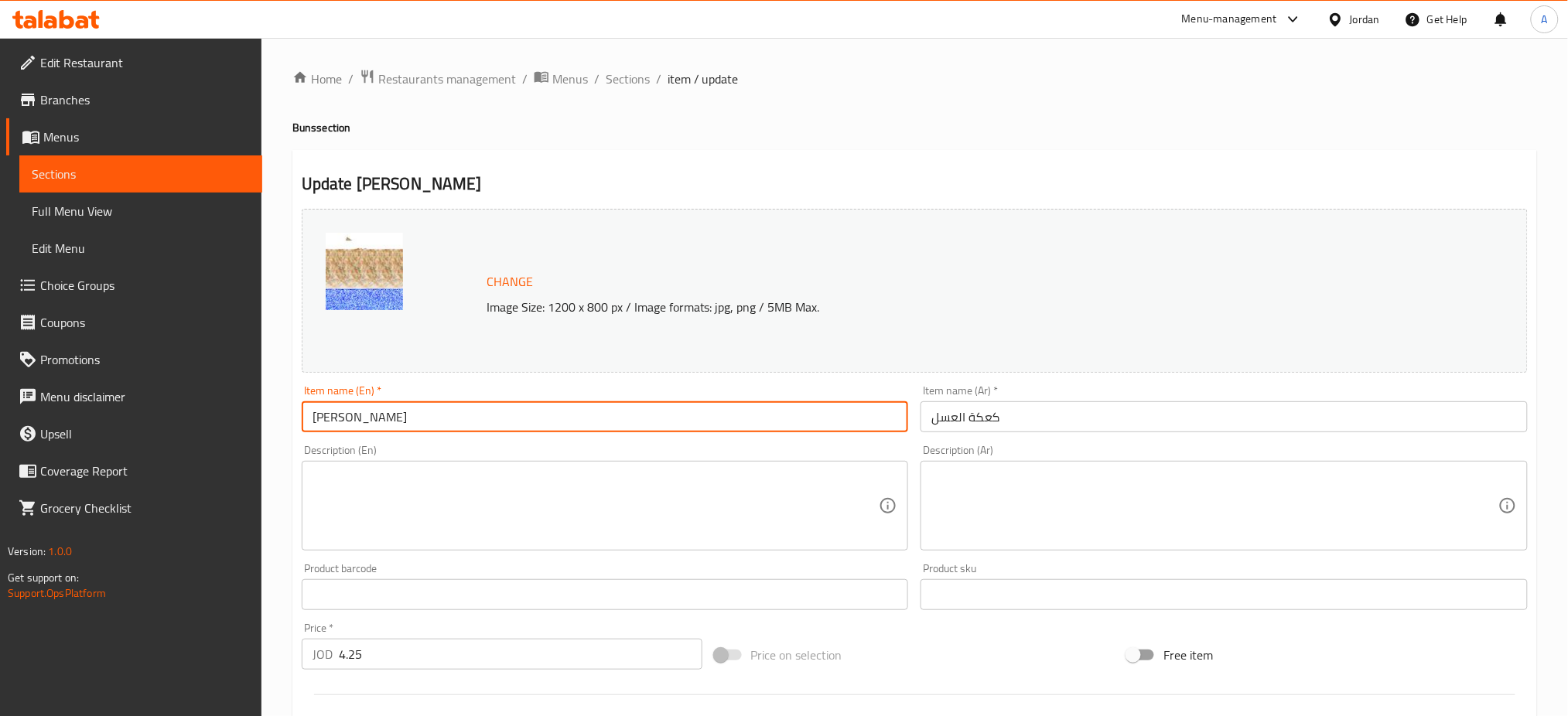
type input "Rafaello Bun"
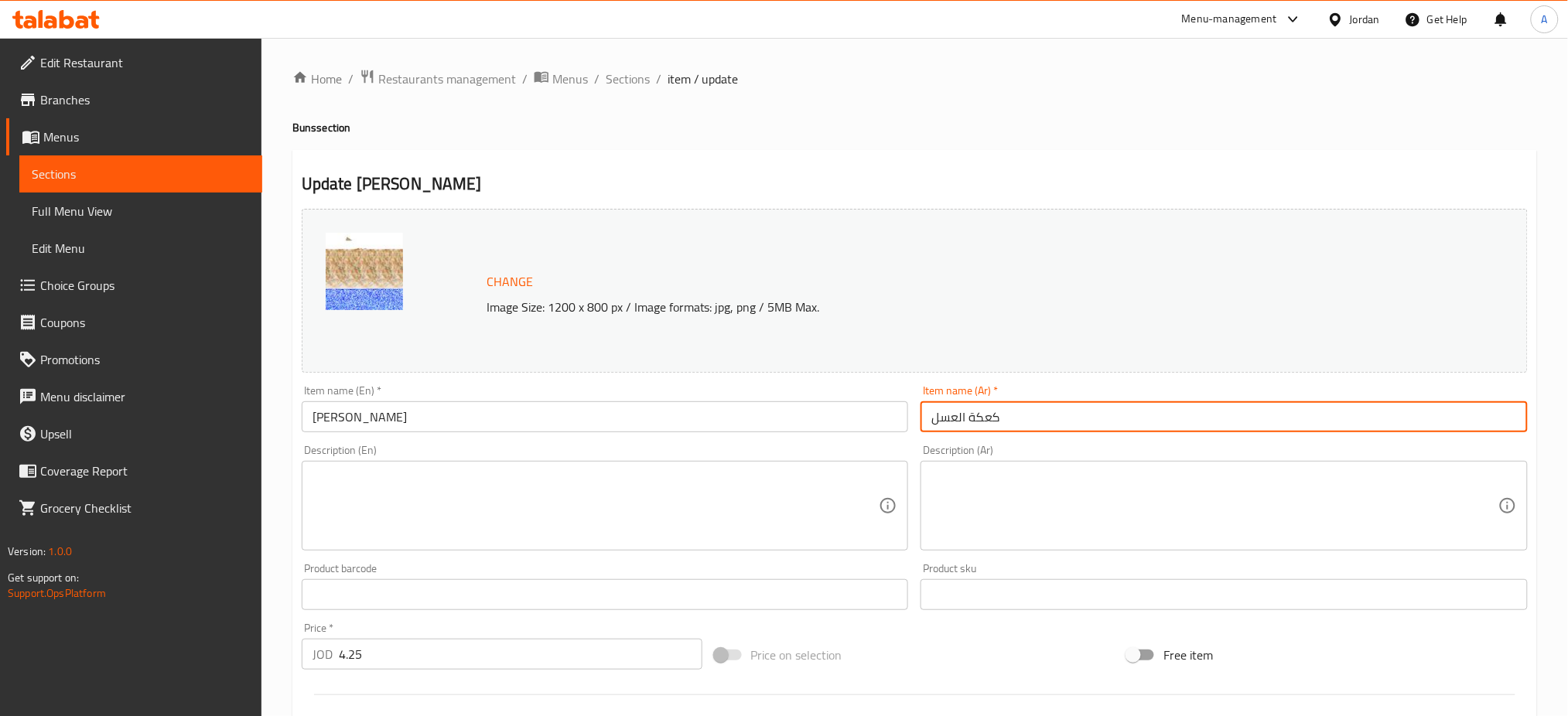
drag, startPoint x: 963, startPoint y: 417, endPoint x: 834, endPoint y: 404, distance: 129.7
click at [879, 421] on div "Change Image Size: 1200 x 800 px / Image formats: jpg, png / 5MB Max. Item name…" at bounding box center [914, 547] width 1238 height 689
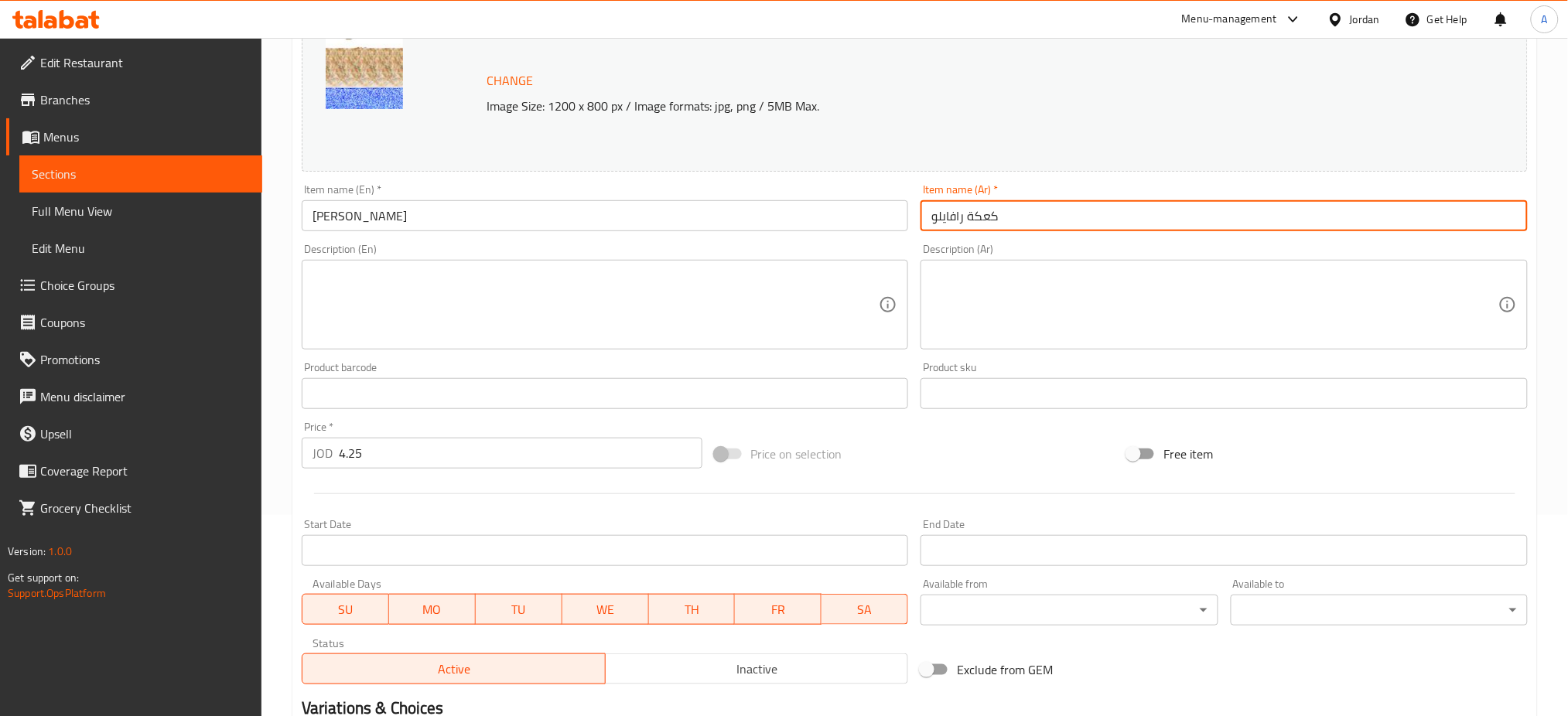
scroll to position [396, 0]
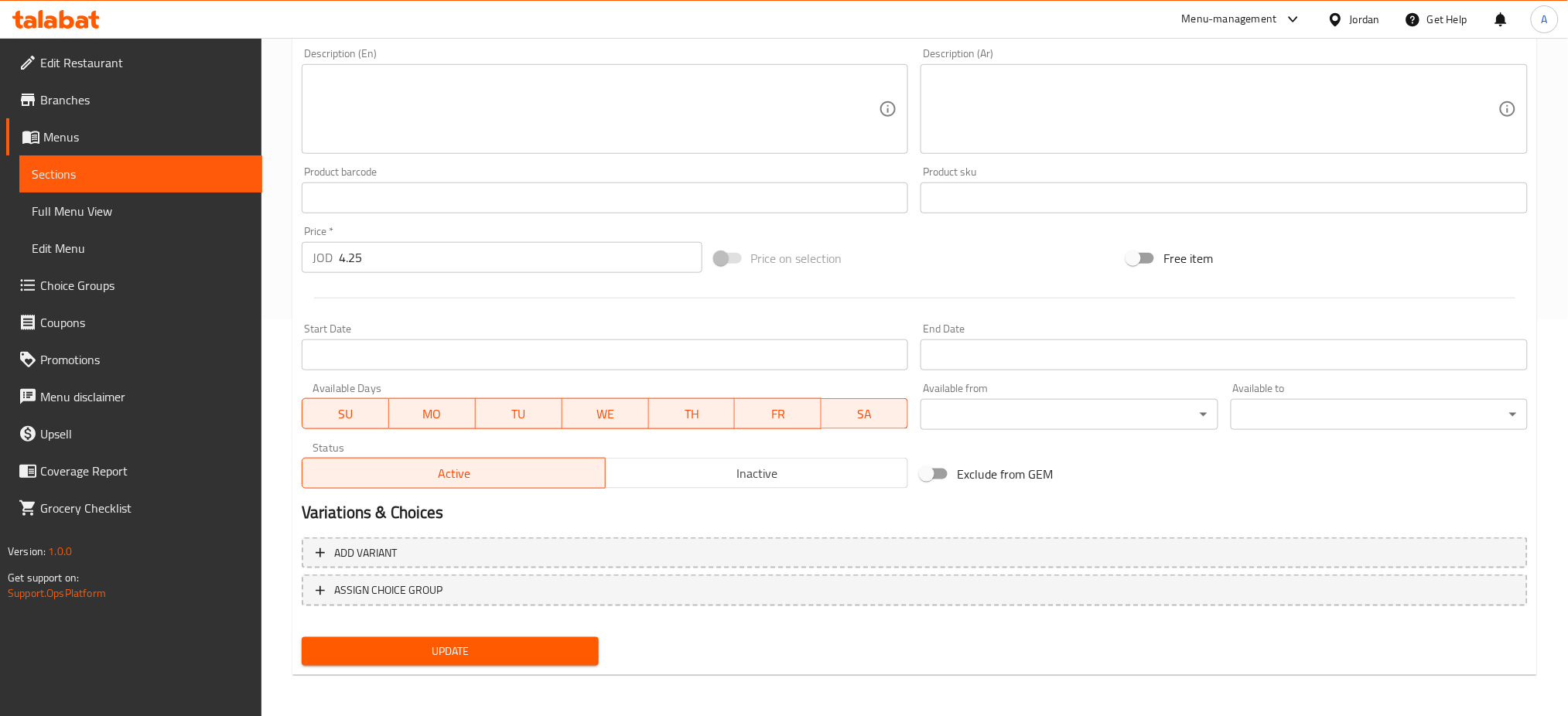
type input "كعكة رافايلو"
click at [387, 662] on button "Update" at bounding box center [450, 651] width 297 height 28
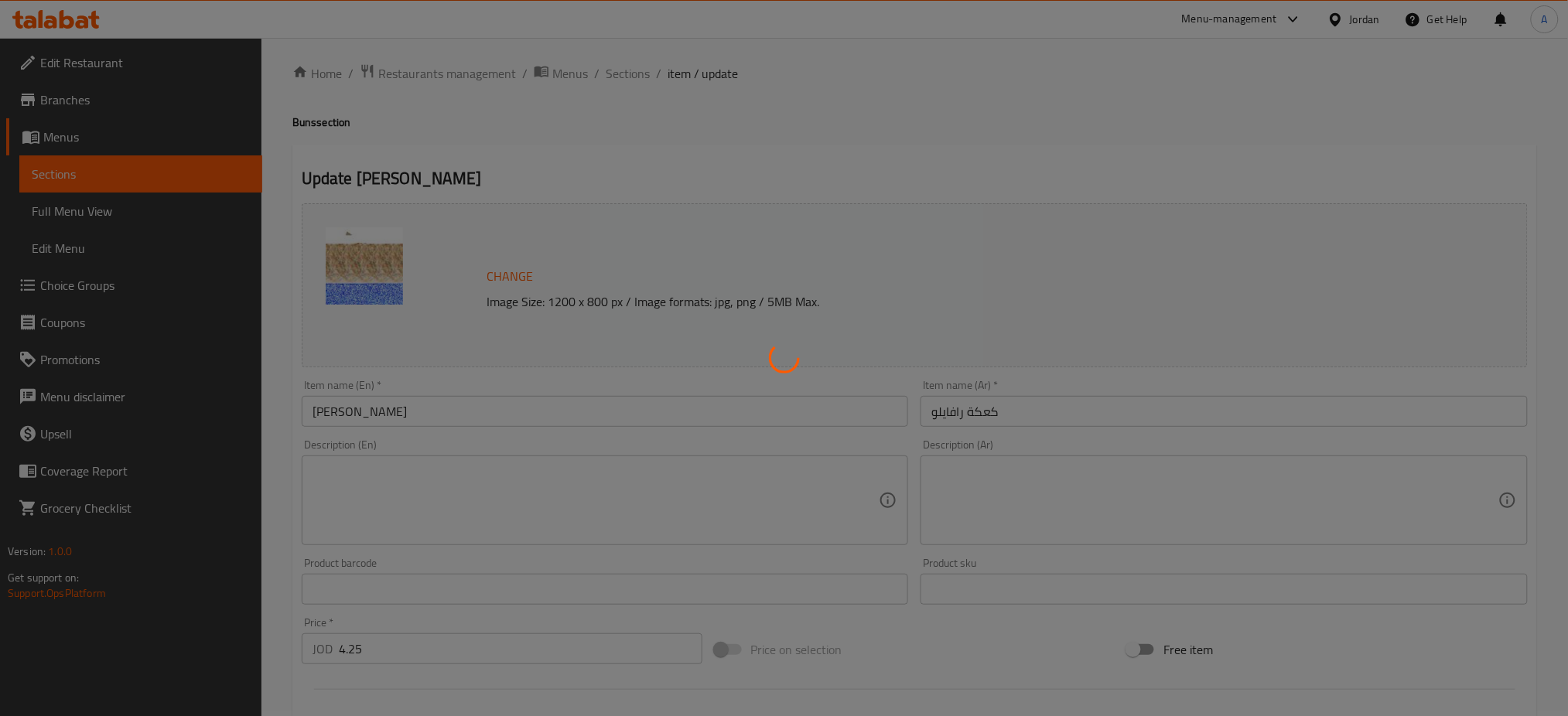
scroll to position [0, 0]
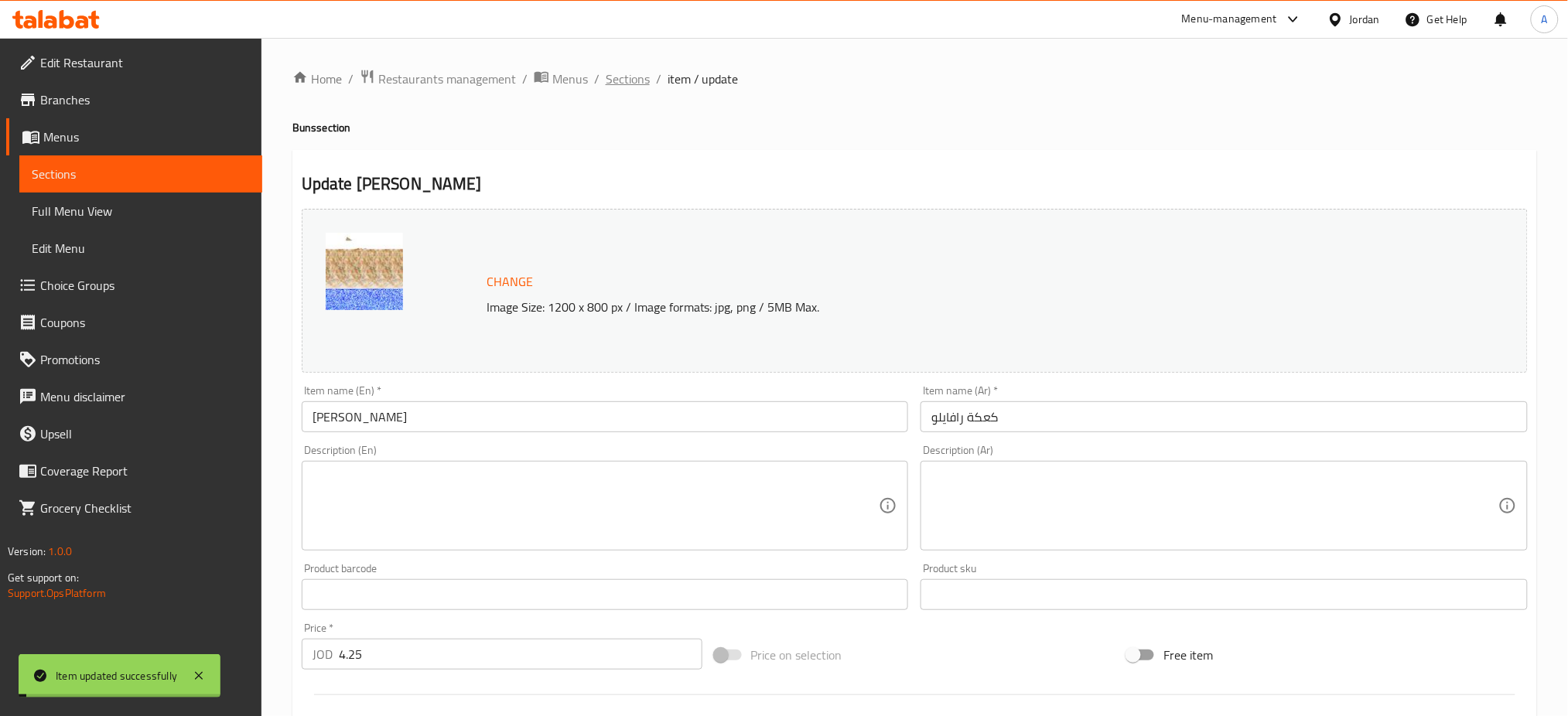
click at [620, 83] on span "Sections" at bounding box center [628, 79] width 44 height 19
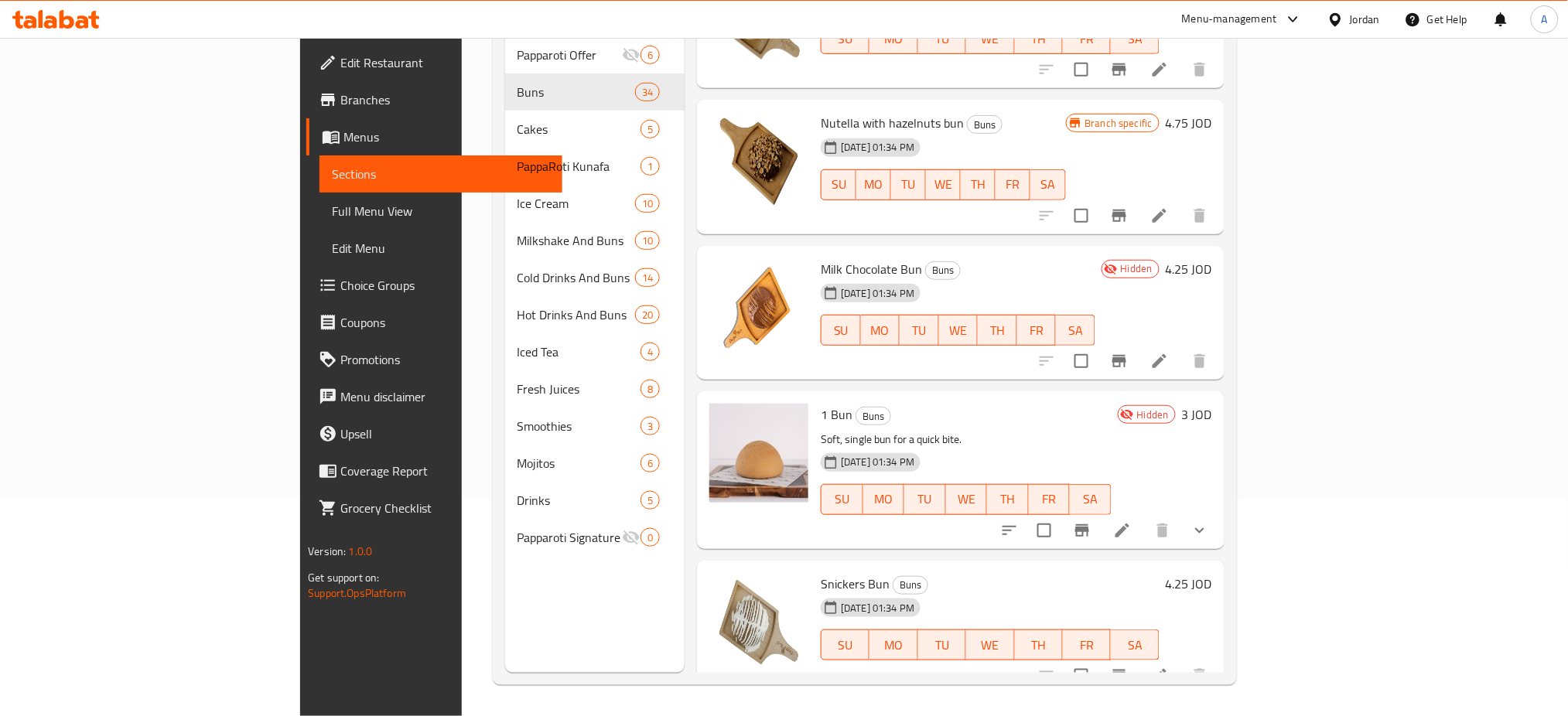
scroll to position [3752, 0]
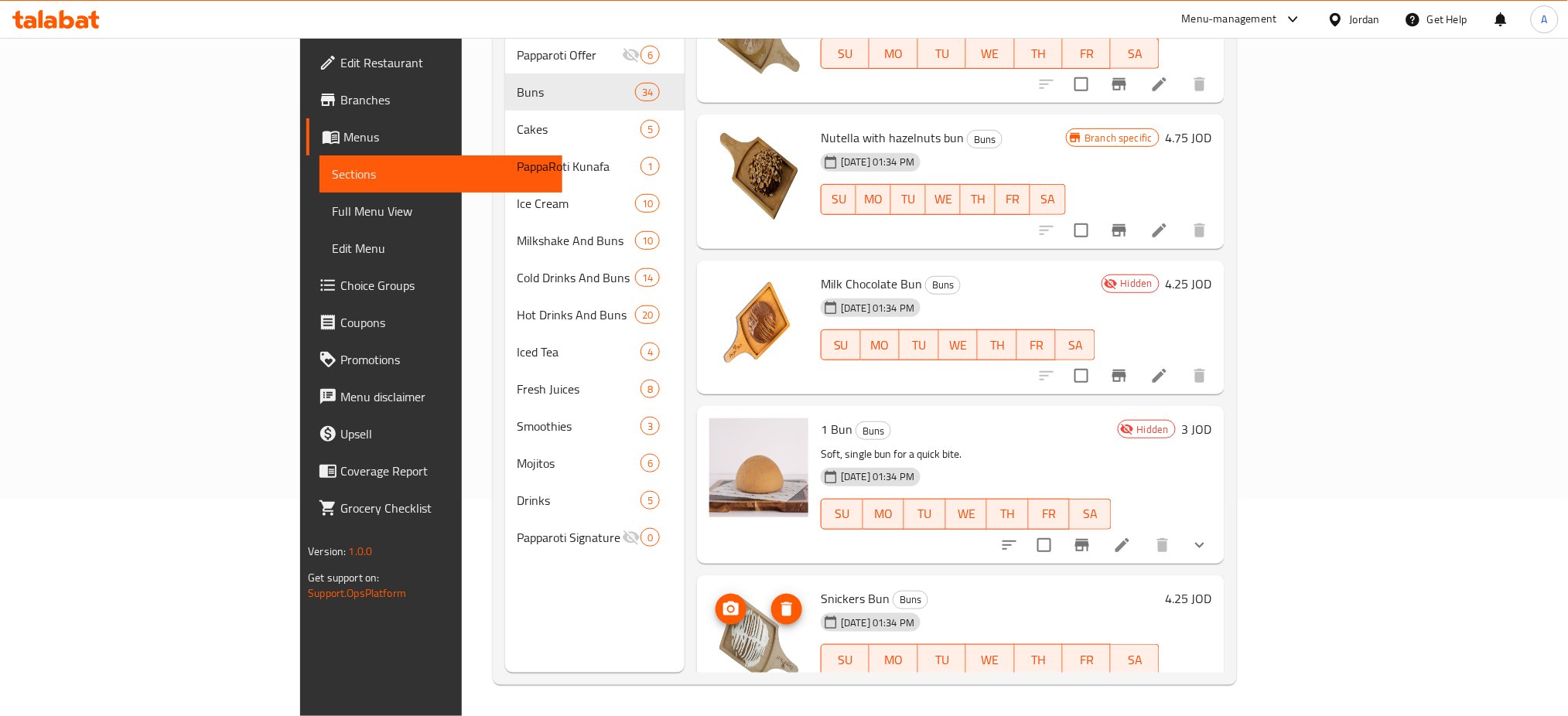
click at [782, 602] on icon "delete image" at bounding box center [786, 609] width 11 height 14
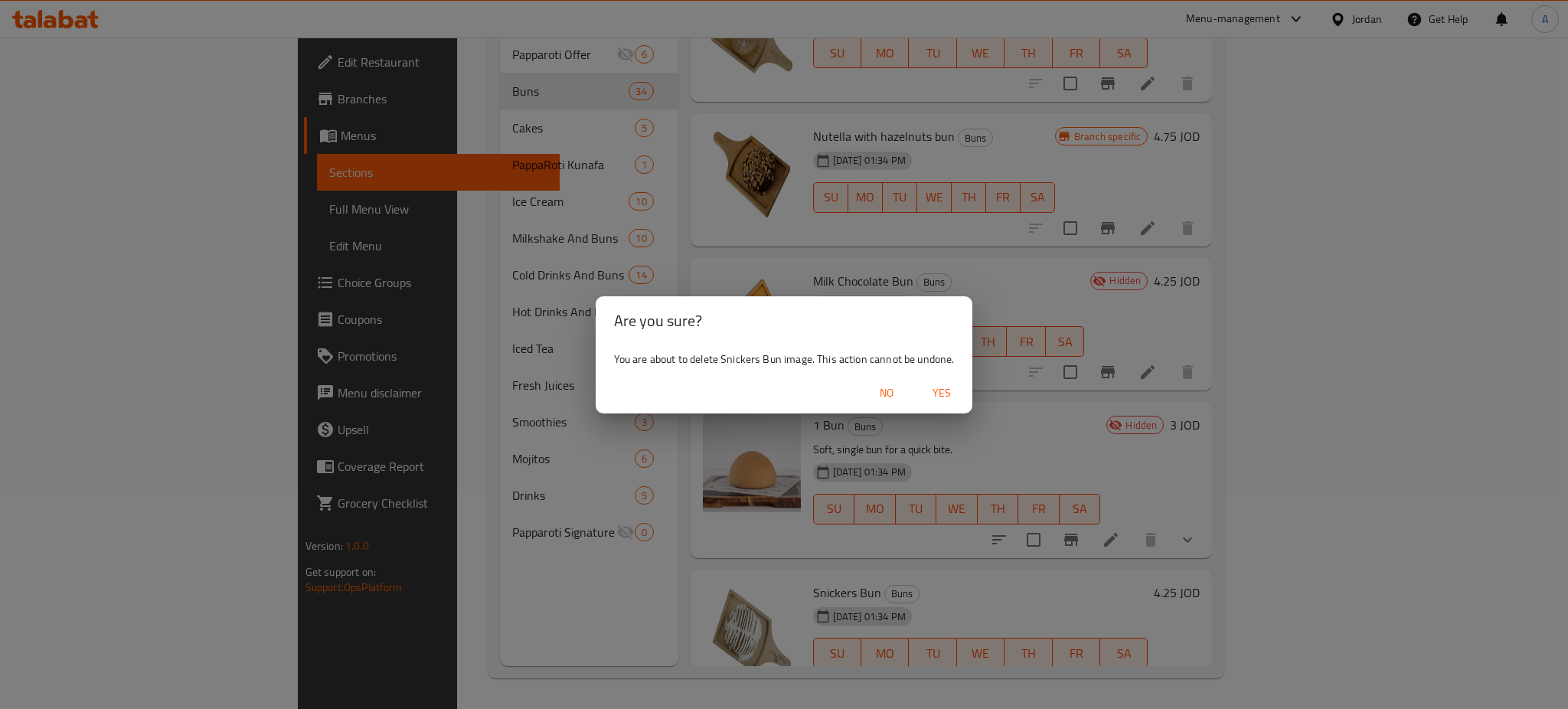
click at [941, 396] on span "Yes" at bounding box center [942, 393] width 37 height 19
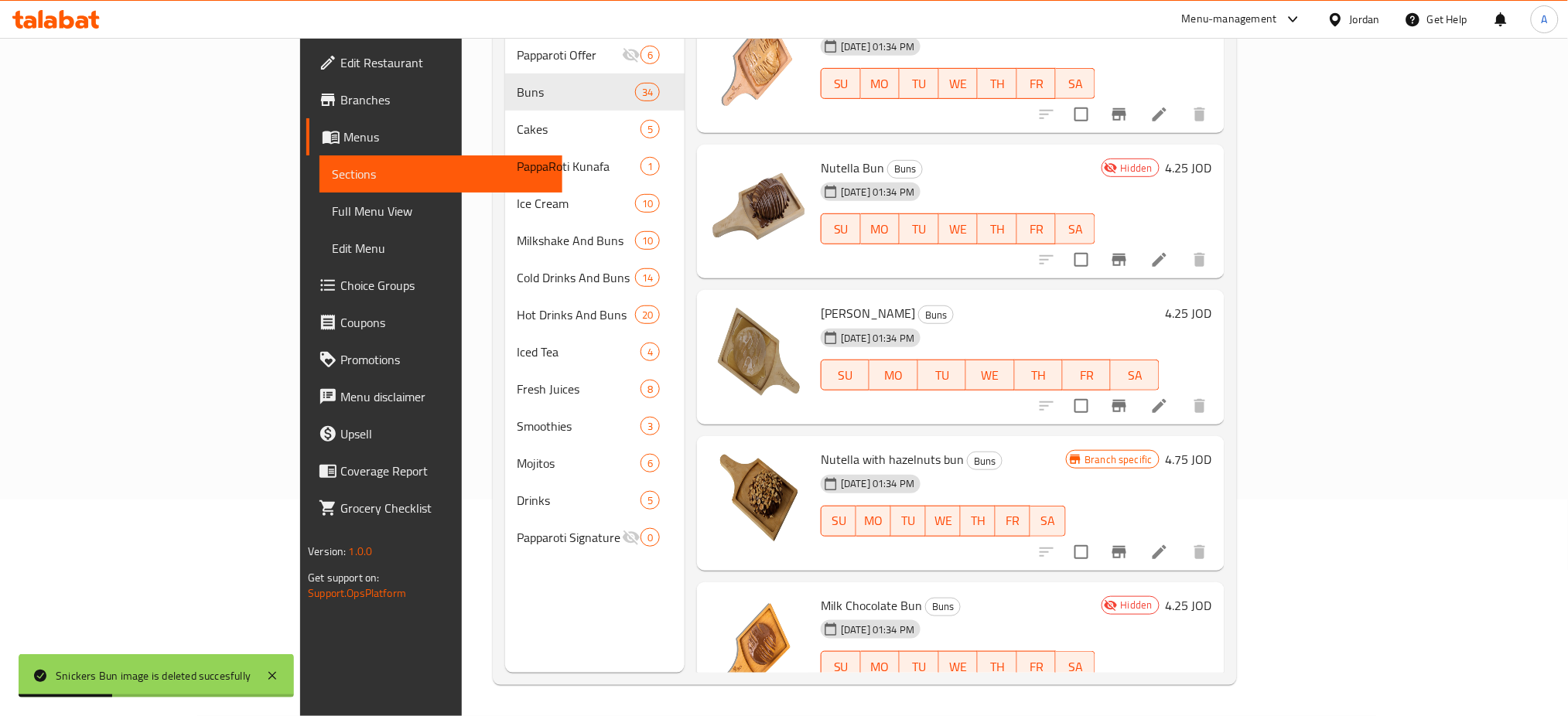
scroll to position [3340, 0]
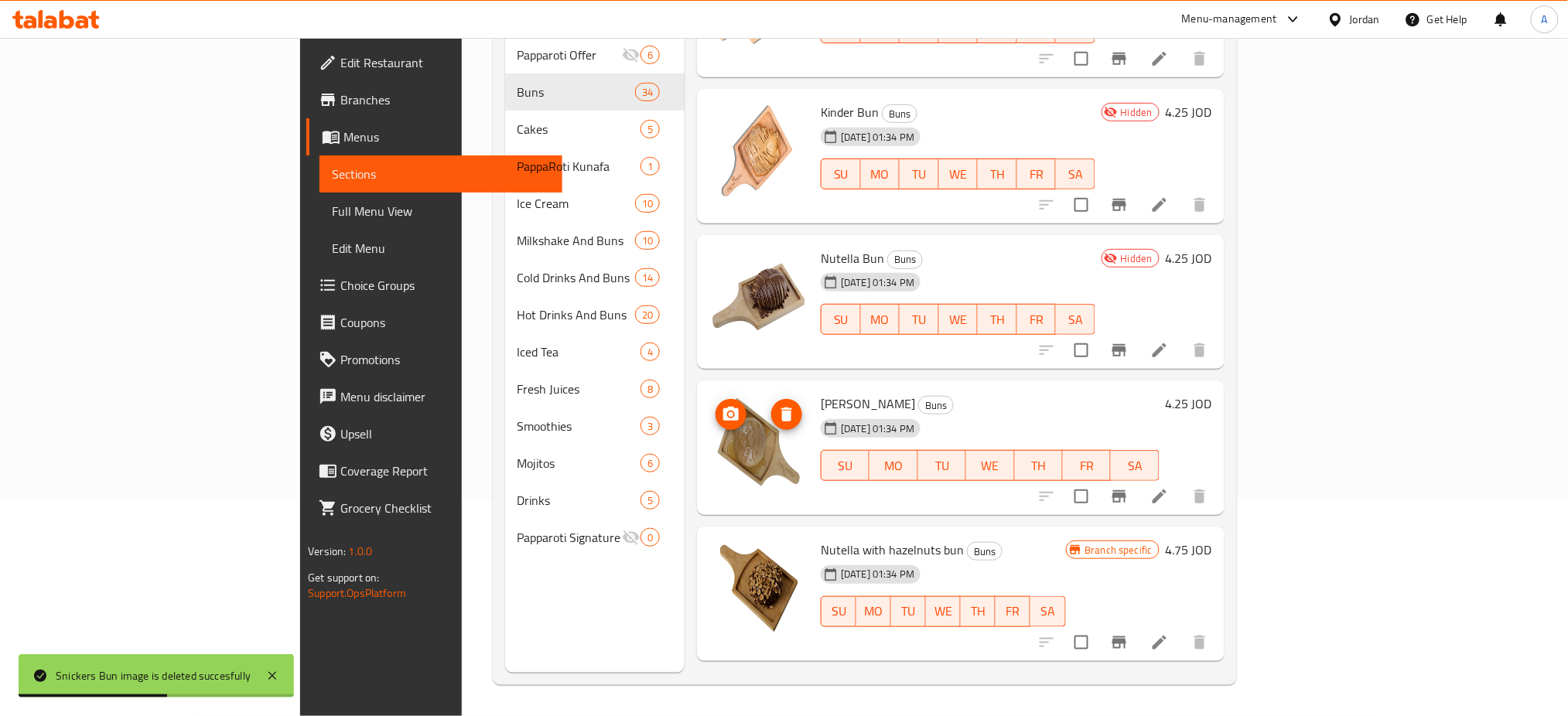
click at [777, 405] on icon "delete image" at bounding box center [786, 414] width 19 height 19
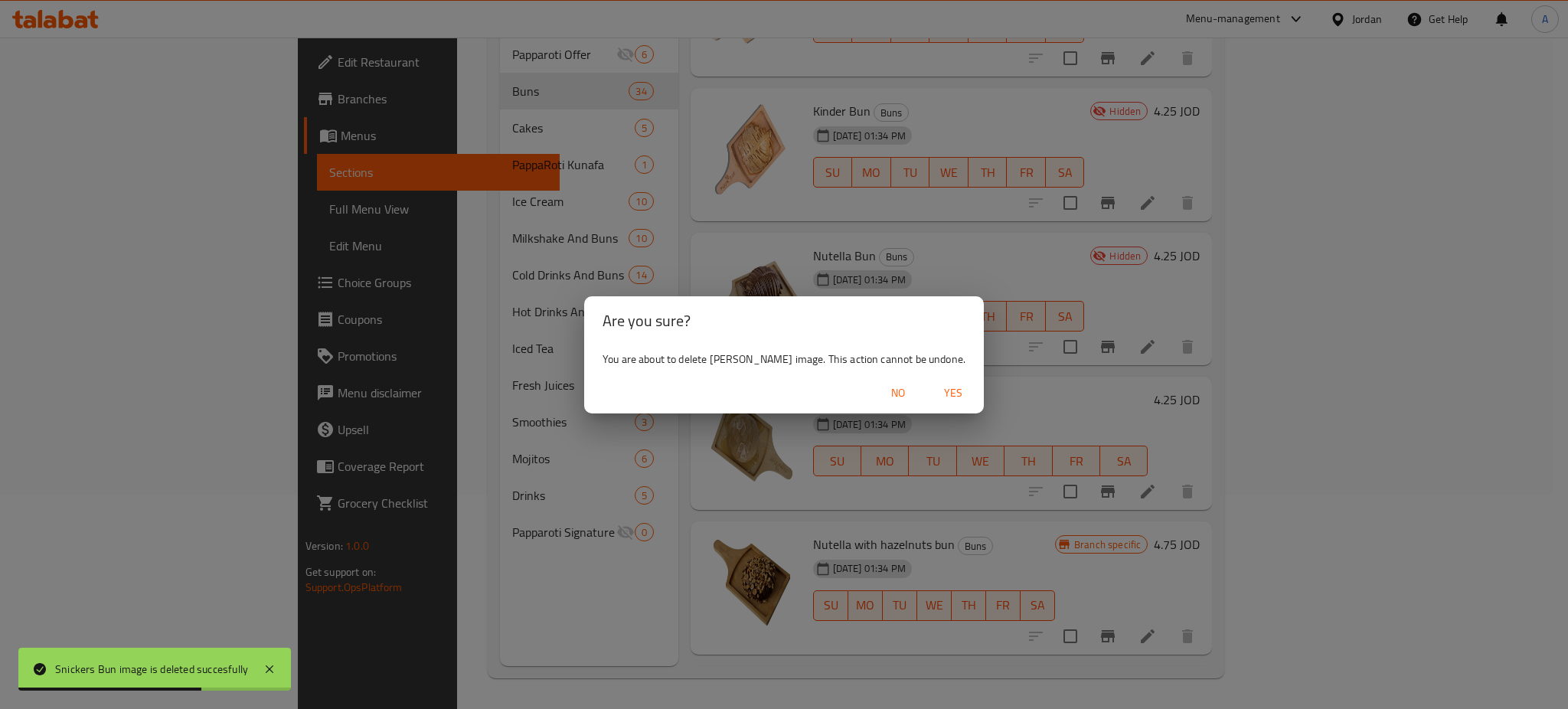
click at [933, 380] on button "Yes" at bounding box center [953, 392] width 49 height 28
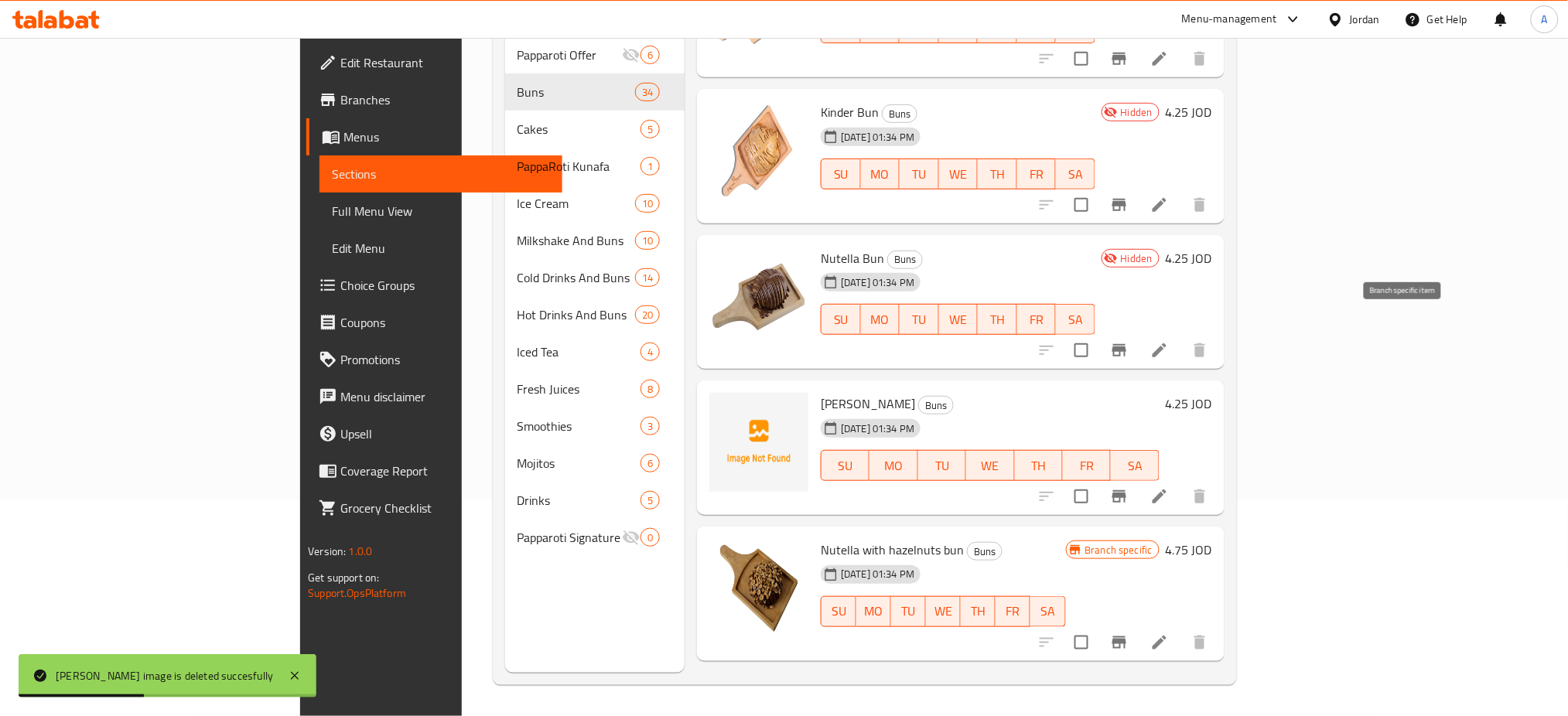
click at [1128, 341] on icon "Branch-specific-item" at bounding box center [1119, 350] width 19 height 19
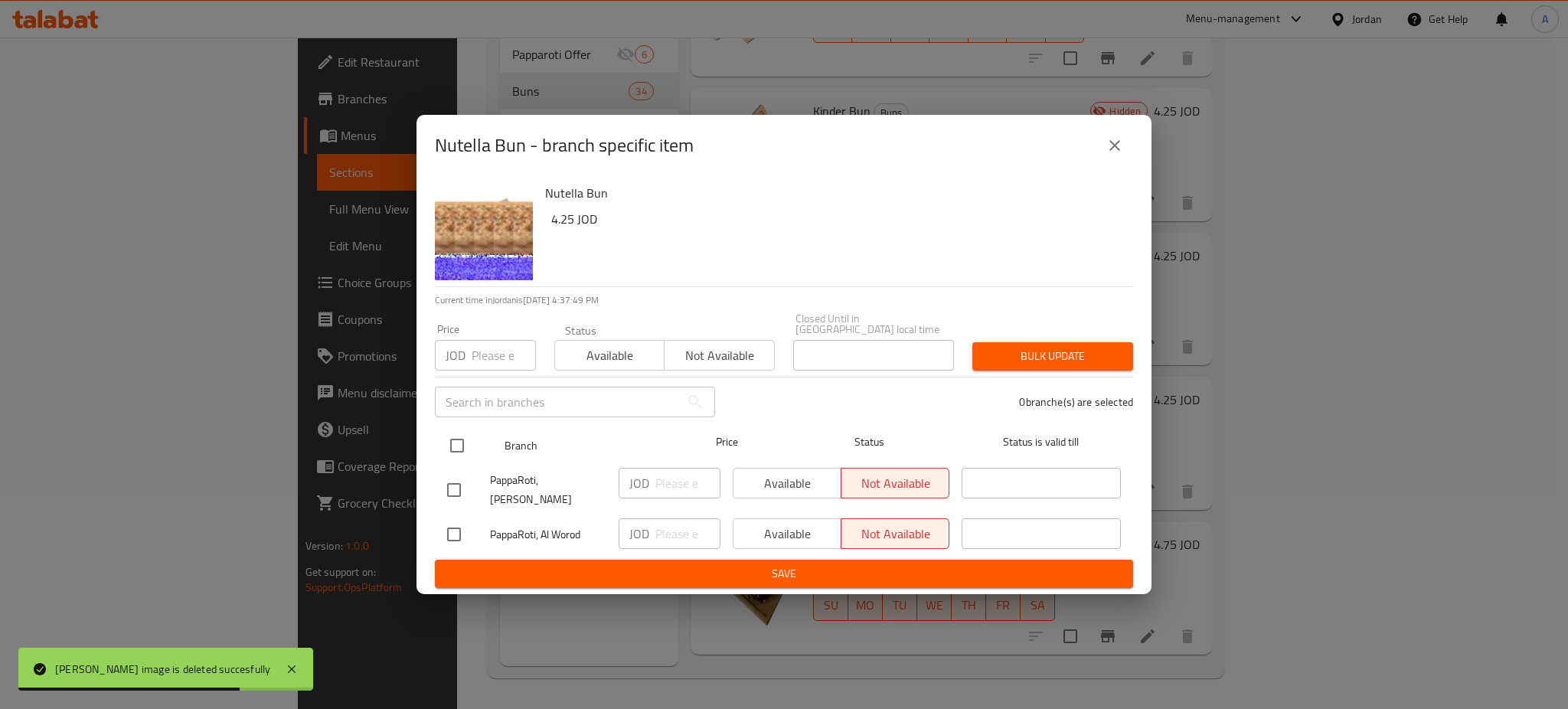
click at [461, 457] on input "checkbox" at bounding box center [457, 446] width 32 height 32
checkbox input "true"
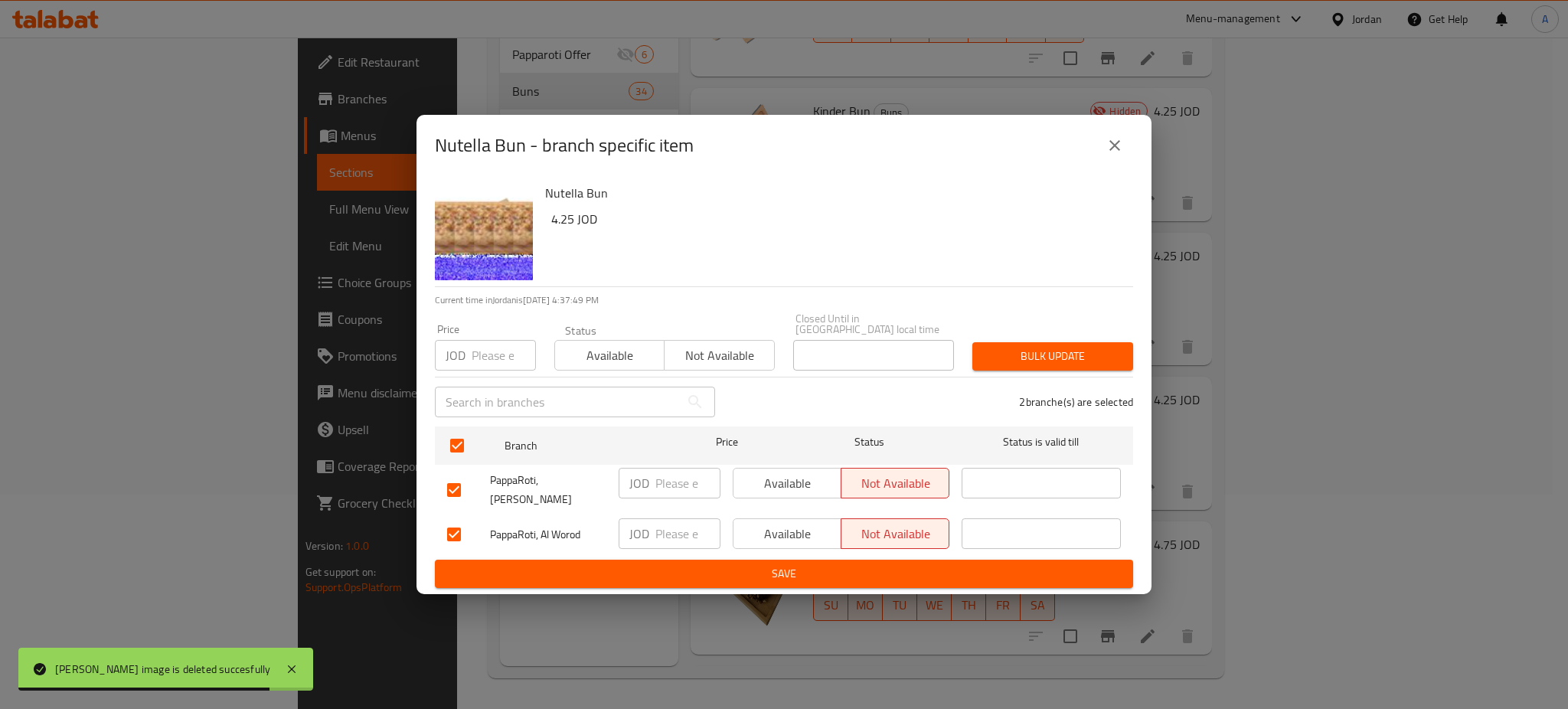
click at [574, 364] on span "Available" at bounding box center [609, 356] width 97 height 23
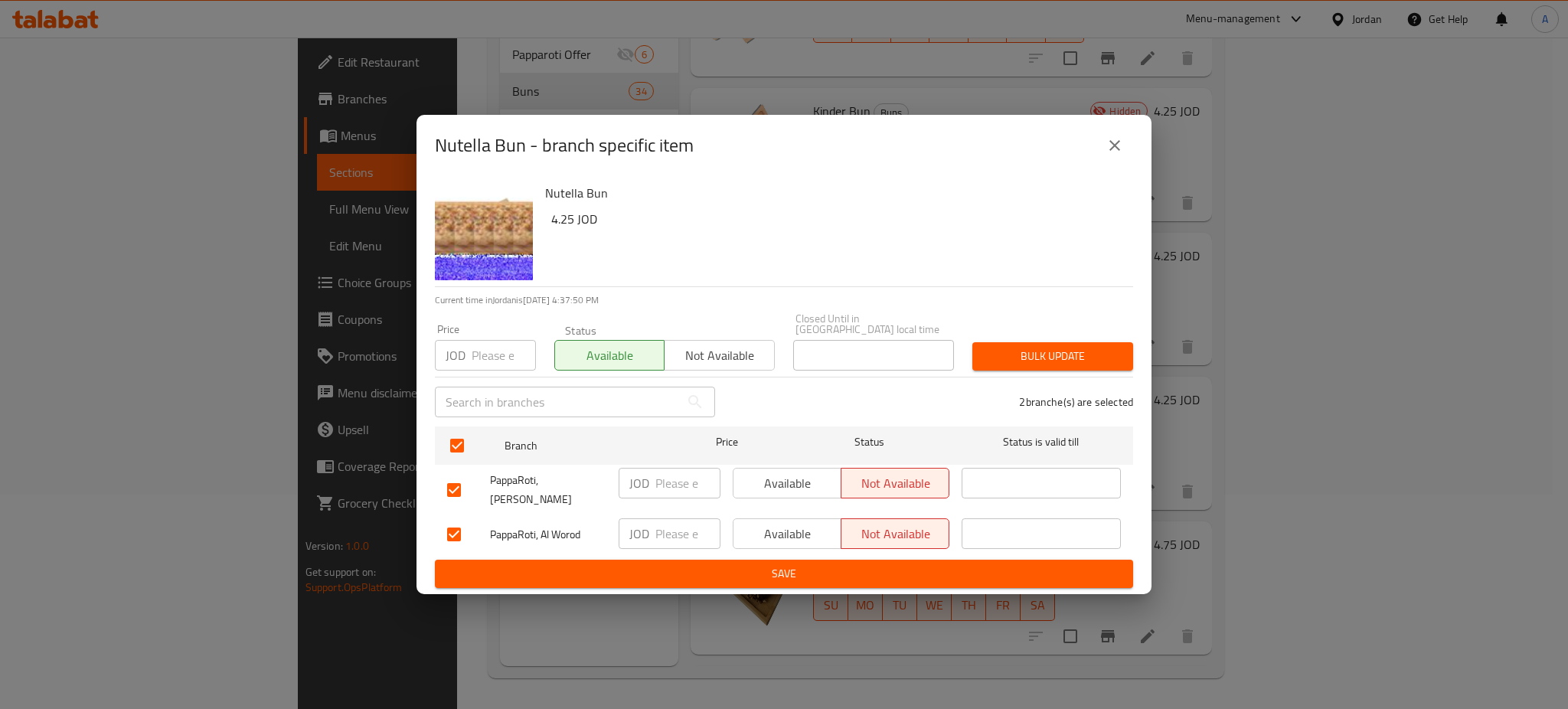
click at [803, 488] on span "Available" at bounding box center [787, 483] width 96 height 23
click at [794, 527] on span "Available" at bounding box center [787, 534] width 96 height 23
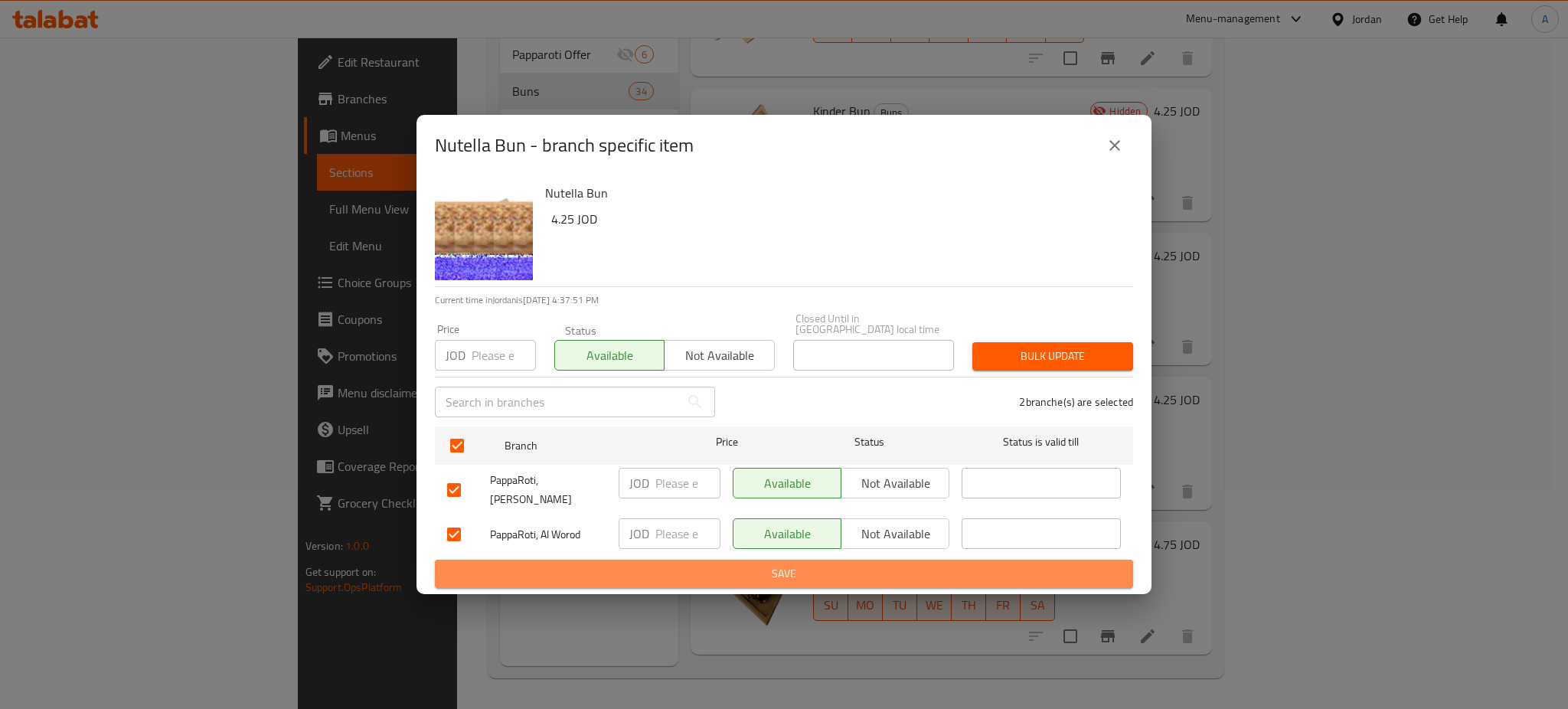
click at [803, 564] on span "Save" at bounding box center [784, 574] width 674 height 19
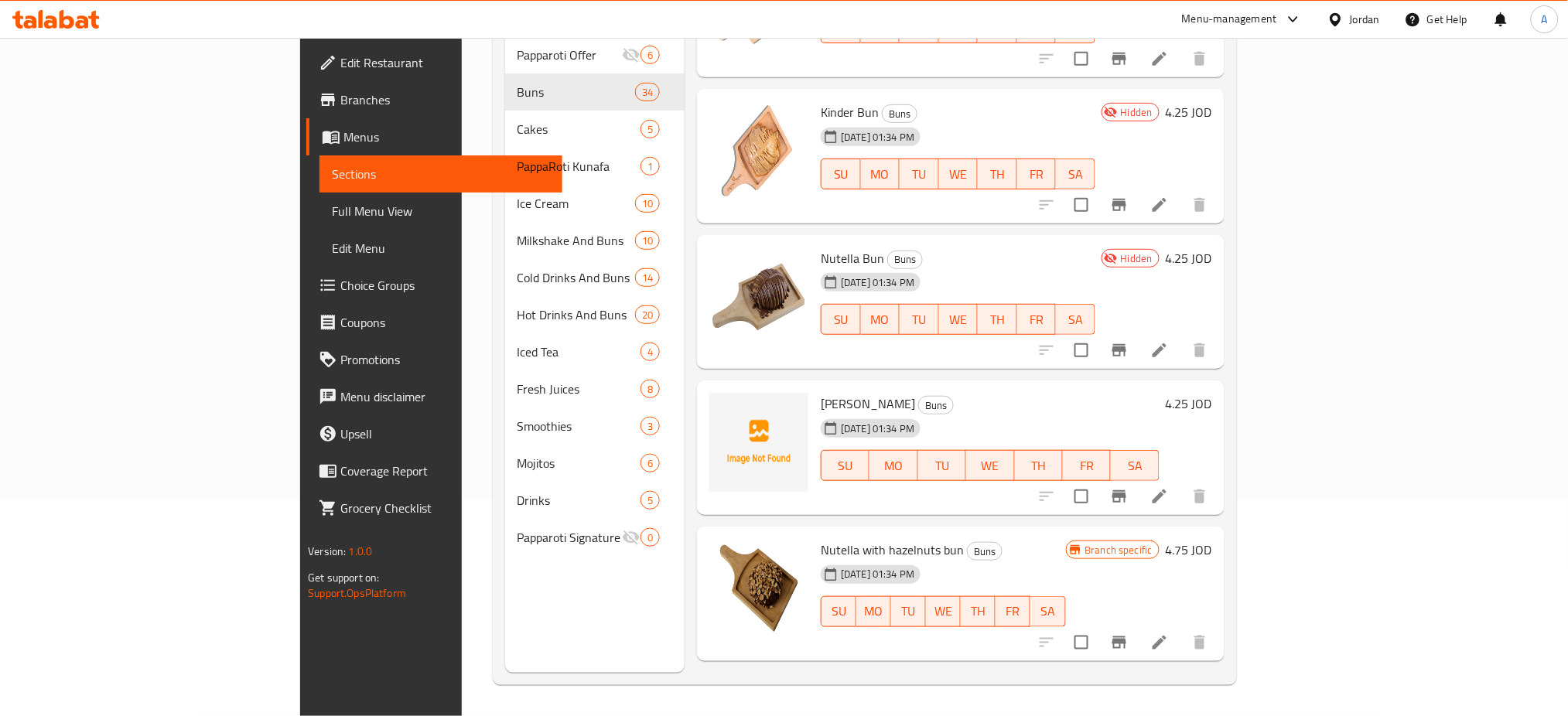
click at [1169, 341] on icon at bounding box center [1159, 350] width 19 height 19
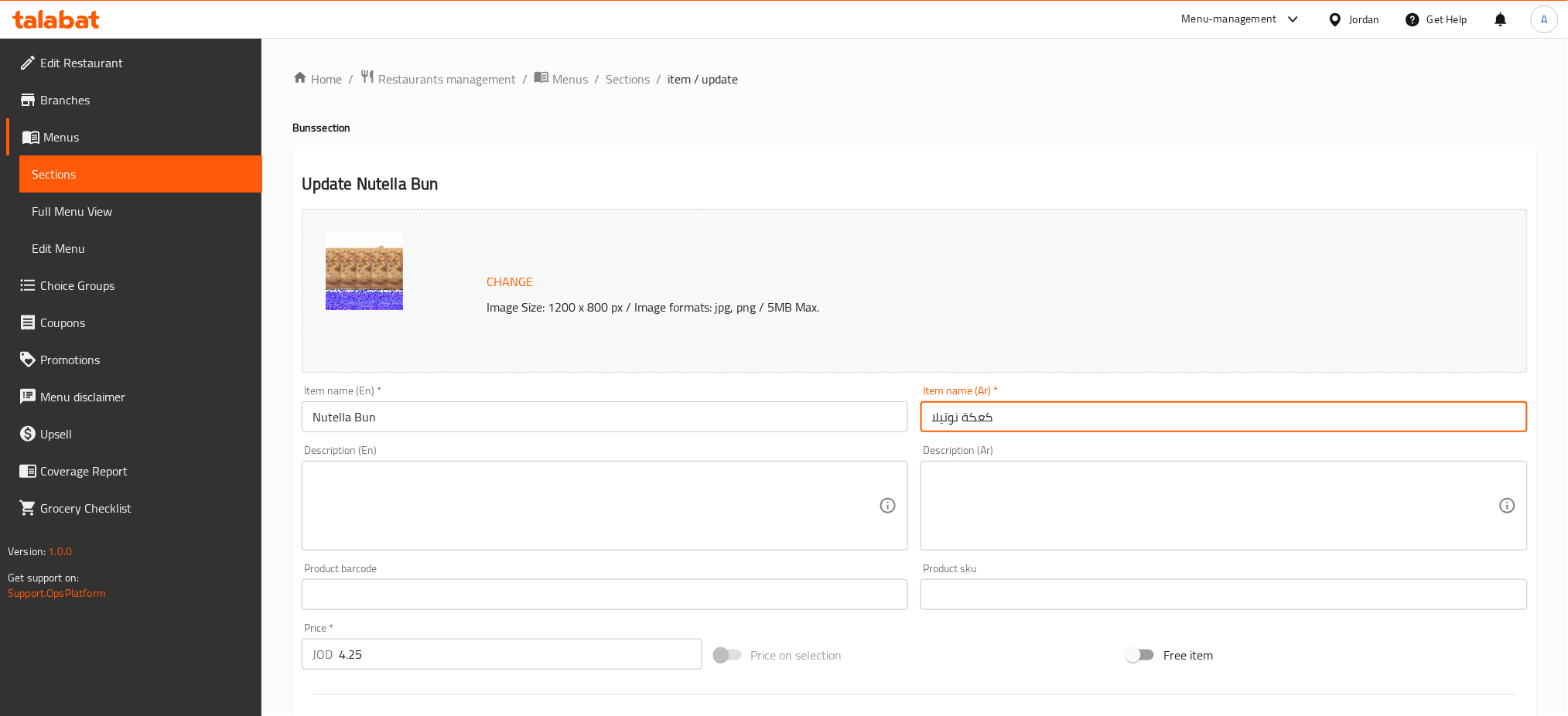
drag, startPoint x: 961, startPoint y: 426, endPoint x: 881, endPoint y: 426, distance: 80.0
click at [881, 426] on div "Change Image Size: 1200 x 800 px / Image formats: jpg, png / 5MB Max. Item name…" at bounding box center [914, 547] width 1238 height 689
type input "كعكة باونتي"
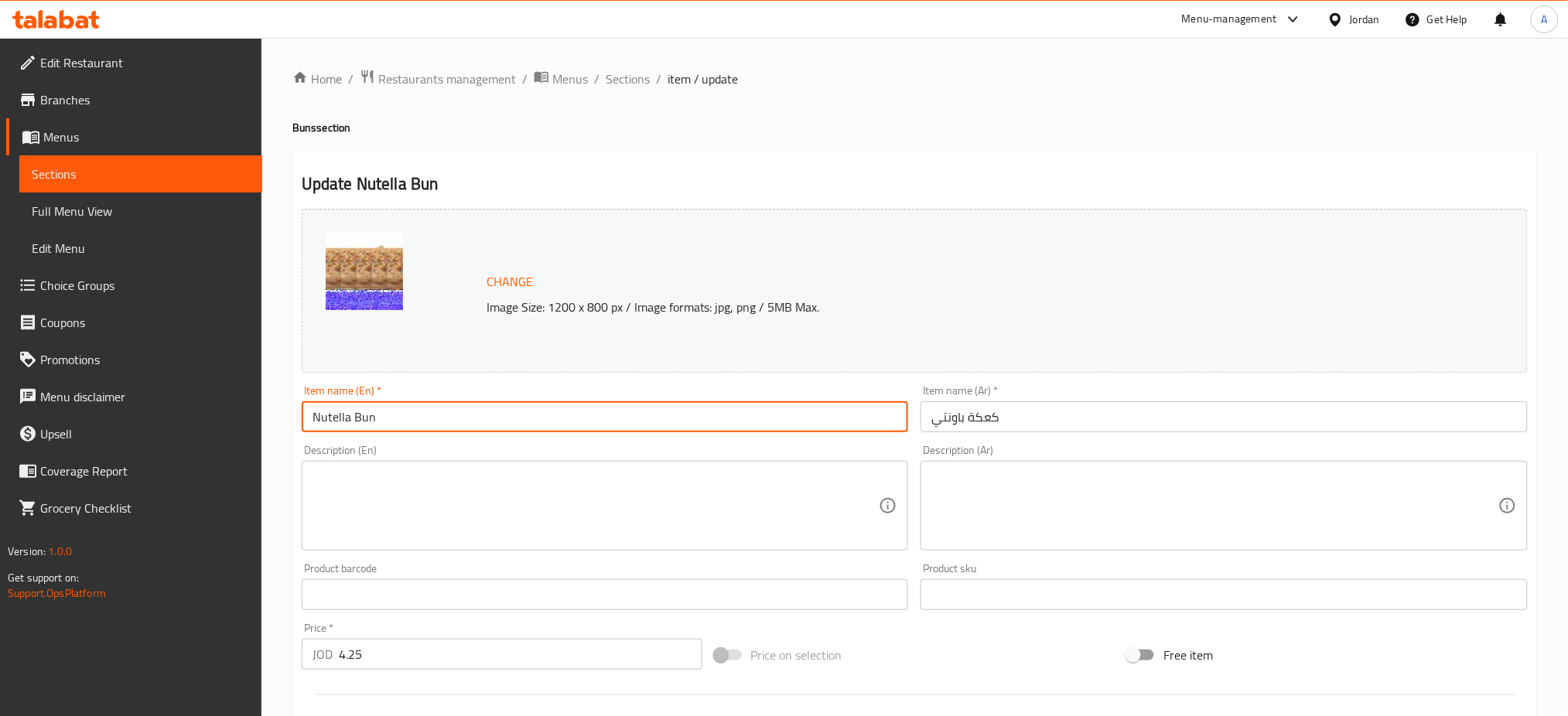
drag, startPoint x: 357, startPoint y: 414, endPoint x: 295, endPoint y: 413, distance: 62.0
click at [296, 413] on div "Item name (En)   * Nutella Bun Item name (En) *" at bounding box center [605, 408] width 620 height 59
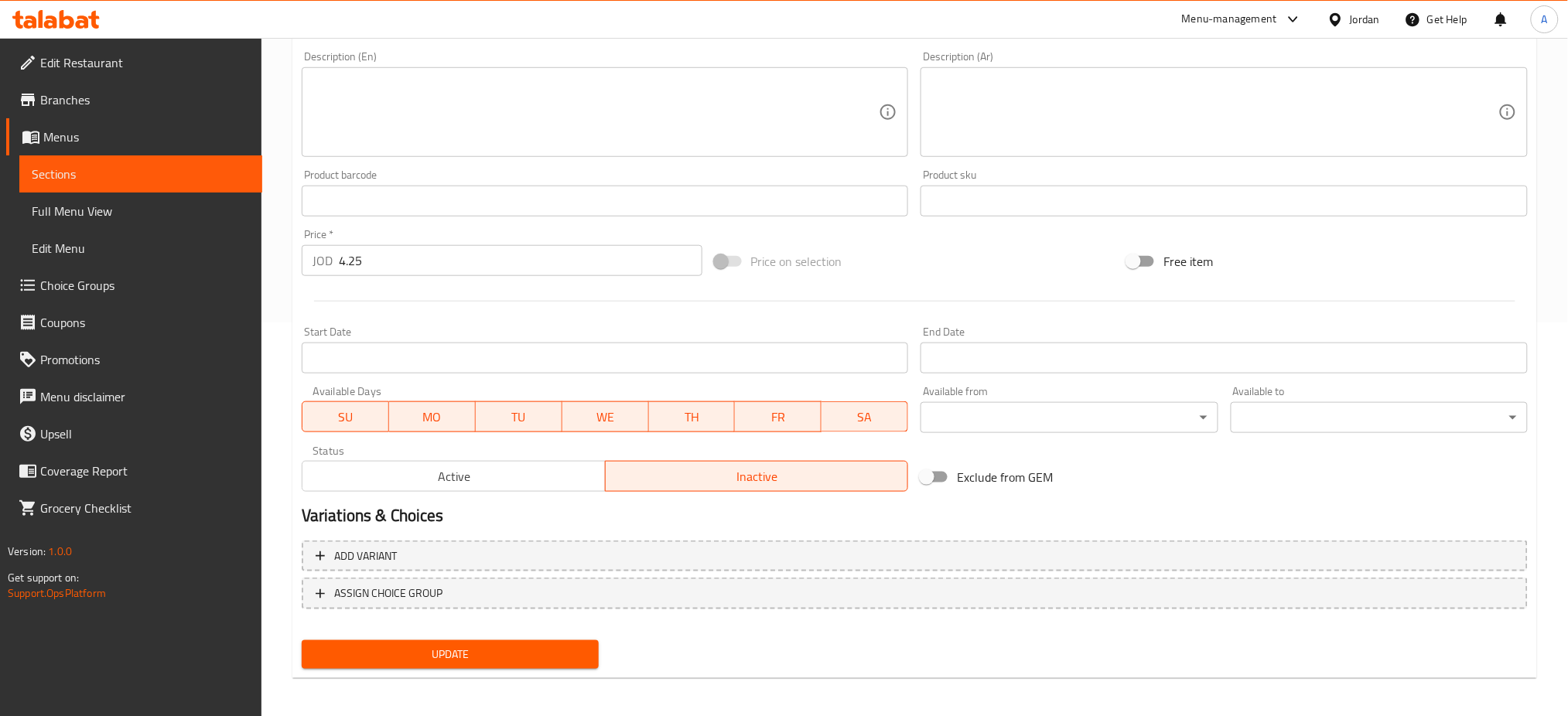
scroll to position [396, 0]
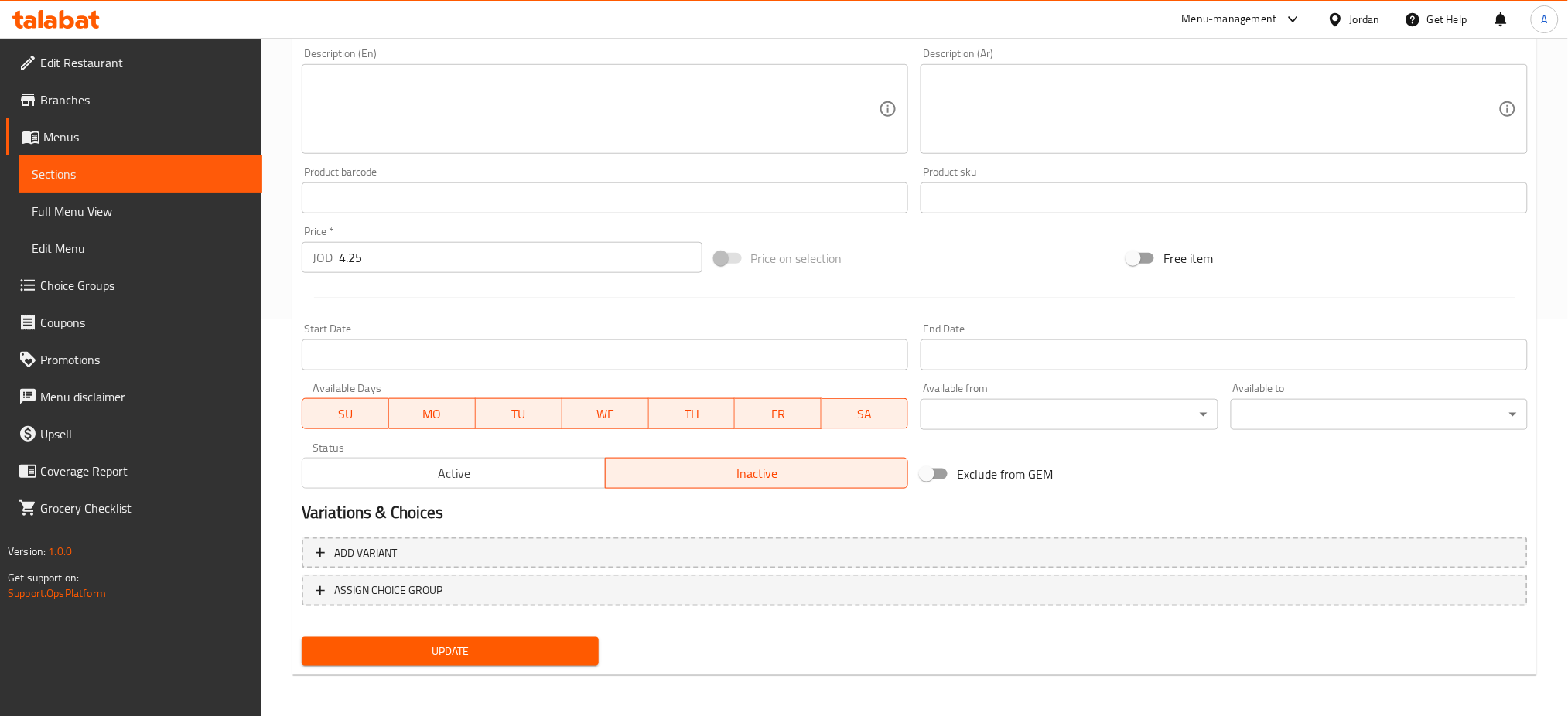
type input "Bounty Bun"
click at [459, 648] on span "Update" at bounding box center [450, 652] width 272 height 20
click at [545, 483] on span "Active" at bounding box center [453, 474] width 291 height 23
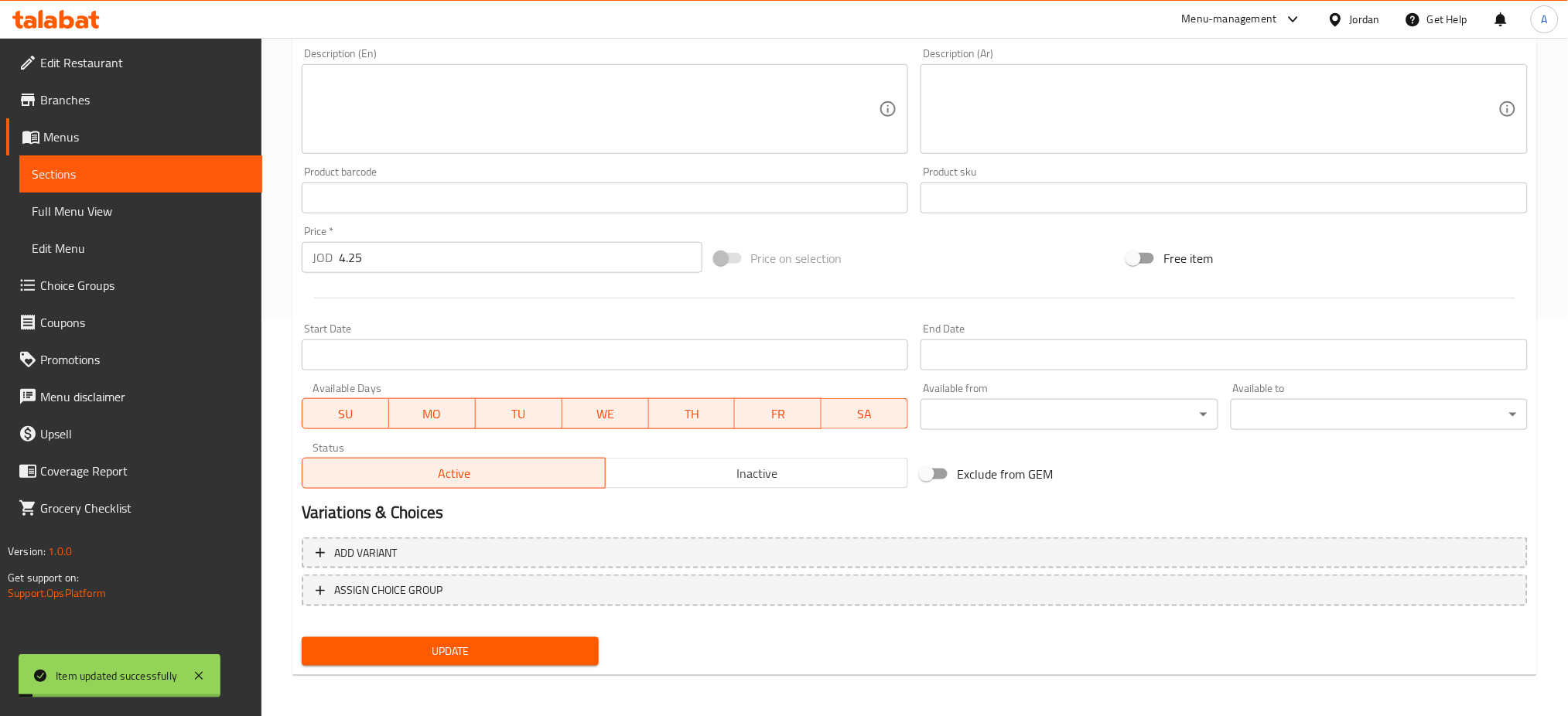
click at [484, 642] on span "Update" at bounding box center [450, 652] width 272 height 20
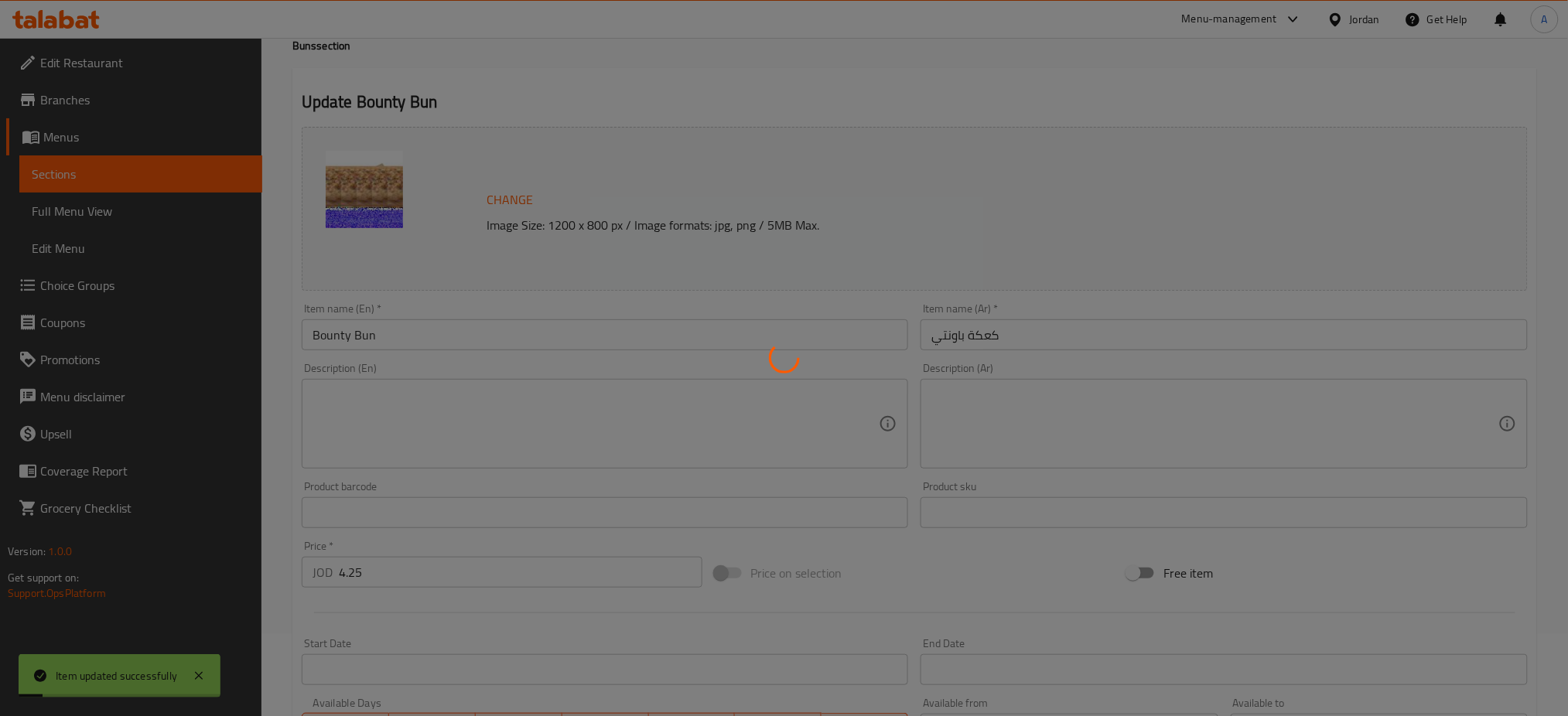
scroll to position [0, 0]
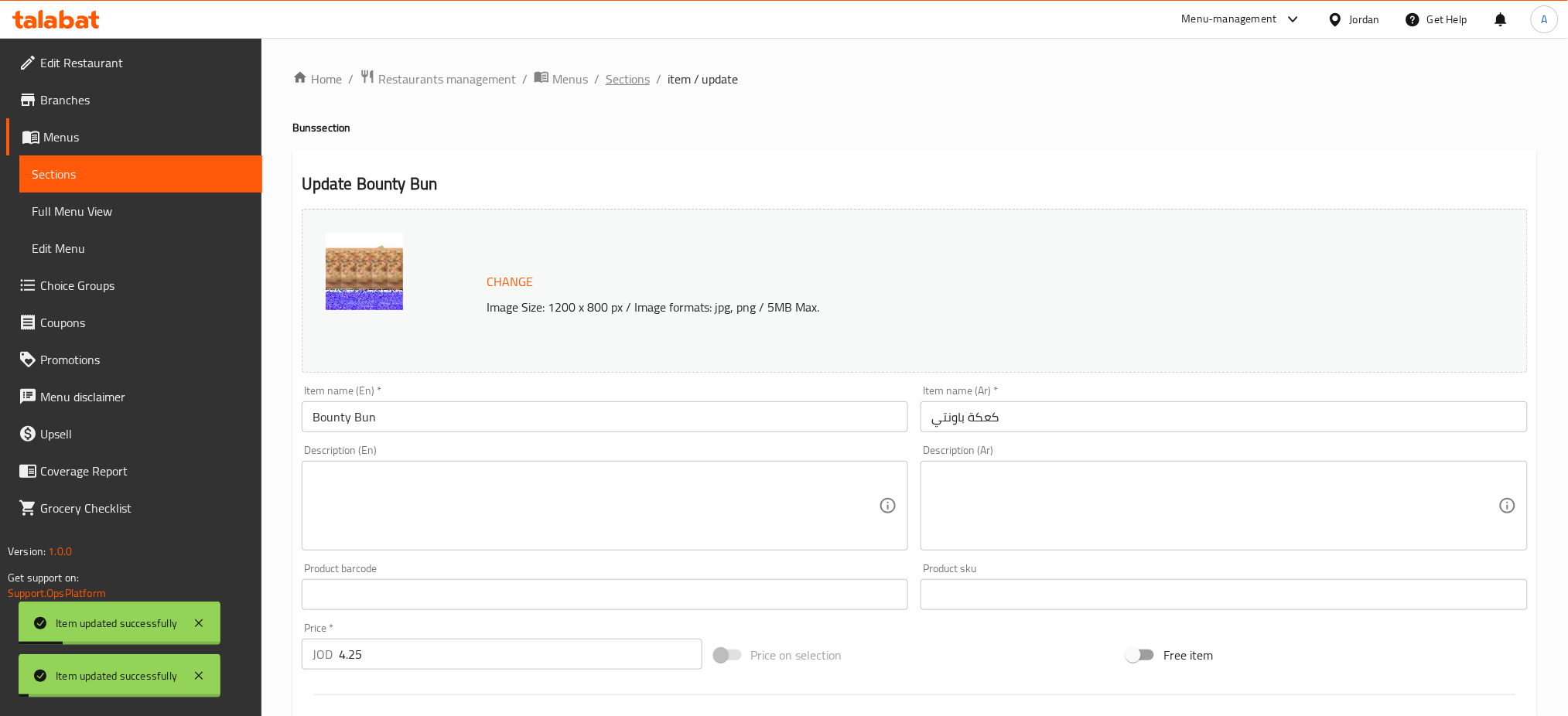
click at [632, 80] on span "Sections" at bounding box center [628, 79] width 44 height 19
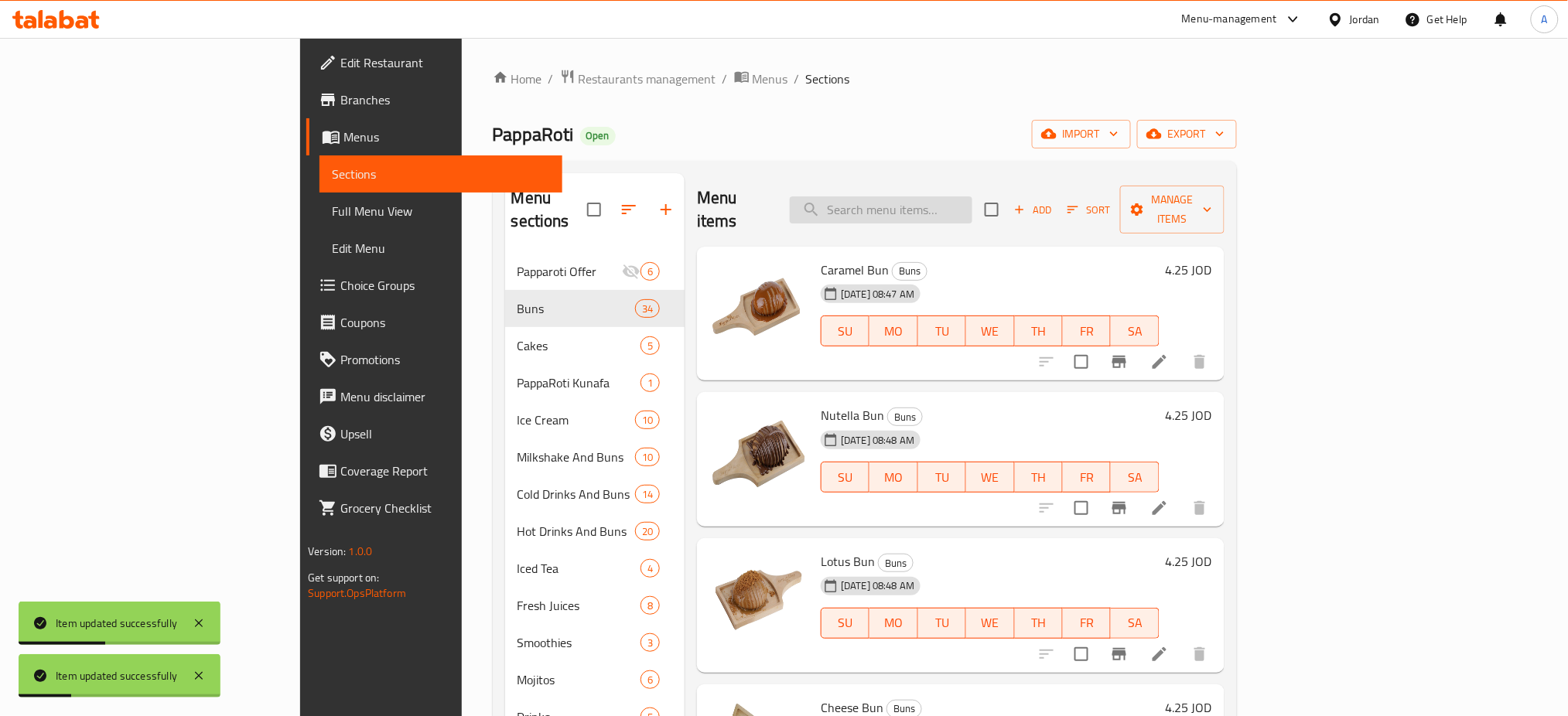
click at [964, 196] on input "search" at bounding box center [881, 209] width 182 height 27
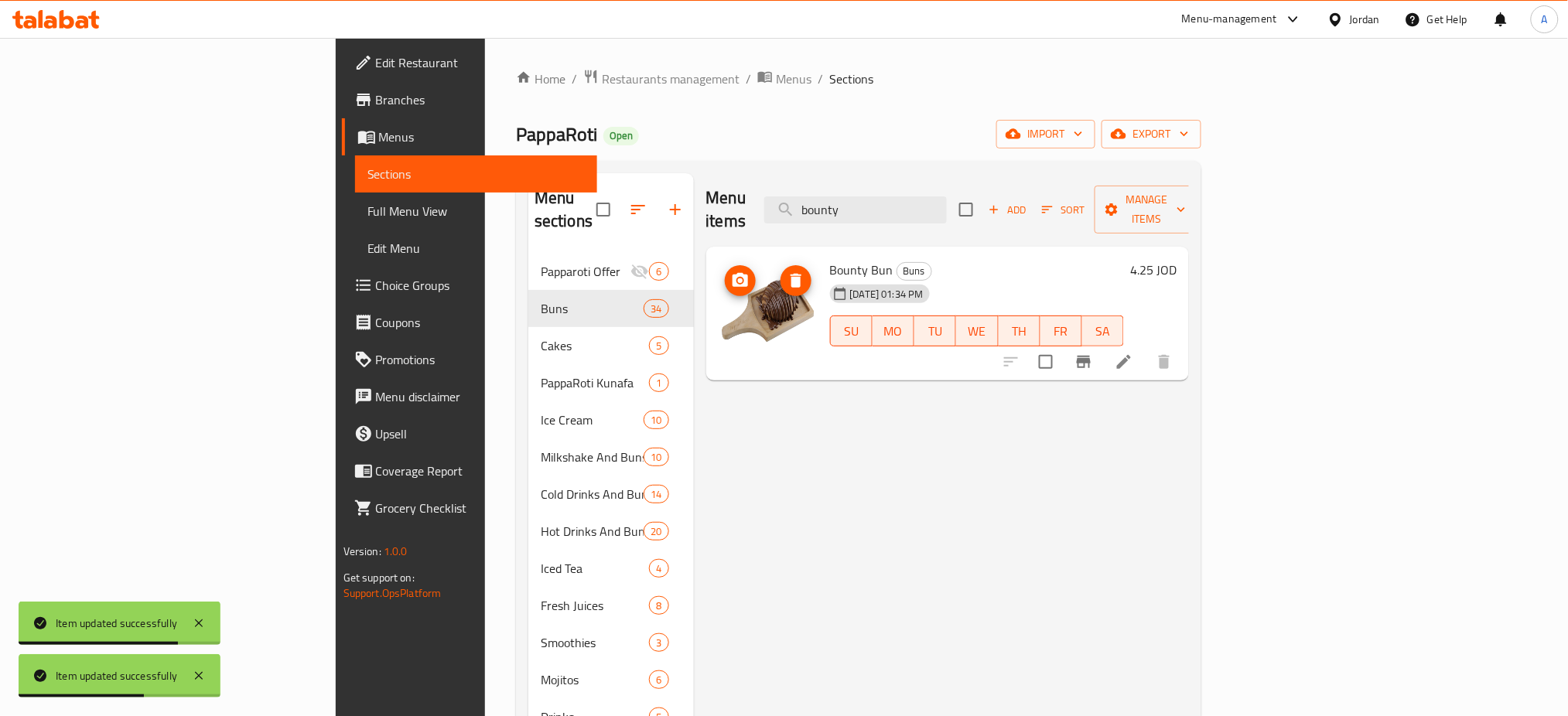
type input "bounty"
click at [781, 271] on span "delete image" at bounding box center [796, 280] width 31 height 19
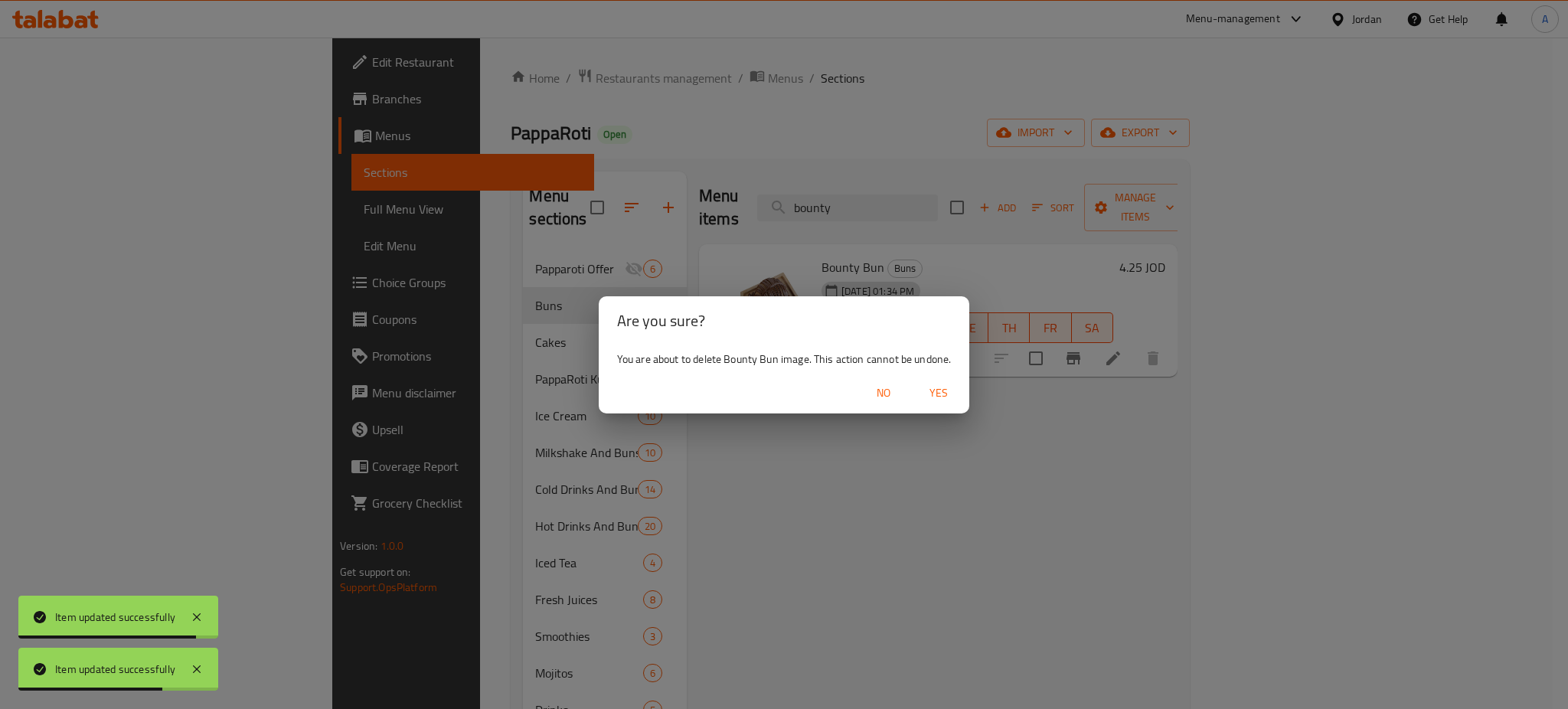
click at [956, 386] on span "Yes" at bounding box center [939, 393] width 37 height 19
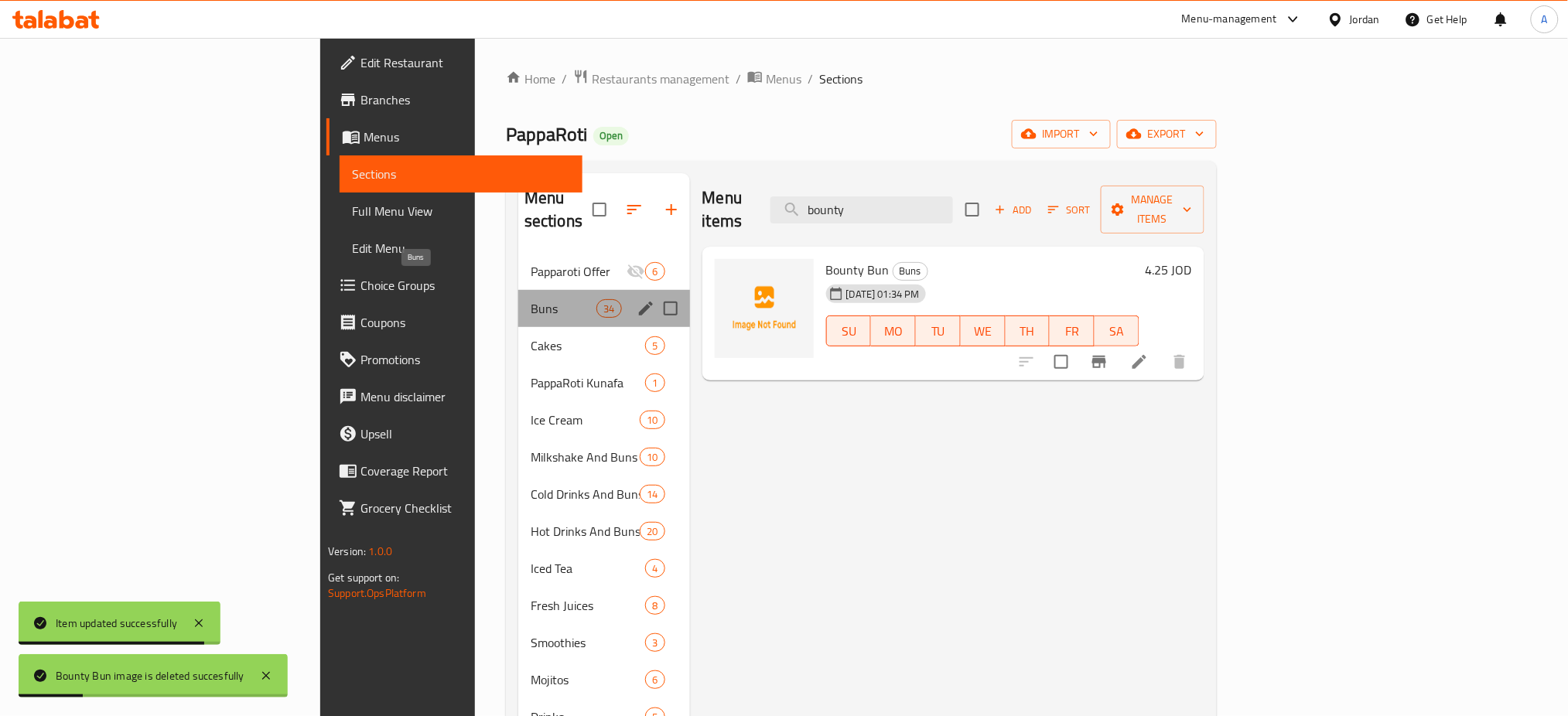
click at [531, 299] on span "Buns" at bounding box center [563, 308] width 66 height 19
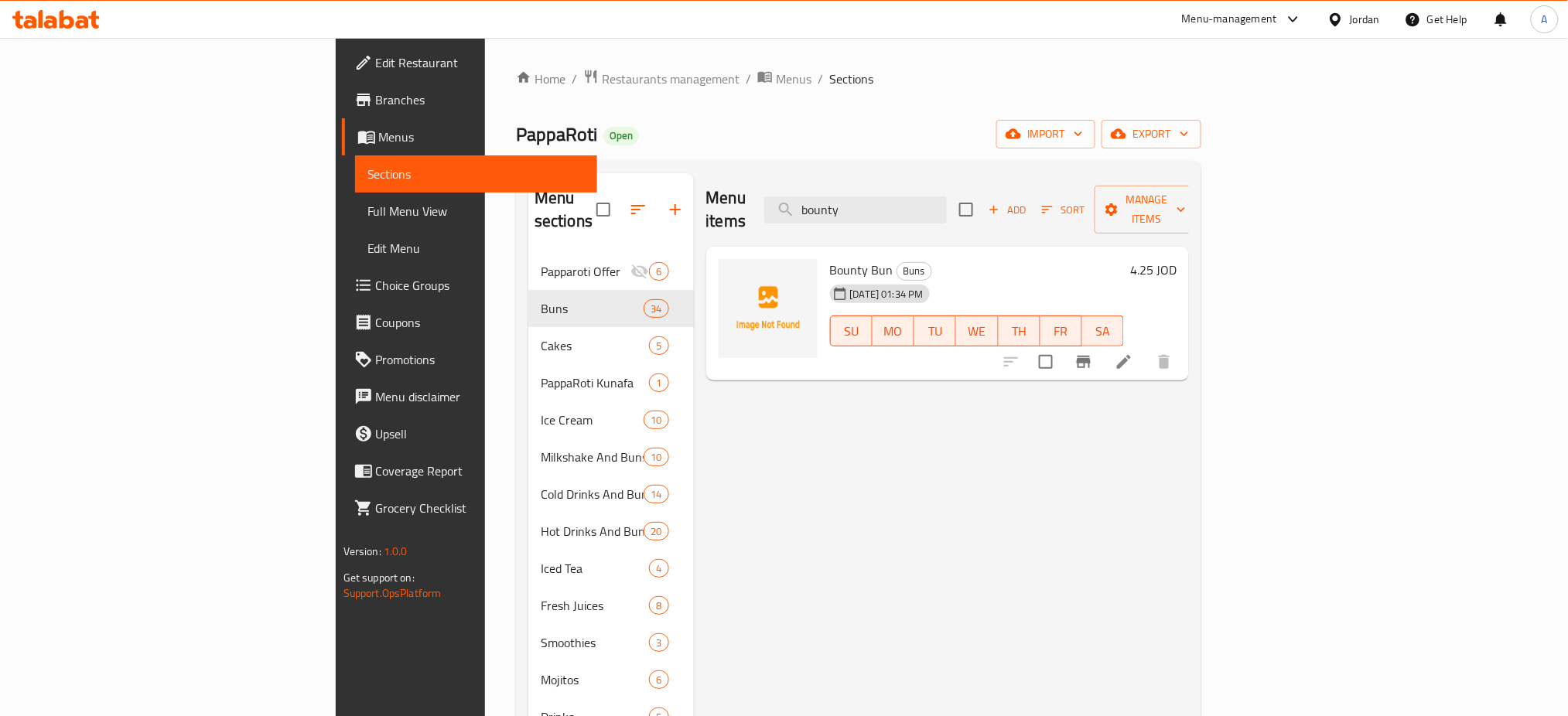
click at [1234, 14] on div "Menu-management" at bounding box center [1229, 19] width 95 height 19
click at [1189, 96] on div "Agent Campaigns Center" at bounding box center [1142, 104] width 116 height 17
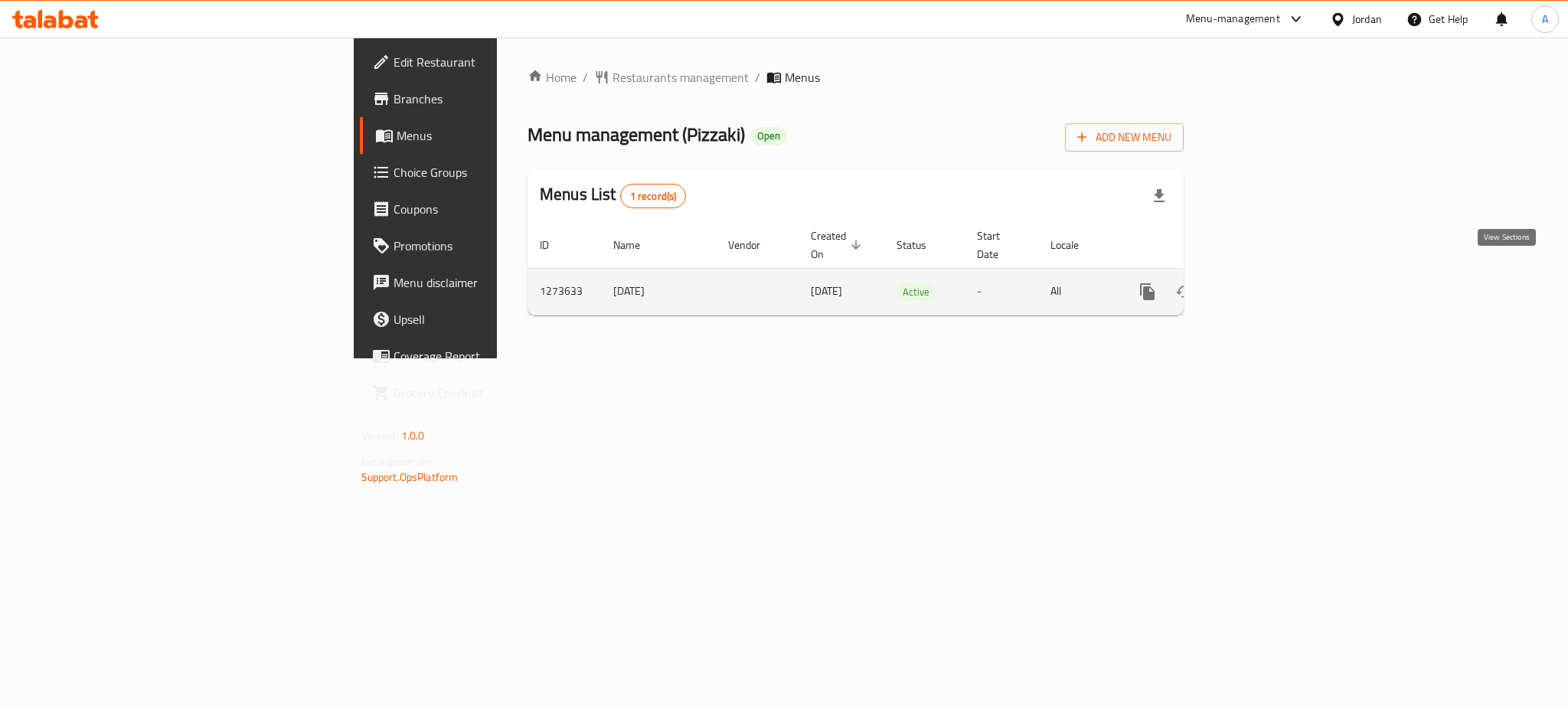
click at [1267, 283] on icon "enhanced table" at bounding box center [1258, 292] width 19 height 19
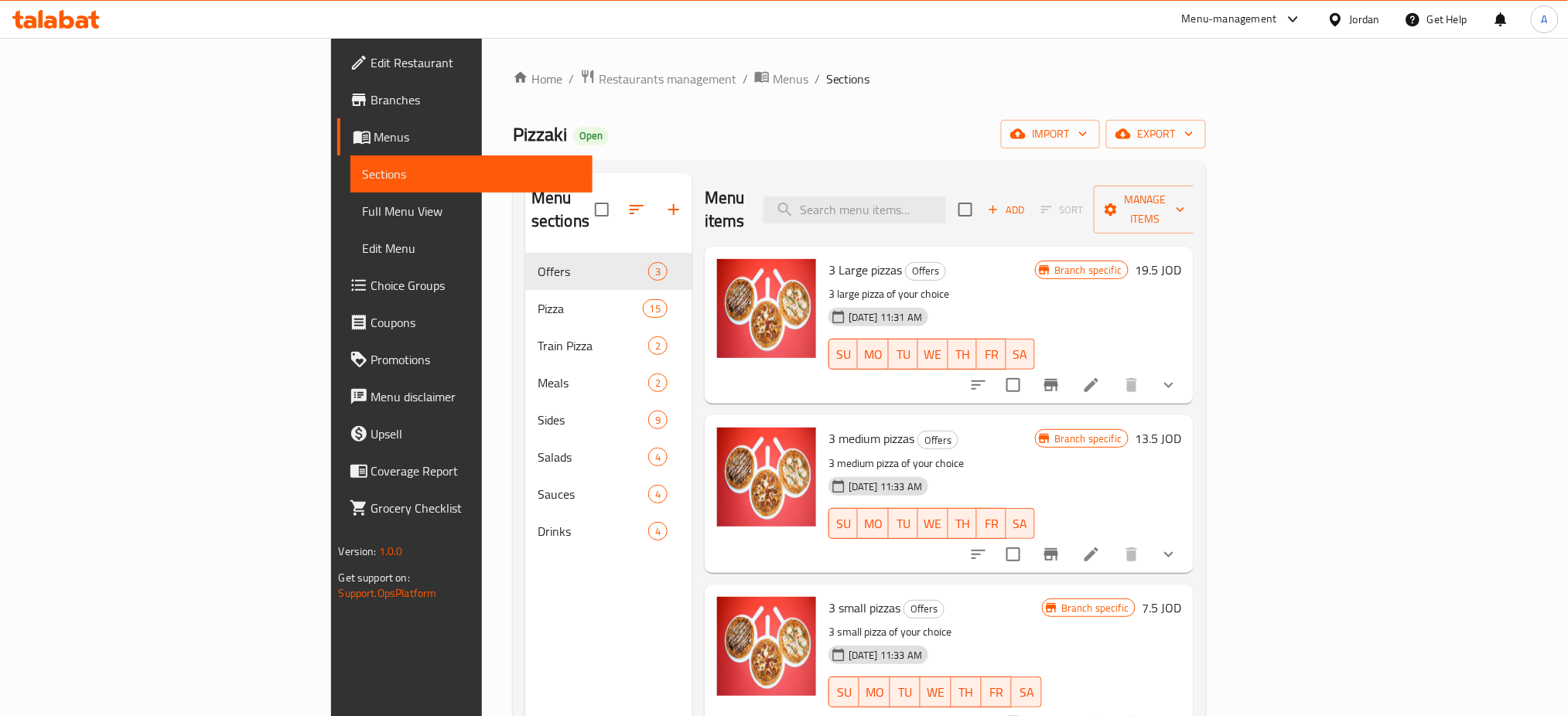
click at [371, 290] on span "Choice Groups" at bounding box center [475, 285] width 209 height 19
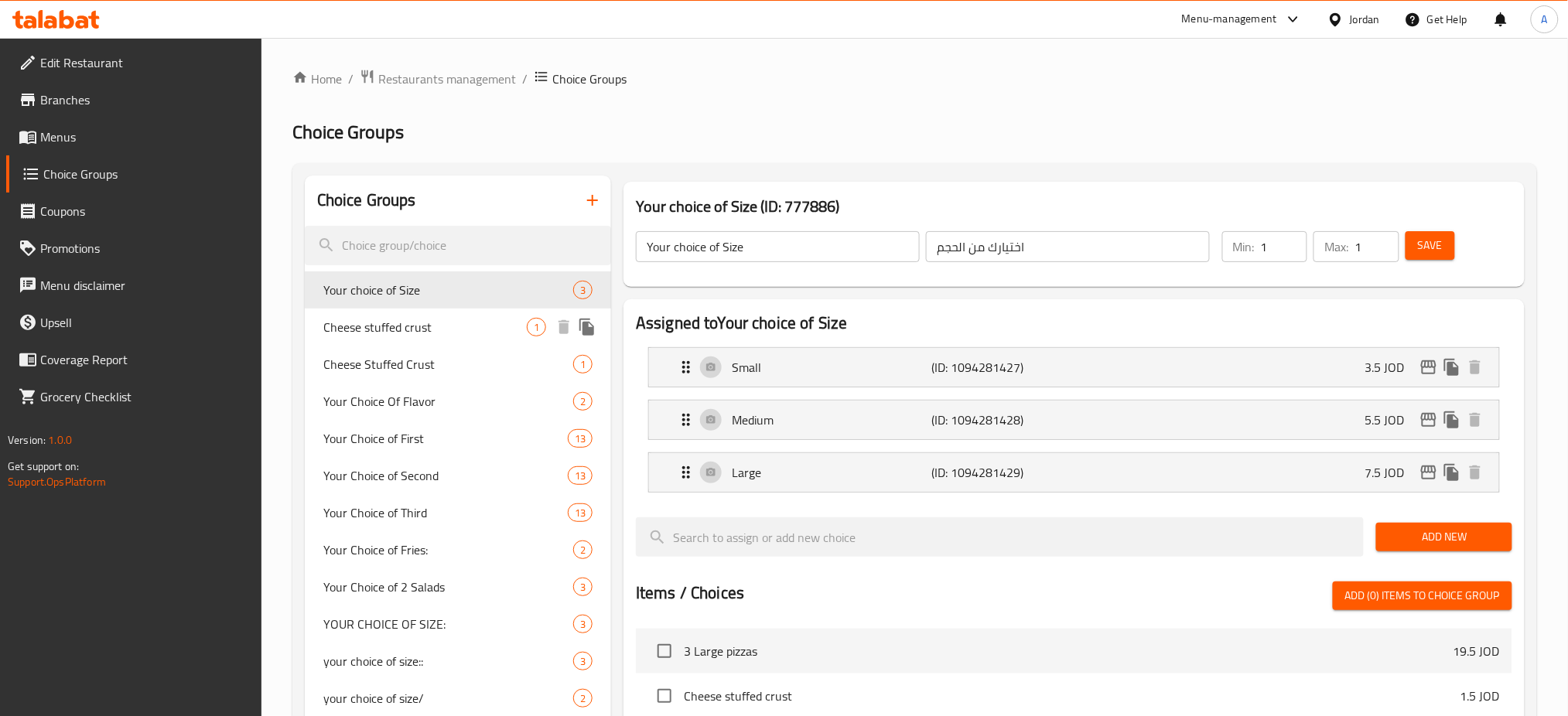
click at [449, 323] on span "Cheese stuffed crust" at bounding box center [425, 327] width 204 height 19
type input "Cheese stuffed crust"
type input "اطراف جبنة"
type input "0"
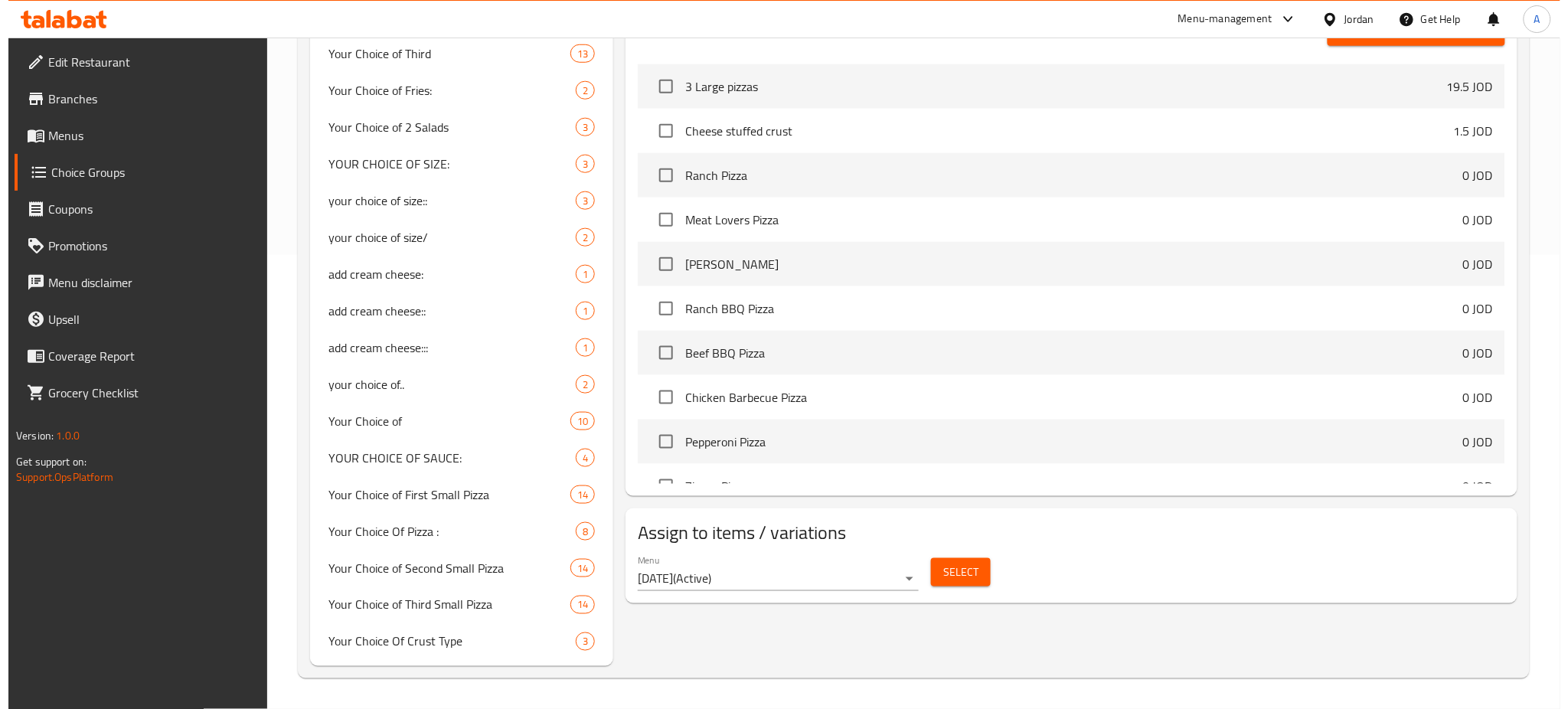
scroll to position [510, 0]
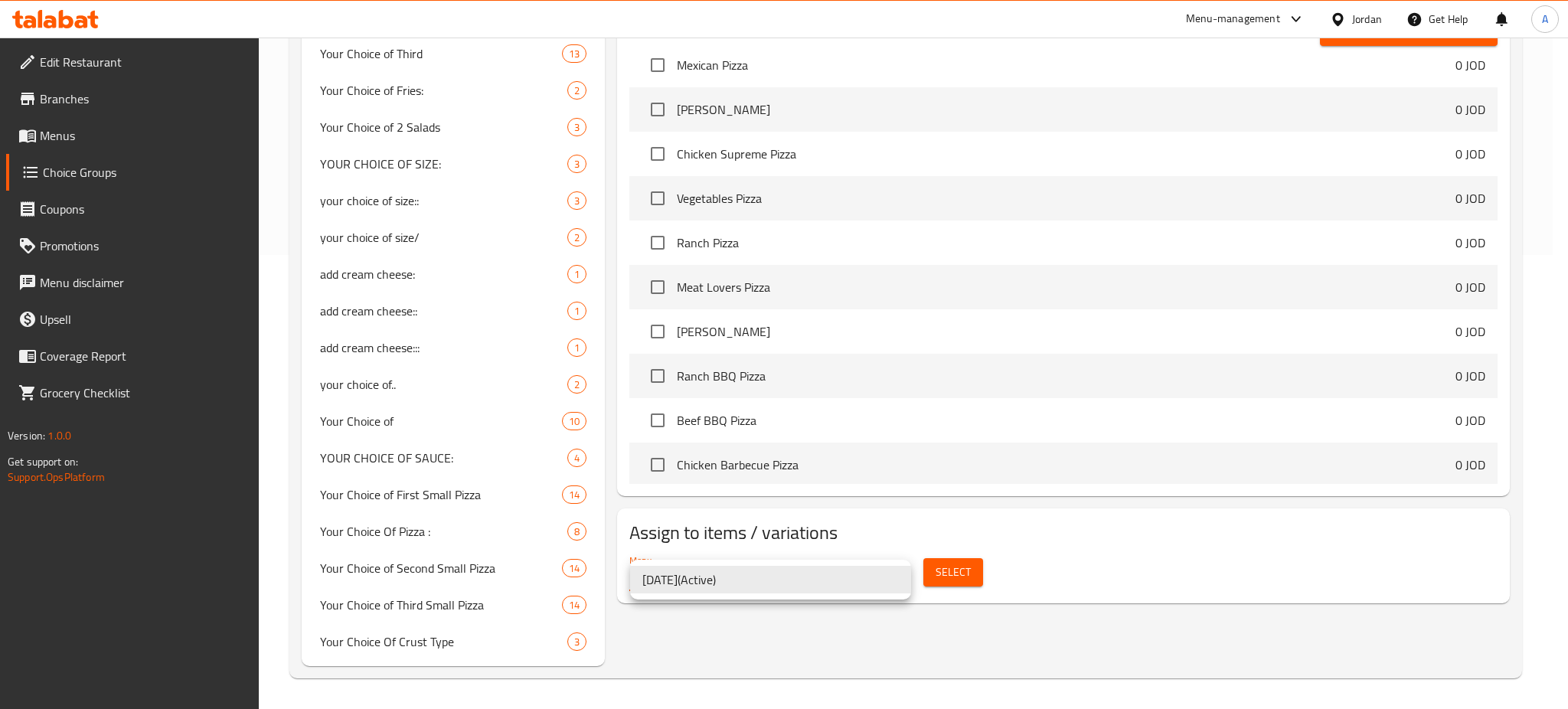
click at [993, 574] on div at bounding box center [784, 354] width 1568 height 709
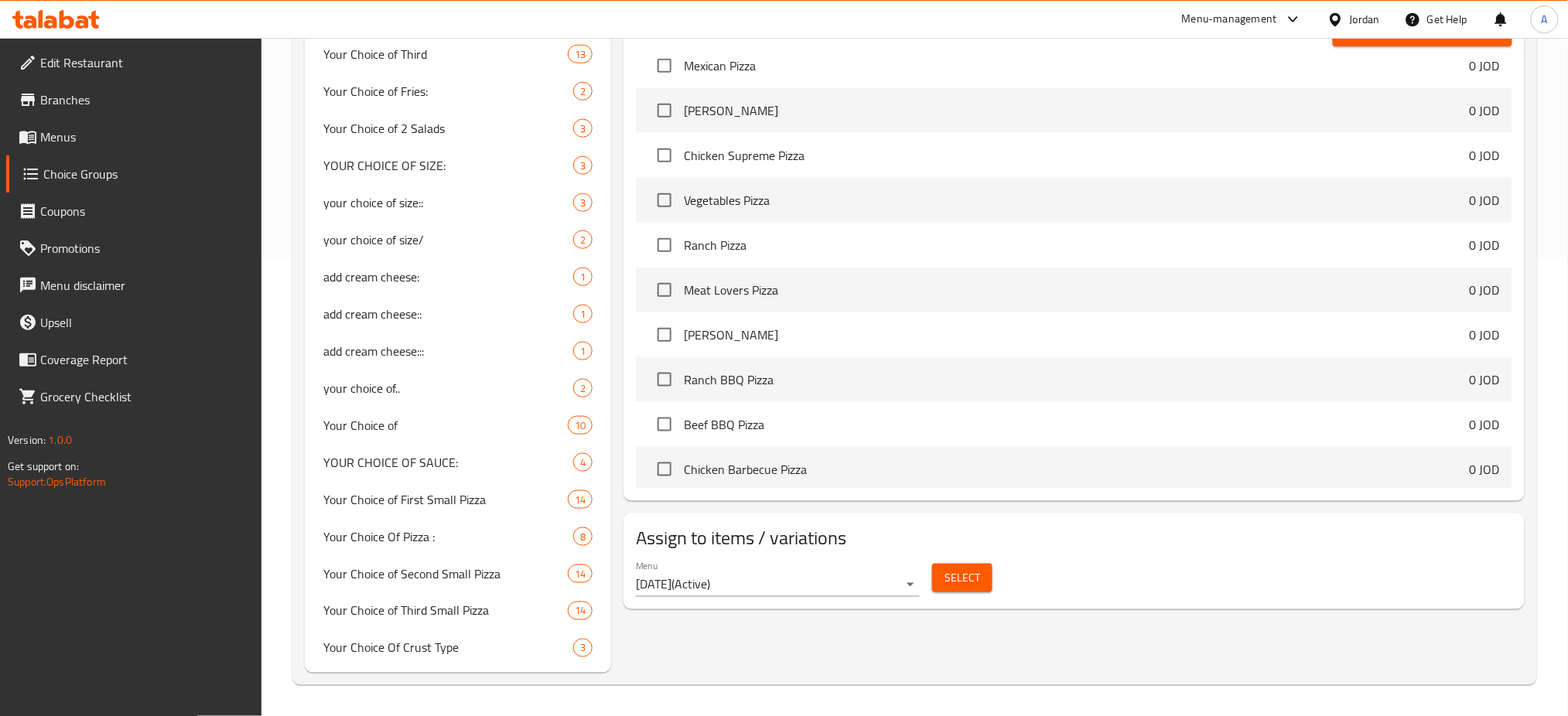
click at [966, 579] on span "Select" at bounding box center [962, 578] width 36 height 20
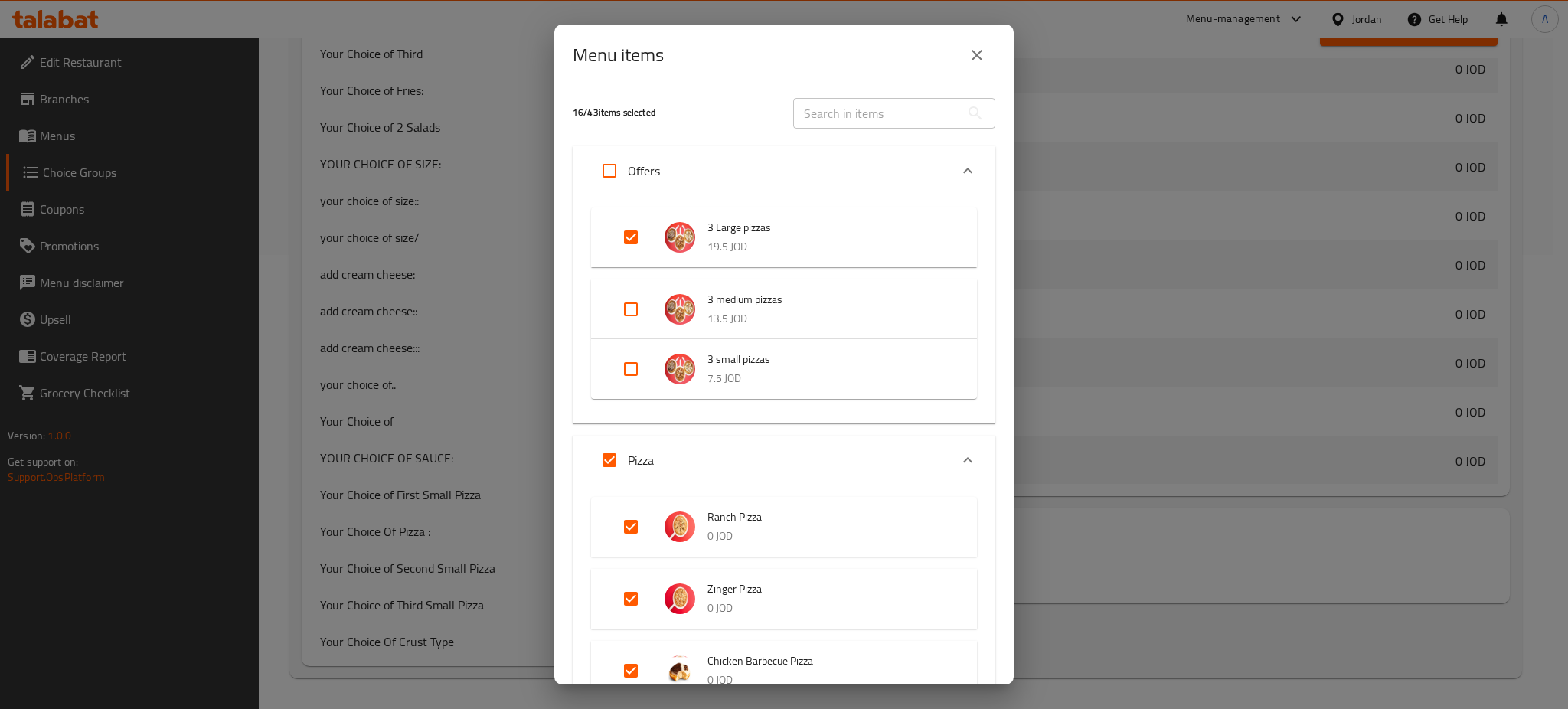
click at [633, 238] on input "Expand" at bounding box center [631, 238] width 37 height 37
checkbox input "false"
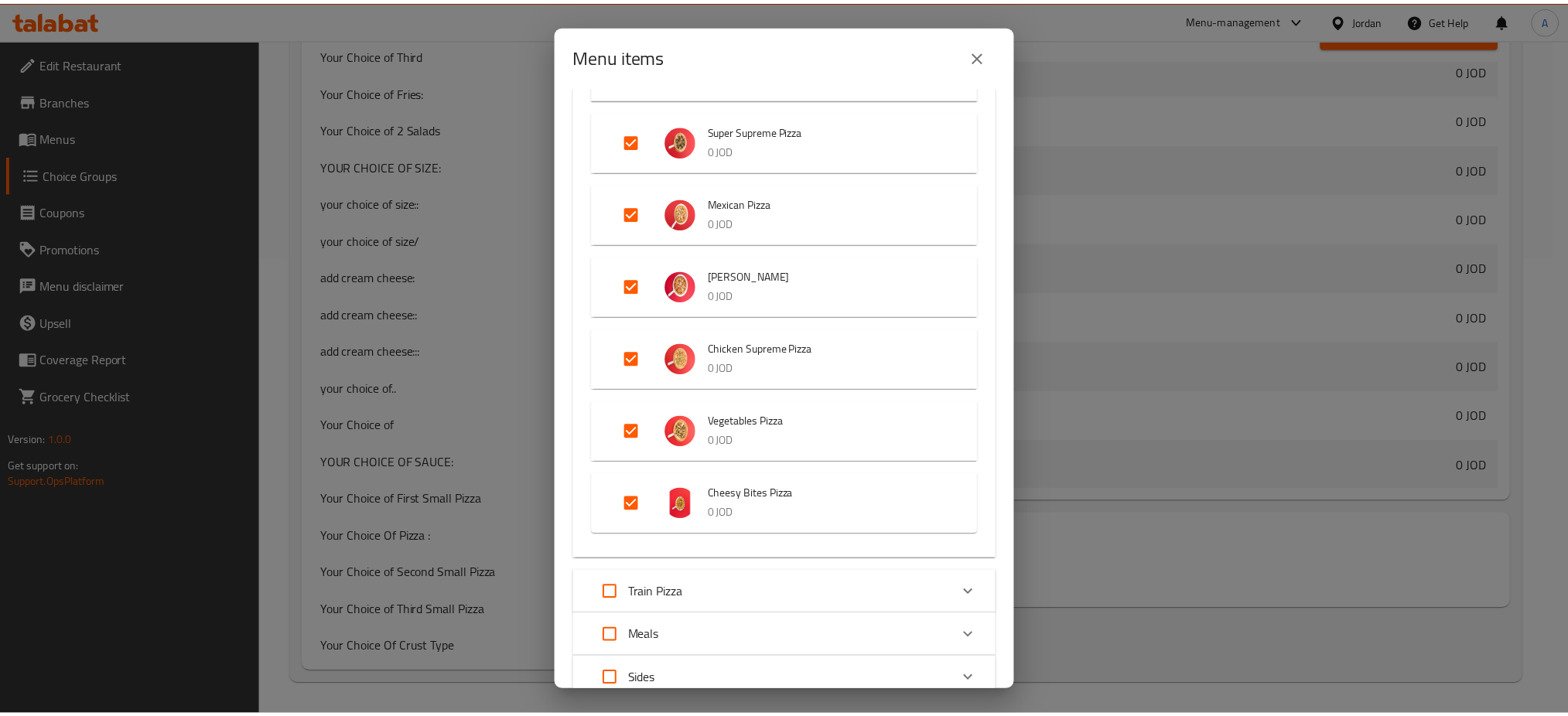
scroll to position [1565, 0]
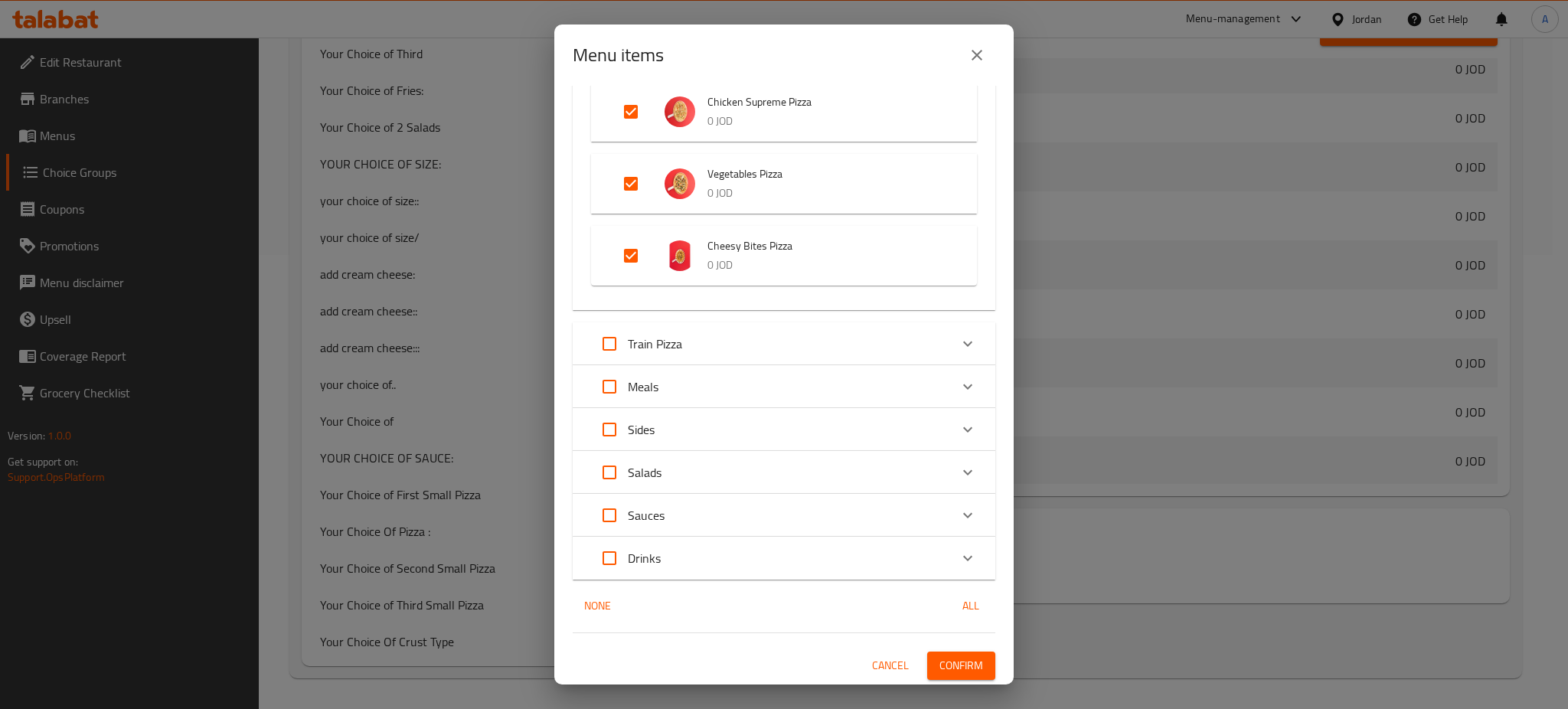
click at [940, 665] on span "Confirm" at bounding box center [961, 665] width 44 height 19
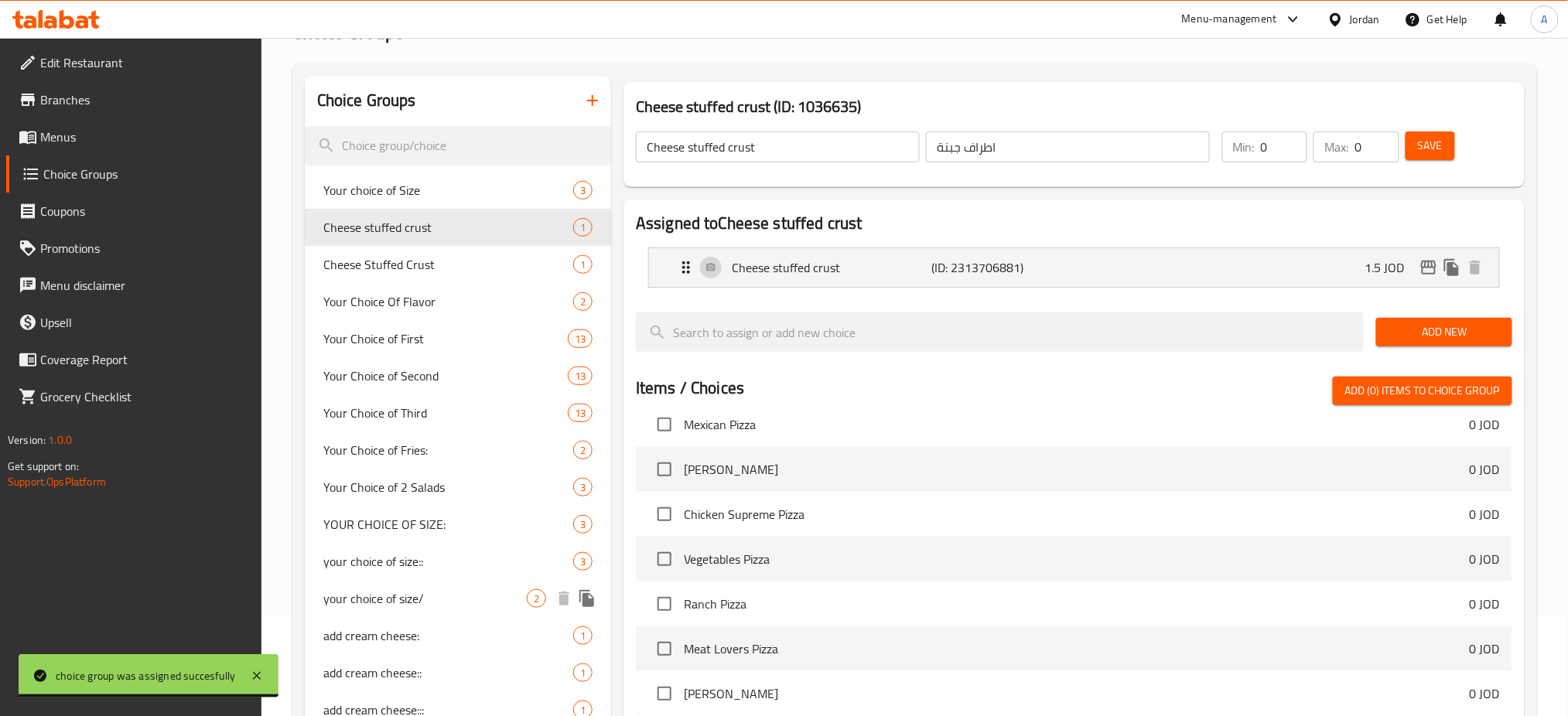
scroll to position [0, 0]
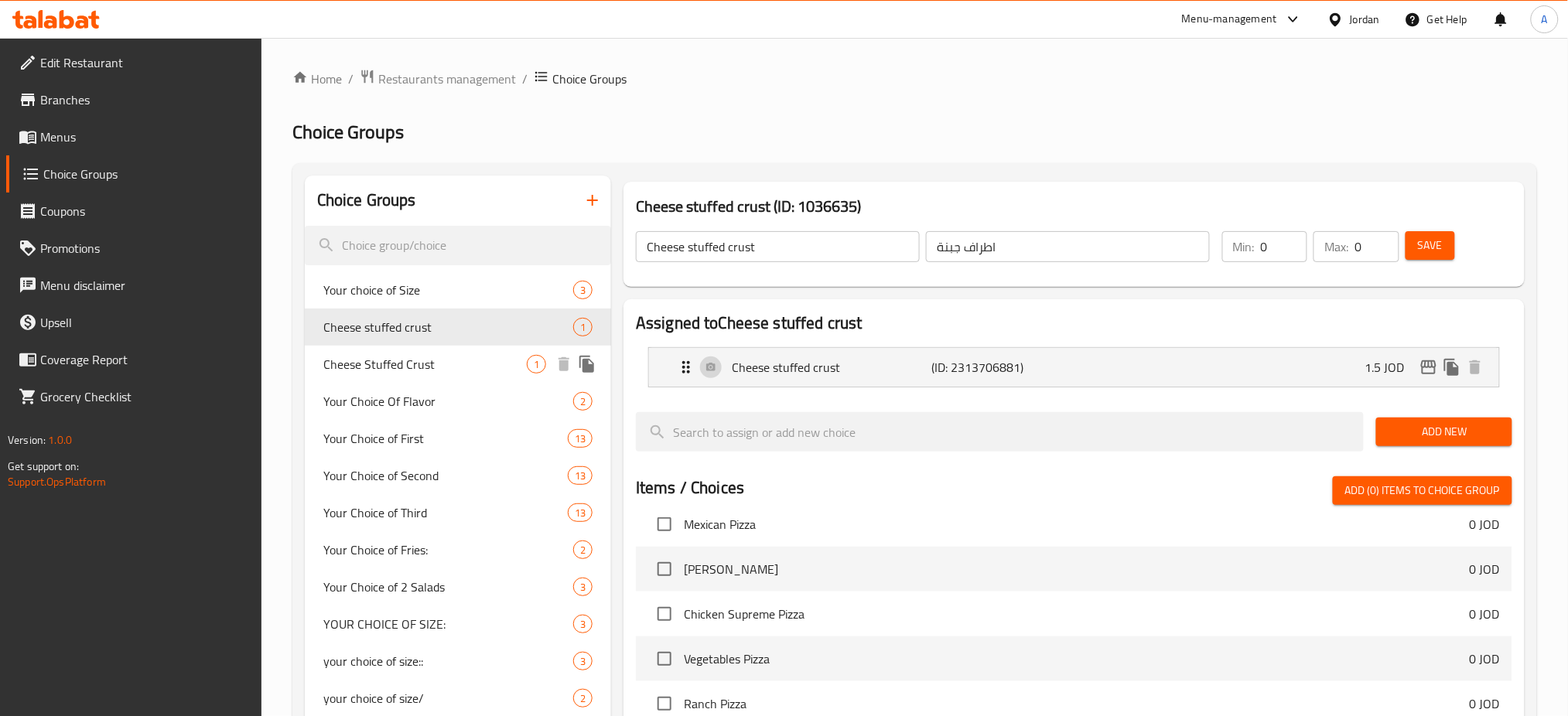
click at [467, 354] on div "Cheese Stuffed Crust 1" at bounding box center [458, 365] width 306 height 37
type input "Cheese Stuffed Crust"
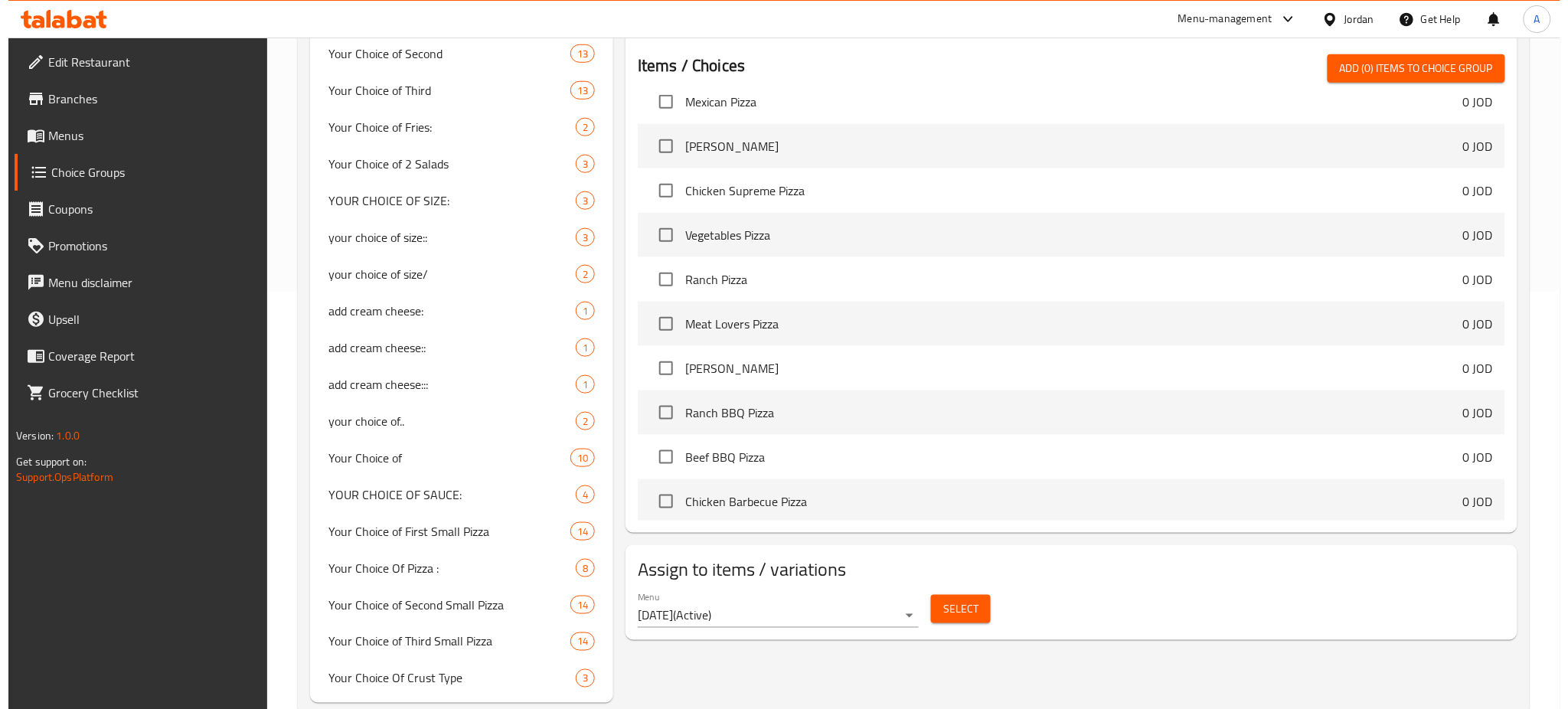
scroll to position [454, 0]
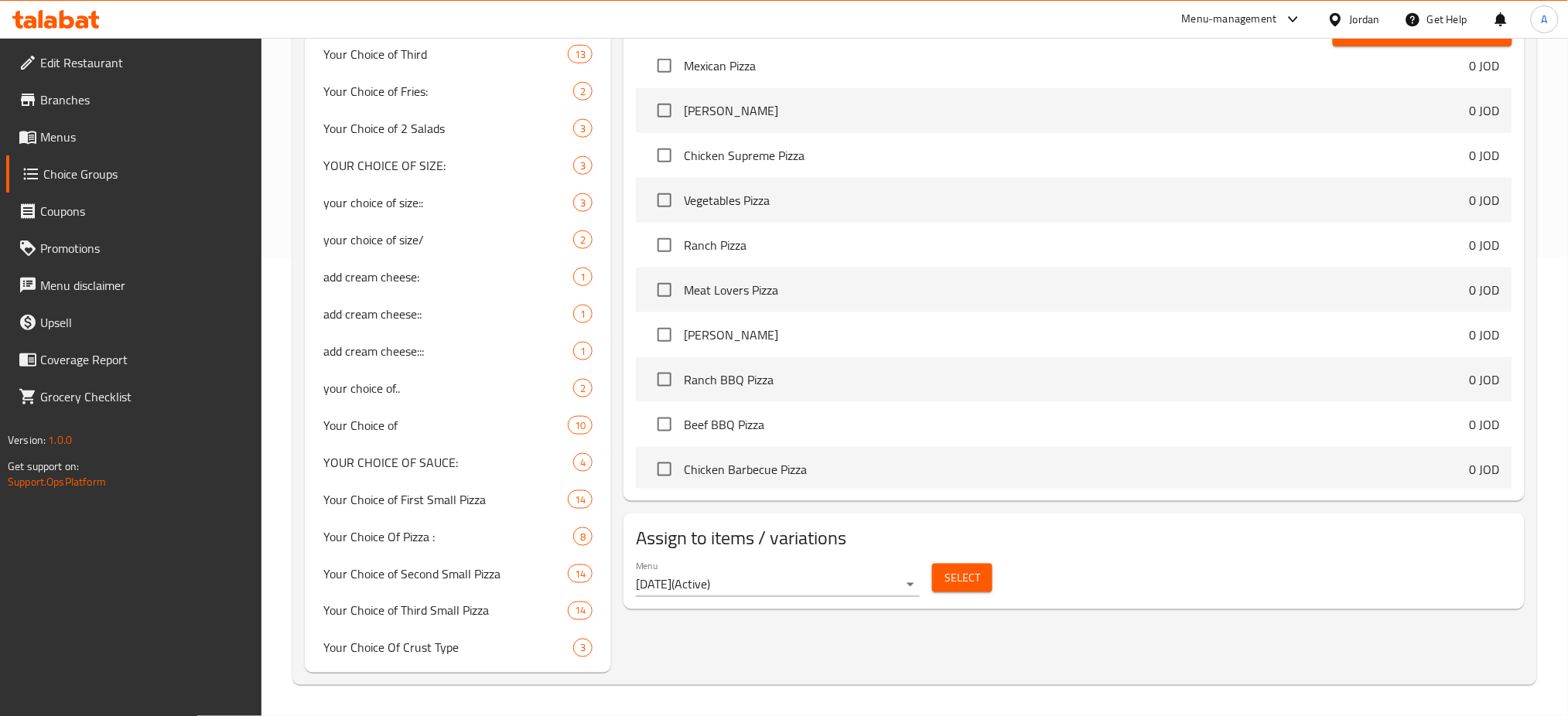
click at [958, 579] on span "Select" at bounding box center [962, 578] width 36 height 20
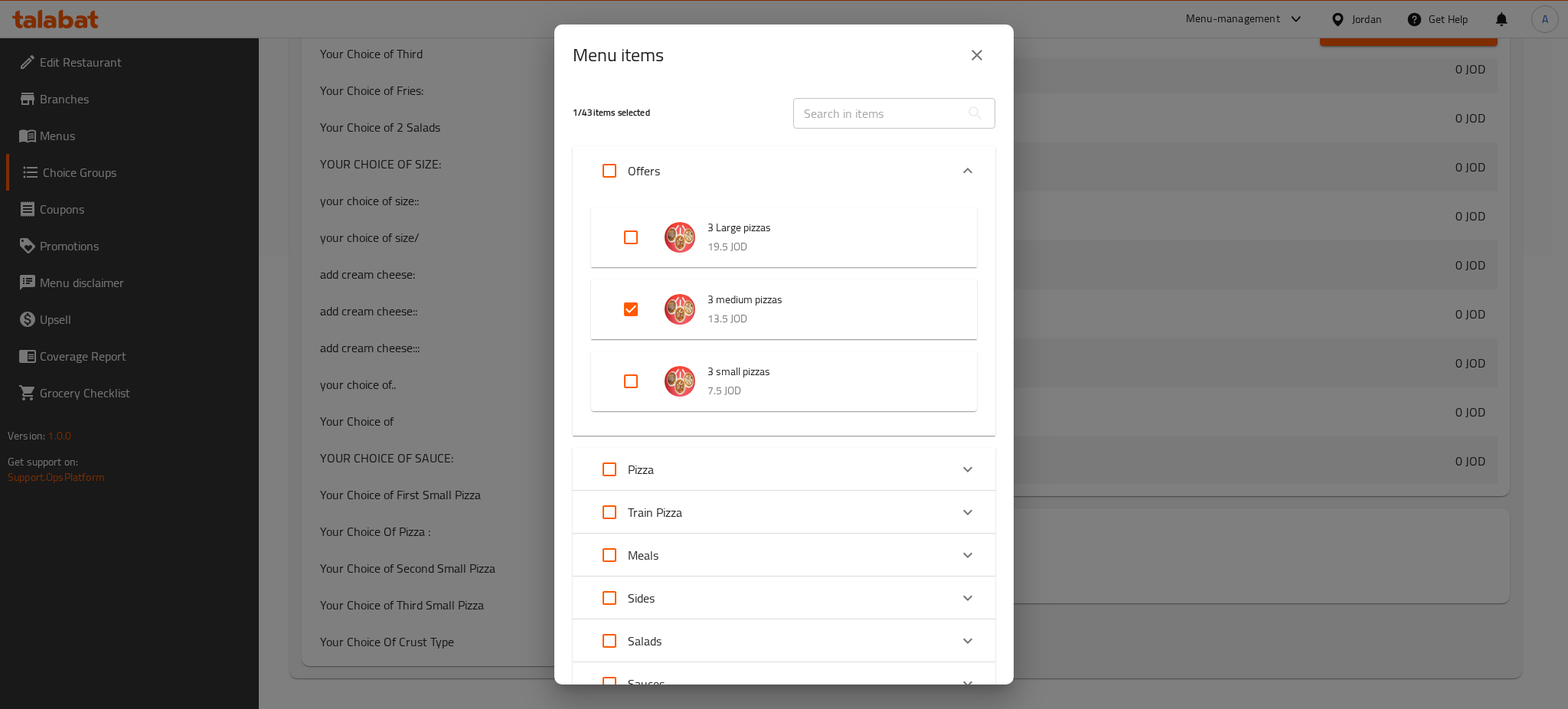
click at [634, 314] on input "Expand" at bounding box center [631, 309] width 37 height 37
checkbox input "false"
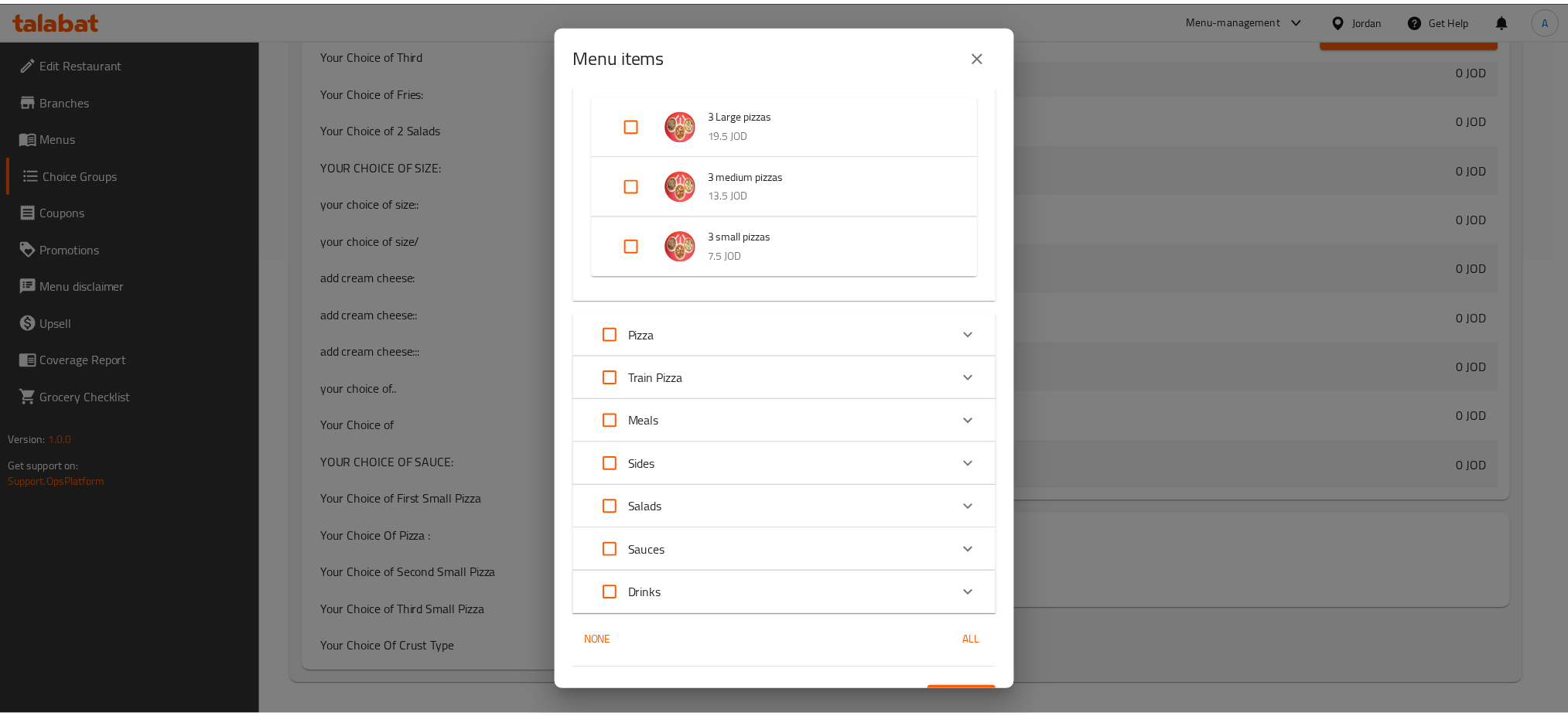
scroll to position [146, 0]
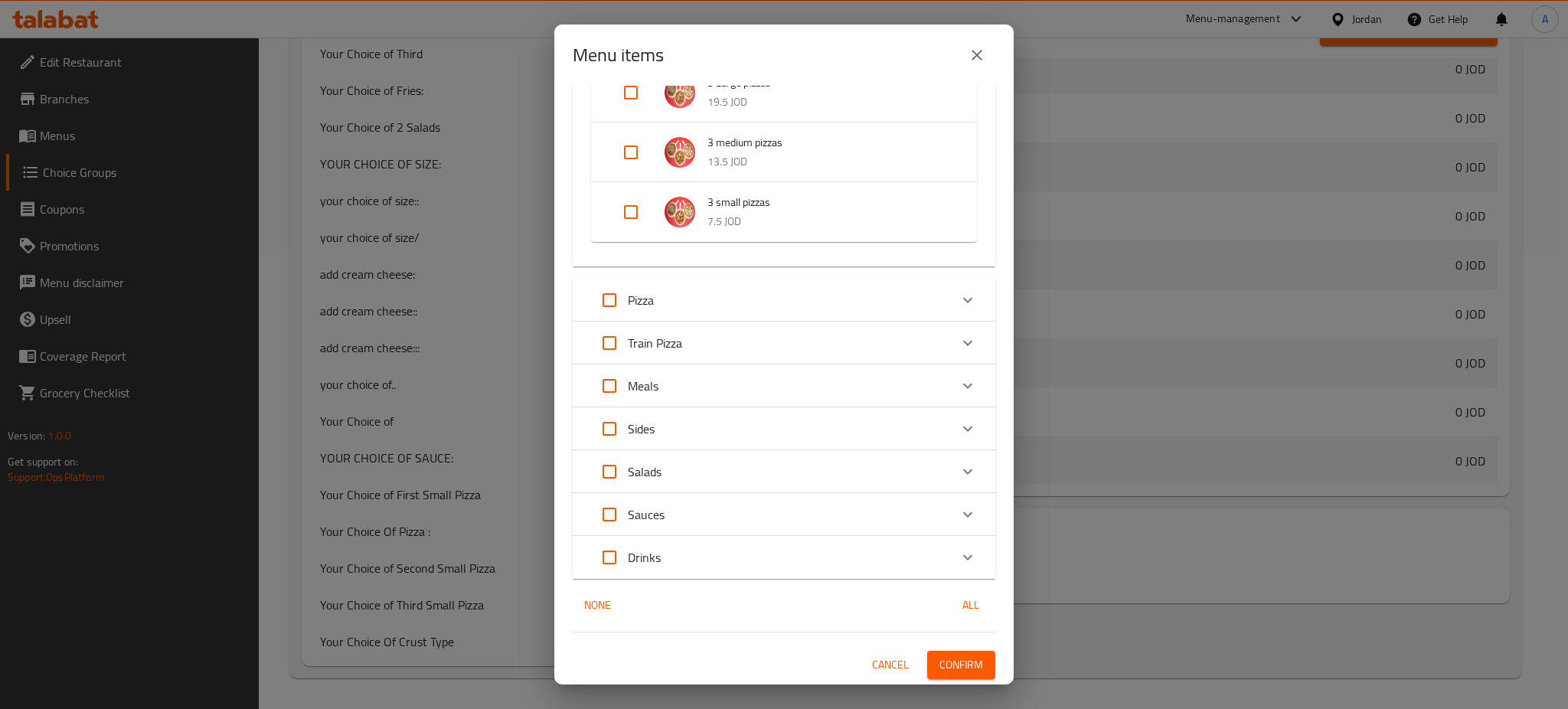
click at [929, 645] on div "0 / 43 items selected ​ Offers 3 Large pizzas 19.5 JOD 3 medium pizzas 13.5 JOD…" at bounding box center [784, 384] width 459 height 599
click at [940, 659] on span "Confirm" at bounding box center [961, 665] width 44 height 19
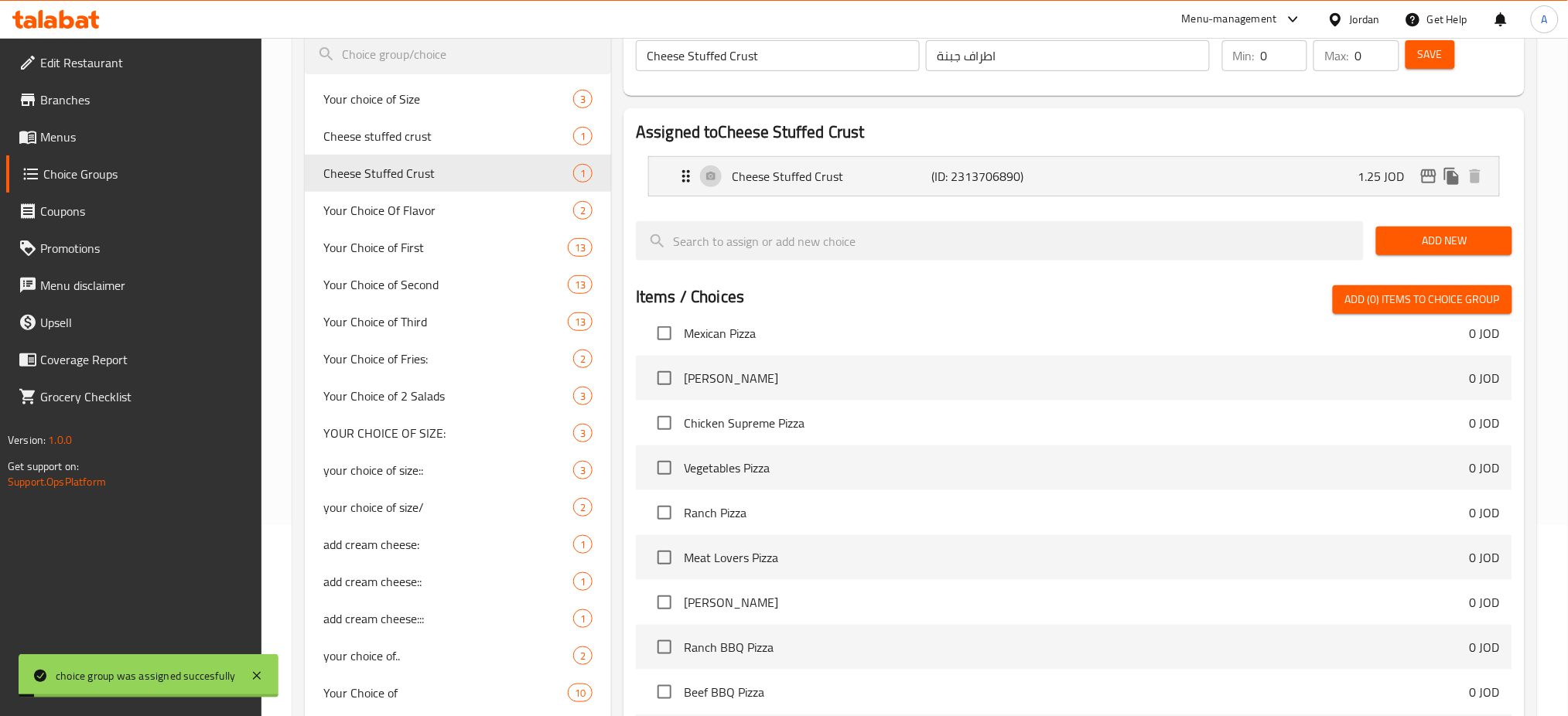
scroll to position [0, 0]
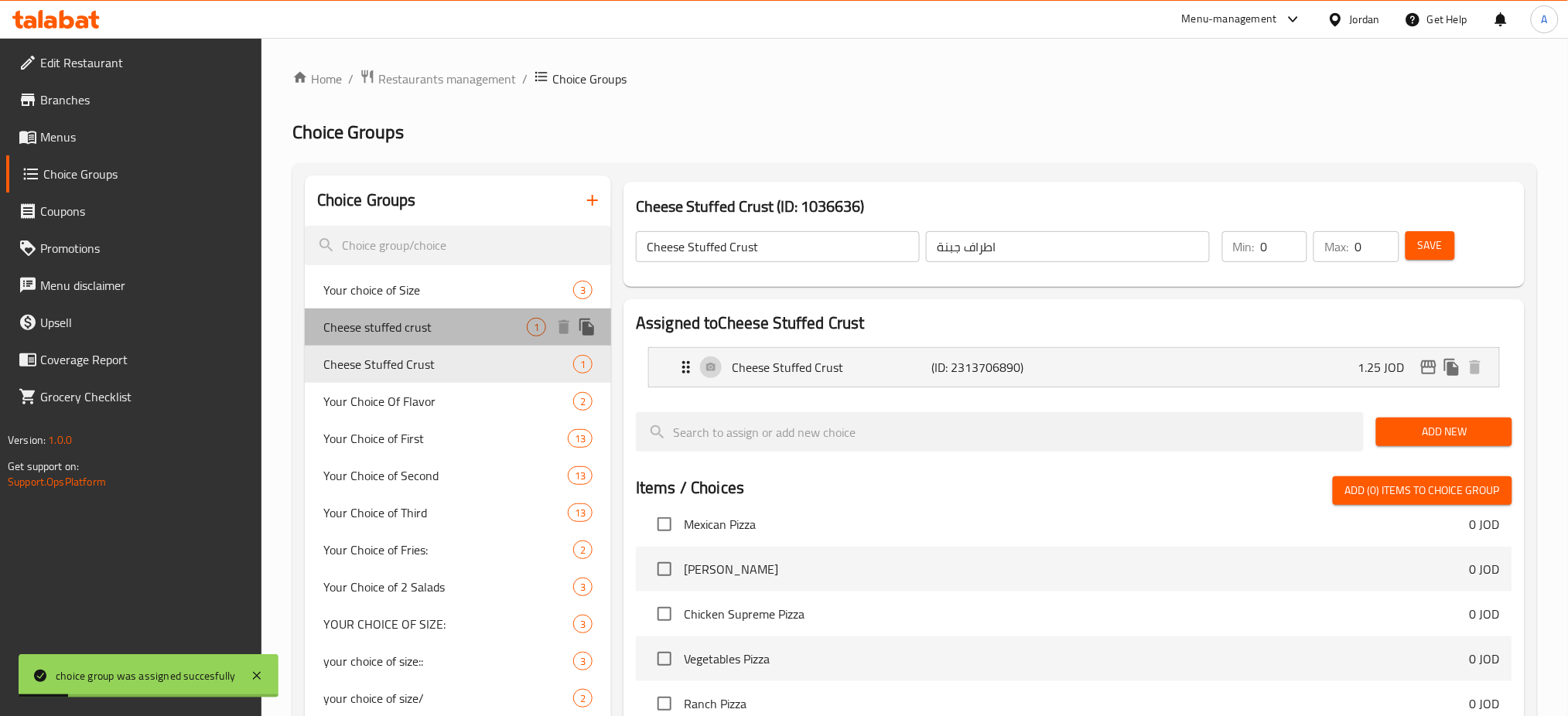
click at [449, 325] on span "Cheese stuffed crust" at bounding box center [425, 327] width 204 height 19
type input "Cheese stuffed crust"
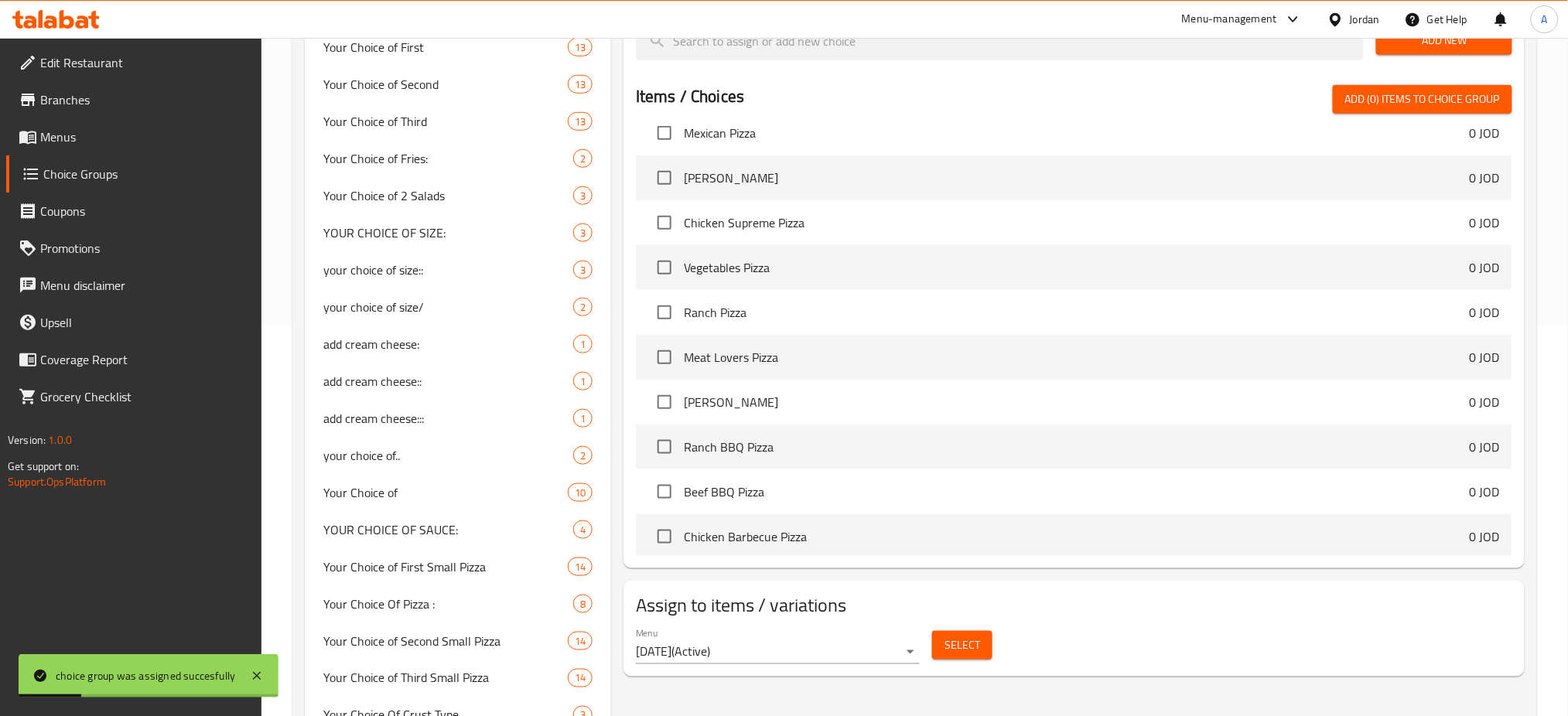
scroll to position [458, 0]
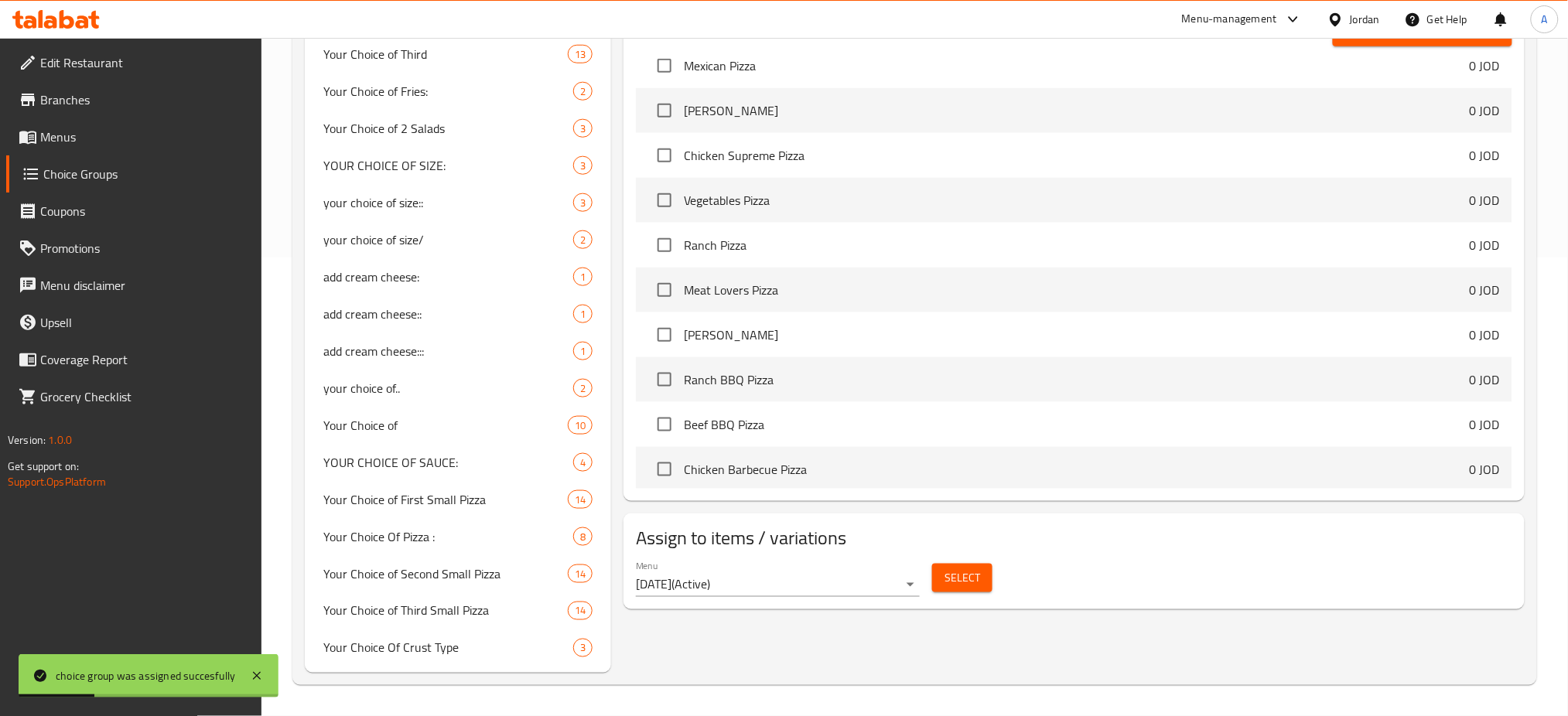
click at [947, 572] on span "Select" at bounding box center [962, 578] width 36 height 20
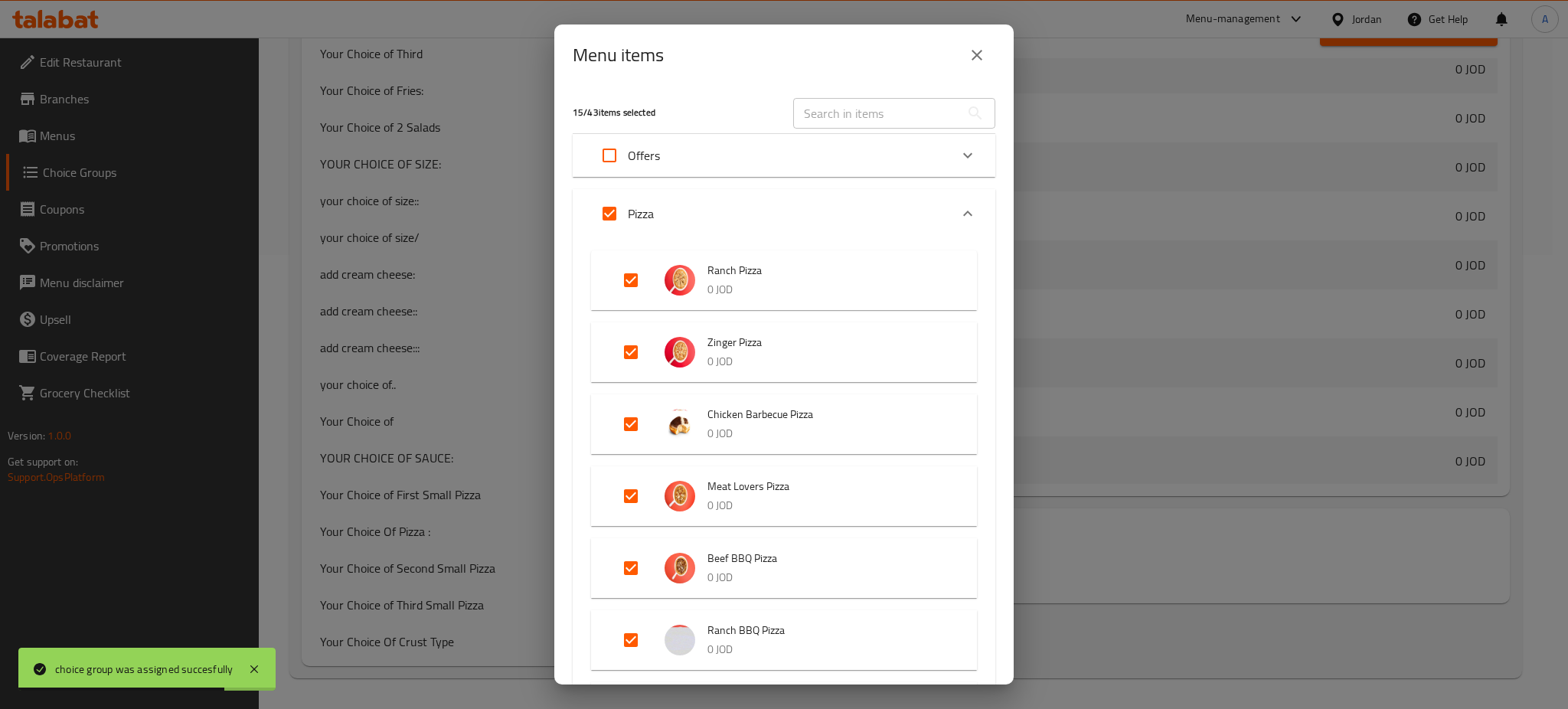
click at [985, 64] on button "close" at bounding box center [977, 56] width 37 height 37
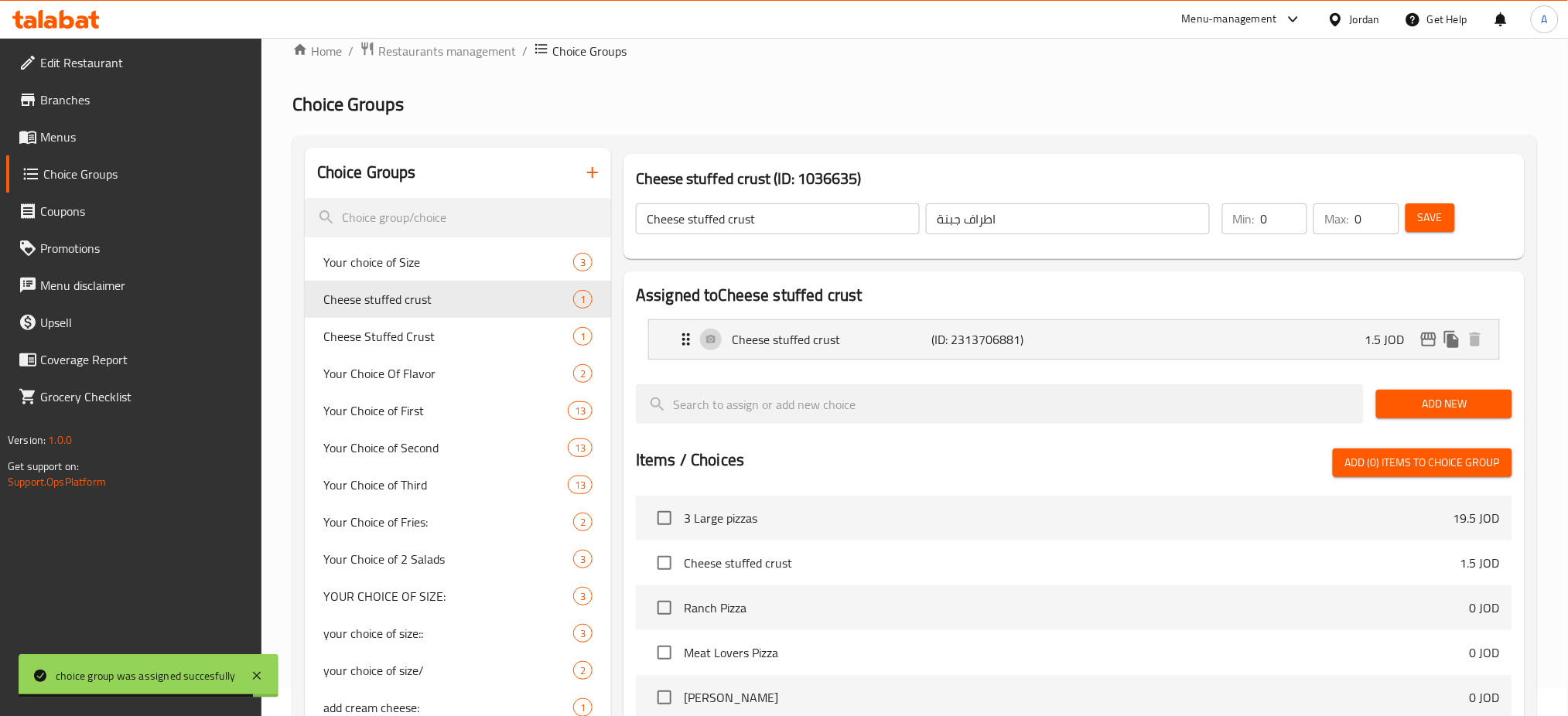
scroll to position [0, 0]
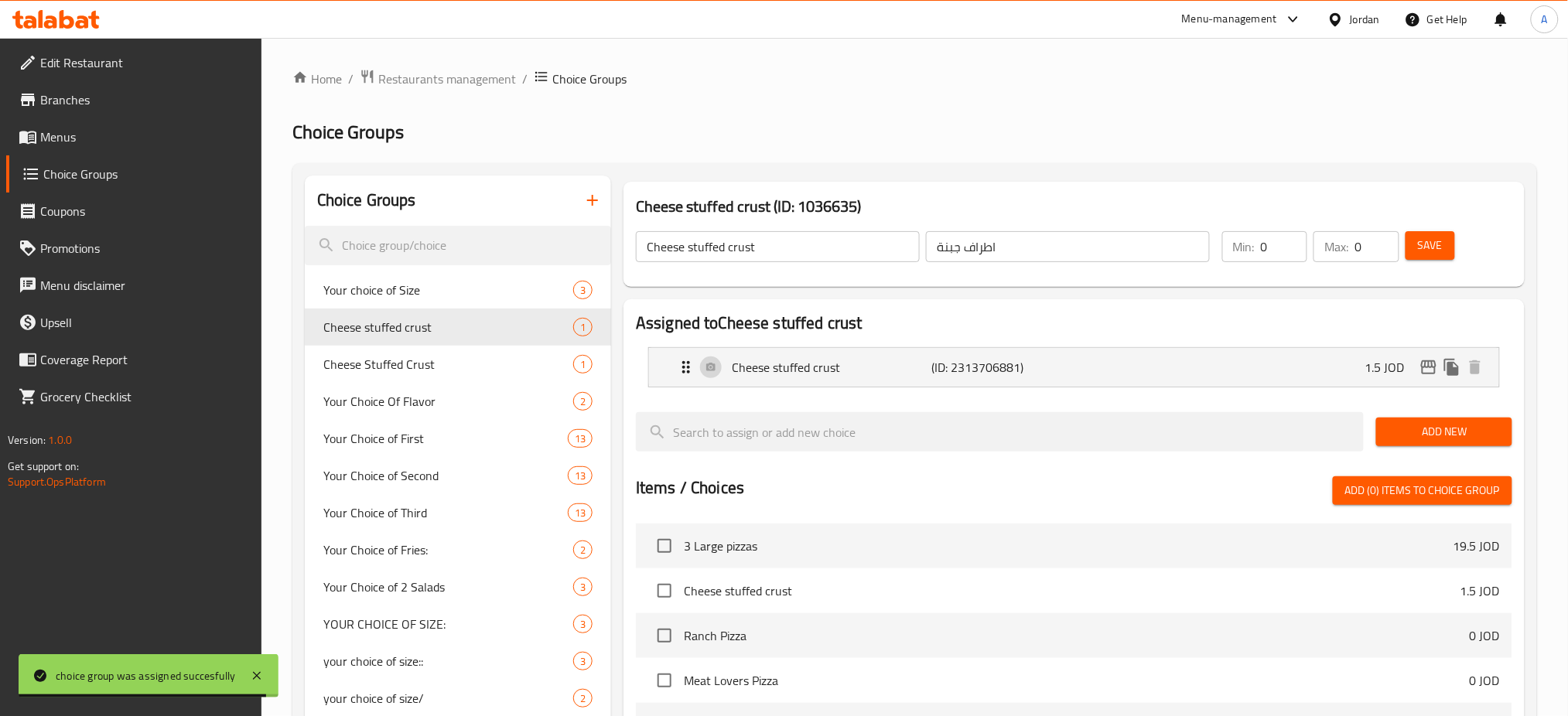
click at [497, 96] on div "Home / Restaurants management / Choice Groups Choice Groups Choice Groups Your …" at bounding box center [914, 606] width 1245 height 1075
click at [500, 86] on span "Restaurants management" at bounding box center [447, 79] width 138 height 19
